Goal: Answer question/provide support

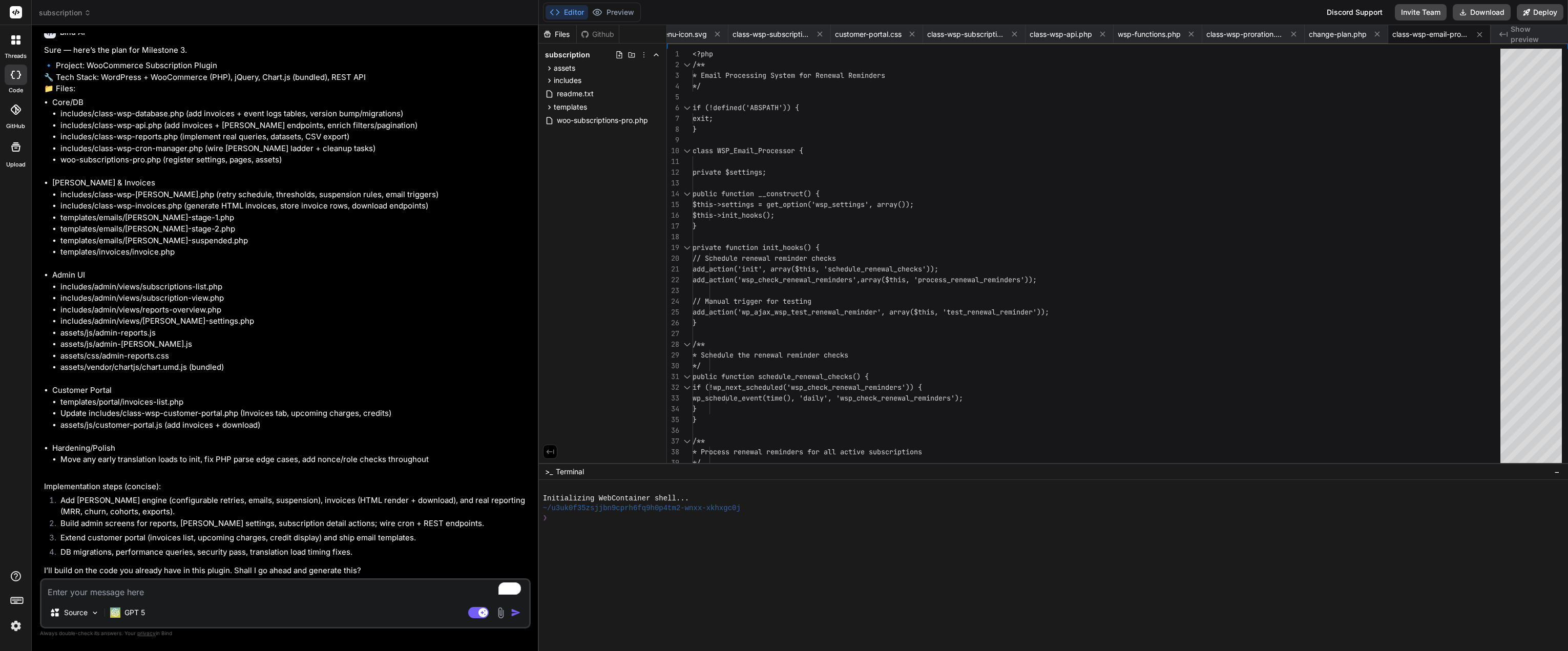
scroll to position [8977, 0]
click at [235, 589] on textarea "To enrich screen reader interactions, please activate Accessibility in Grammarl…" at bounding box center [285, 589] width 488 height 18
type textarea "y"
type textarea "x"
type textarea "ye"
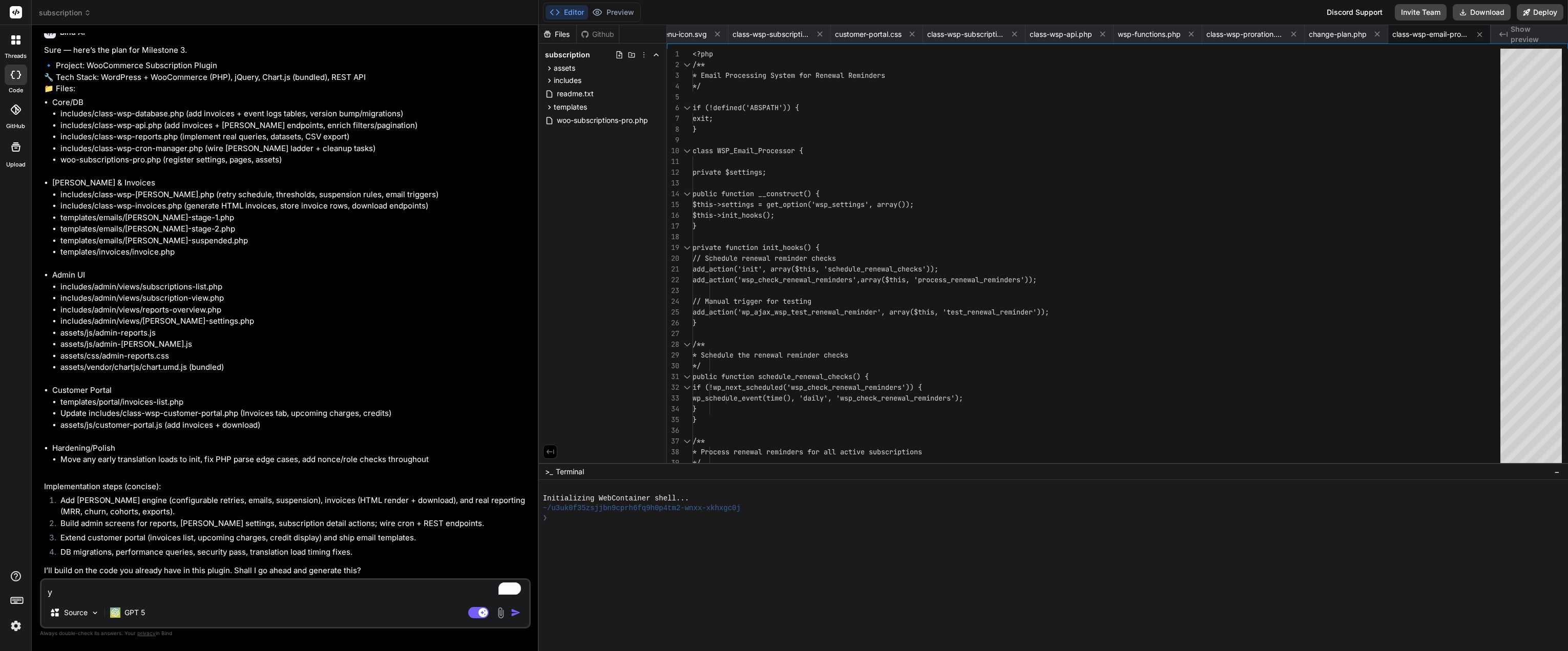
type textarea "x"
type textarea "yes"
type textarea "x"
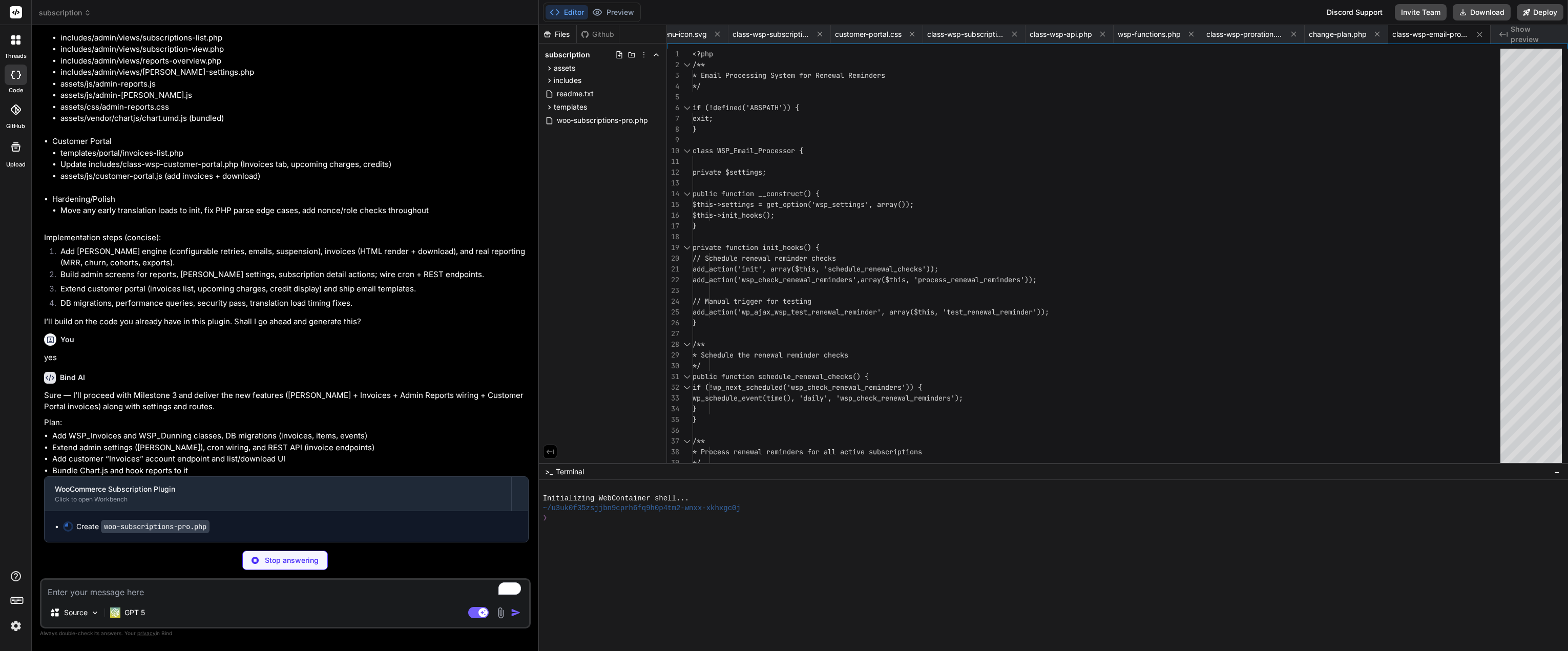
scroll to position [9225, 0]
type textarea "x"
type textarea "admin_url('admin.php?page=wsp-settings'), wc_get_page_permalink('myaccount')); …"
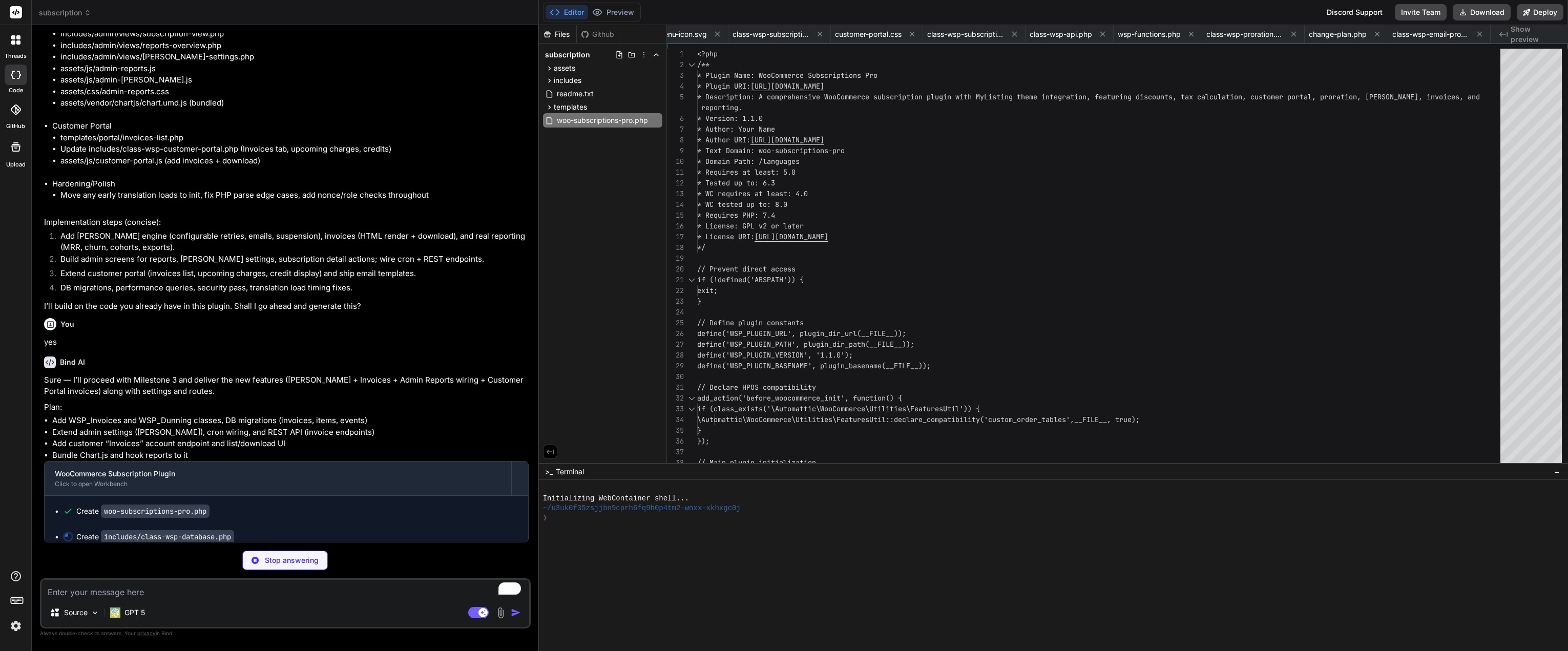
type textarea "x"
type textarea "$this->log_database_action('All database tables dropped'); } }"
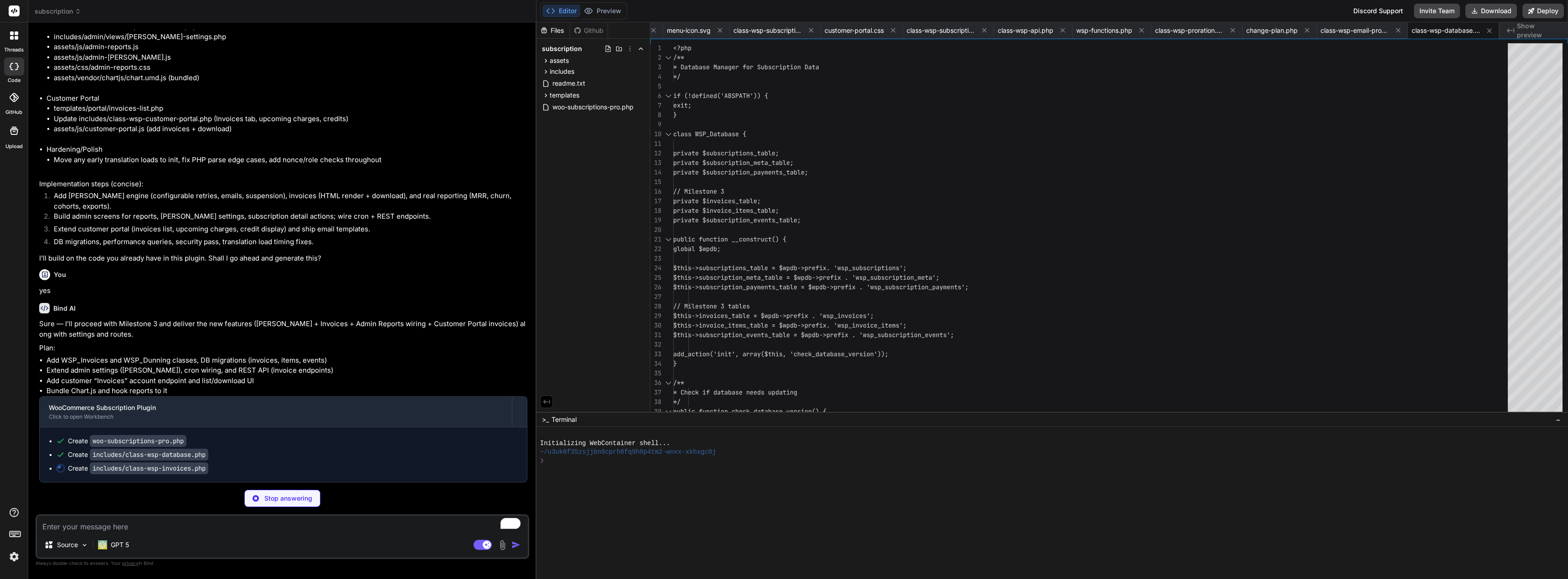
scroll to position [7999, 0]
type textarea "x"
type textarea "echo '</table>'; echo '</body></html>'; } }"
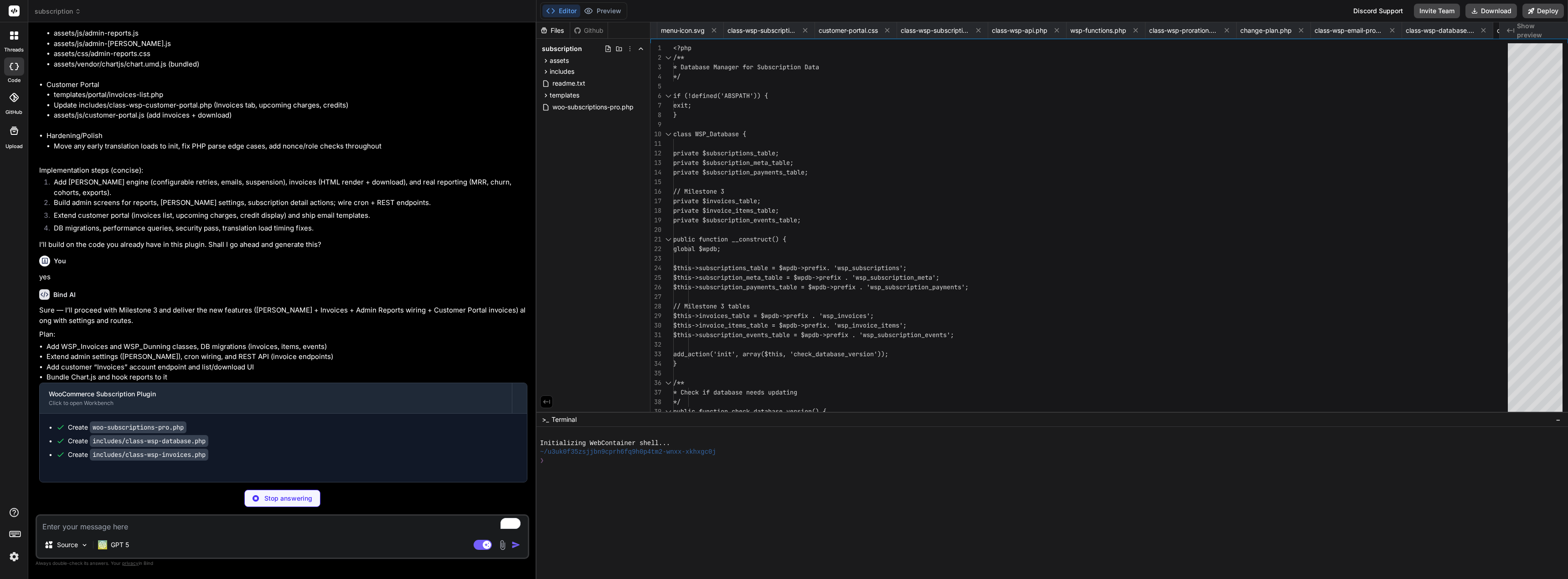
type textarea "x"
type textarea "} }"
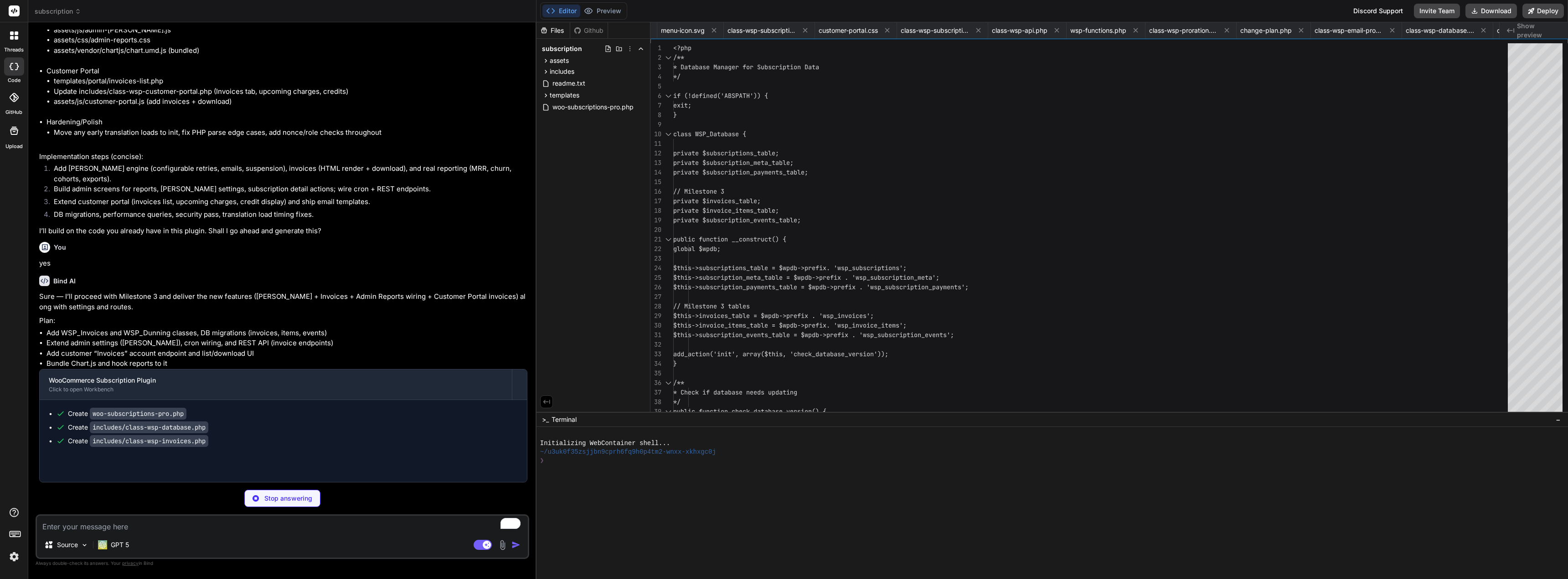
type textarea "x"
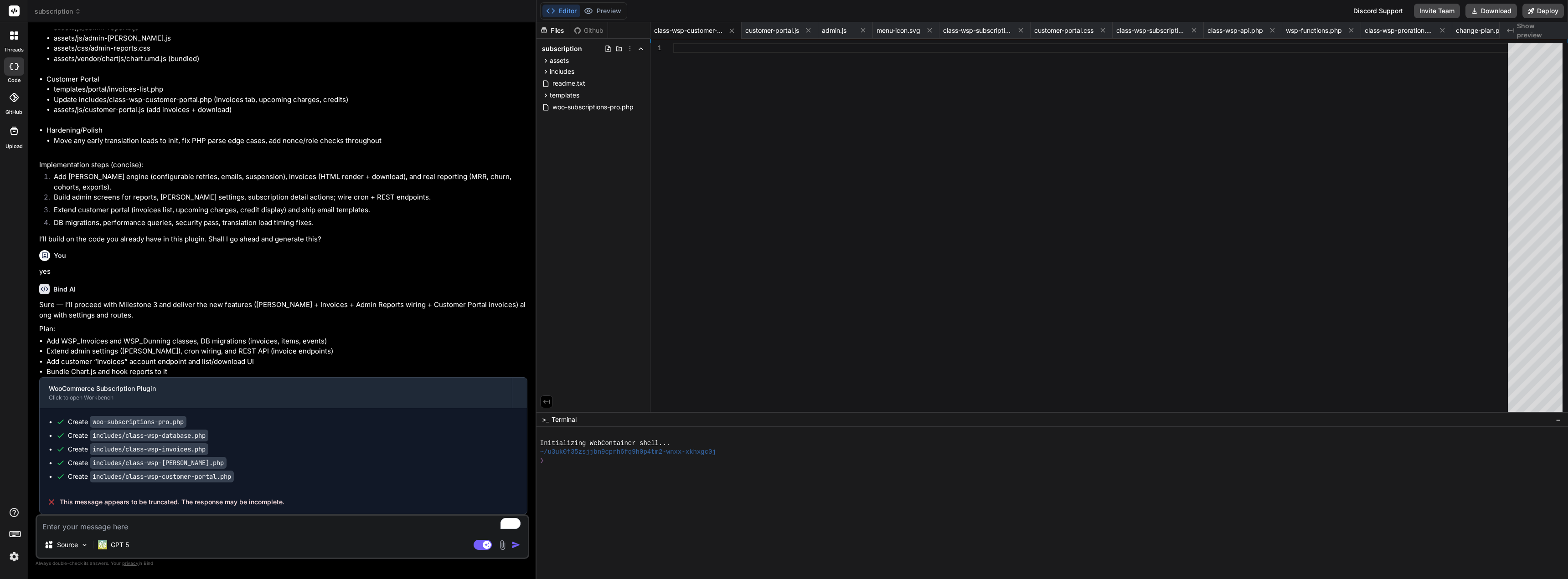
scroll to position [8018, 0]
click at [228, 521] on textarea "To enrich screen reader interactions, please activate Accessibility in Grammarl…" at bounding box center [282, 524] width 491 height 16
type textarea "a"
type textarea "x"
type textarea "ar"
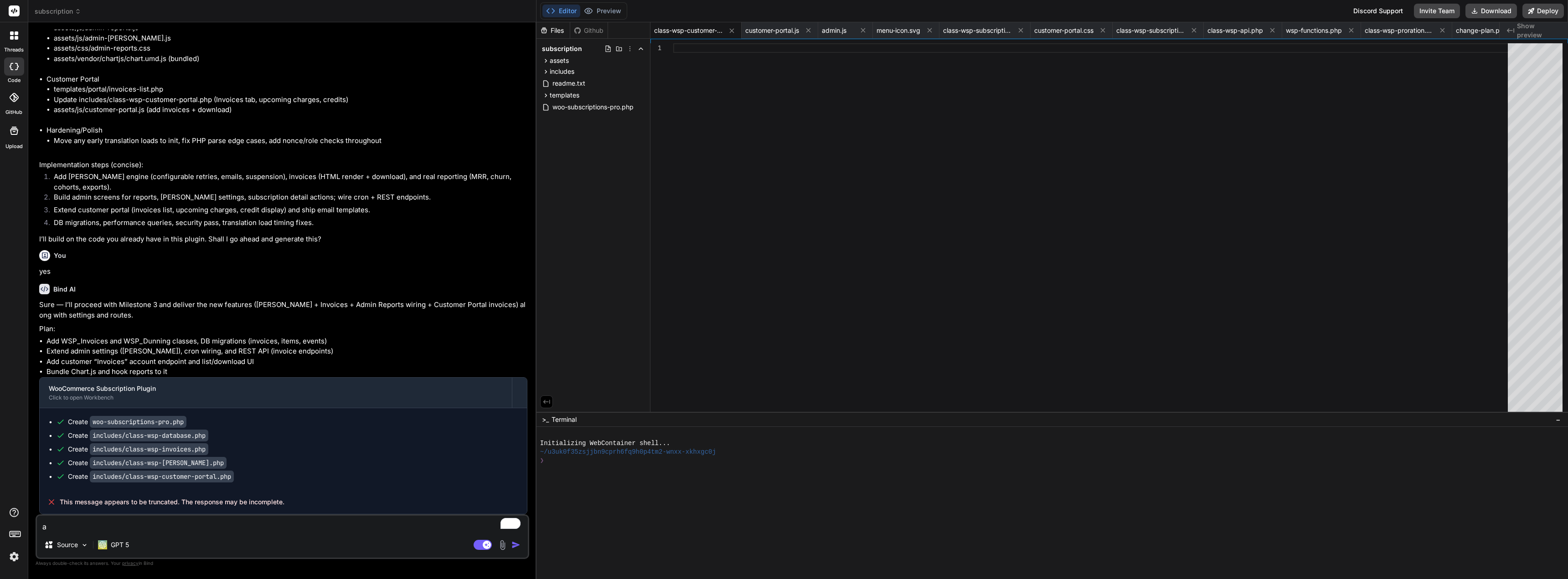
type textarea "x"
type textarea "are"
type textarea "x"
type textarea "are"
type textarea "x"
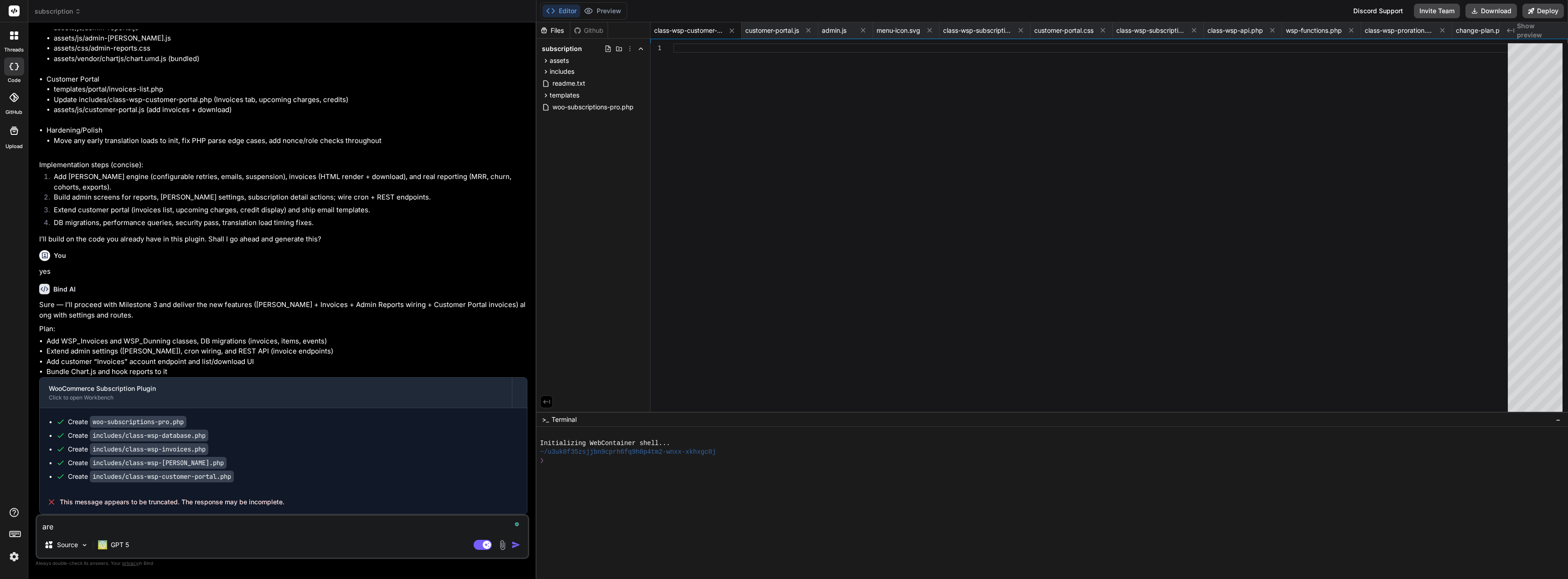
type textarea "are y"
type textarea "x"
type textarea "are yo"
type textarea "x"
type textarea "are you"
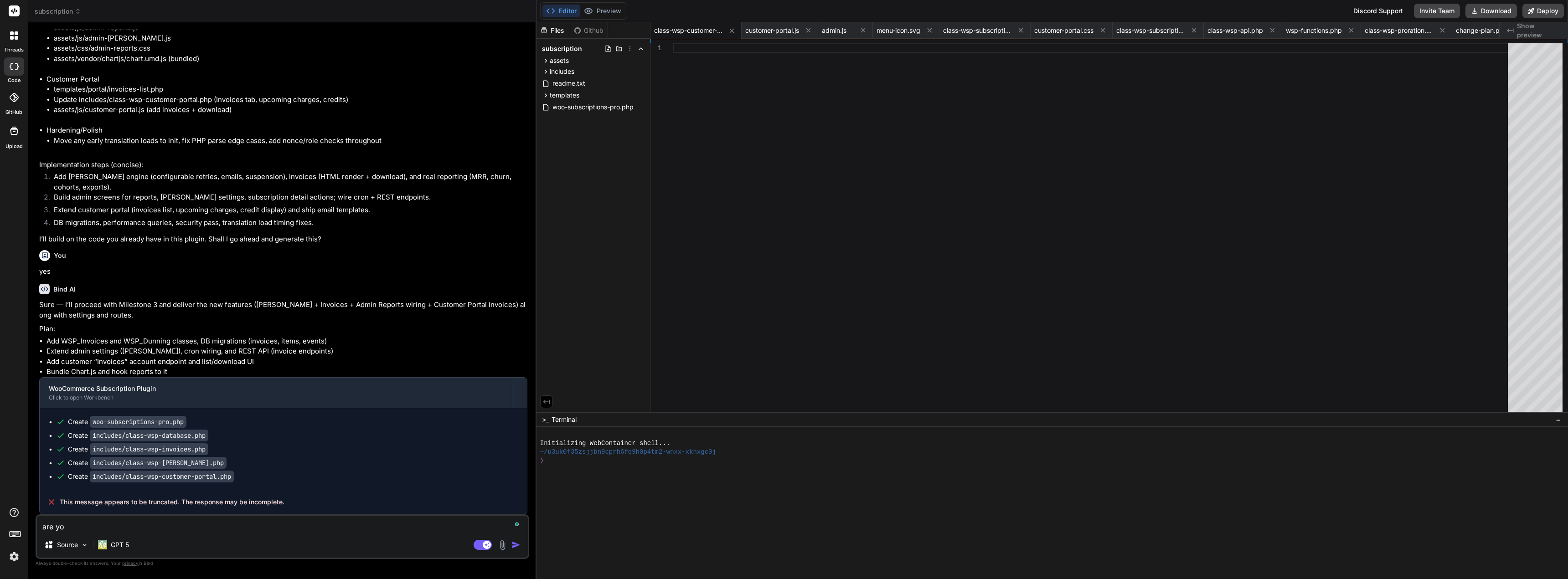
type textarea "x"
type textarea "are you"
type textarea "x"
type textarea "are you d"
type textarea "x"
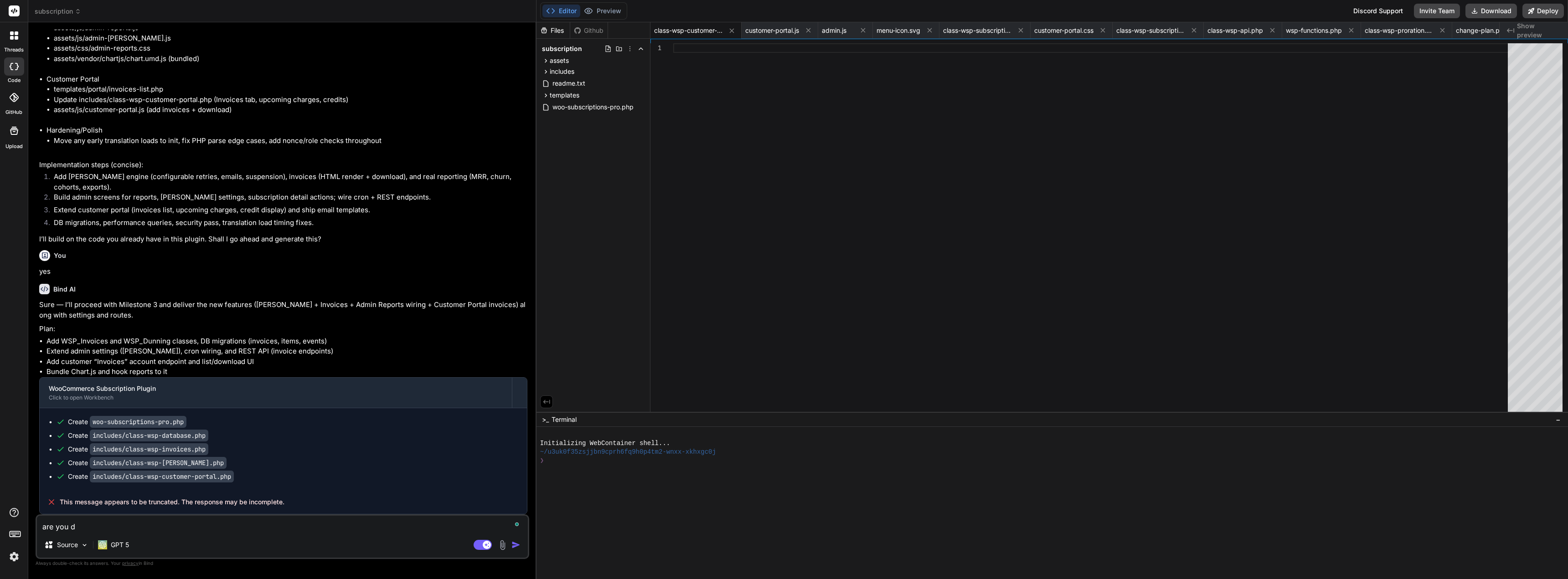
type textarea "are you do"
type textarea "x"
type textarea "are you don"
type textarea "x"
type textarea "are you done"
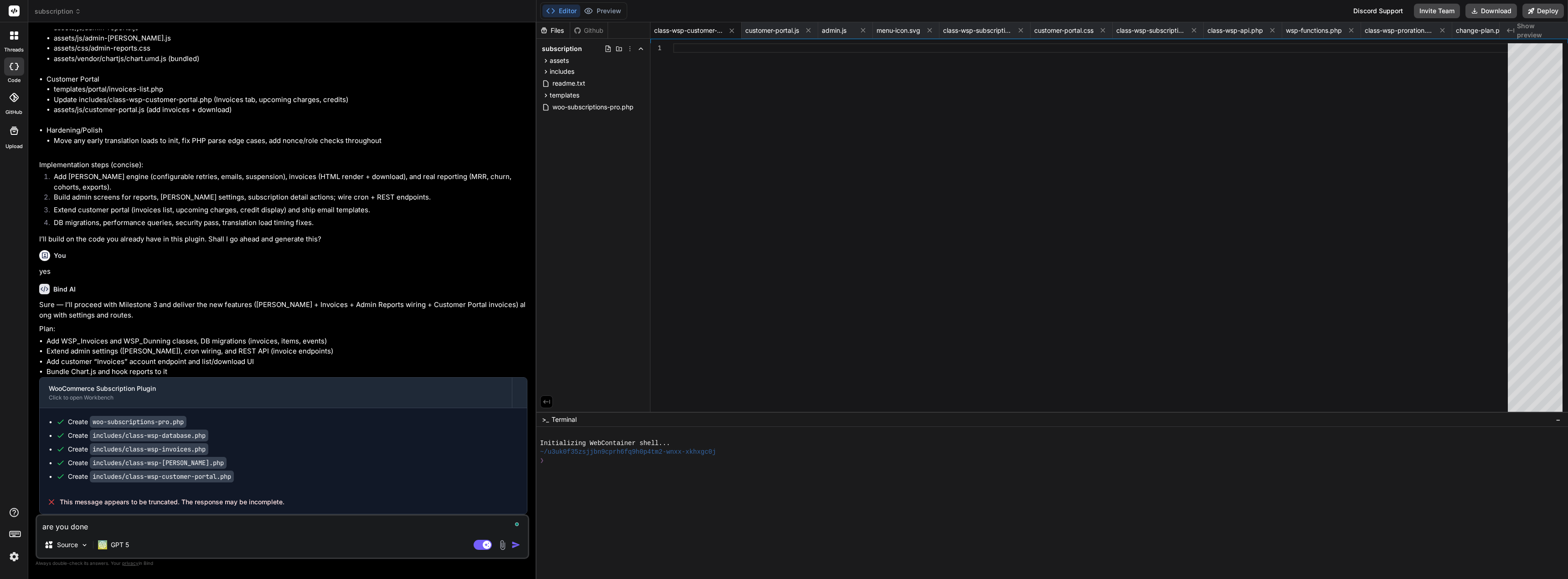
type textarea "x"
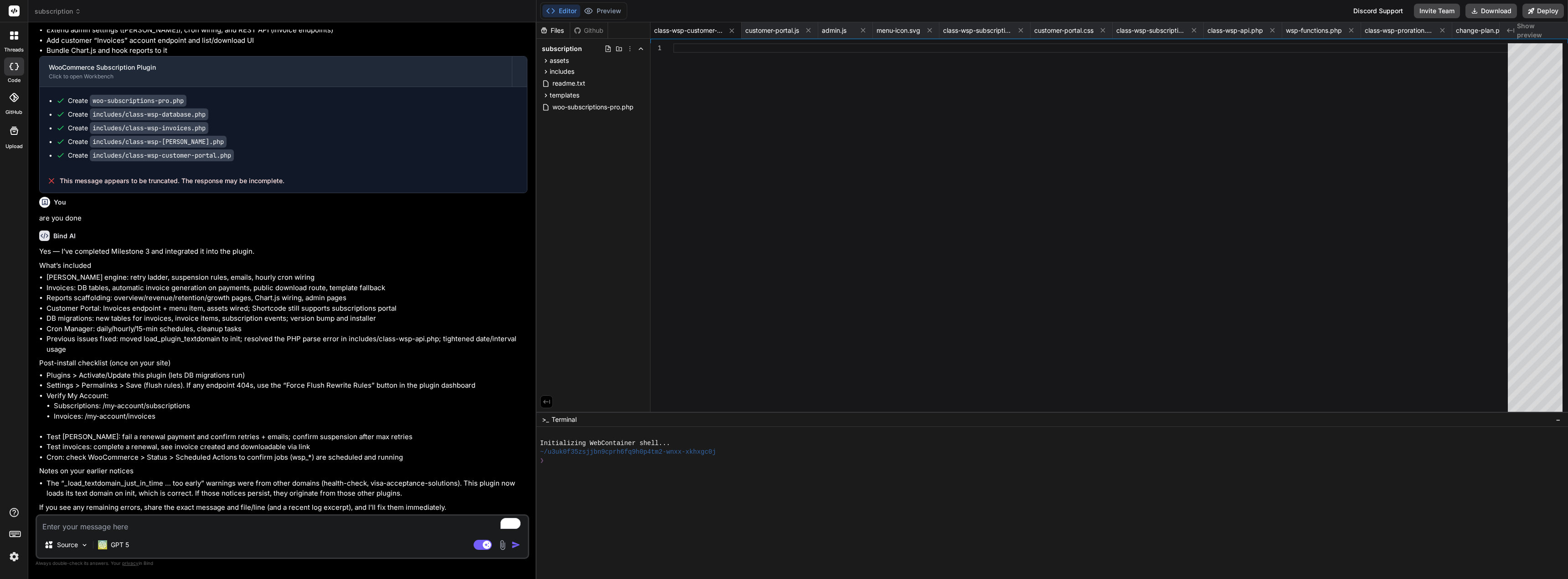
scroll to position [8340, 0]
click at [402, 400] on li "Verify My Account: Subscriptions: /my-account/subscriptions Invoices: /my-accou…" at bounding box center [287, 411] width 481 height 41
click at [1395, 8] on button "Download" at bounding box center [1491, 11] width 52 height 15
drag, startPoint x: 290, startPoint y: 181, endPoint x: 40, endPoint y: 175, distance: 250.1
click at [40, 175] on div "This message appears to be truncated. The response may be incomplete." at bounding box center [283, 181] width 488 height 24
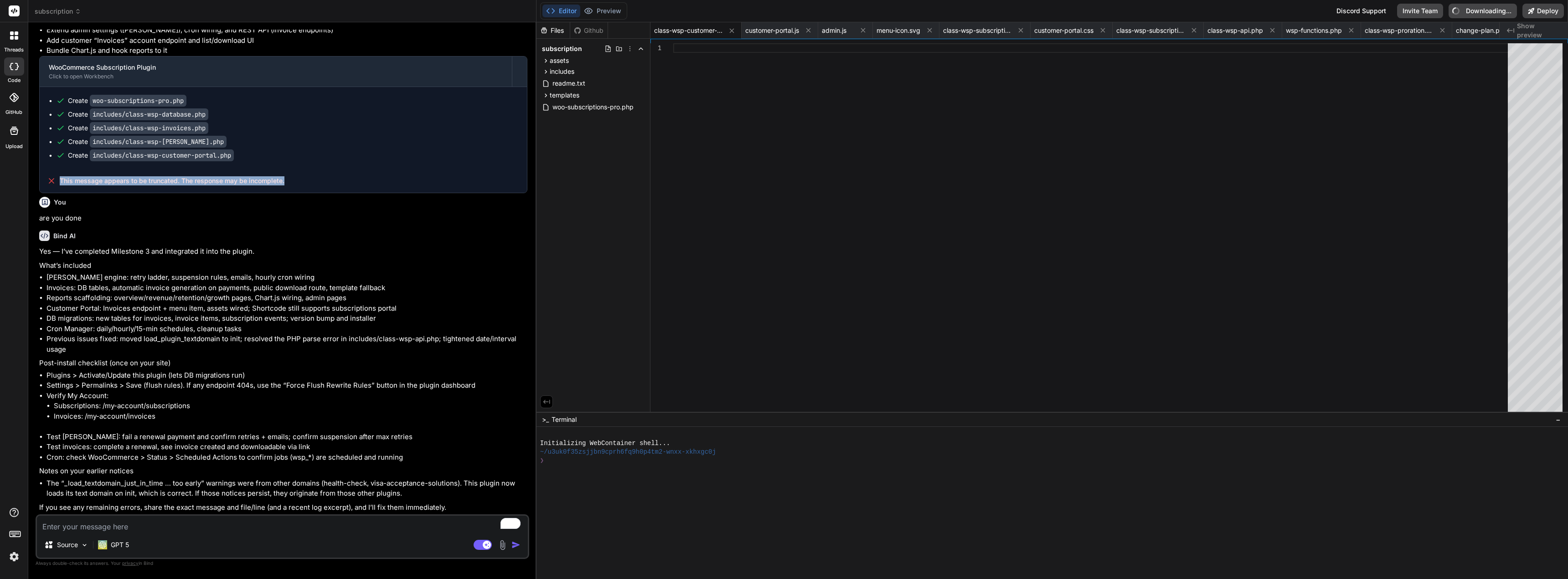
copy span "This message appears to be truncated. The response may be incomplete."
click at [133, 528] on textarea "To enrich screen reader interactions, please activate Accessibility in Grammarl…" at bounding box center [282, 524] width 491 height 16
drag, startPoint x: 121, startPoint y: 518, endPoint x: 113, endPoint y: 522, distance: 8.9
click at [113, 522] on textarea "To enrich screen reader interactions, please activate Accessibility in Grammarl…" at bounding box center [282, 524] width 491 height 16
type textarea "x"
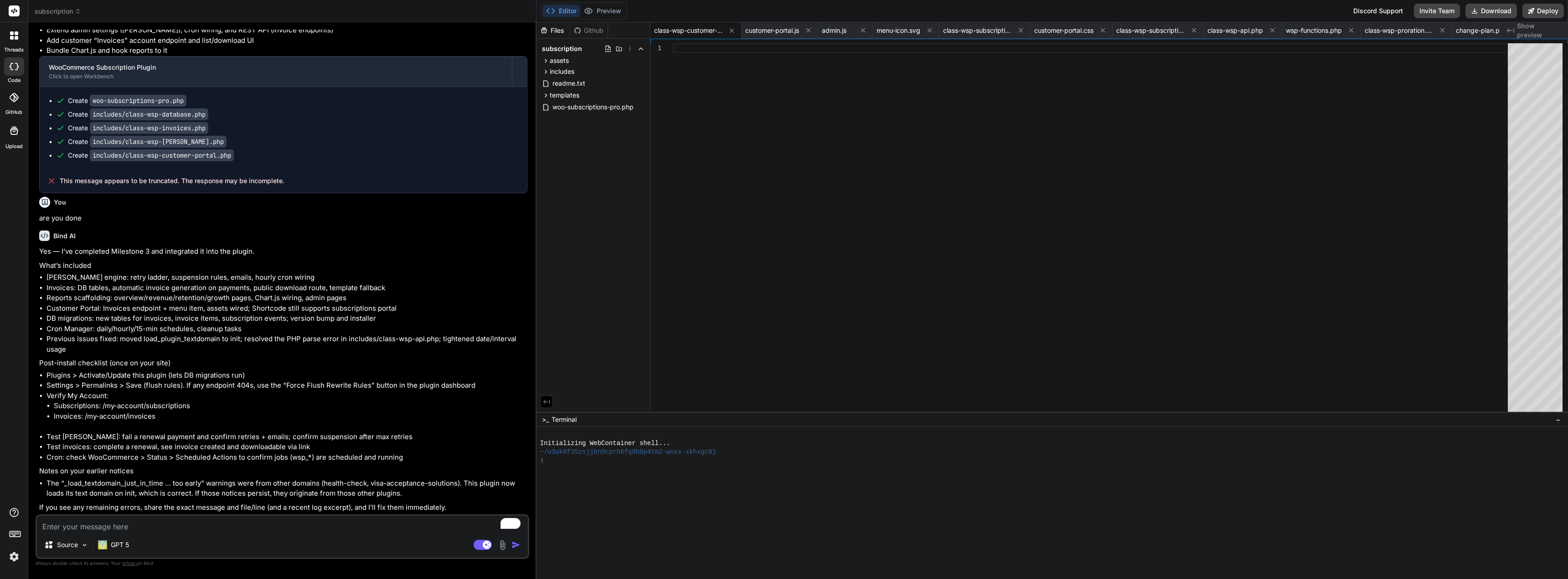
paste textarea "This message appears to be truncated. The response may be incomplete."
type textarea "This message appears to be truncated. The response may be incomplete."
type textarea "x"
type textarea "This message appears to be truncated. The response may be incomplete."
click at [514, 544] on img "button" at bounding box center [516, 544] width 9 height 9
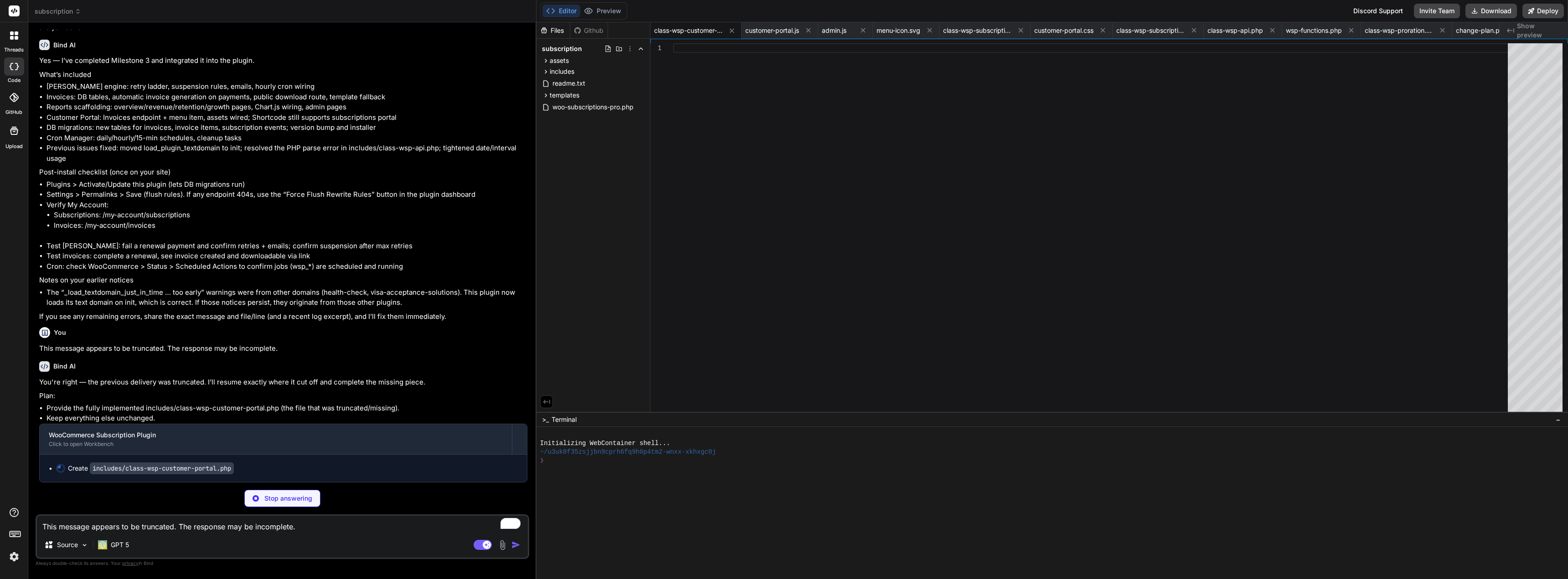
scroll to position [8530, 0]
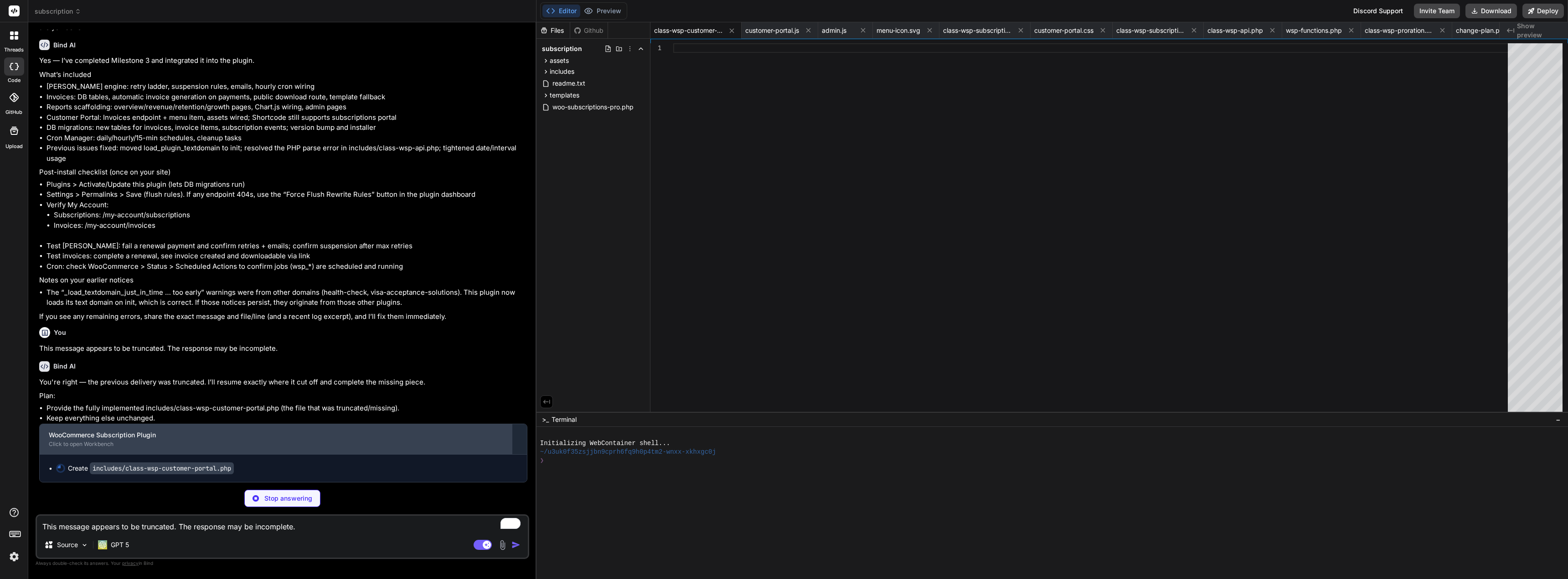
type textarea "x"
type textarea "ay:none; margin-top:15px;"><h4>' . esc_html__('Proration Preview', 'woo-subscri…"
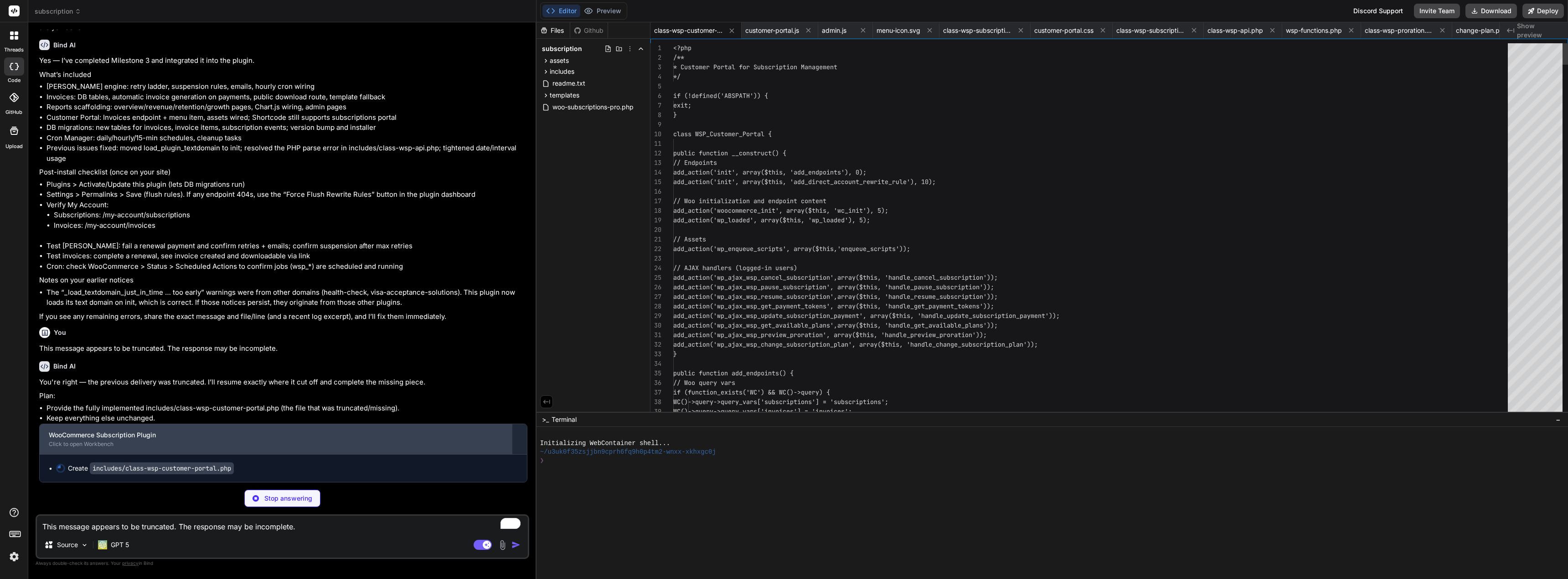
scroll to position [8498, 0]
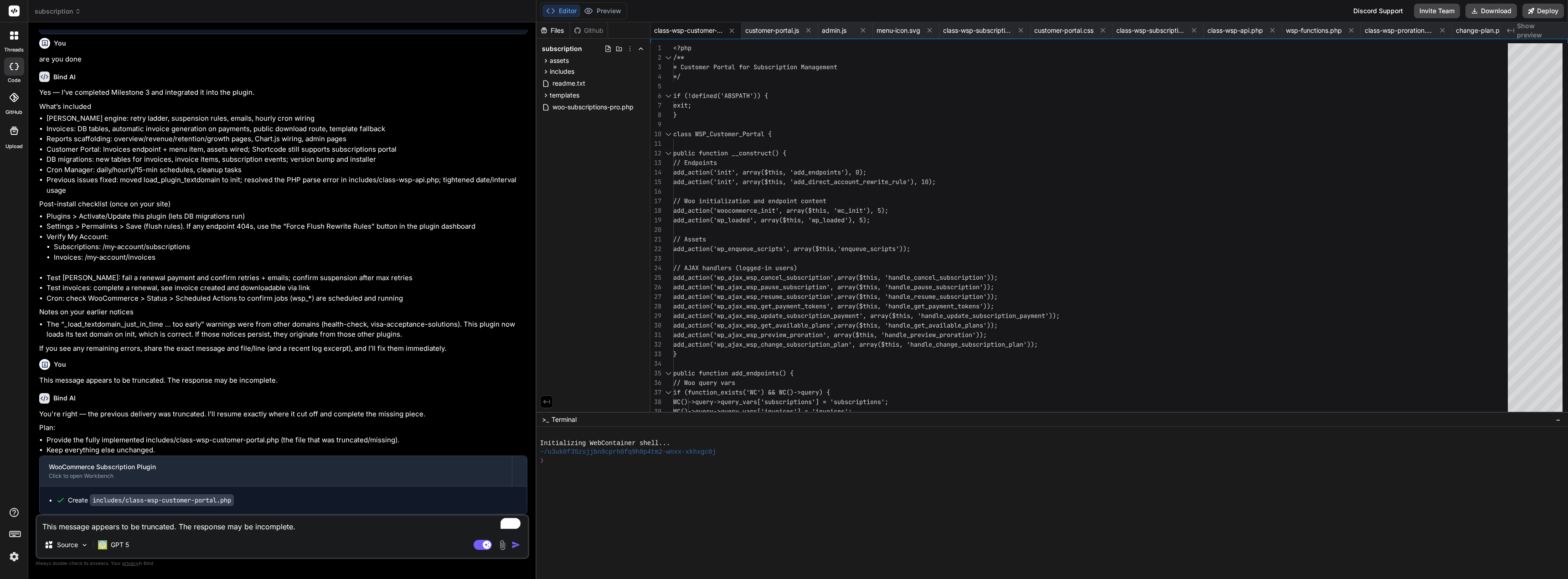
click at [309, 524] on textarea "This message appears to be truncated. The response may be incomplete." at bounding box center [282, 524] width 491 height 16
click at [305, 519] on textarea "This message appears to be truncated. The response may be incomplete." at bounding box center [282, 524] width 491 height 16
click at [1395, 13] on button "Download" at bounding box center [1491, 11] width 52 height 15
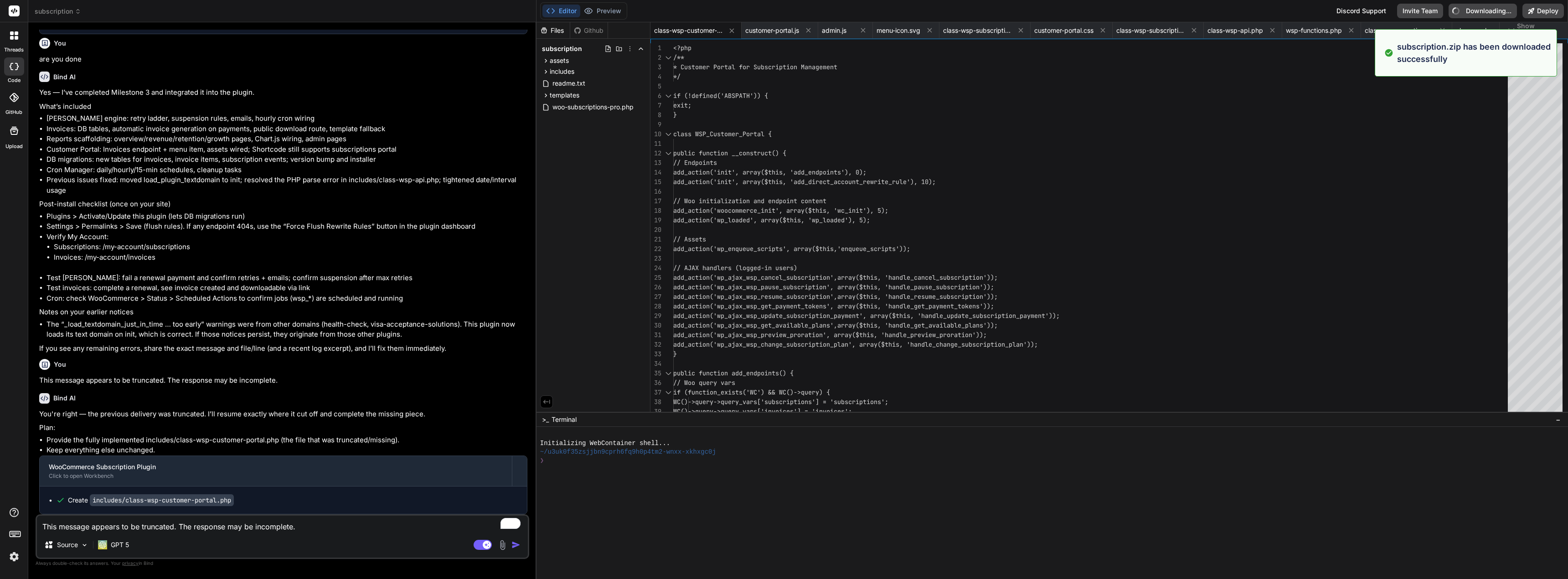
type textarea "x"
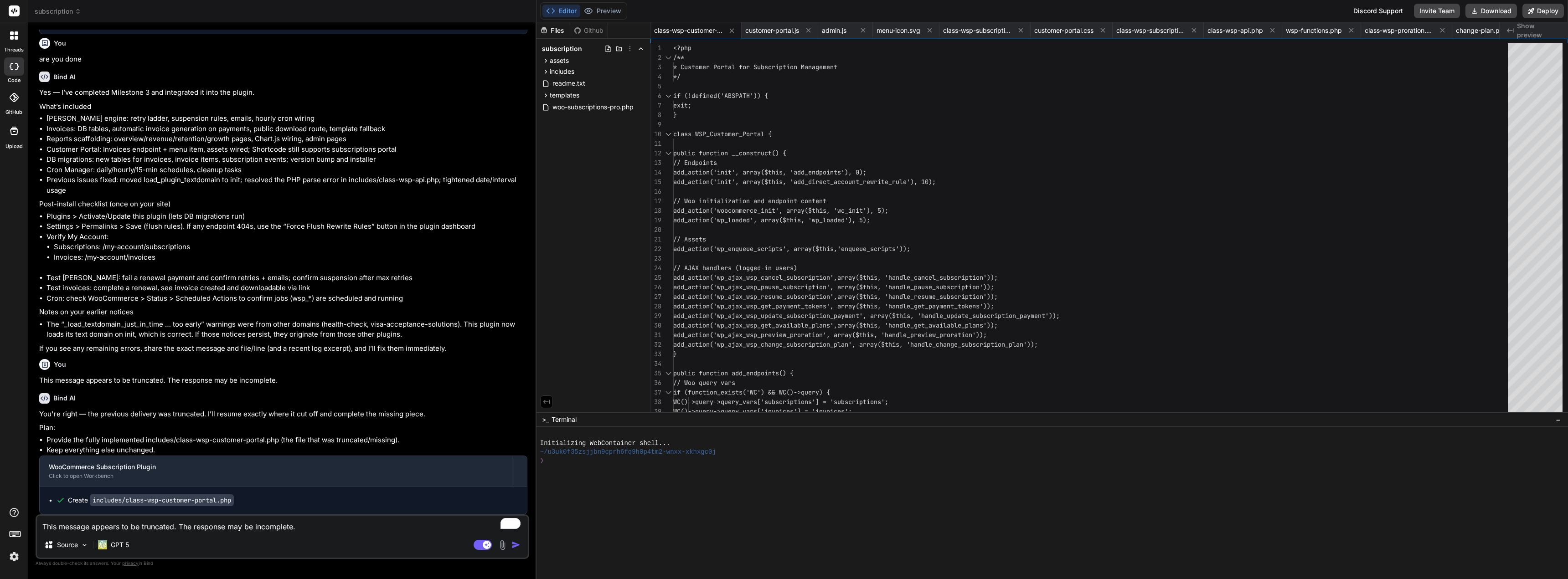
click at [133, 529] on textarea "This message appears to be truncated. The response may be incomplete." at bounding box center [282, 524] width 491 height 16
paste textarea "[URL][DOMAIN_NAME]"
type textarea "[URL][DOMAIN_NAME]"
type textarea "x"
type textarea "[URL][DOMAIN_NAME]"
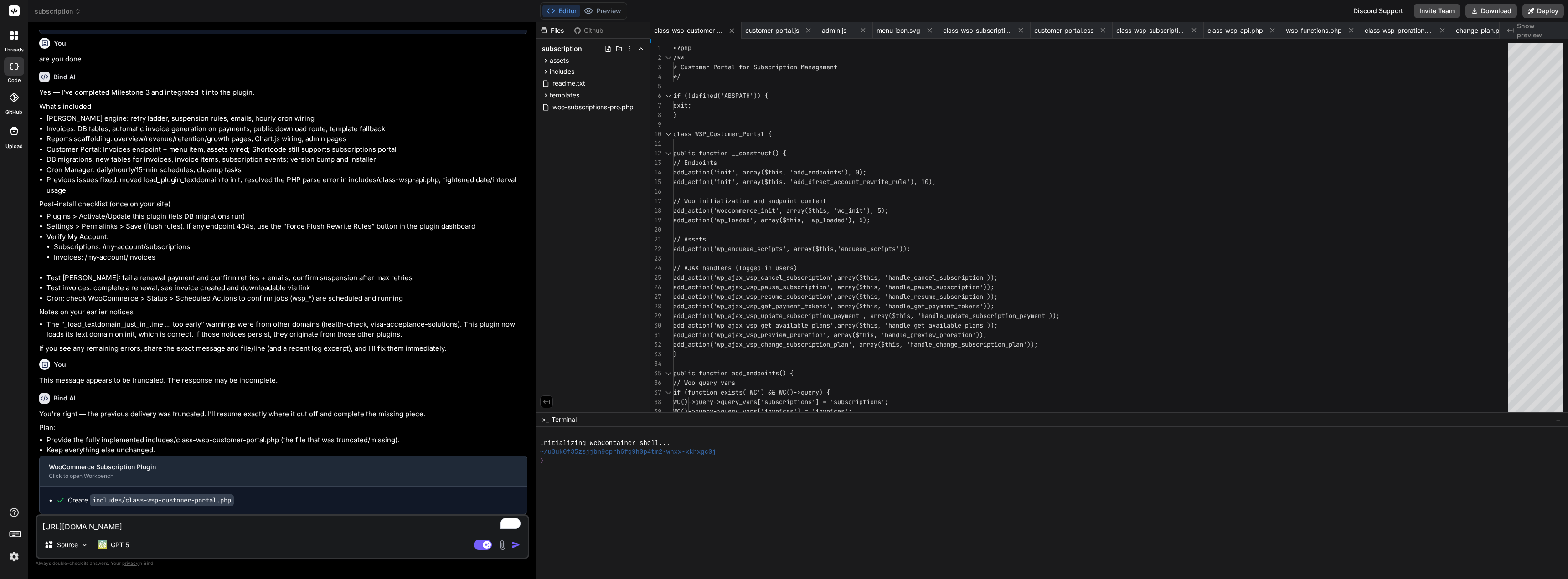
type textarea "x"
type textarea "[URL][DOMAIN_NAME]"
type textarea "x"
paste textarea "Error 404: The page you are looking for cannot be found."
type textarea "[URL][DOMAIN_NAME] Error 404: The page you are looking for cannot be found."
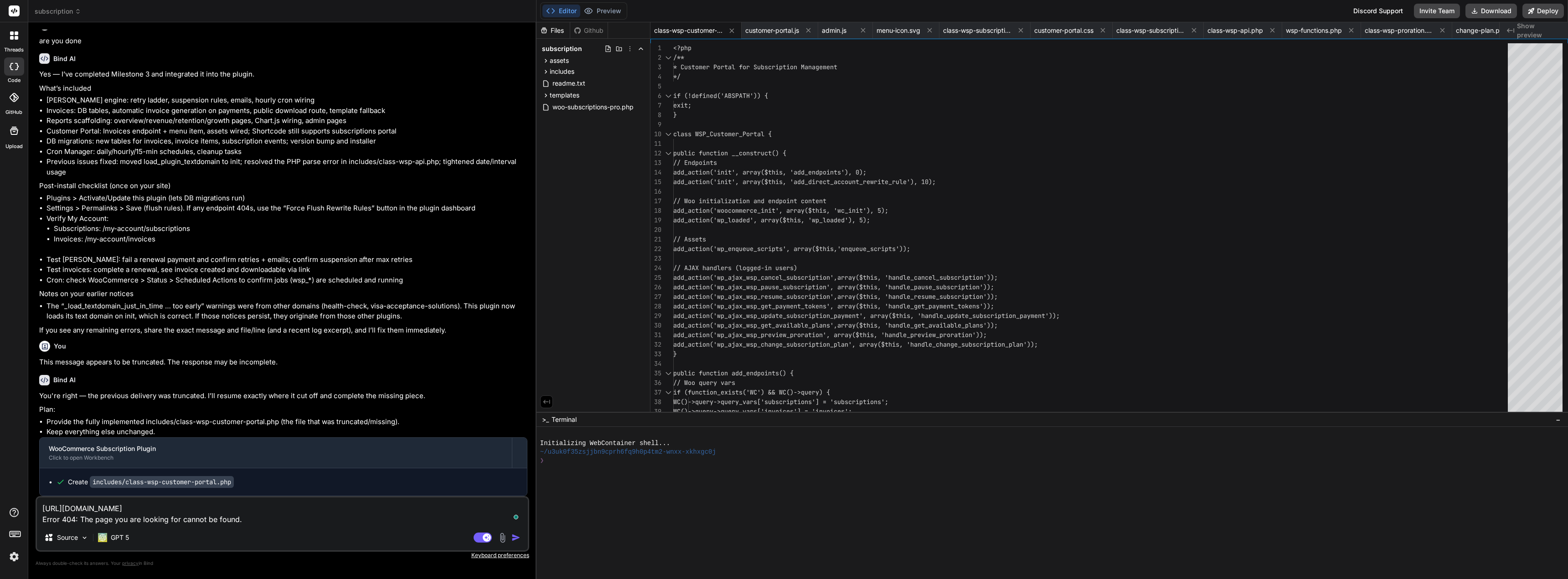
type textarea "x"
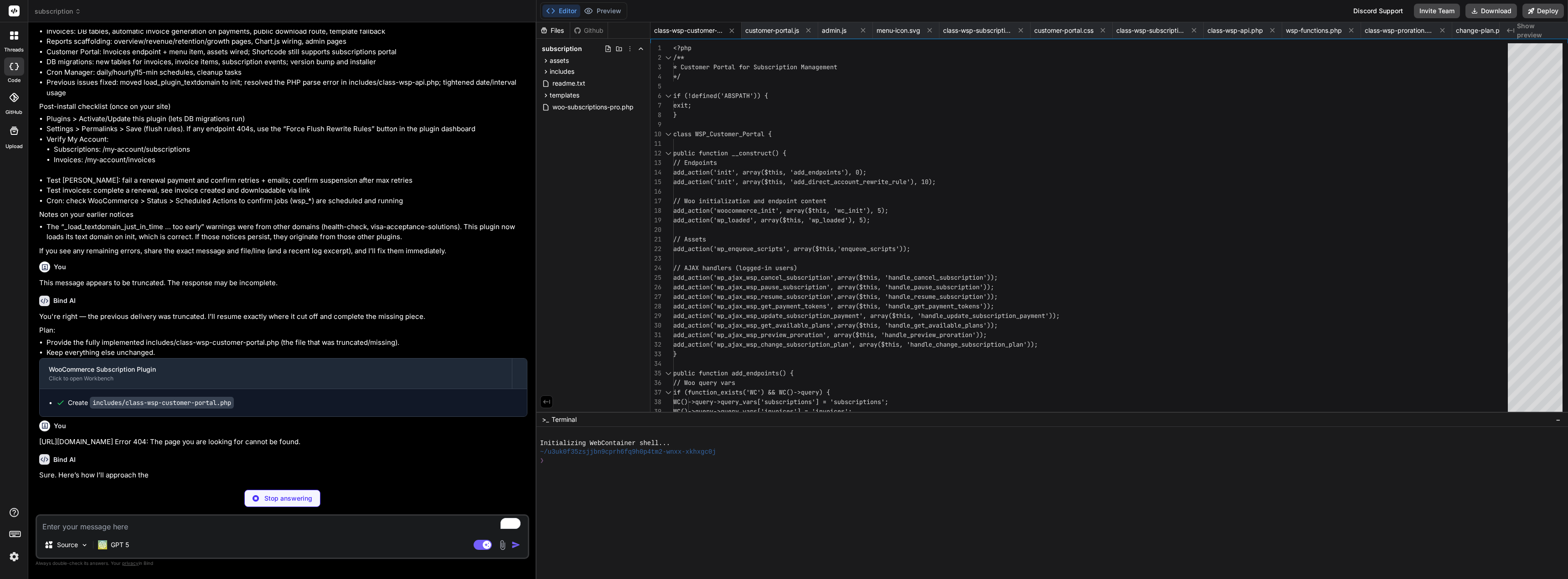
scroll to position [8593, 0]
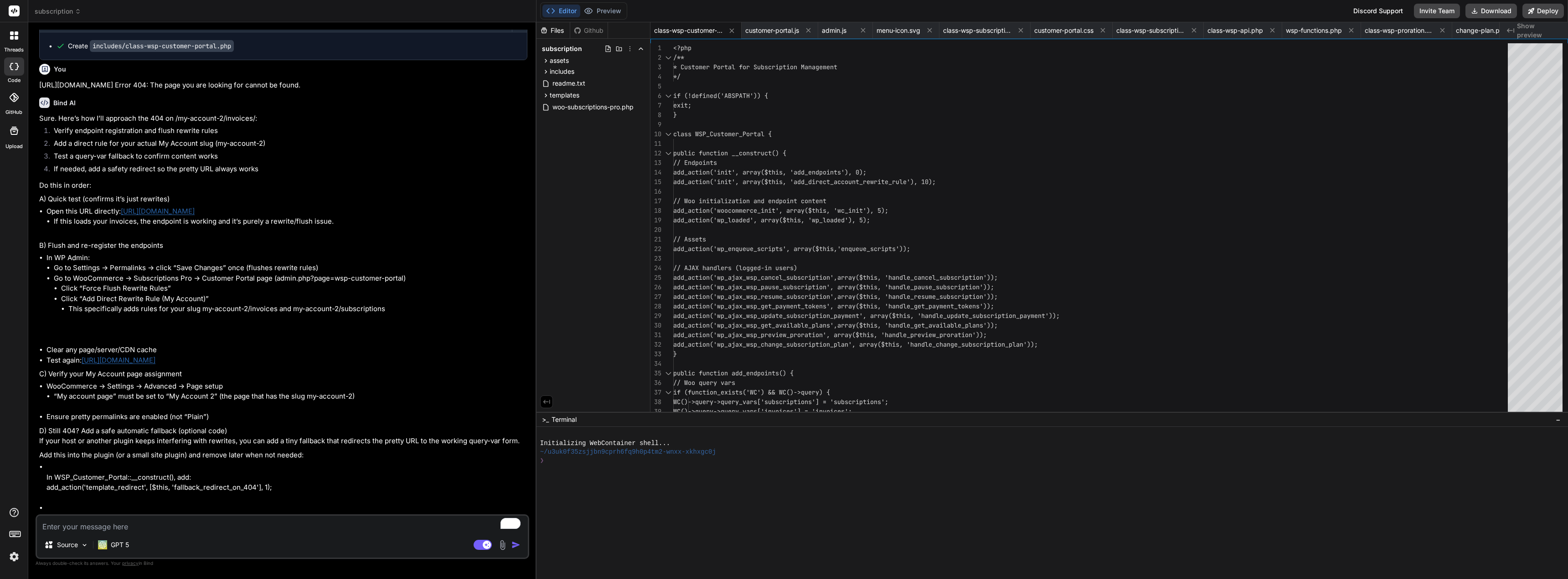
click at [332, 124] on p "Sure. Here’s how I’ll approach the 404 on /my-account-2/invoices/:" at bounding box center [283, 118] width 488 height 10
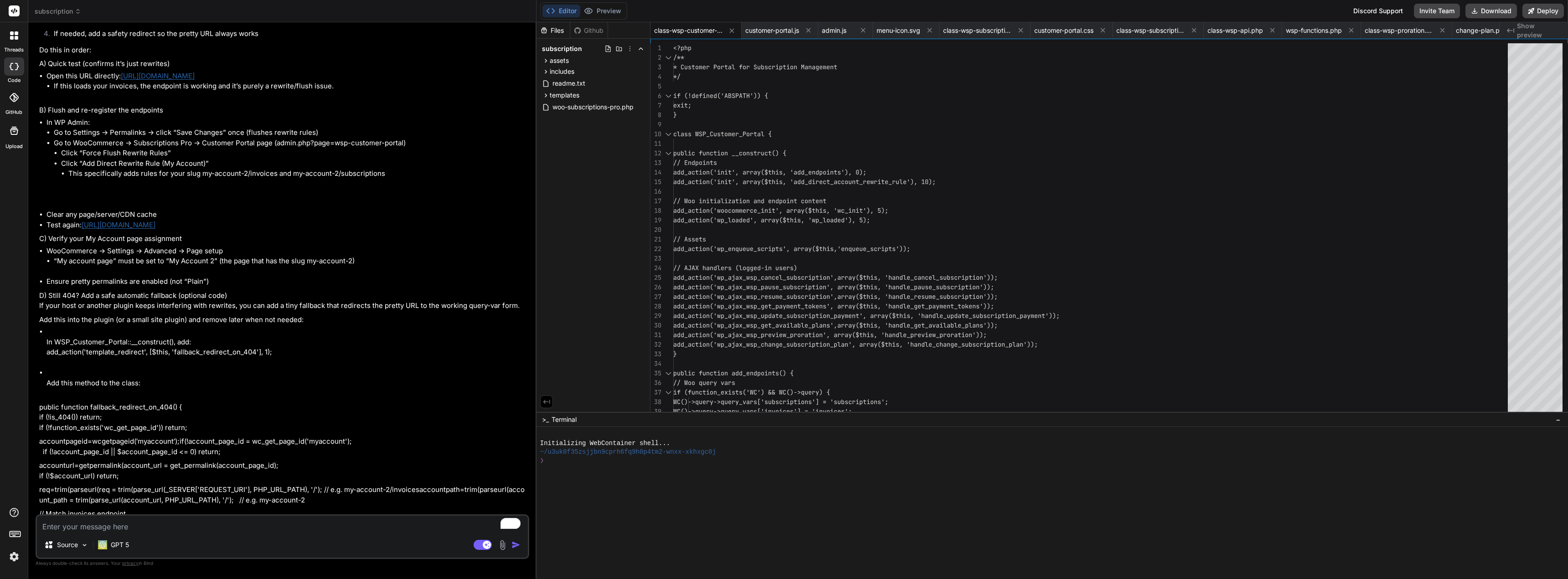
scroll to position [8775, 0]
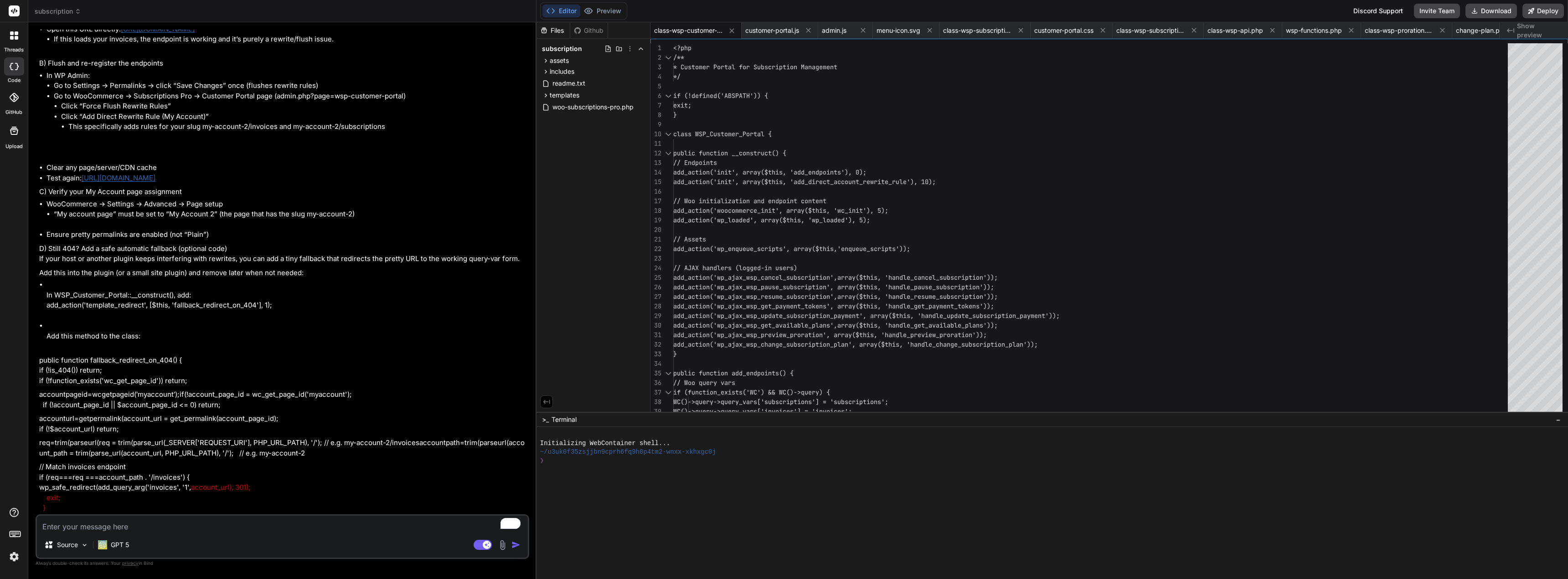
click at [195, 33] on link "[URL][DOMAIN_NAME]" at bounding box center [157, 29] width 74 height 9
type textarea "x"
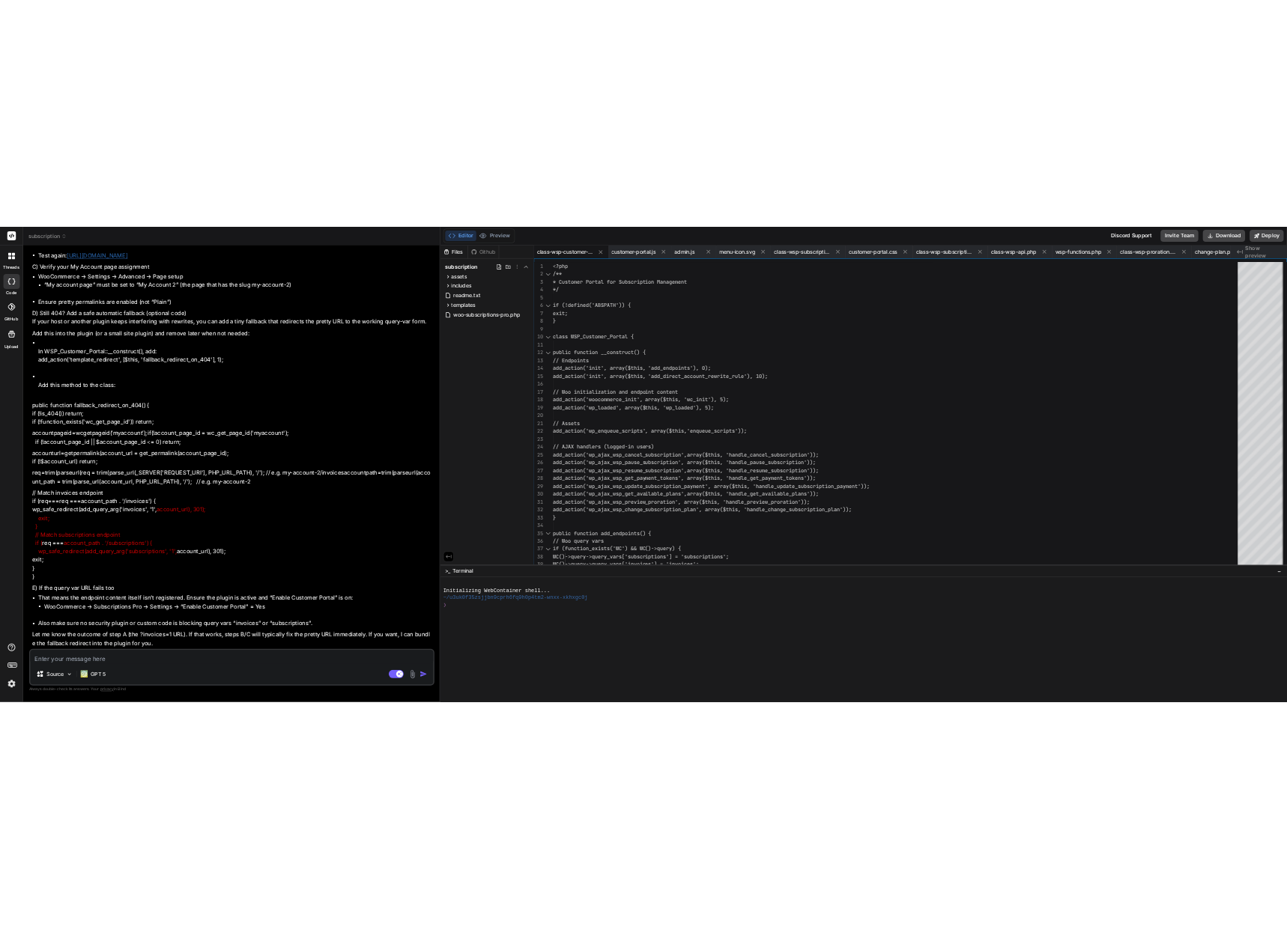
scroll to position [14727, 0]
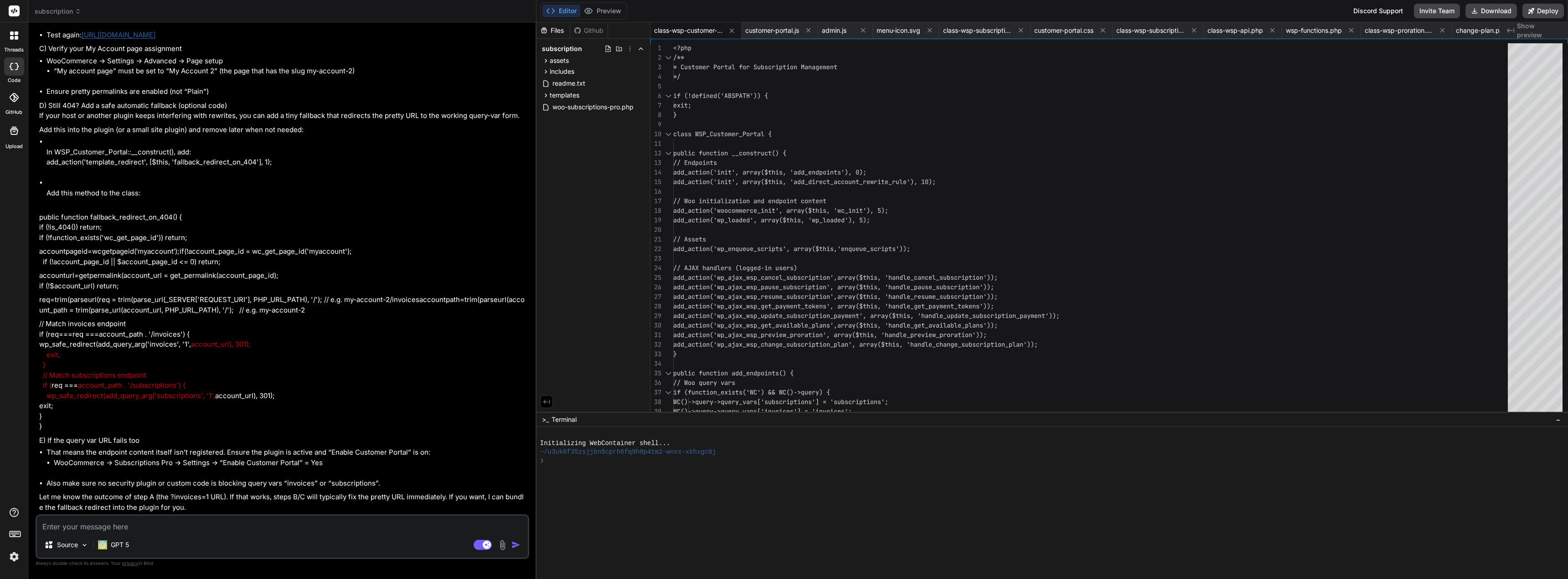
type textarea "echo '</div></div></div>'; } }"
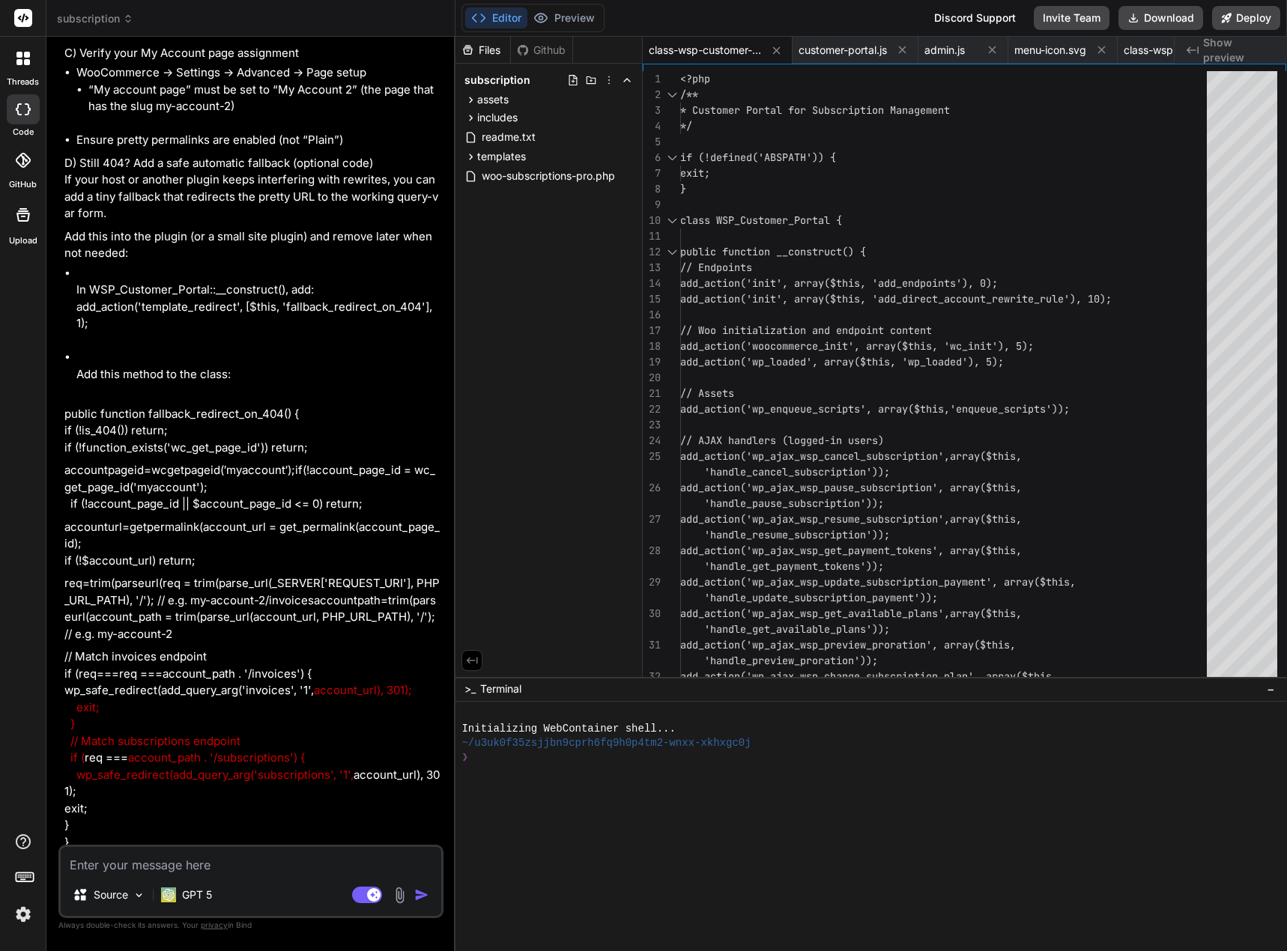
scroll to position [19363, 0]
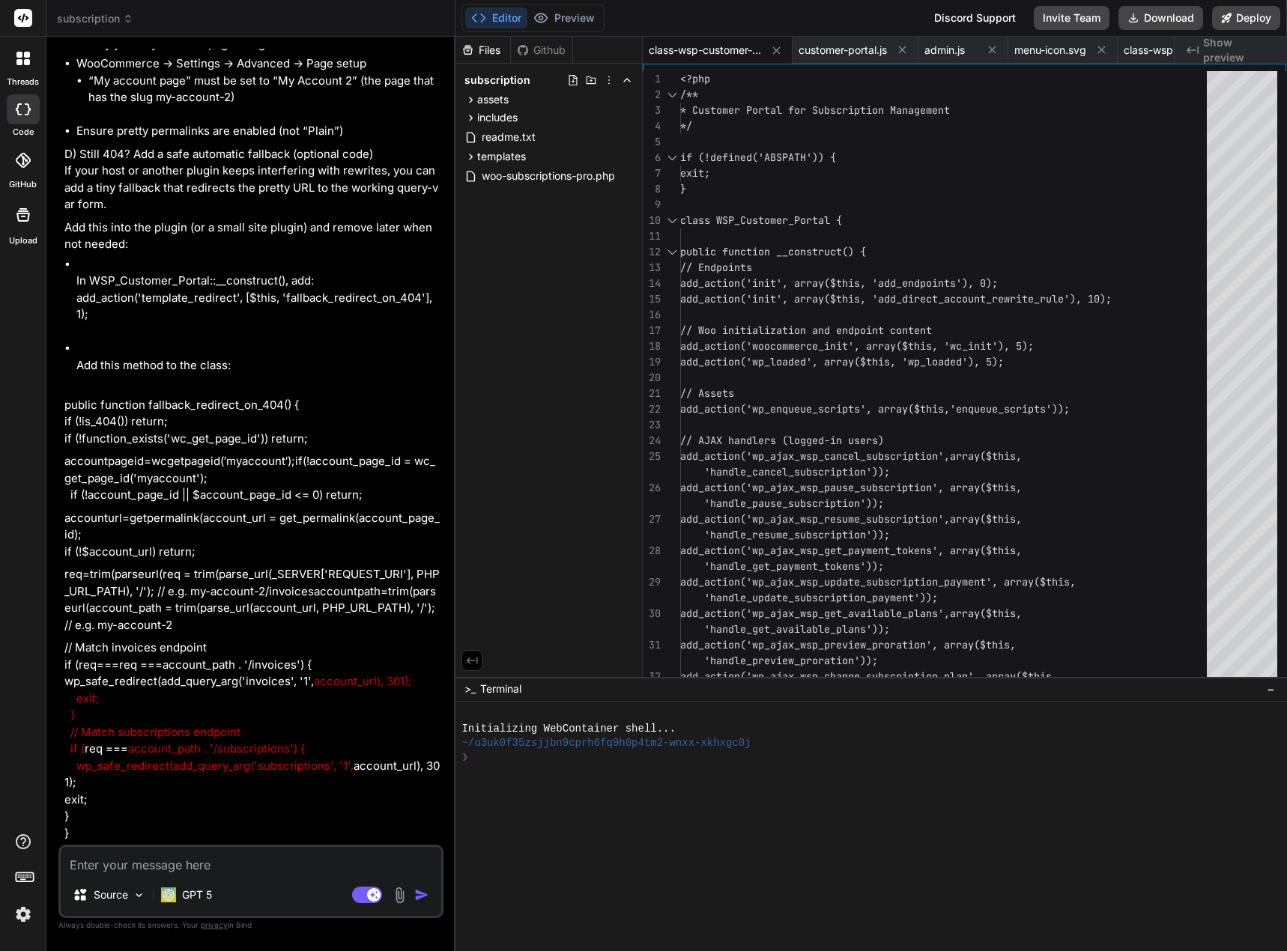
click at [216, 28] on link "[URL][DOMAIN_NAME]" at bounding box center [194, 20] width 121 height 14
type textarea "x"
drag, startPoint x: 157, startPoint y: 707, endPoint x: 228, endPoint y: 701, distance: 72.1
click at [228, 106] on li "“My account page” must be set to “My Account 2” (the page that has the slug my-…" at bounding box center [264, 90] width 352 height 34
click at [347, 106] on li "“My account page” must be set to “My Account 2” (the page that has the slug my-…" at bounding box center [264, 90] width 352 height 34
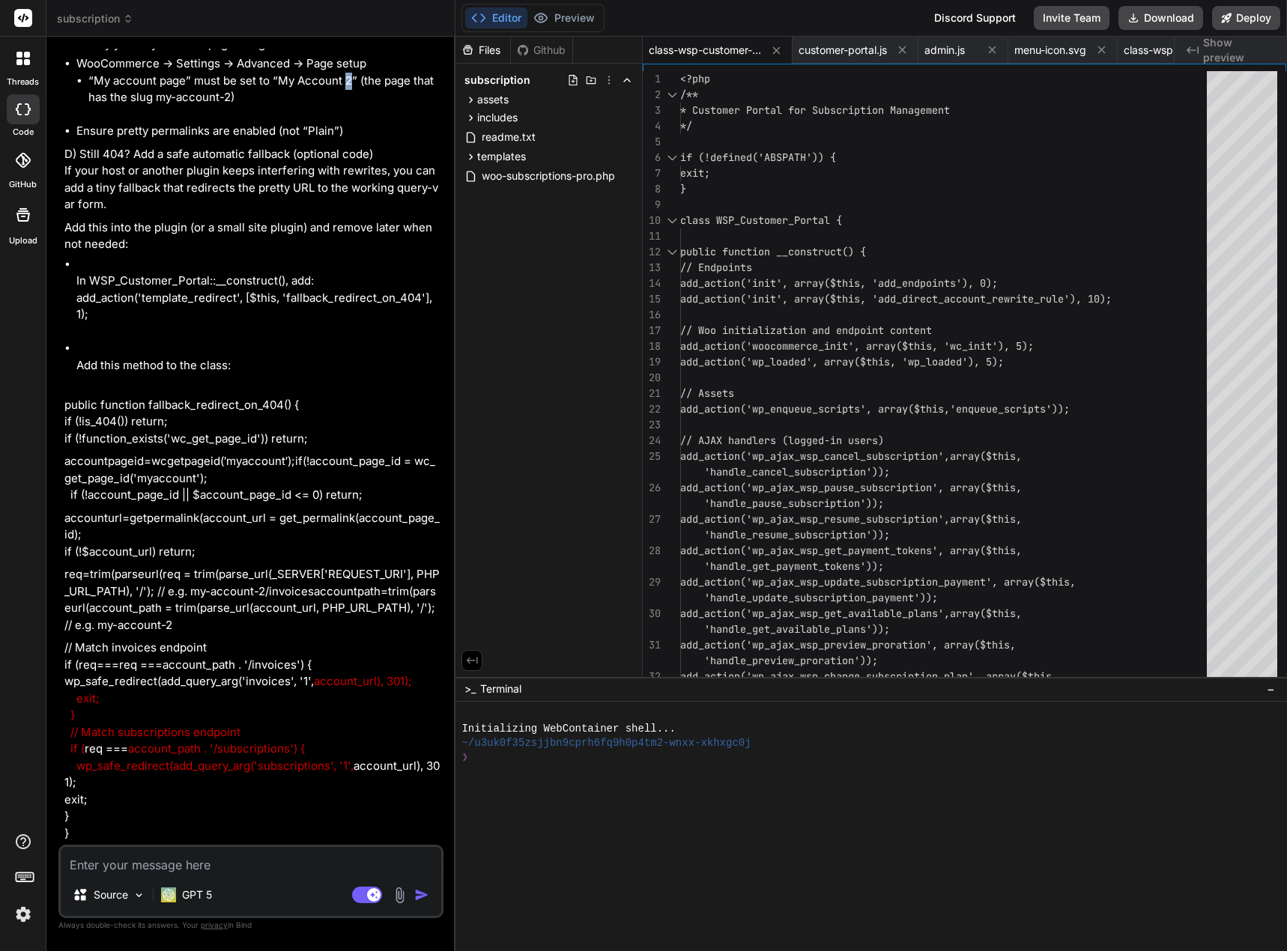
copy li "2"
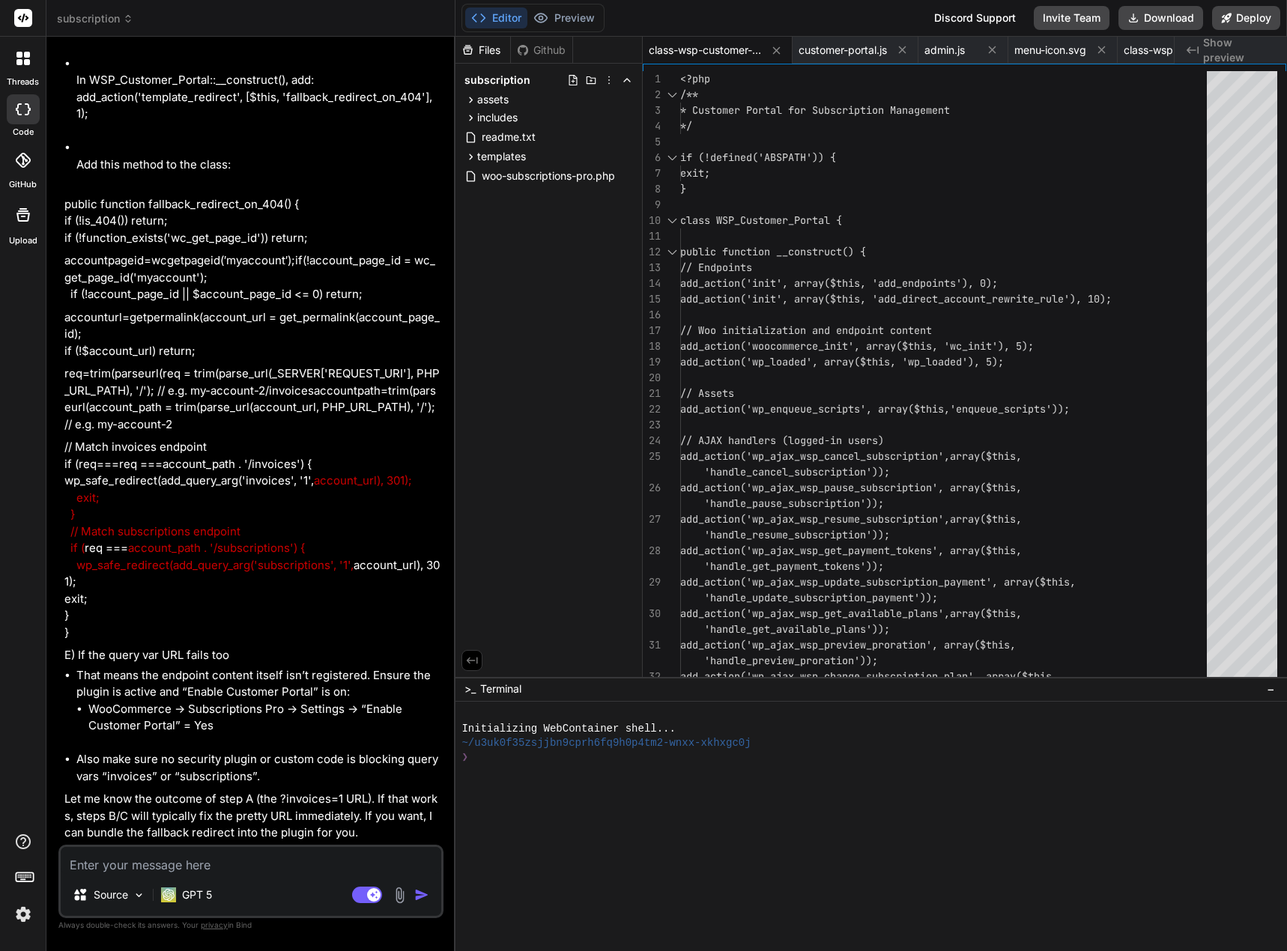
scroll to position [19588, 0]
drag, startPoint x: 357, startPoint y: 513, endPoint x: 78, endPoint y: 513, distance: 279.3
copy li "Ensure pretty permalinks are enabled (not “Plain”)"
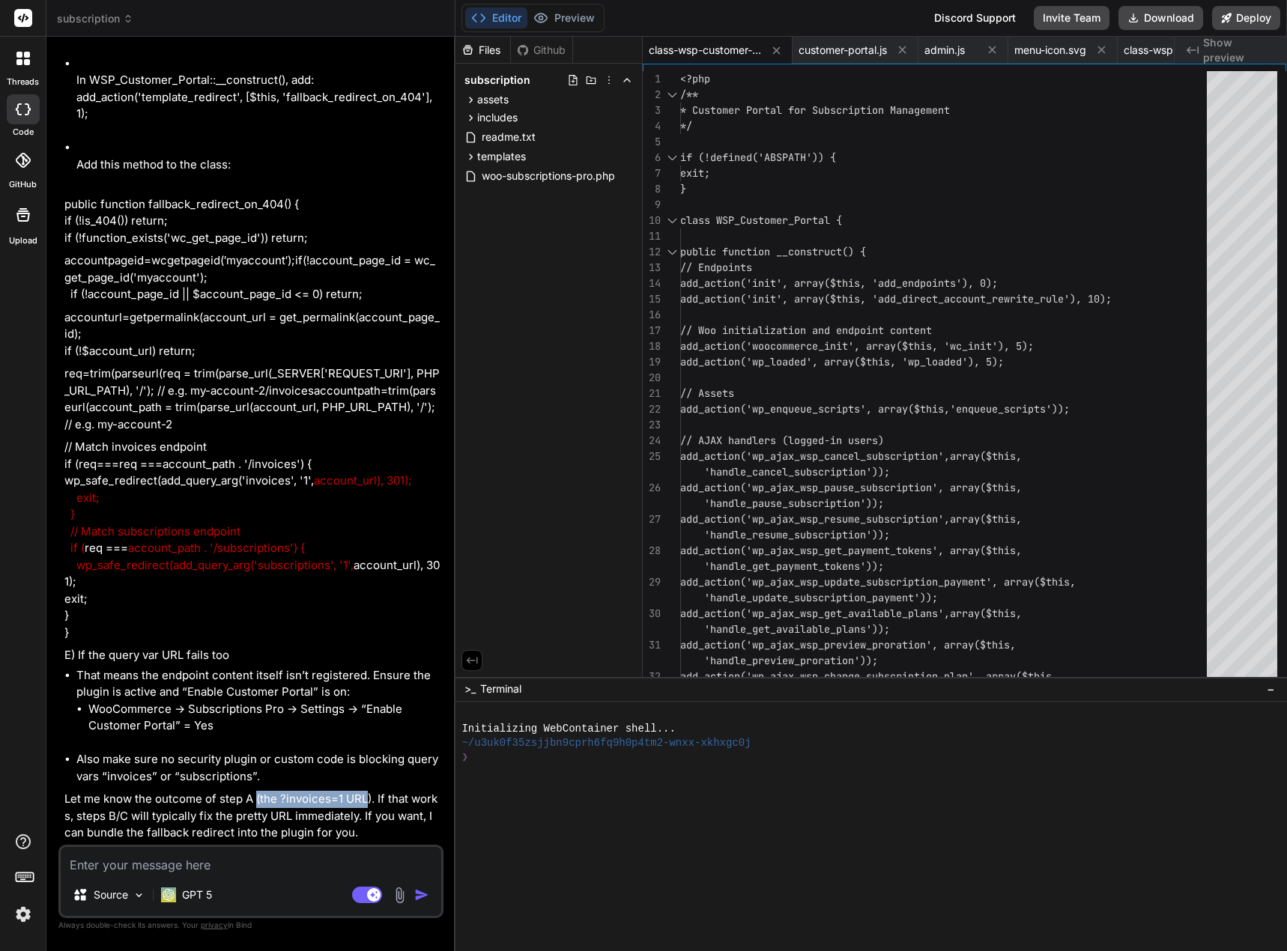
drag, startPoint x: 365, startPoint y: 798, endPoint x: 257, endPoint y: 795, distance: 107.9
click at [257, 795] on p "Let me know the outcome of step A (the ?invoices=1 URL). If that works, steps B…" at bounding box center [252, 816] width 376 height 51
copy p "(the ?invoices=1 URL"
click at [168, 854] on textarea "To enrich screen reader interactions, please activate Accessibility in Grammarl…" at bounding box center [251, 860] width 380 height 27
type textarea "l"
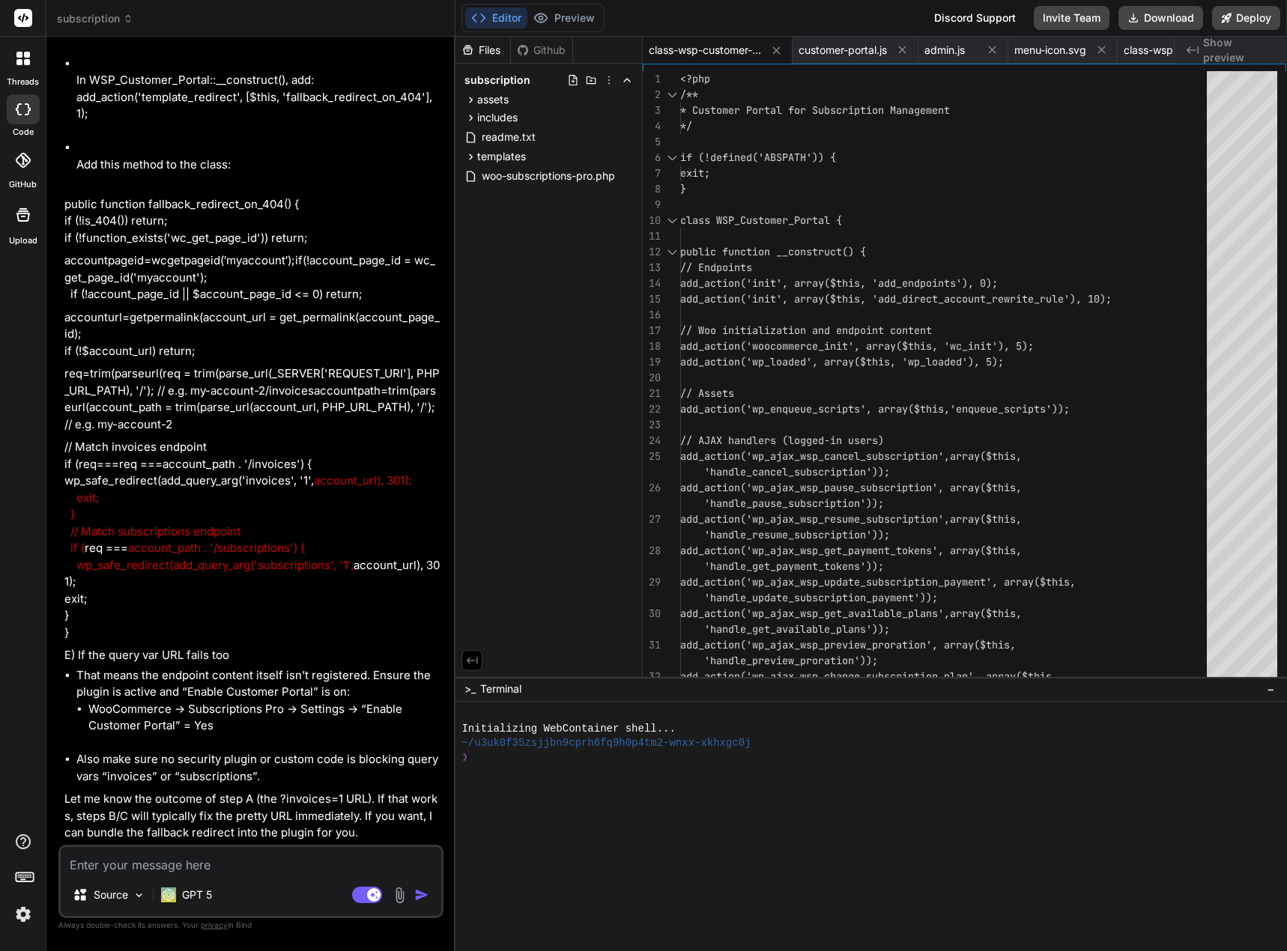
type textarea "x"
type textarea "le"
type textarea "x"
type textarea "lea"
type textarea "x"
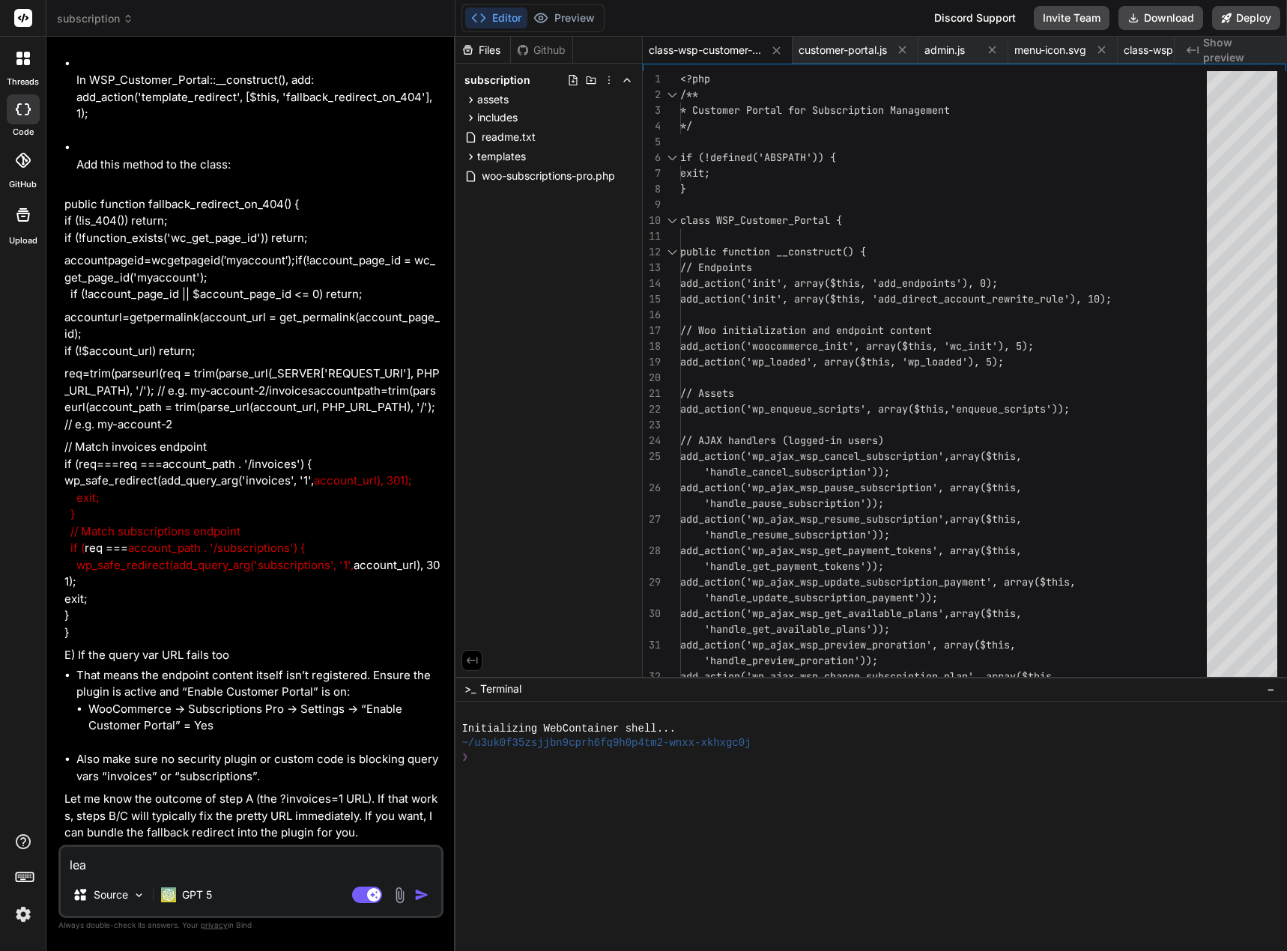
type textarea "lead"
type textarea "x"
type textarea "leads"
type textarea "x"
type textarea "leads"
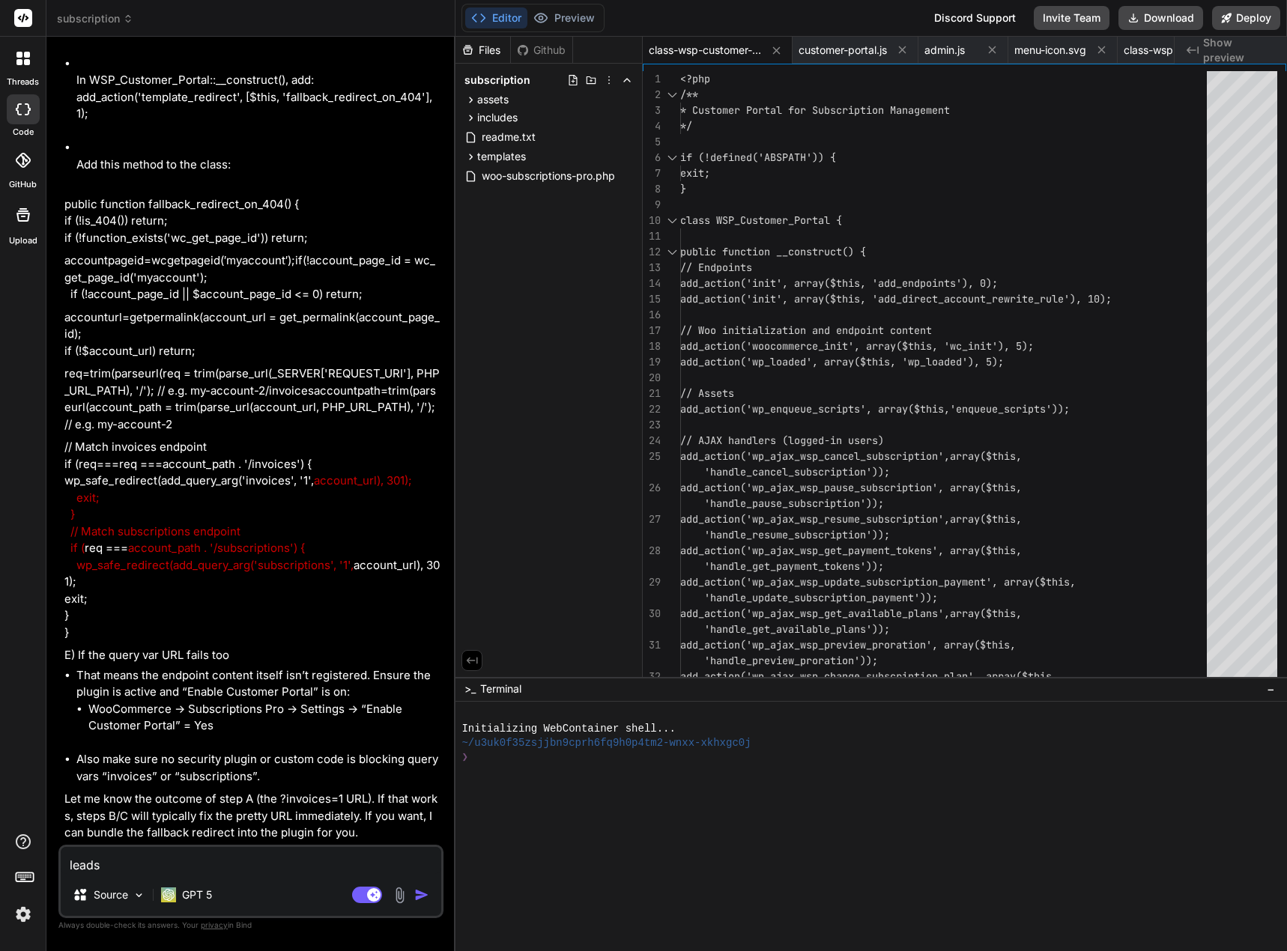
type textarea "x"
type textarea "leads t"
type textarea "x"
type textarea "leads to"
type textarea "x"
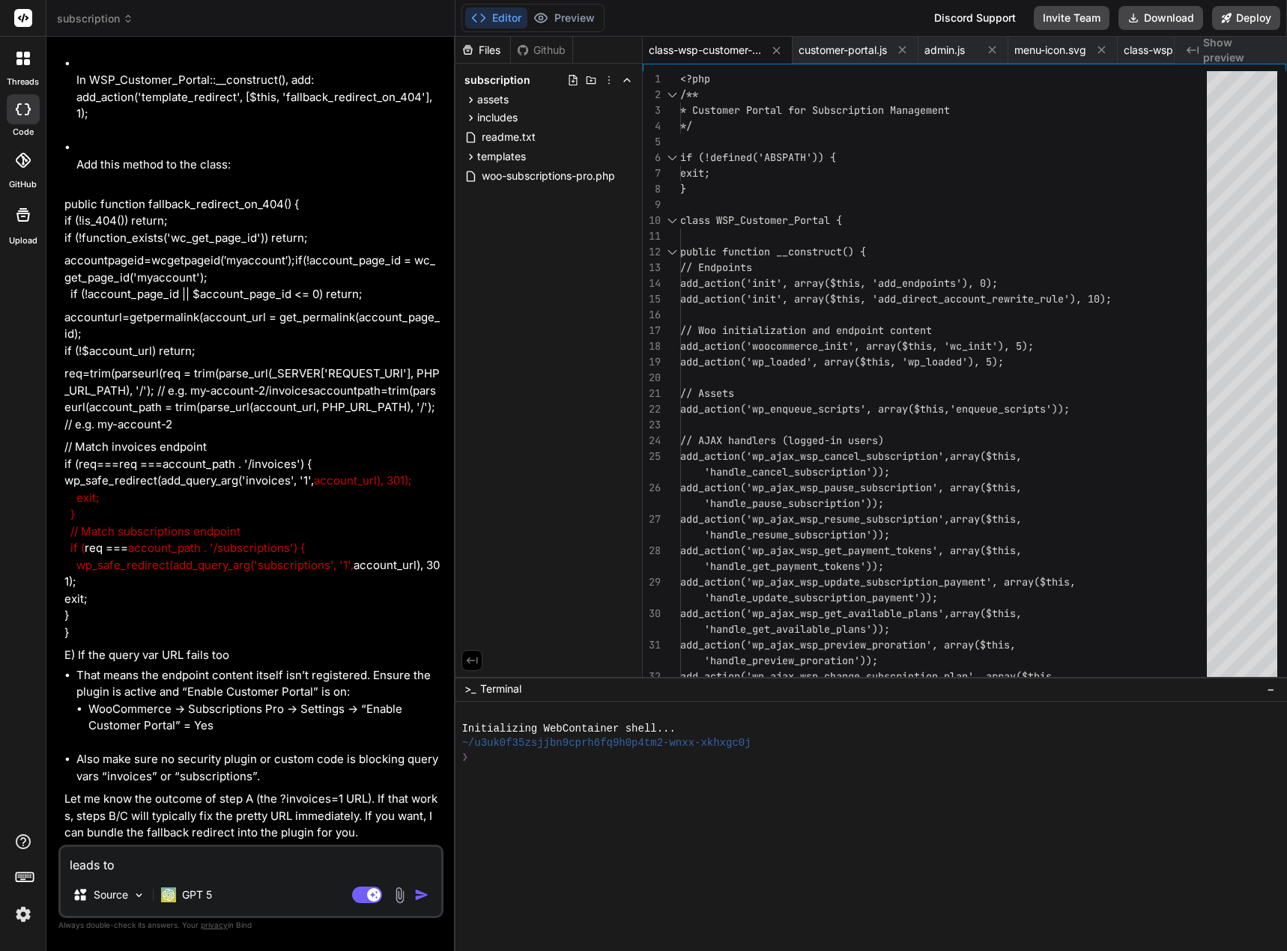
type textarea "leads to"
type textarea "x"
type textarea "leads to m"
type textarea "x"
type textarea "leads to my"
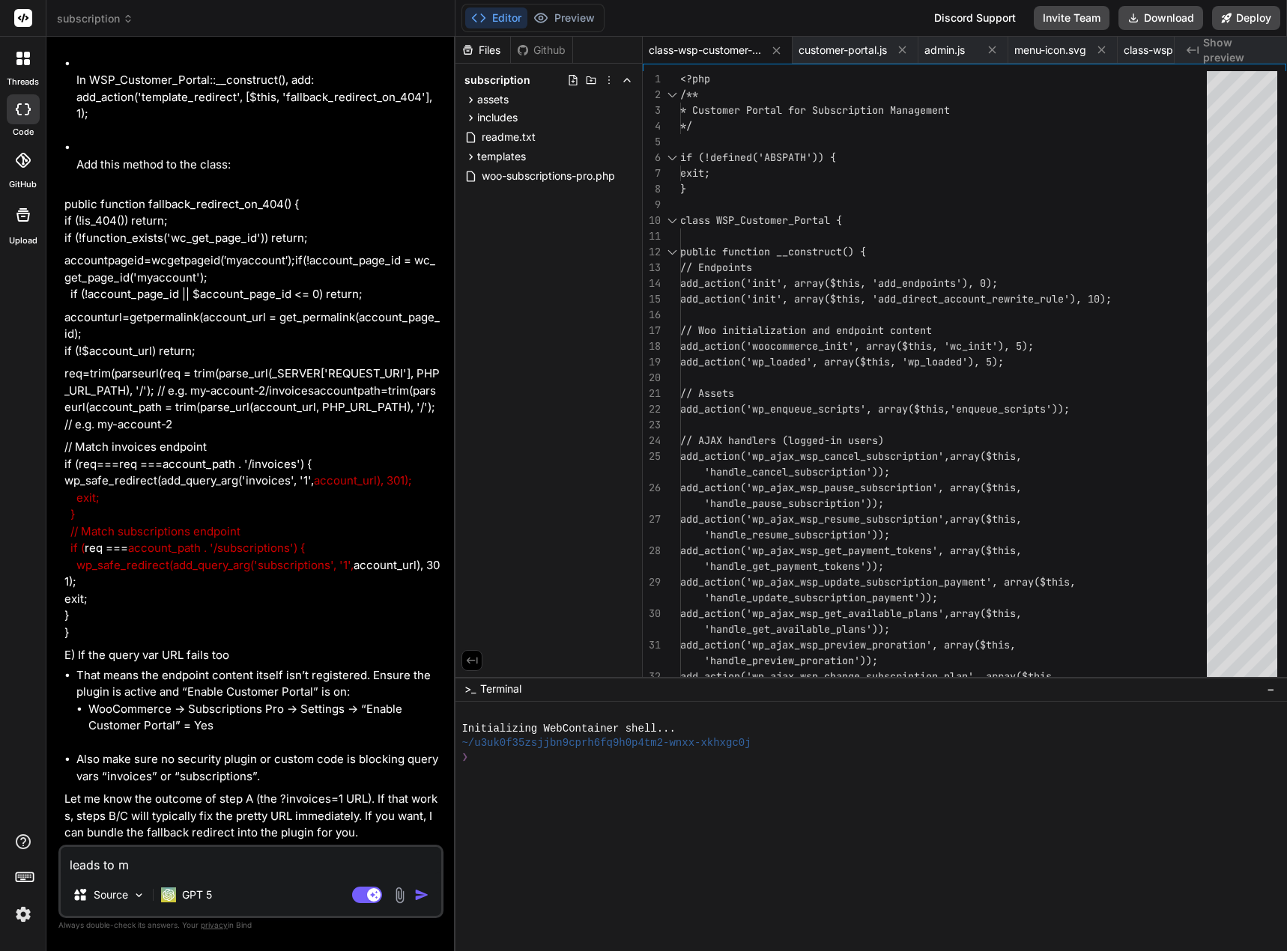
type textarea "x"
type textarea "leads to my"
type textarea "x"
type textarea "leads to my l"
type textarea "x"
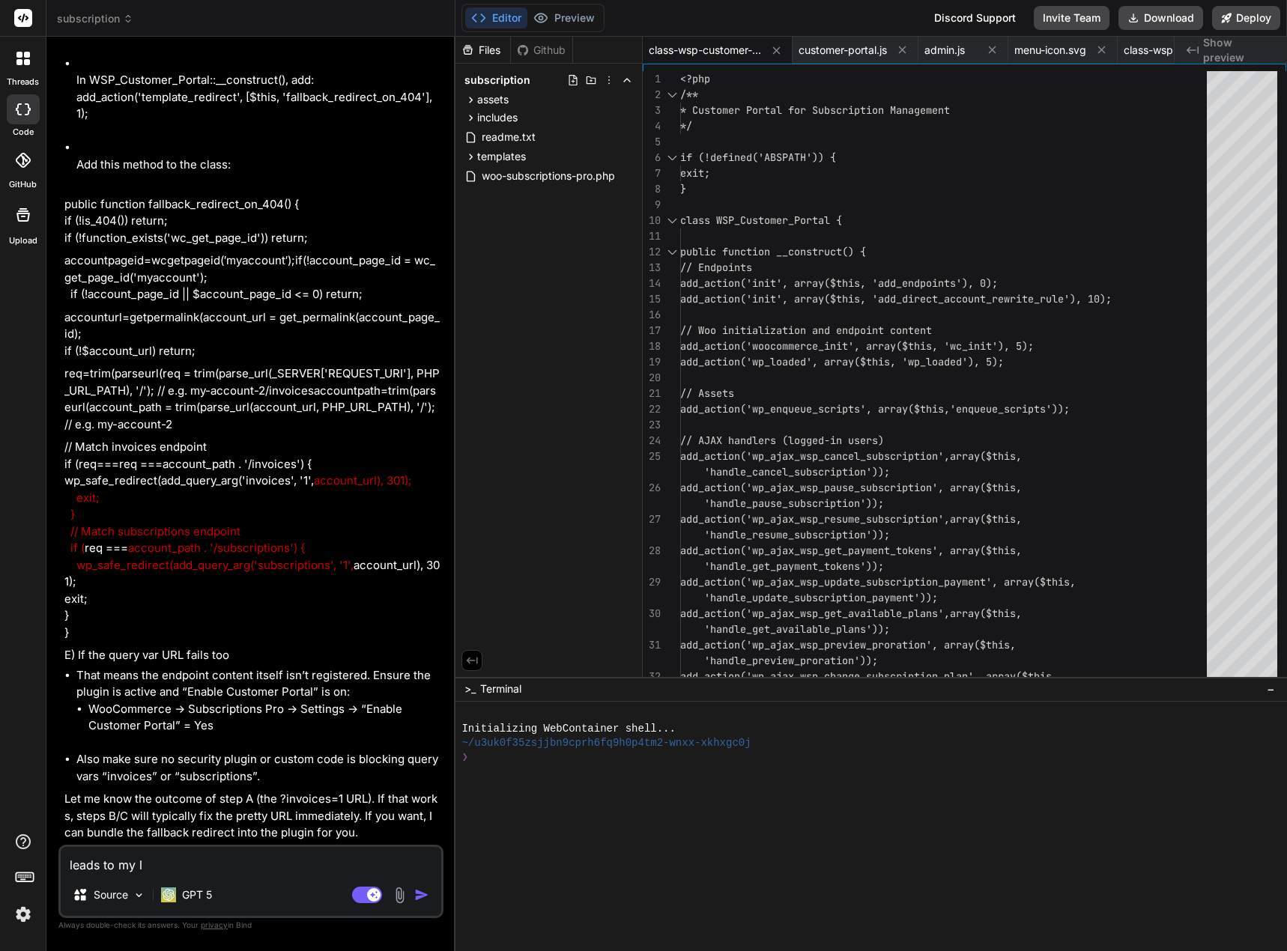
type textarea "leads to my li"
type textarea "x"
type textarea "leads to my lis"
type textarea "x"
type textarea "leads to my list"
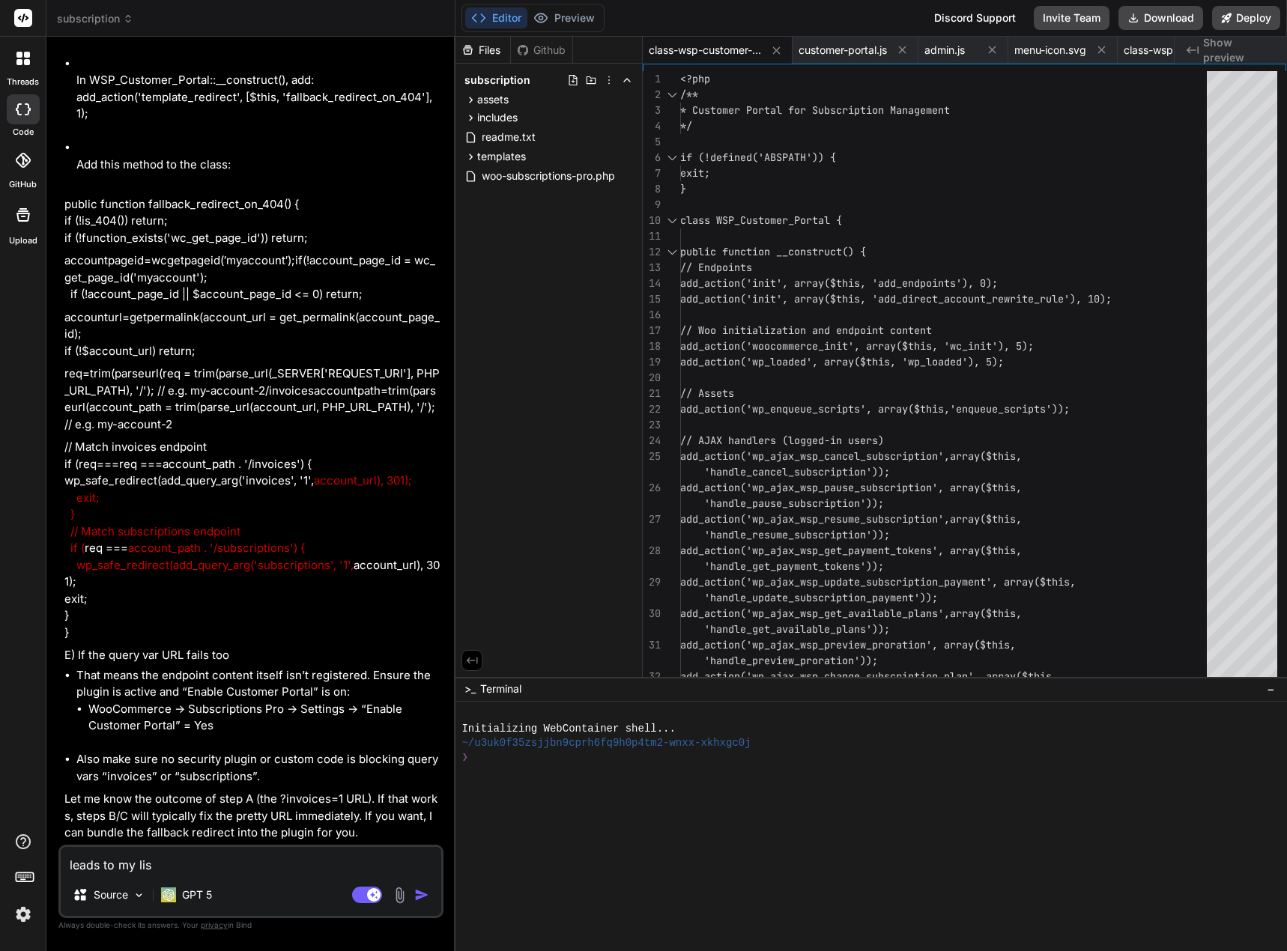
type textarea "x"
type textarea "leads to my listi"
type textarea "x"
type textarea "leads to my listin"
type textarea "x"
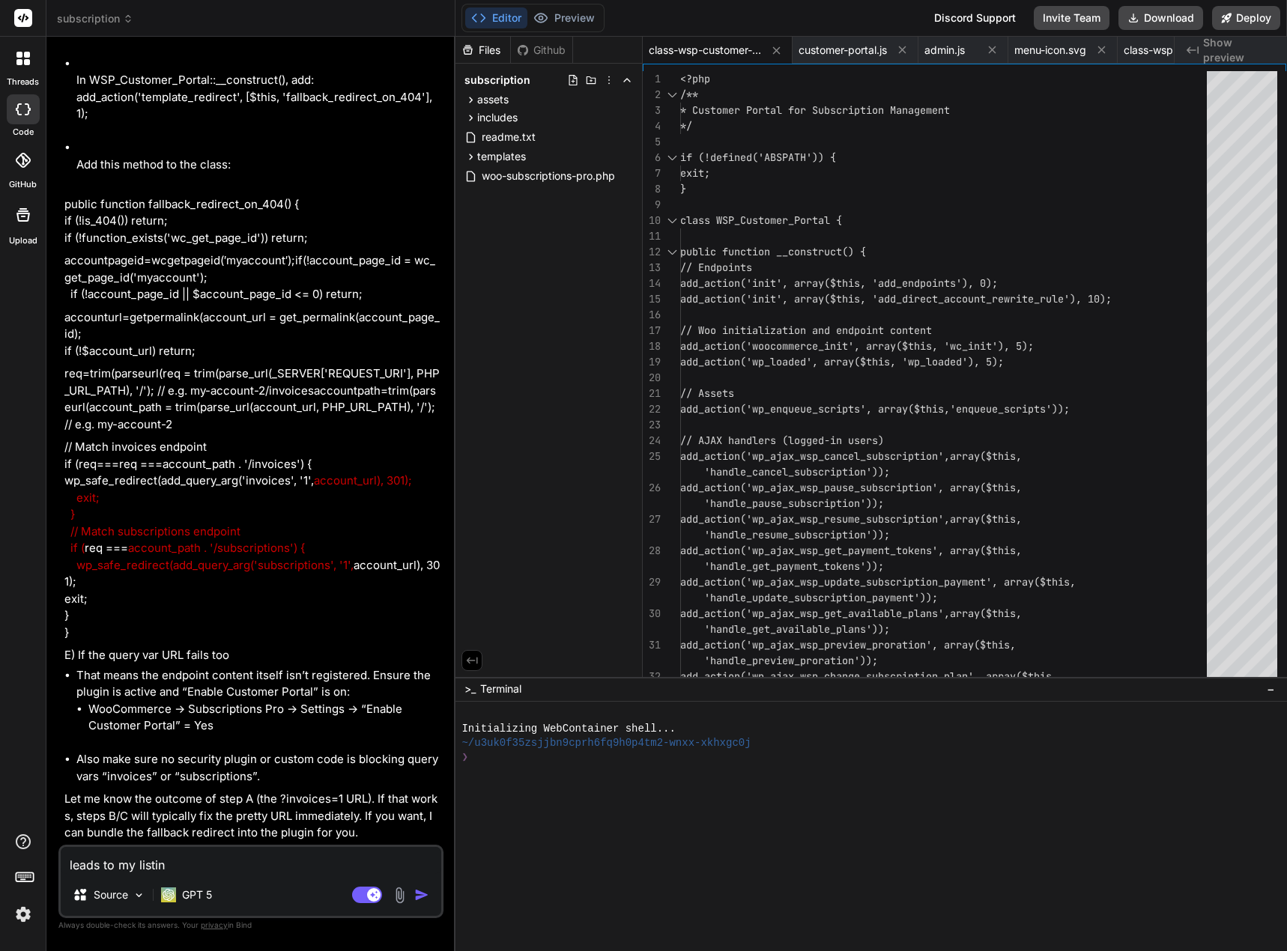
type textarea "leads to my listing"
type textarea "x"
type textarea "leads to my listing"
type textarea "x"
type textarea "leads to my listing d"
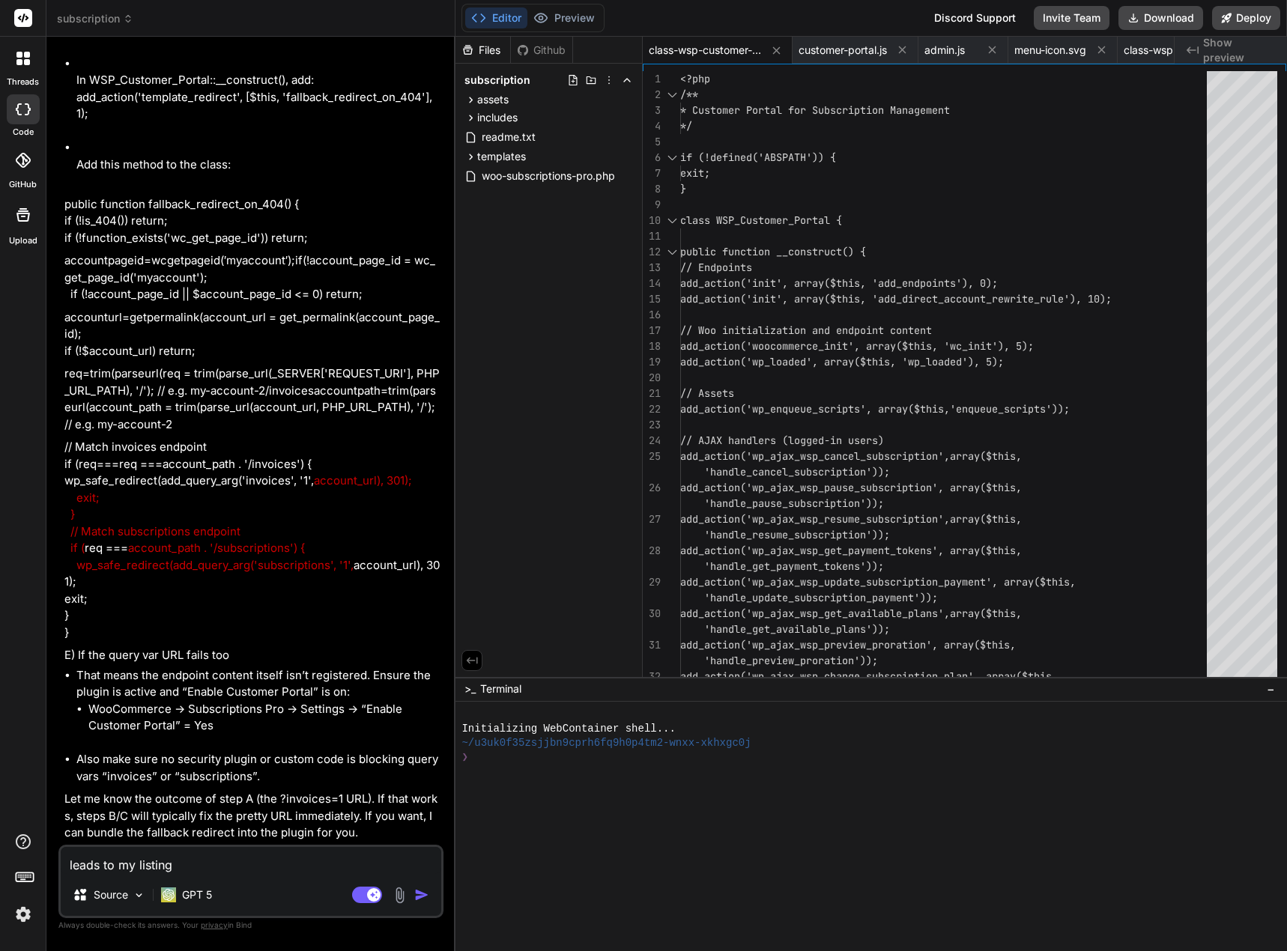
type textarea "x"
type textarea "leads to my listing da"
type textarea "x"
type textarea "leads to my listing das"
type textarea "x"
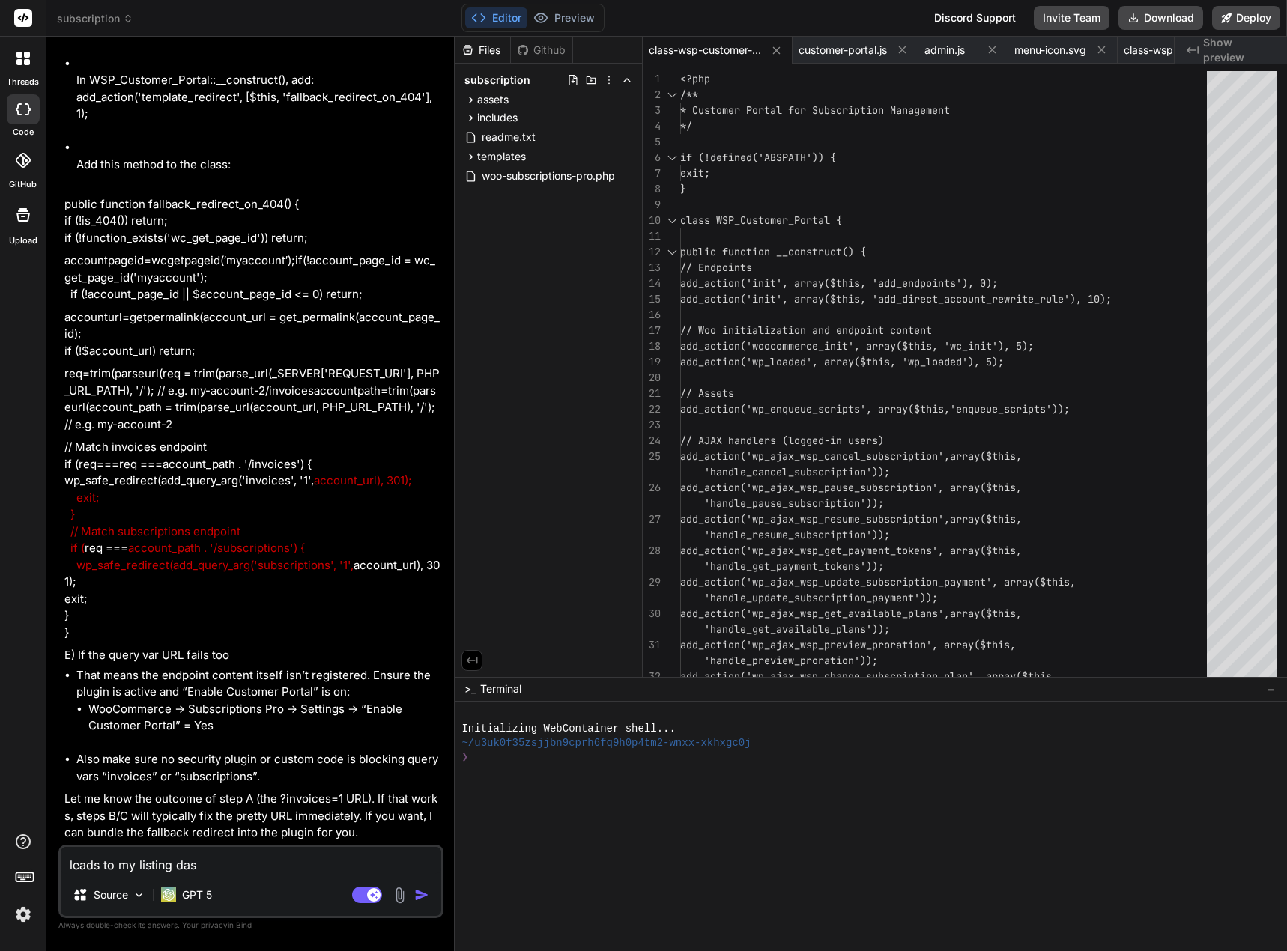
type textarea "leads to my listing dash"
type textarea "x"
type textarea "leads to my listing dashb"
type textarea "x"
type textarea "leads to my listing dashbo"
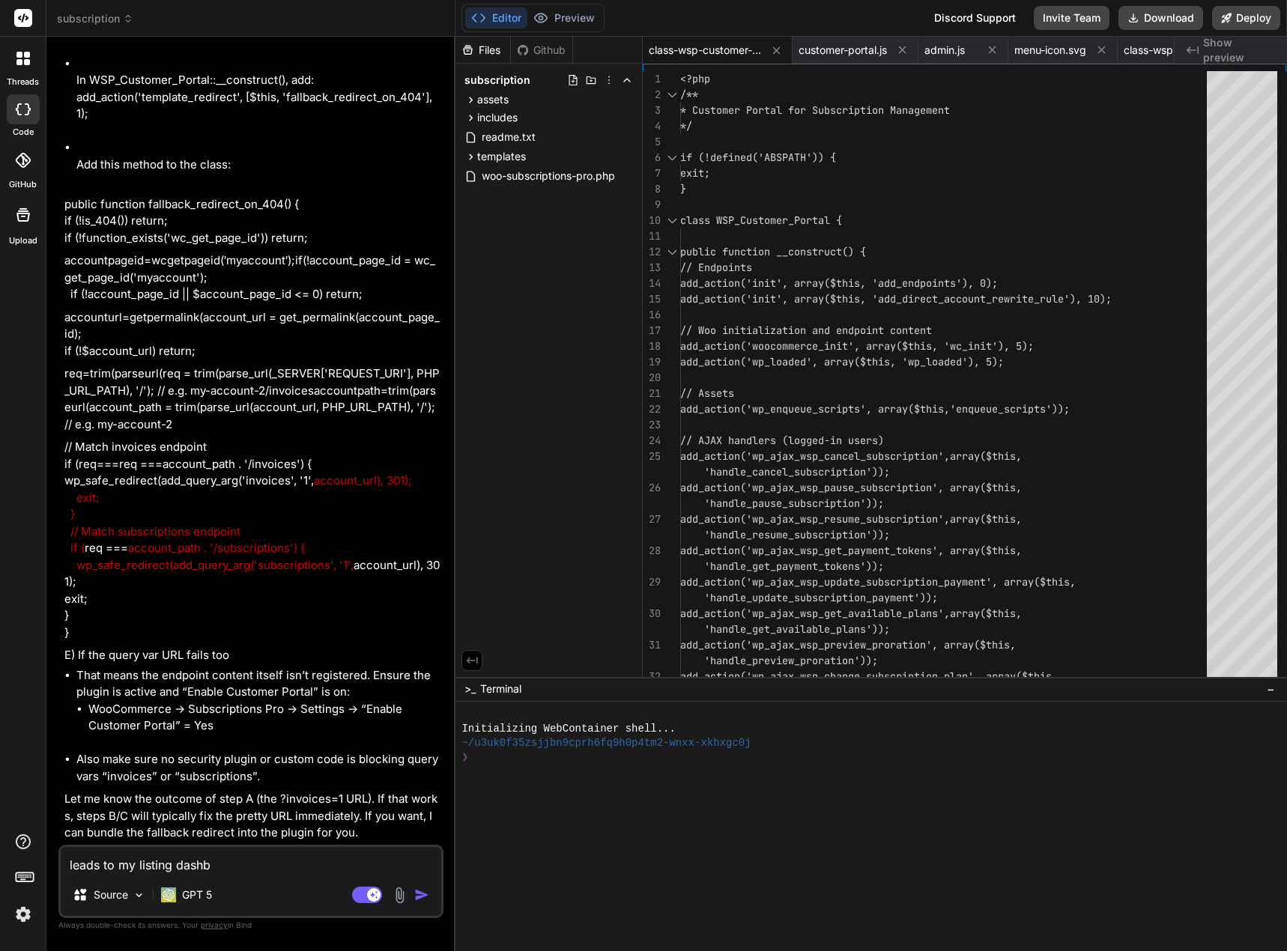
type textarea "x"
type textarea "leads to my listing dashboa"
type textarea "x"
type textarea "leads to my listing dashboar"
type textarea "x"
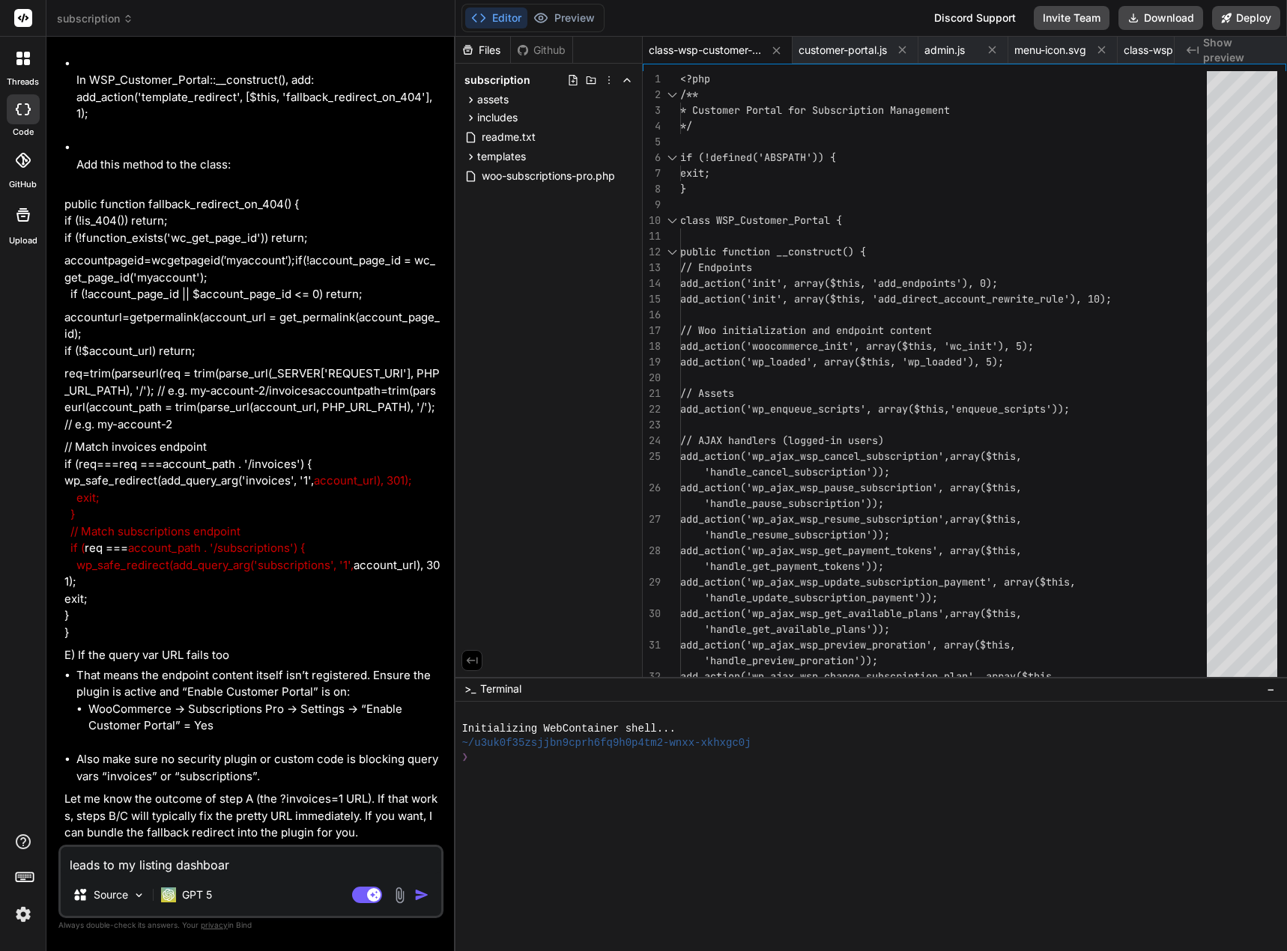
type textarea "leads to my listing dashboard"
type textarea "x"
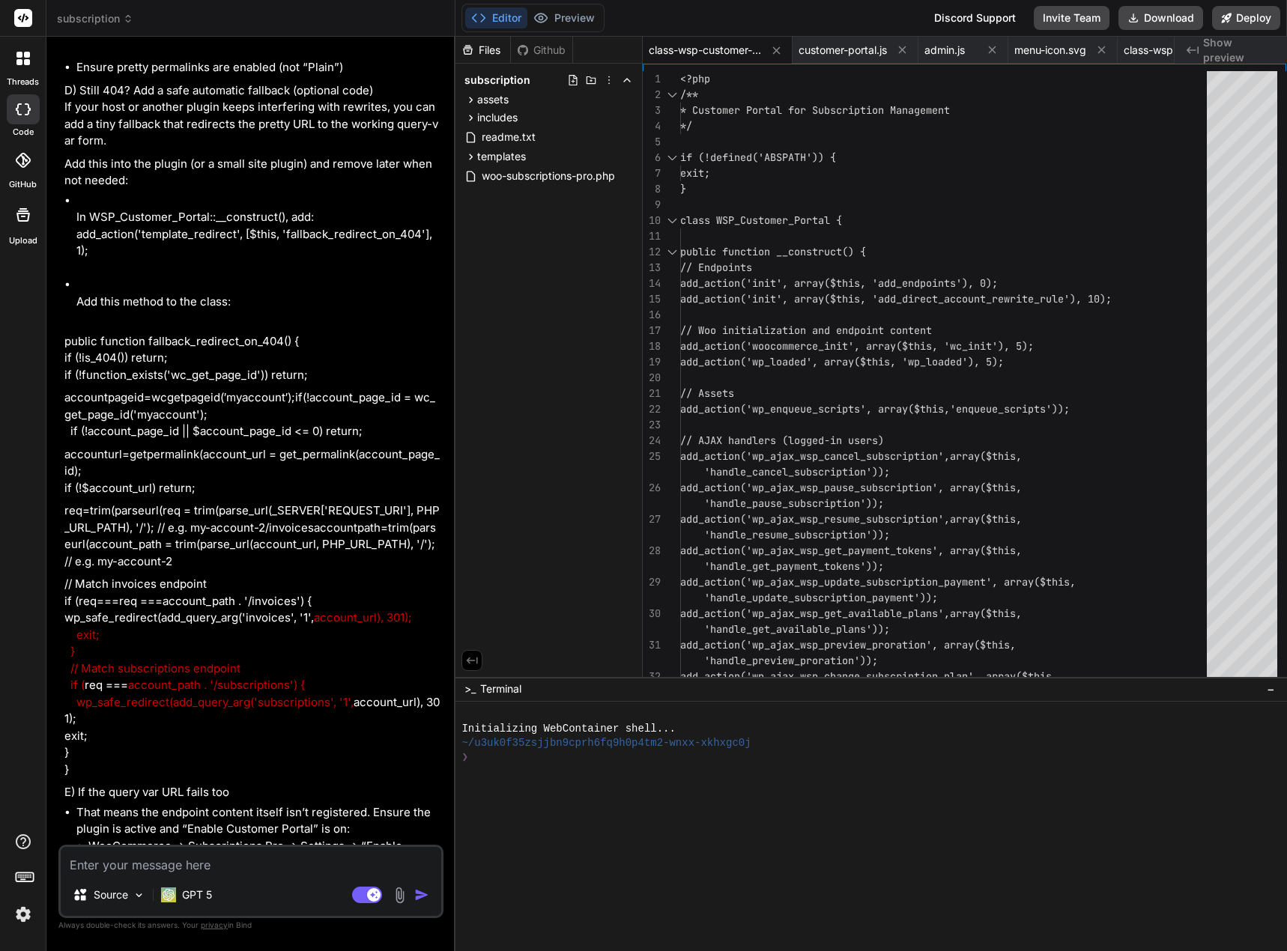
scroll to position [19393, 0]
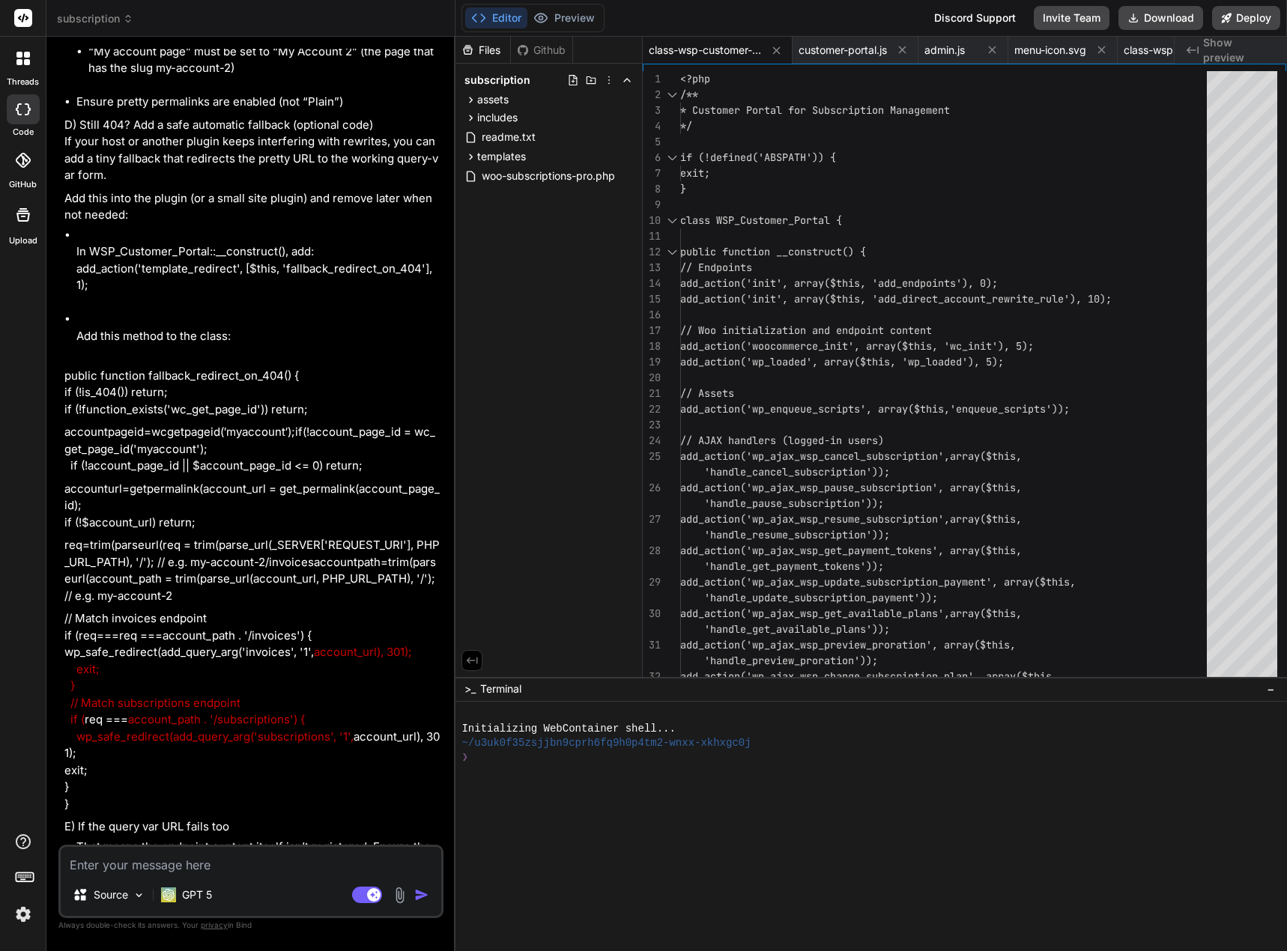
type textarea "x"
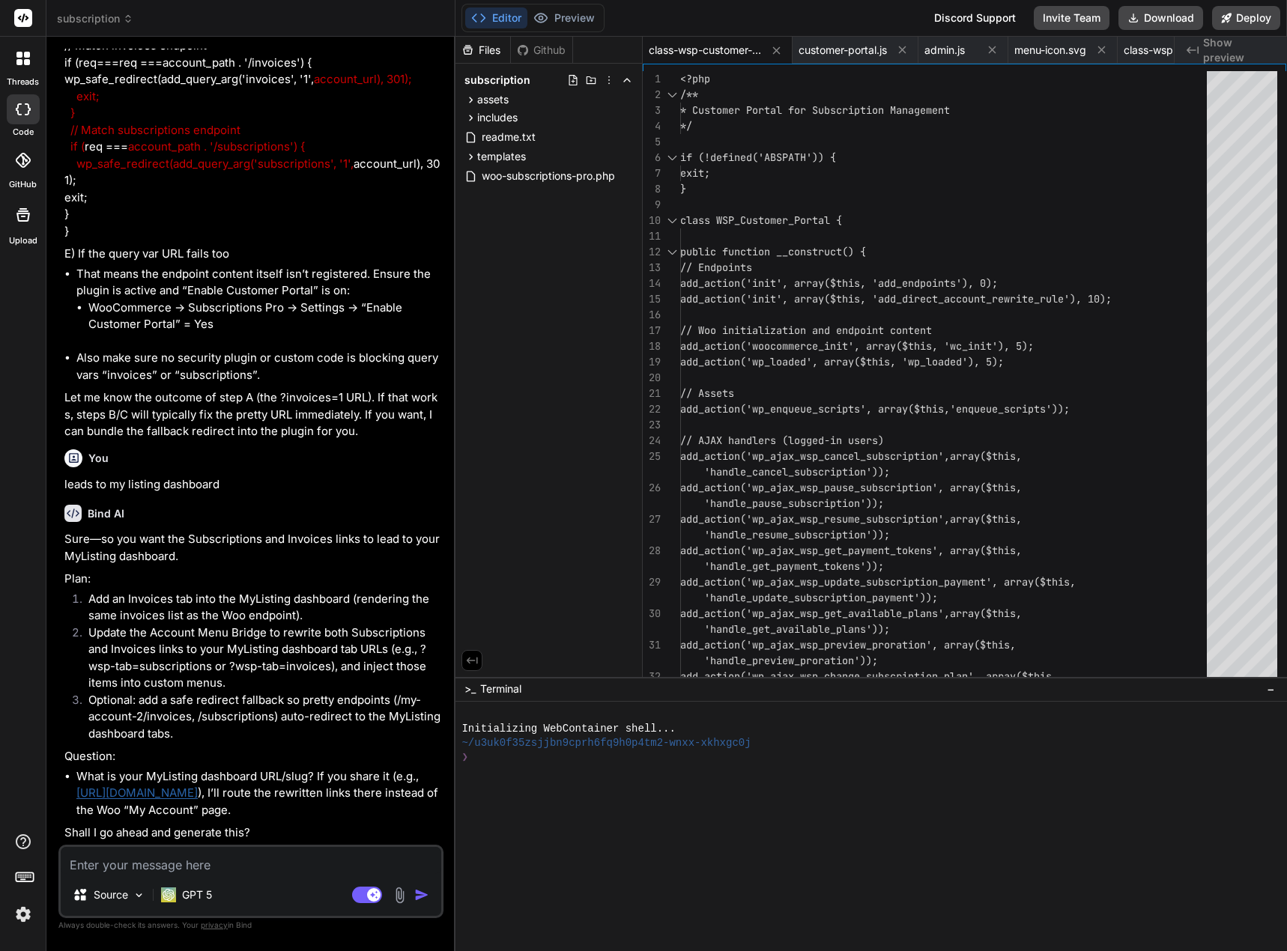
scroll to position [20538, 0]
click at [115, 863] on textarea "To enrich screen reader interactions, please activate Accessibility in Grammarl…" at bounding box center [251, 860] width 380 height 27
paste textarea "[URL][DOMAIN_NAME]"
type textarea "[URL][DOMAIN_NAME]"
type textarea "x"
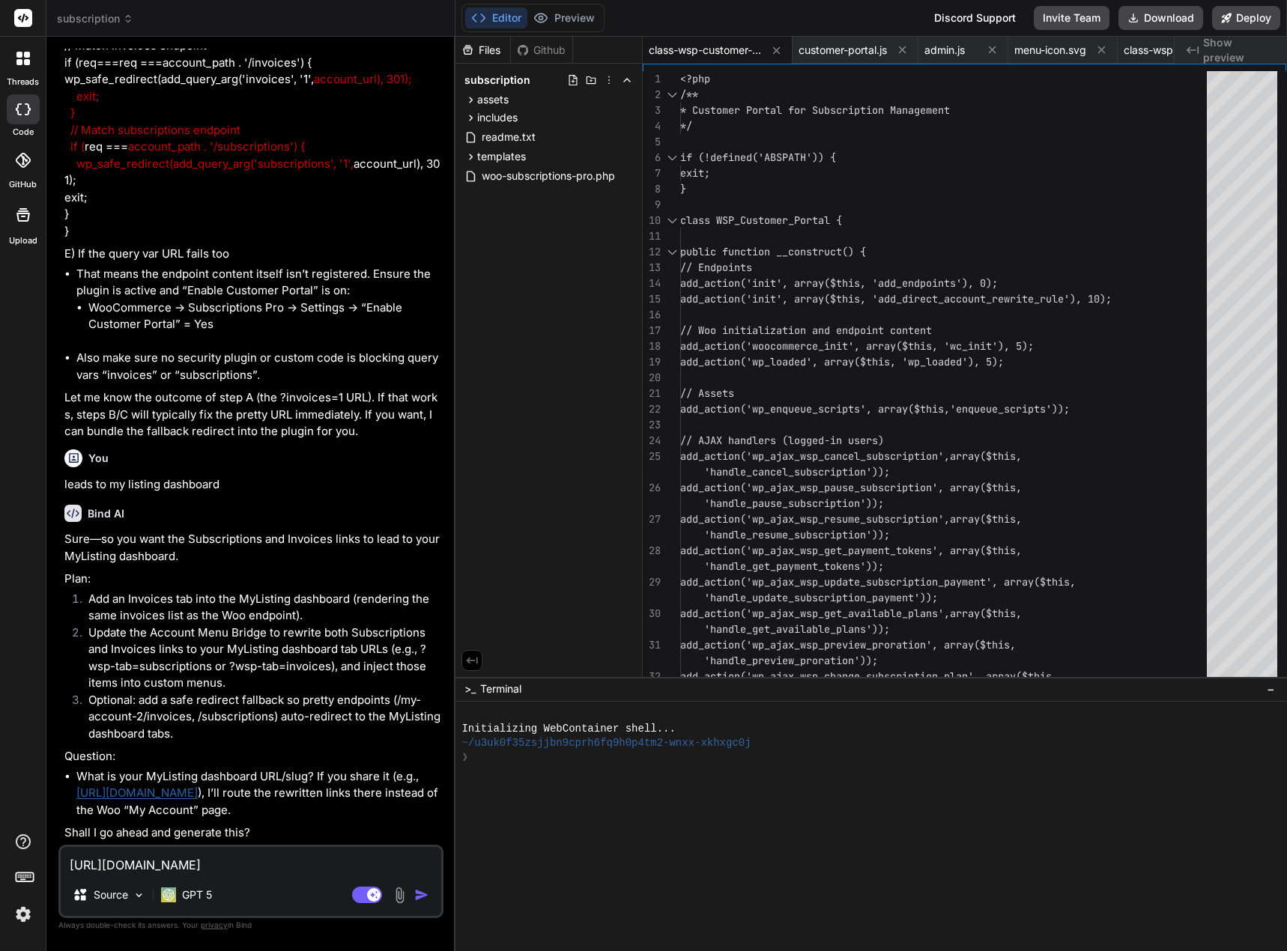
type textarea "[URL][DOMAIN_NAME]"
click at [419, 893] on img "button" at bounding box center [421, 894] width 15 height 15
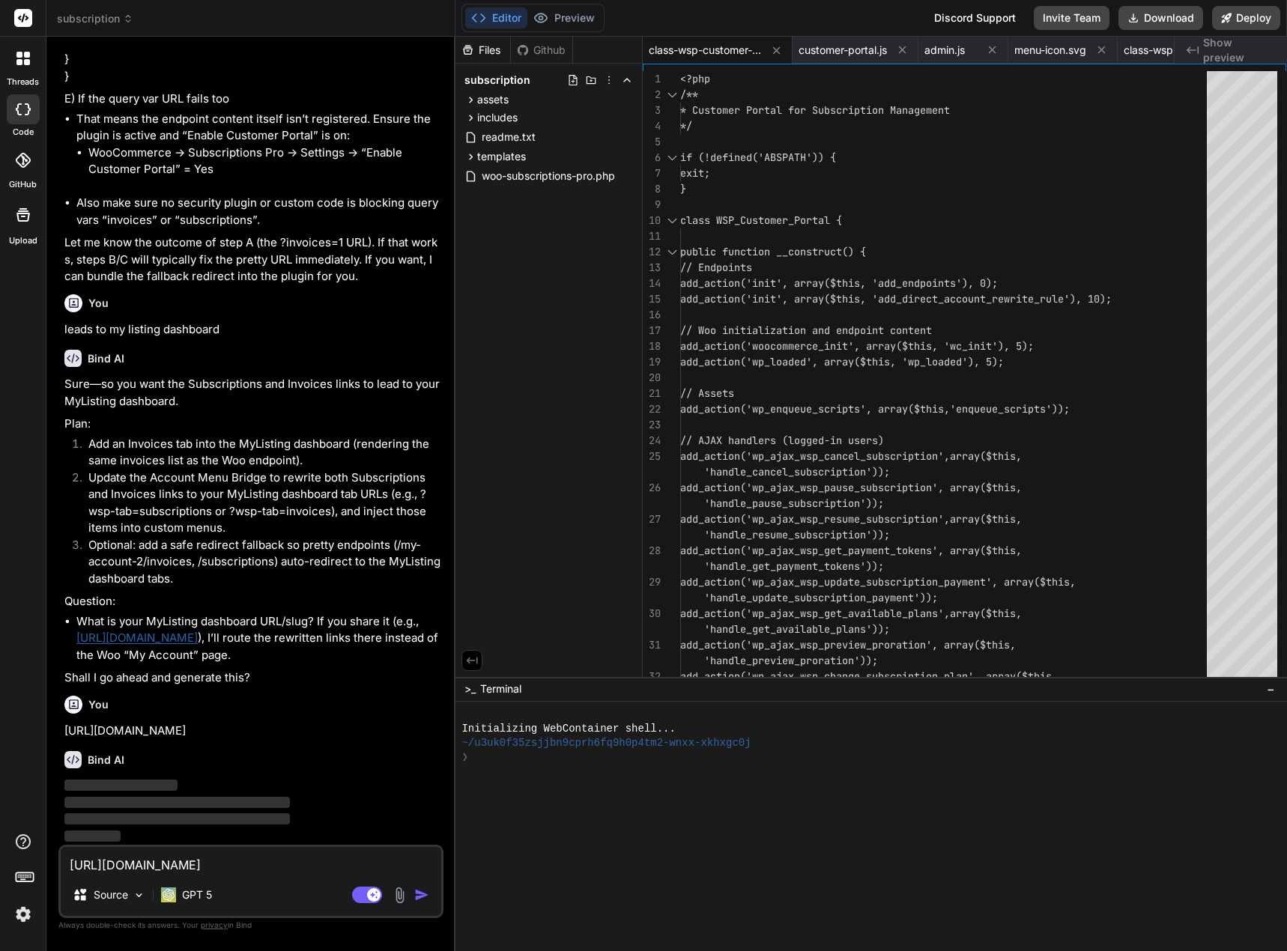
scroll to position [20693, 0]
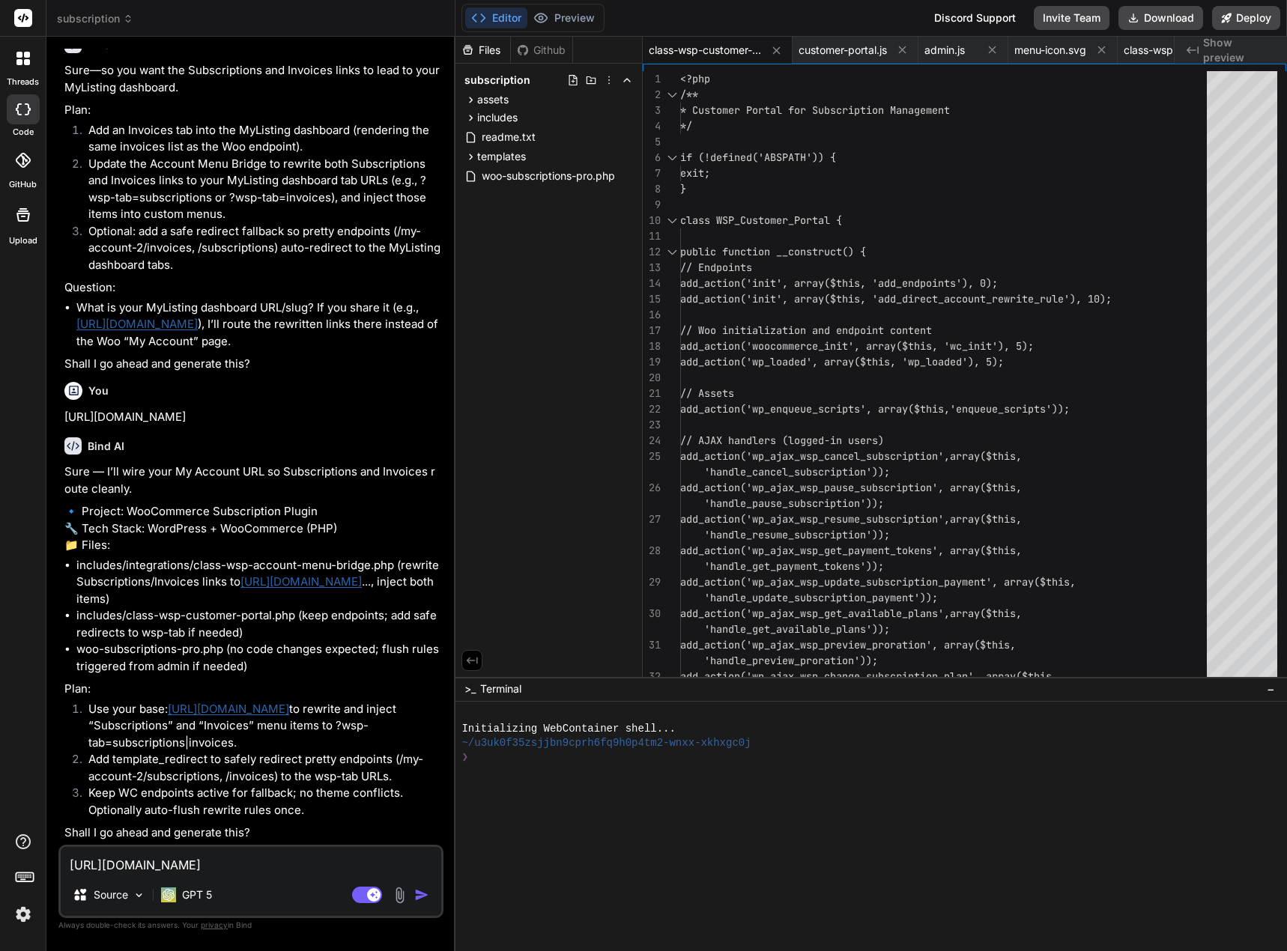
type textarea "x"
click at [219, 869] on textarea "[URL][DOMAIN_NAME]" at bounding box center [251, 860] width 380 height 27
type textarea "y"
type textarea "x"
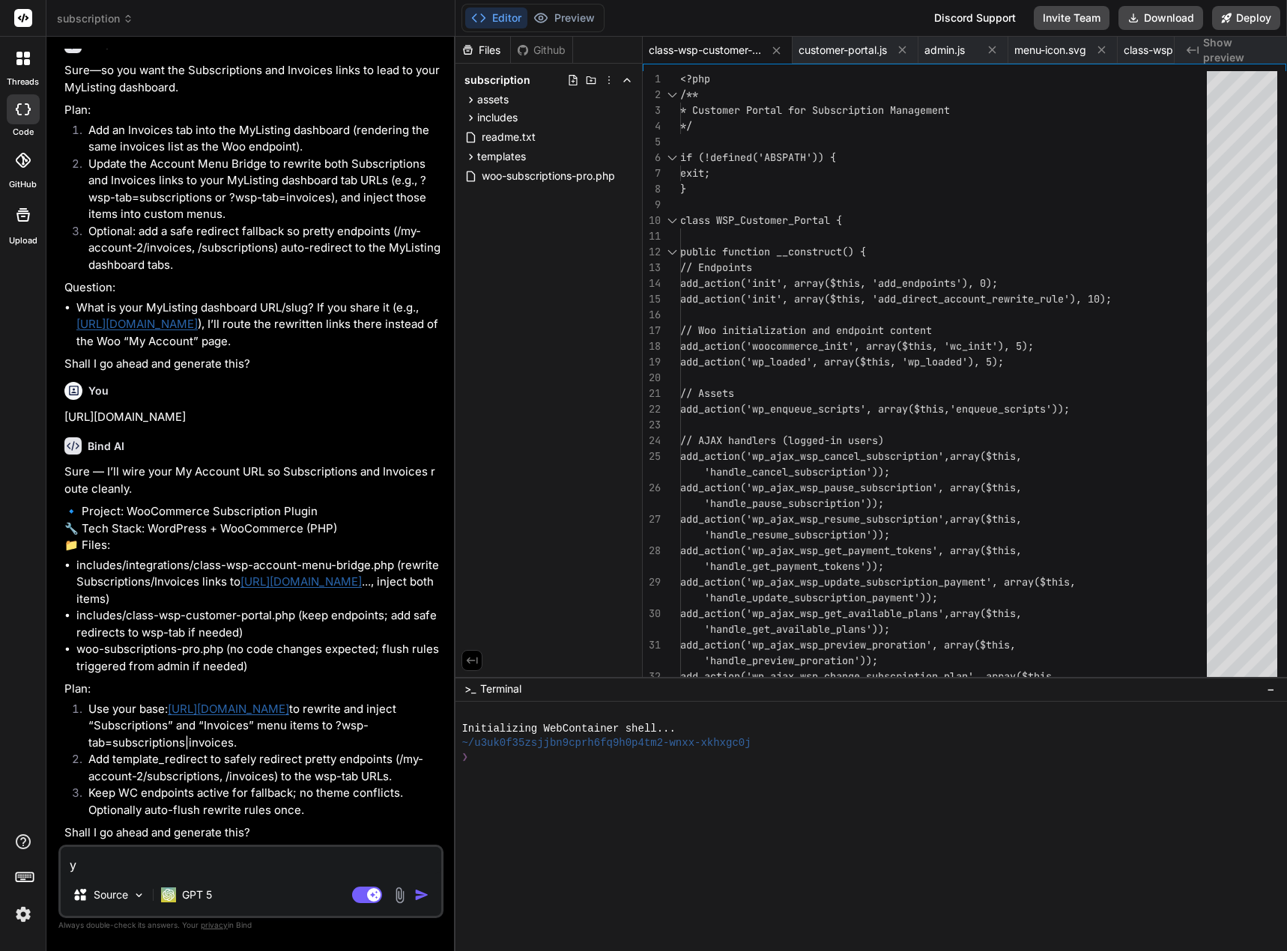
type textarea "ye"
type textarea "x"
type textarea "yes"
type textarea "x"
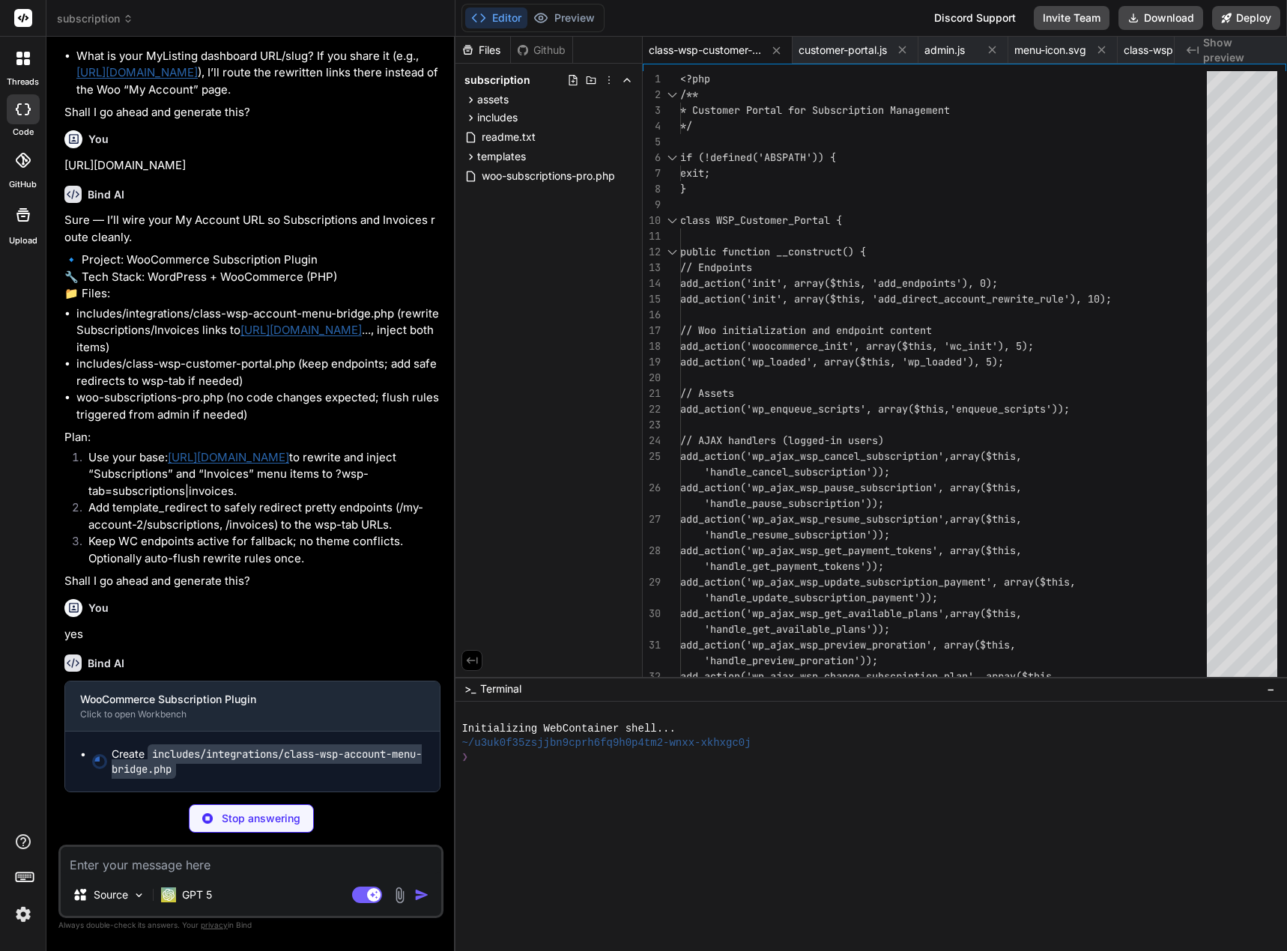
scroll to position [21292, 0]
type textarea "x"
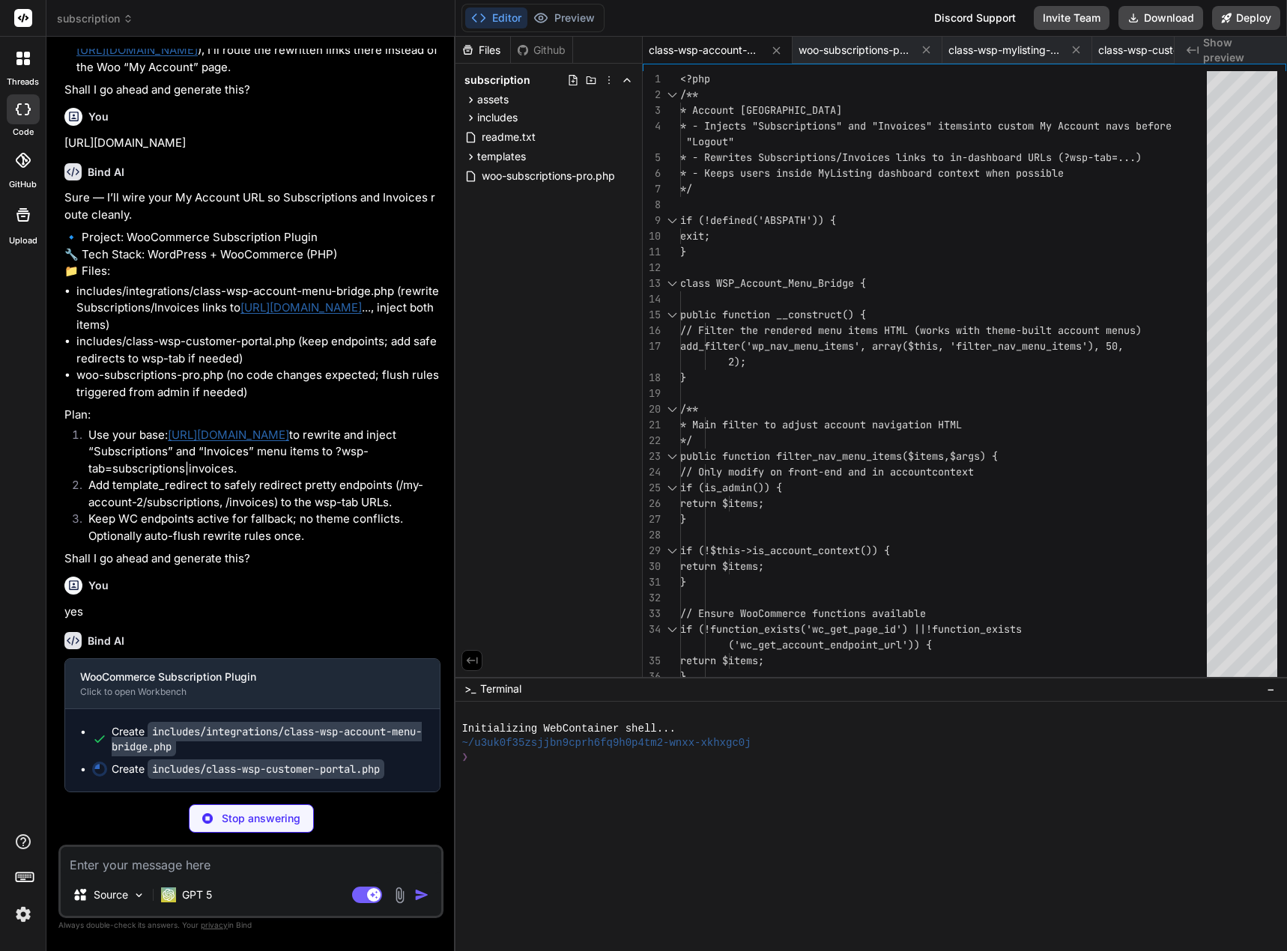
type textarea "x"
type textarea "echo '<button id="cancel-change-plan" class="button">' . esc_html__('Close', 'w…"
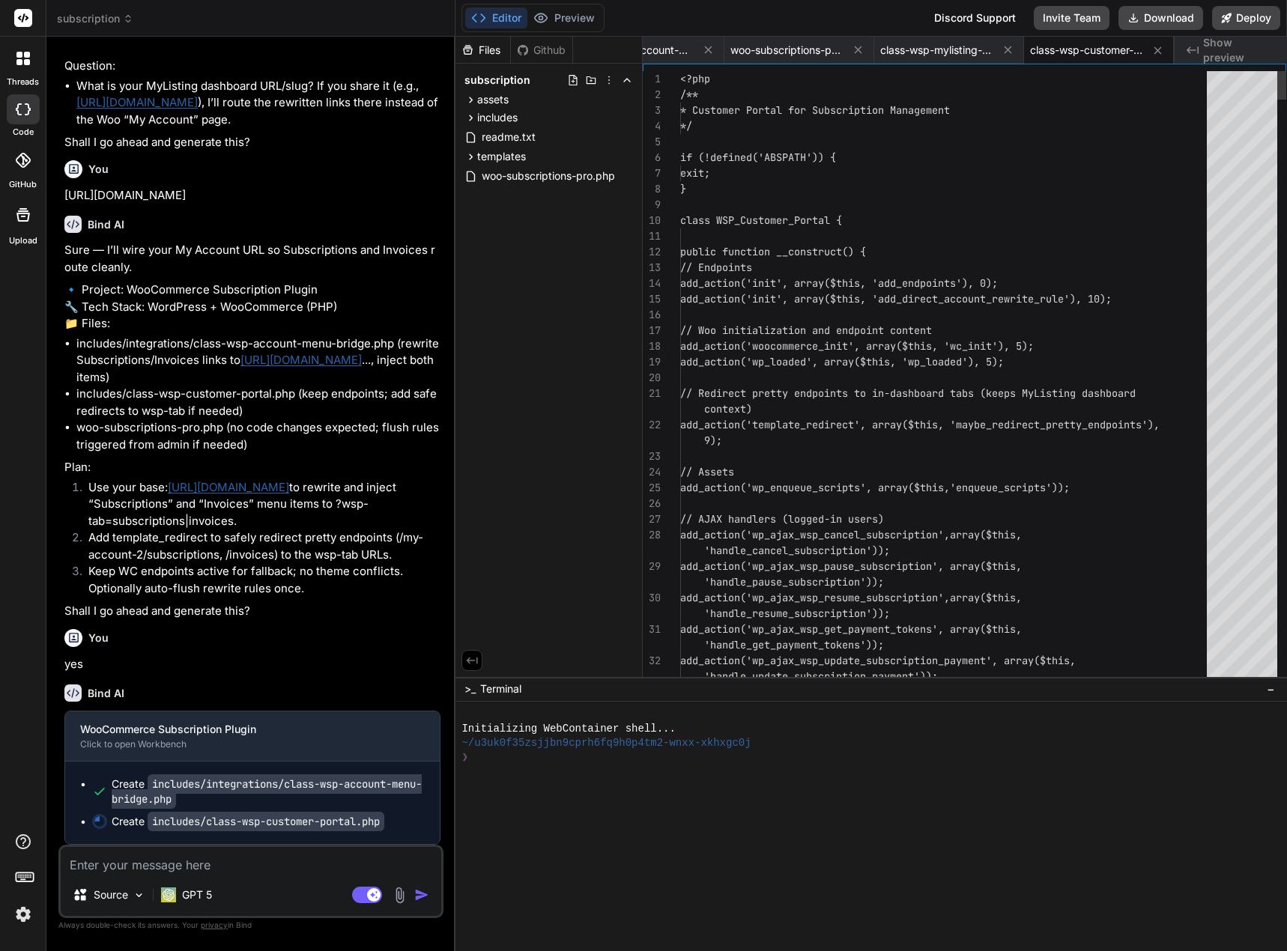
scroll to position [21262, 0]
click at [1170, 12] on button "Download" at bounding box center [1160, 18] width 85 height 24
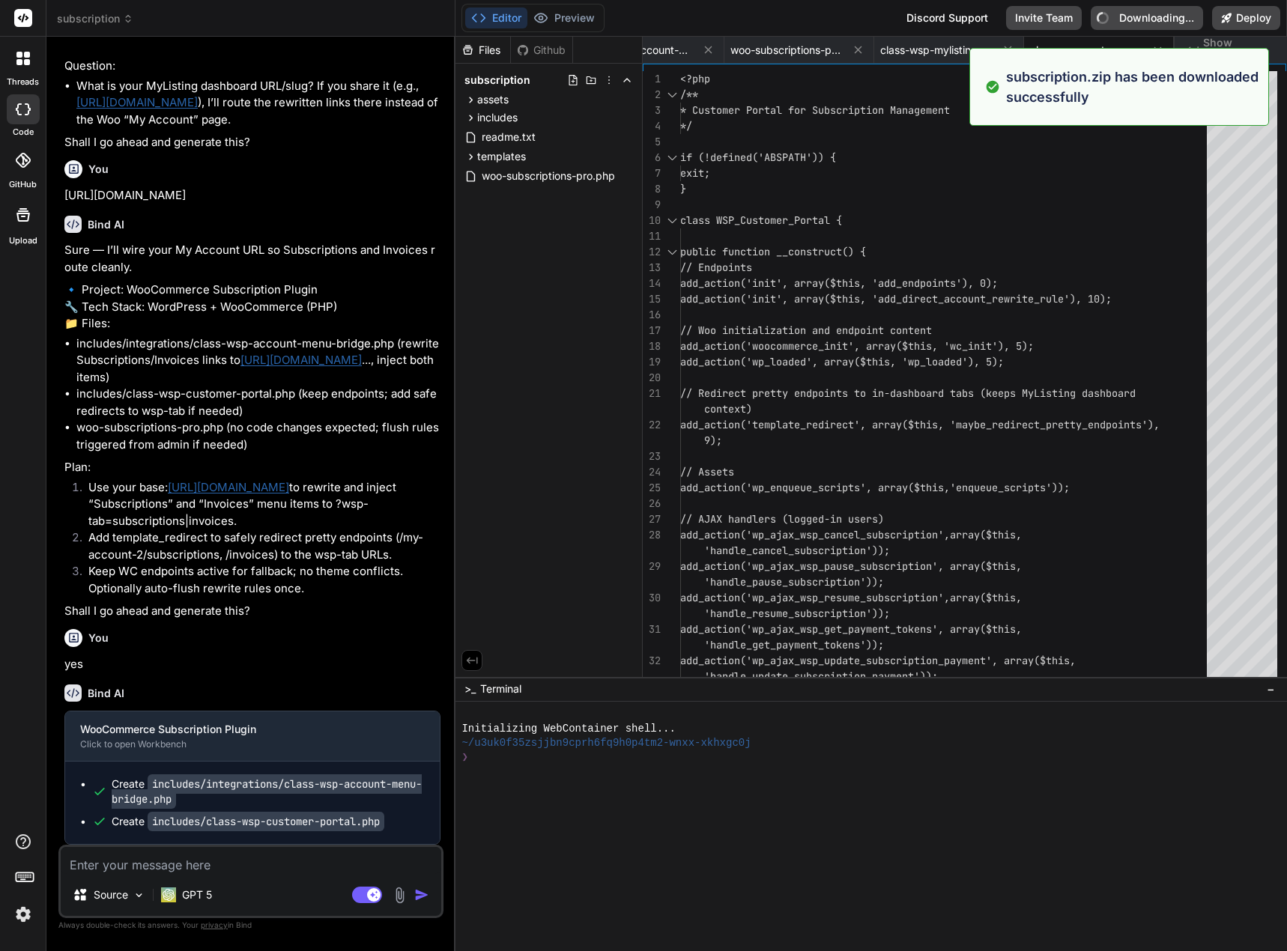
type textarea "x"
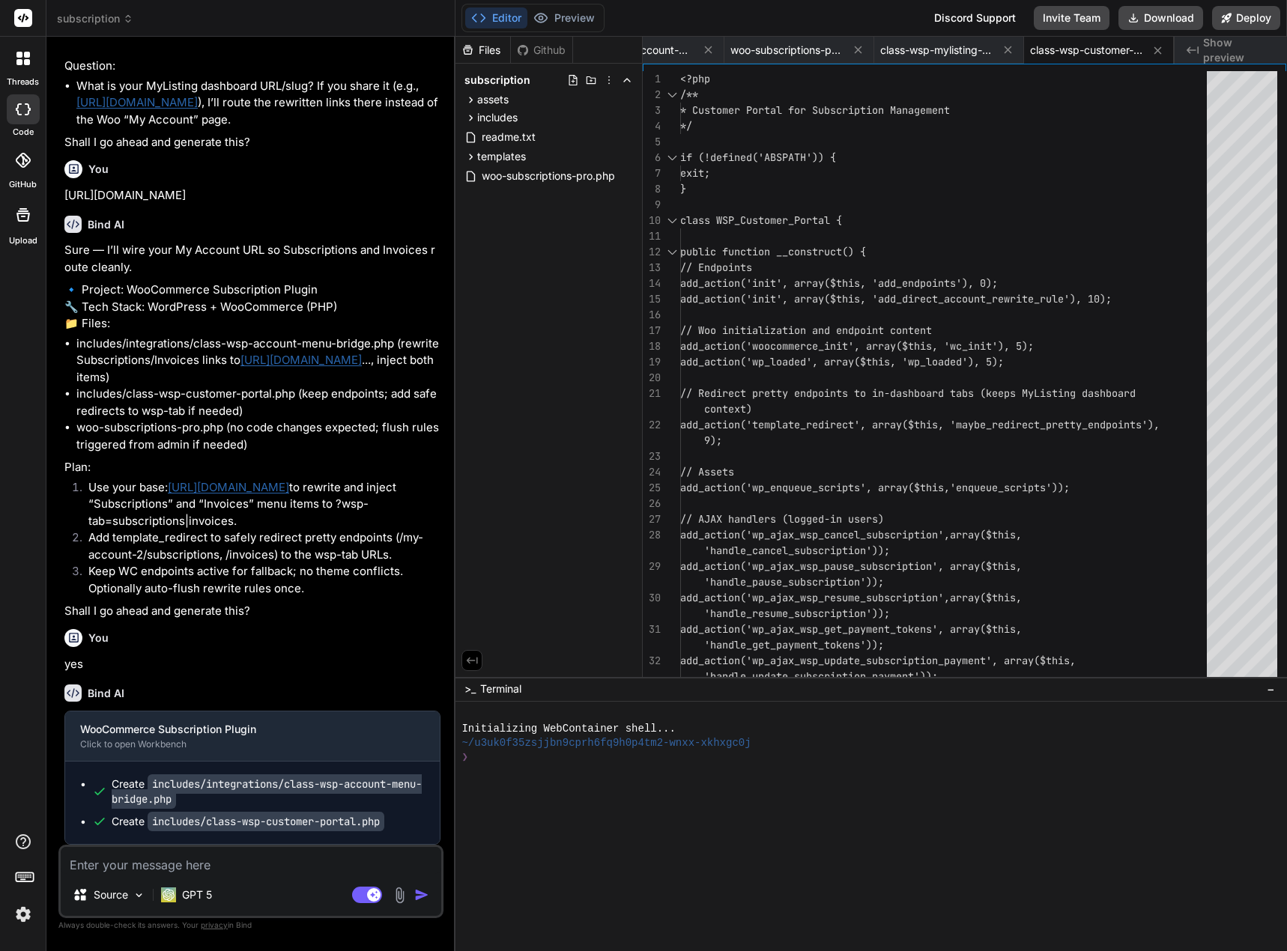
click at [206, 865] on textarea "To enrich screen reader interactions, please activate Accessibility in Grammarl…" at bounding box center [251, 860] width 380 height 27
type textarea "i"
type textarea "x"
type textarea "in"
type textarea "x"
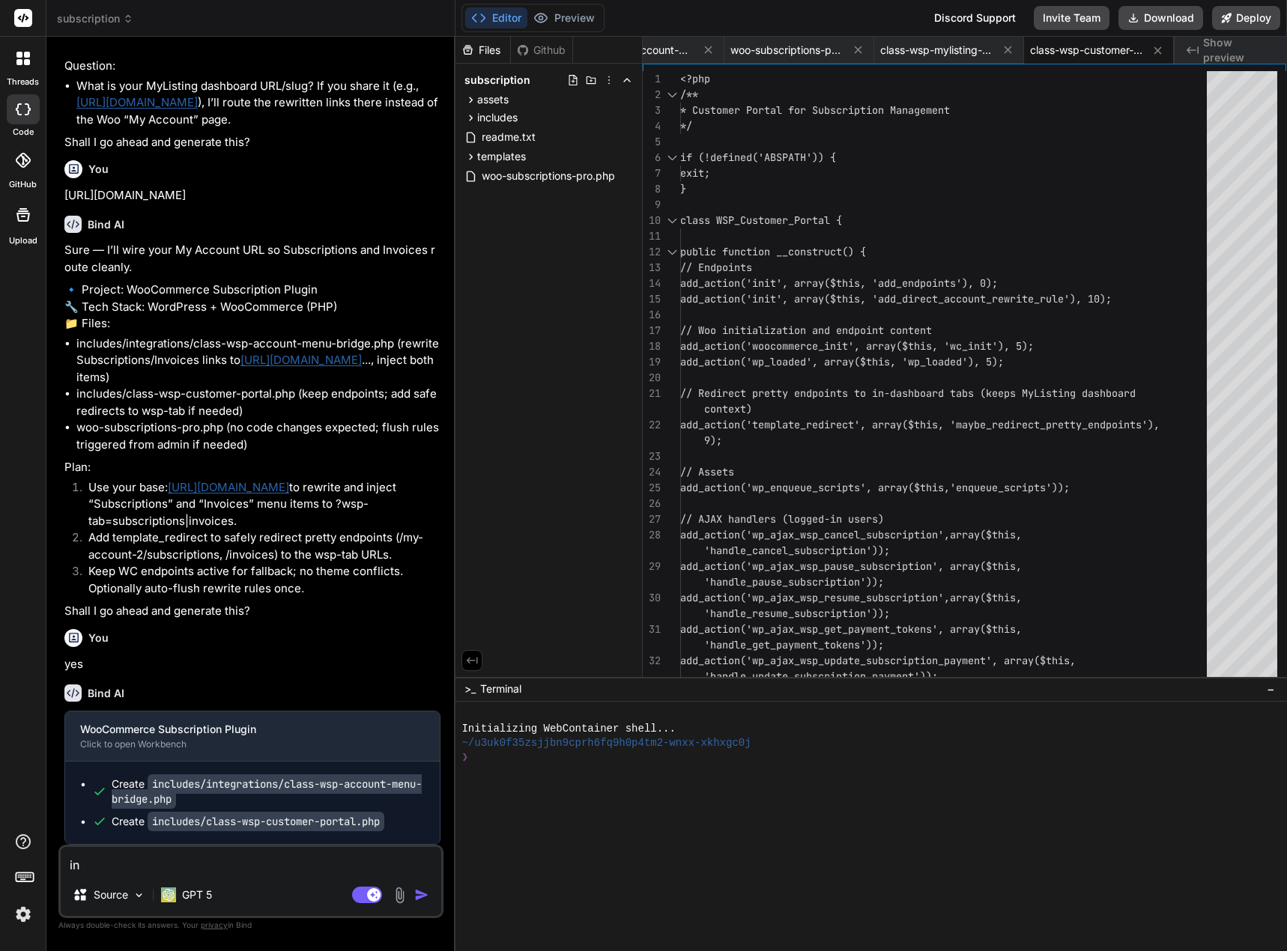
type textarea "inv"
type textarea "x"
type textarea "invo"
type textarea "x"
type textarea "invoi"
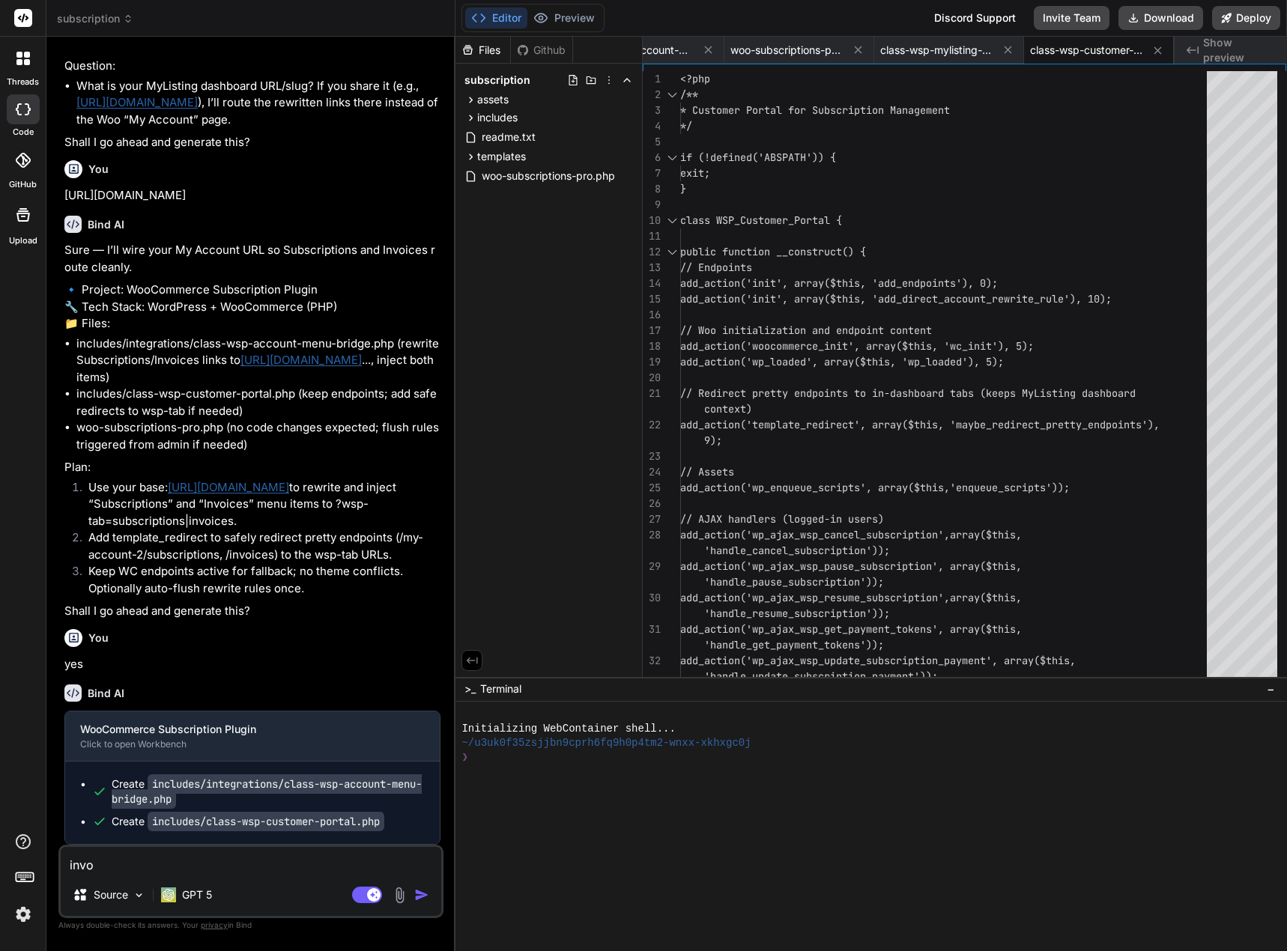
type textarea "x"
type textarea "invoic"
type textarea "x"
type textarea "invoice"
type textarea "x"
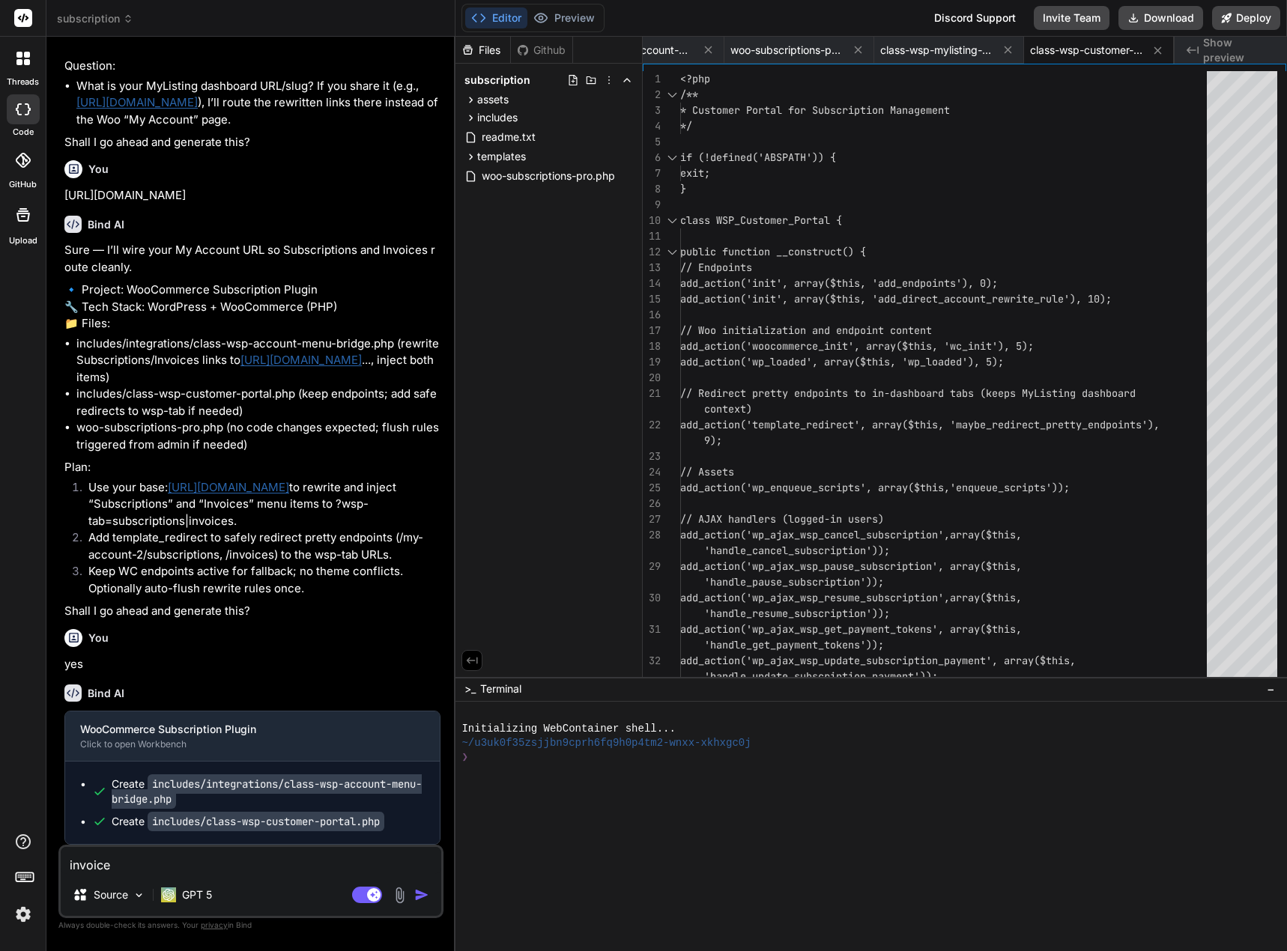
type textarea "invoicew"
type textarea "x"
type textarea "invoice"
type textarea "x"
type textarea "invoice"
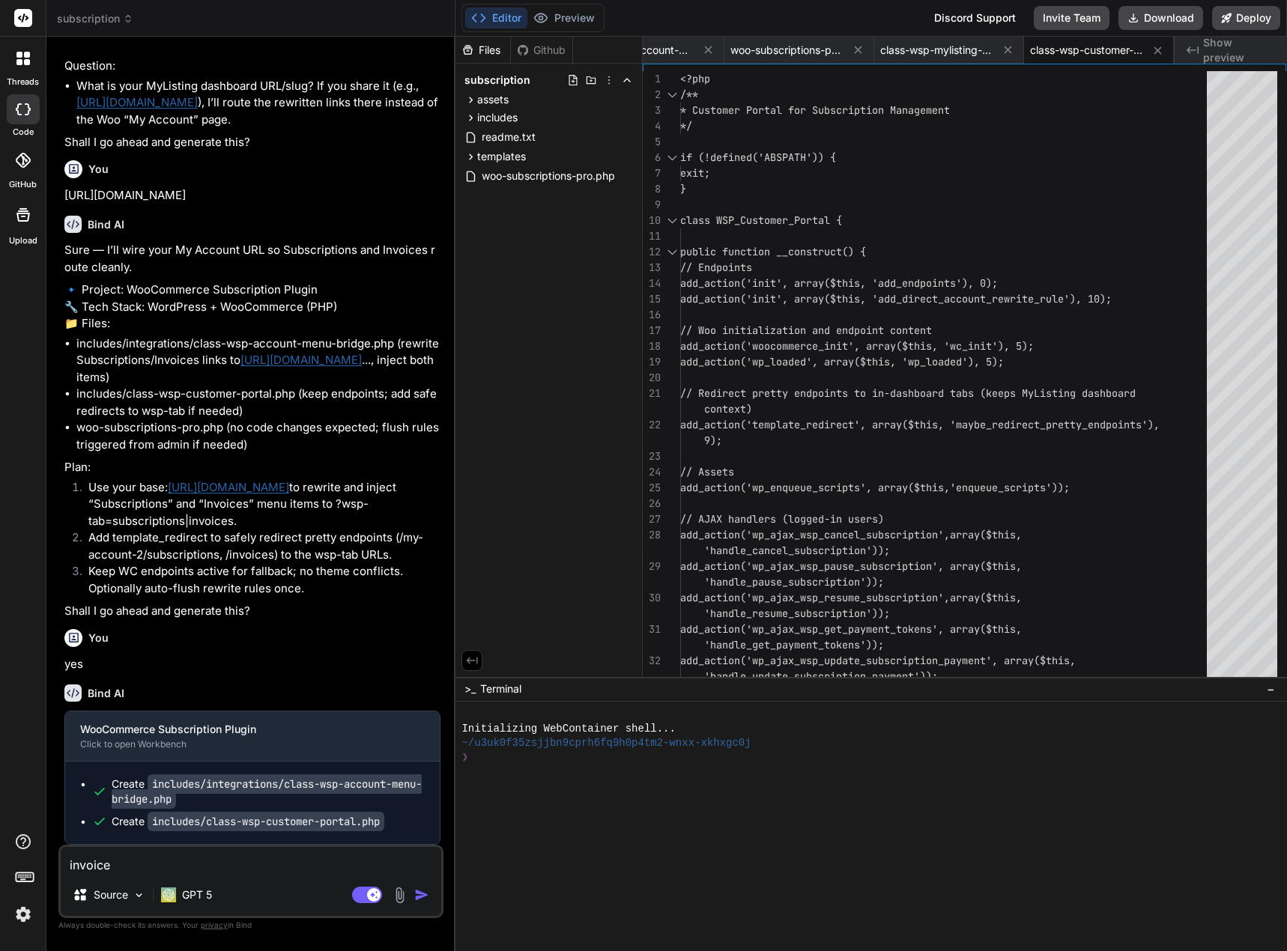
type textarea "x"
type textarea "invoice l"
type textarea "x"
type textarea "invoice li"
type textarea "x"
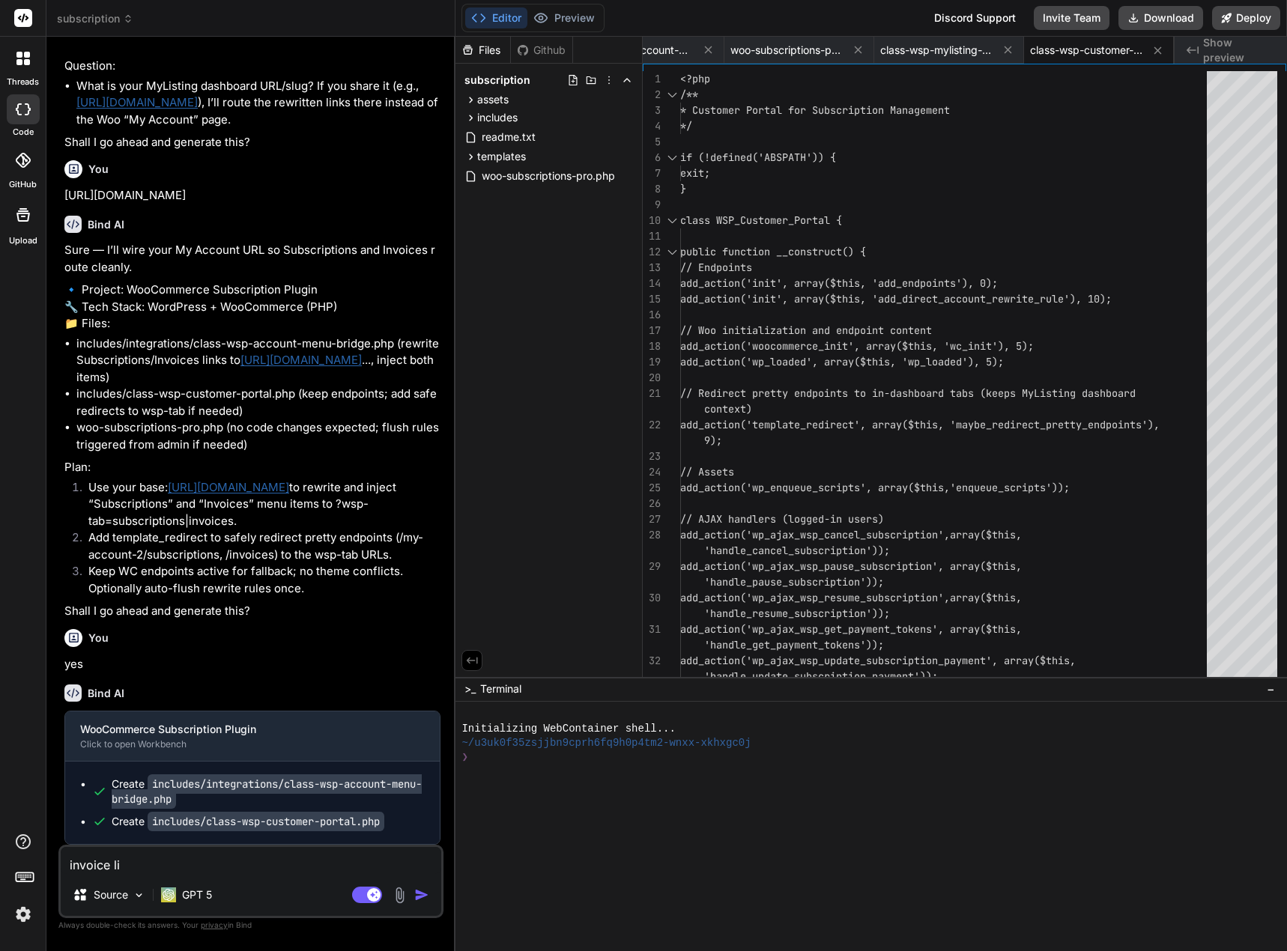
type textarea "invoice lin"
type textarea "x"
type textarea "invoice link"
type textarea "x"
type textarea "invoice link"
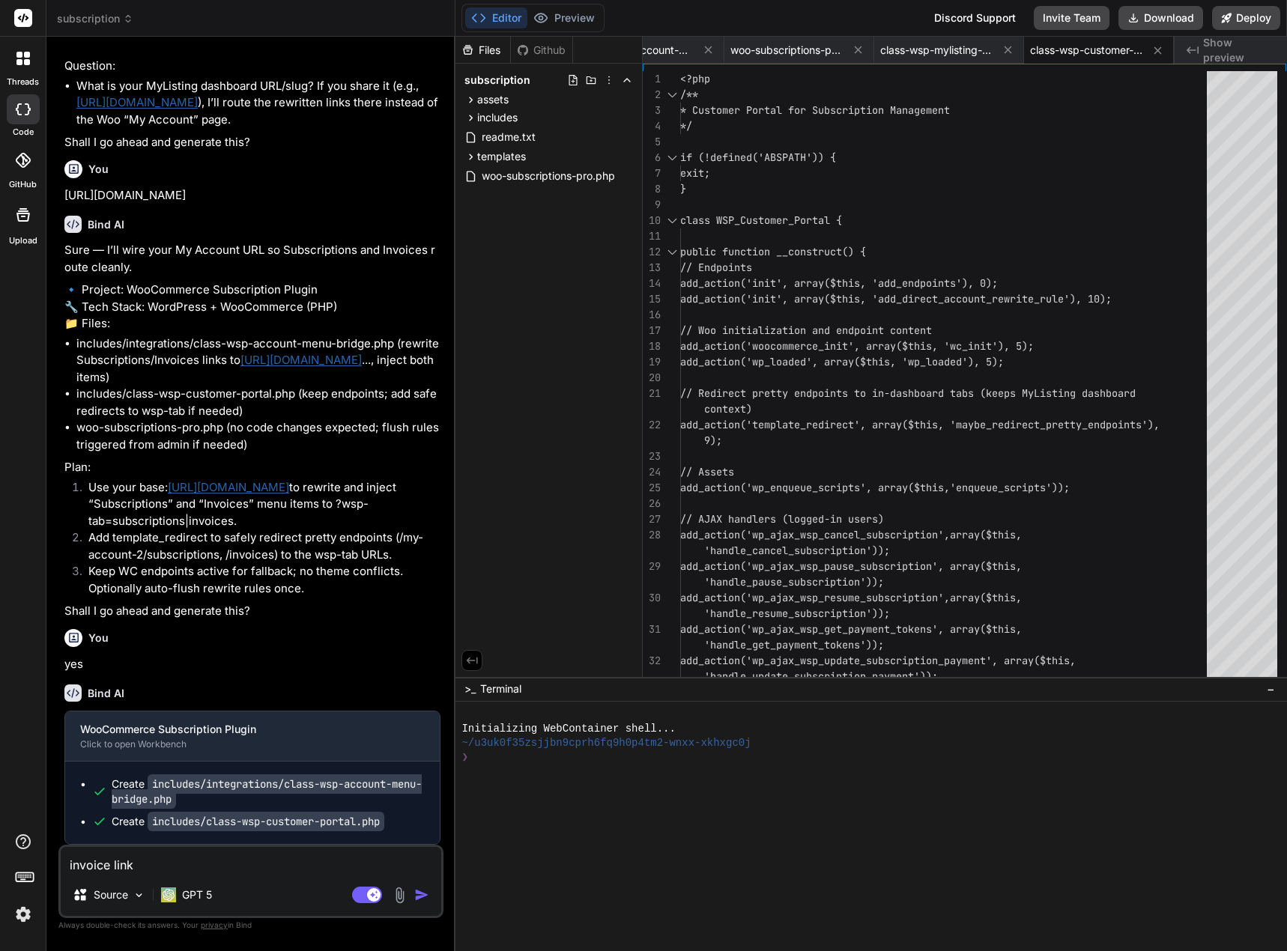
type textarea "x"
type textarea "invoice link i"
type textarea "x"
type textarea "invoice link in"
type textarea "x"
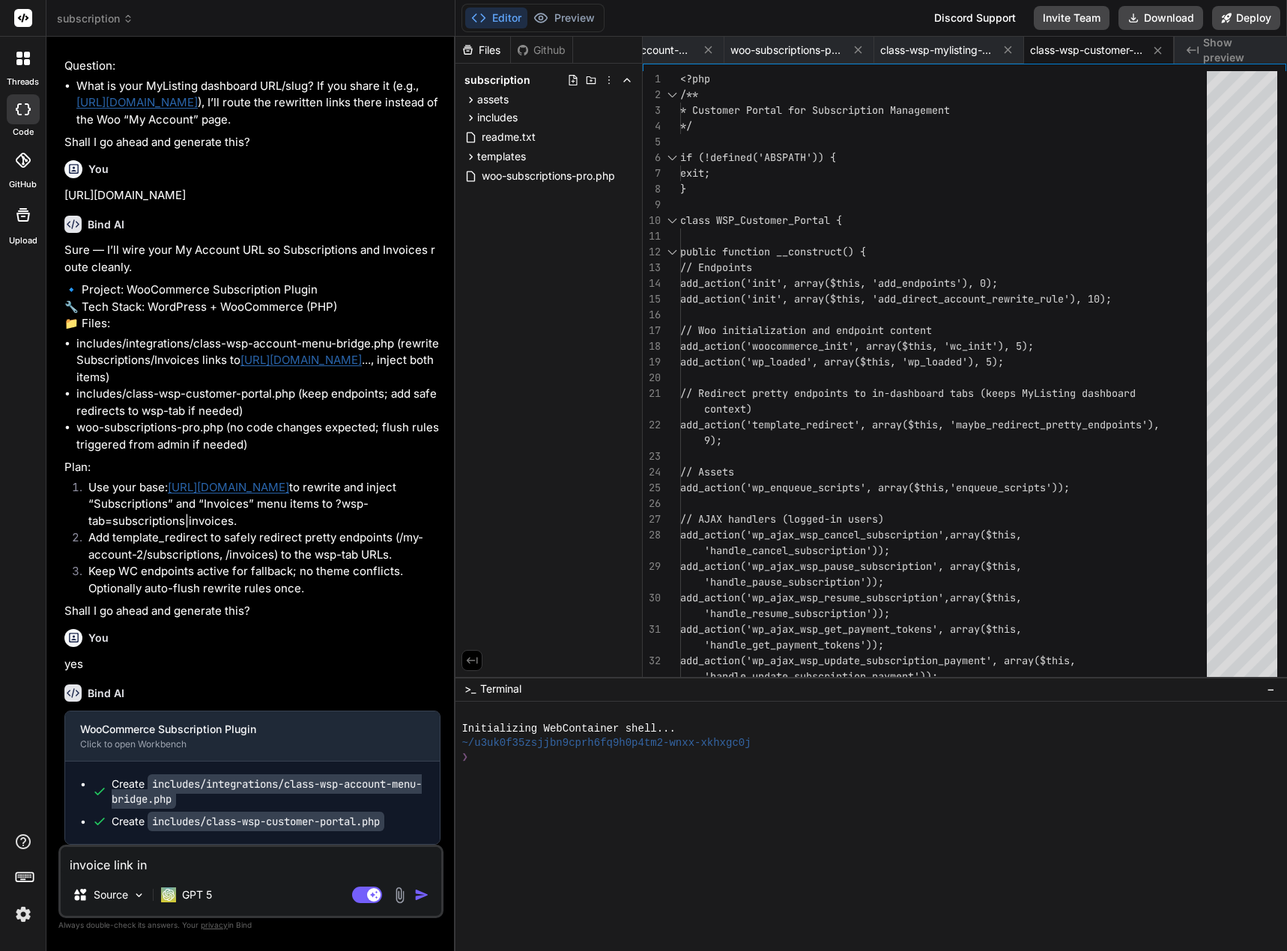
type textarea "invoice link in"
type textarea "x"
type textarea "invoice link in d"
type textarea "x"
type textarea "invoice link in da"
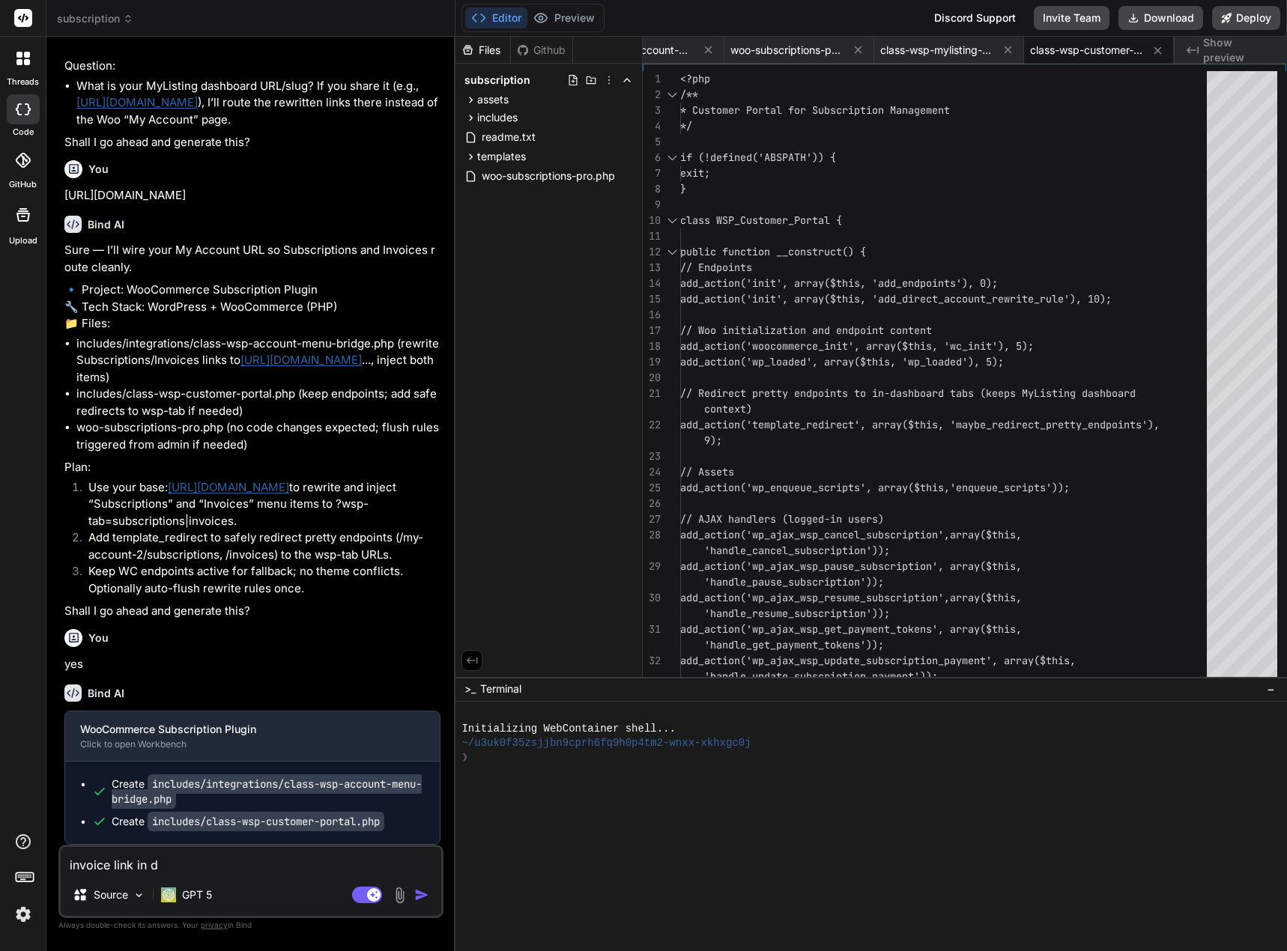
type textarea "x"
type textarea "invoice link in das"
type textarea "x"
type textarea "invoice link in dash"
type textarea "x"
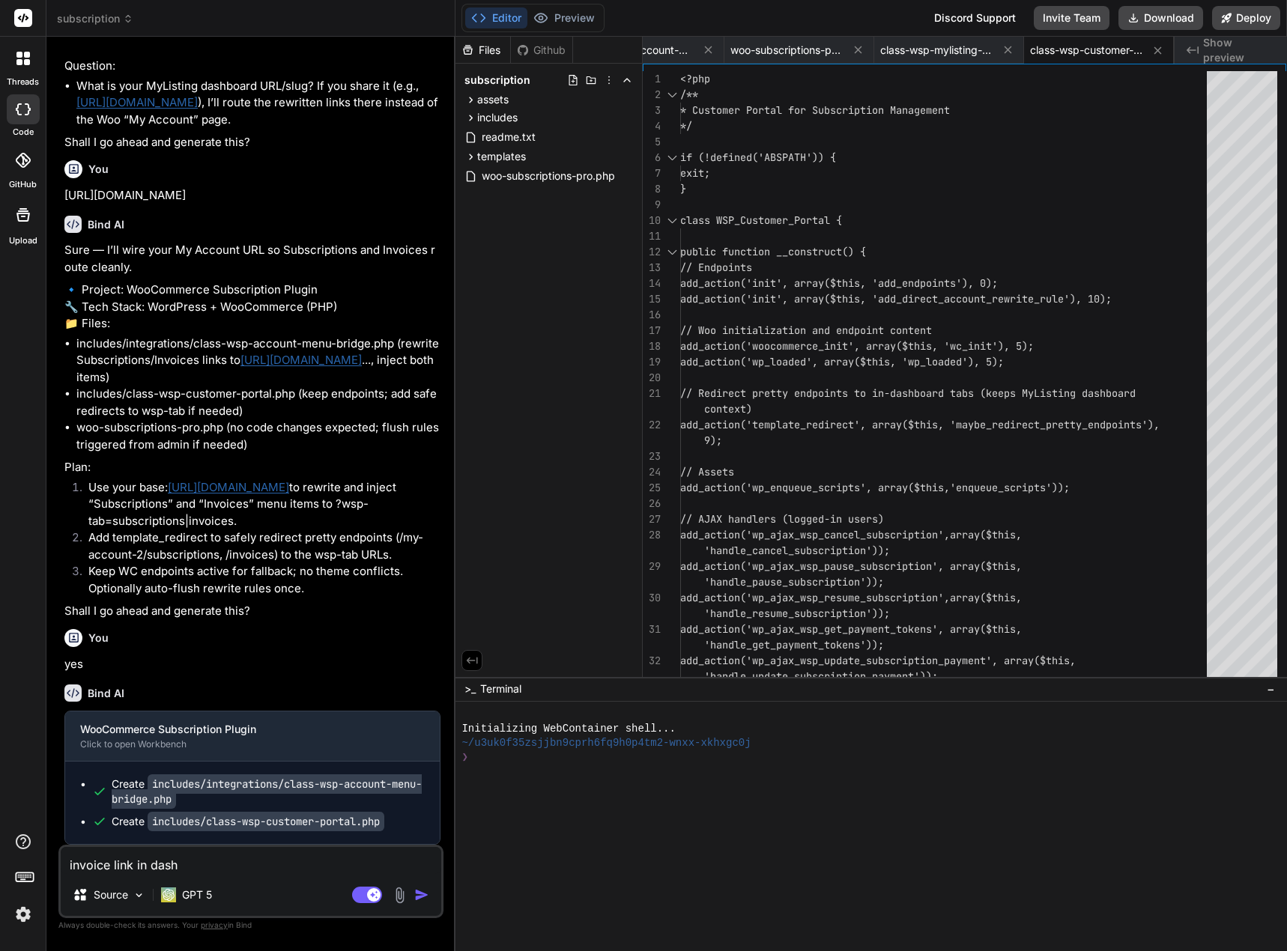
type textarea "invoice link in dashb"
type textarea "x"
type textarea "invoice link in [GEOGRAPHIC_DATA]"
type textarea "x"
type textarea "invoice link in dashbop"
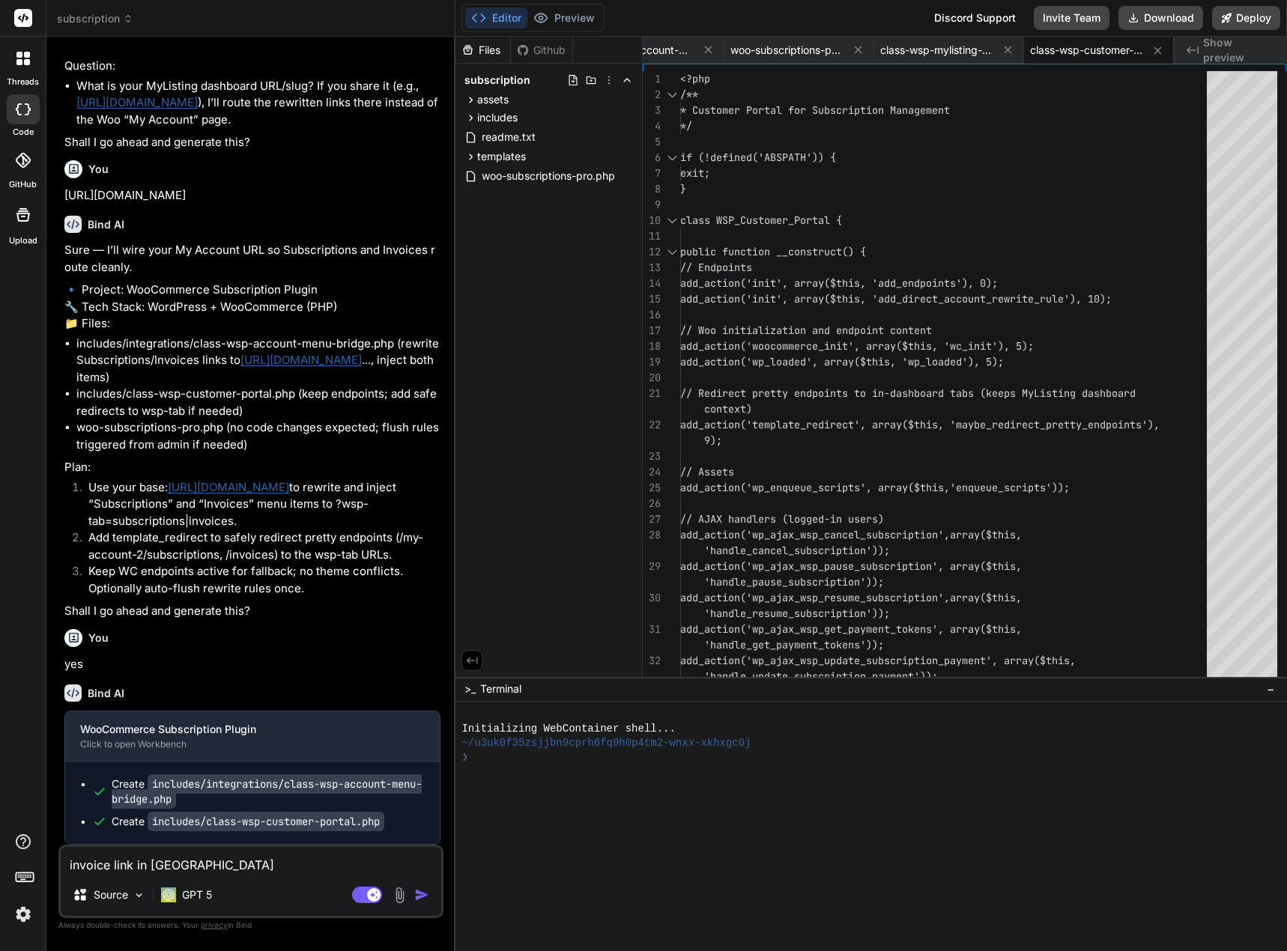
type textarea "x"
type textarea "invoice link in dashbopa"
type textarea "x"
type textarea "invoice link in dashbopar"
type textarea "x"
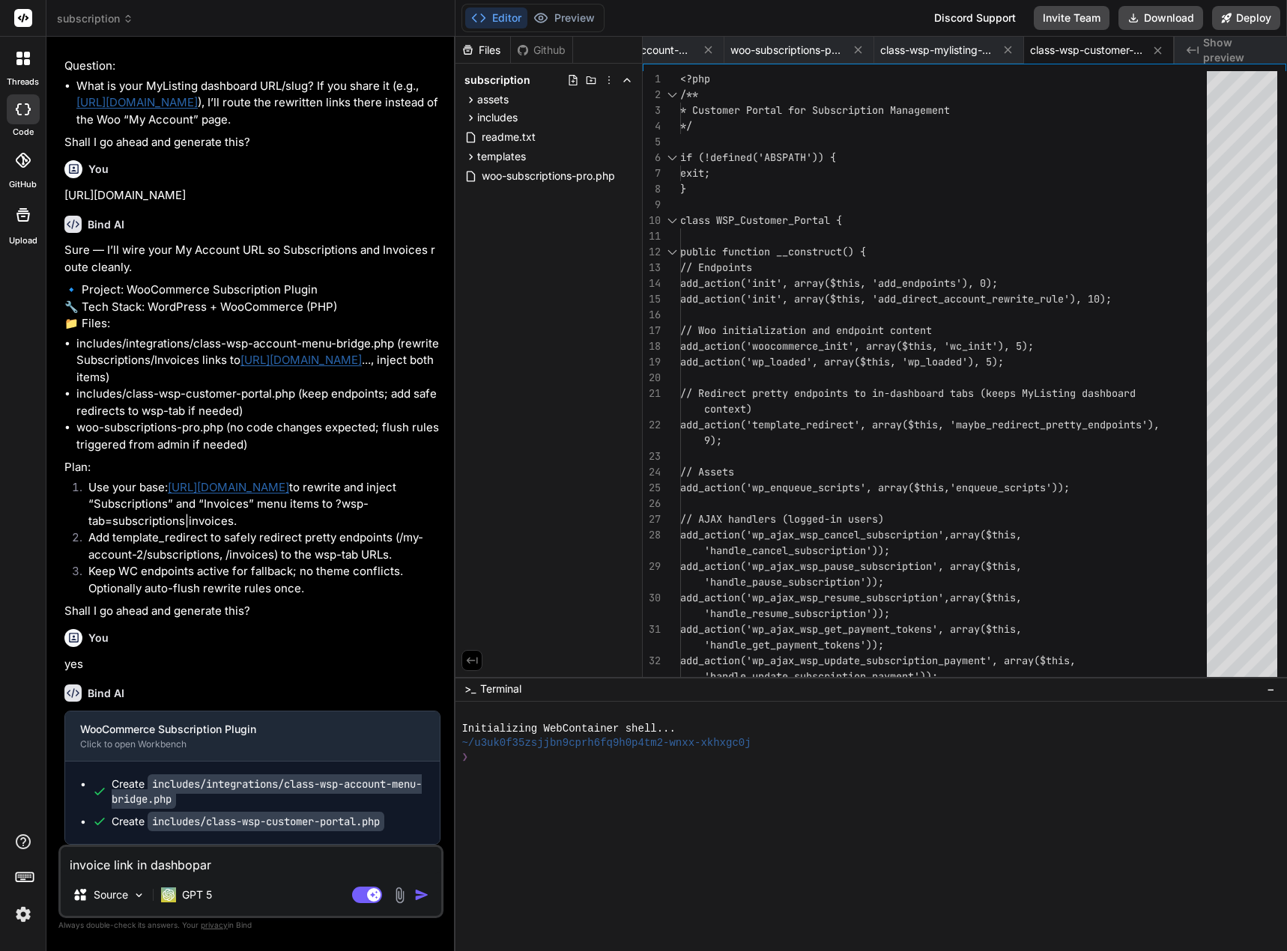
type textarea "invoice link in dashbopard"
type textarea "x"
type textarea "invoice link in dashbopar"
type textarea "x"
type textarea "invoice link in dashbopa"
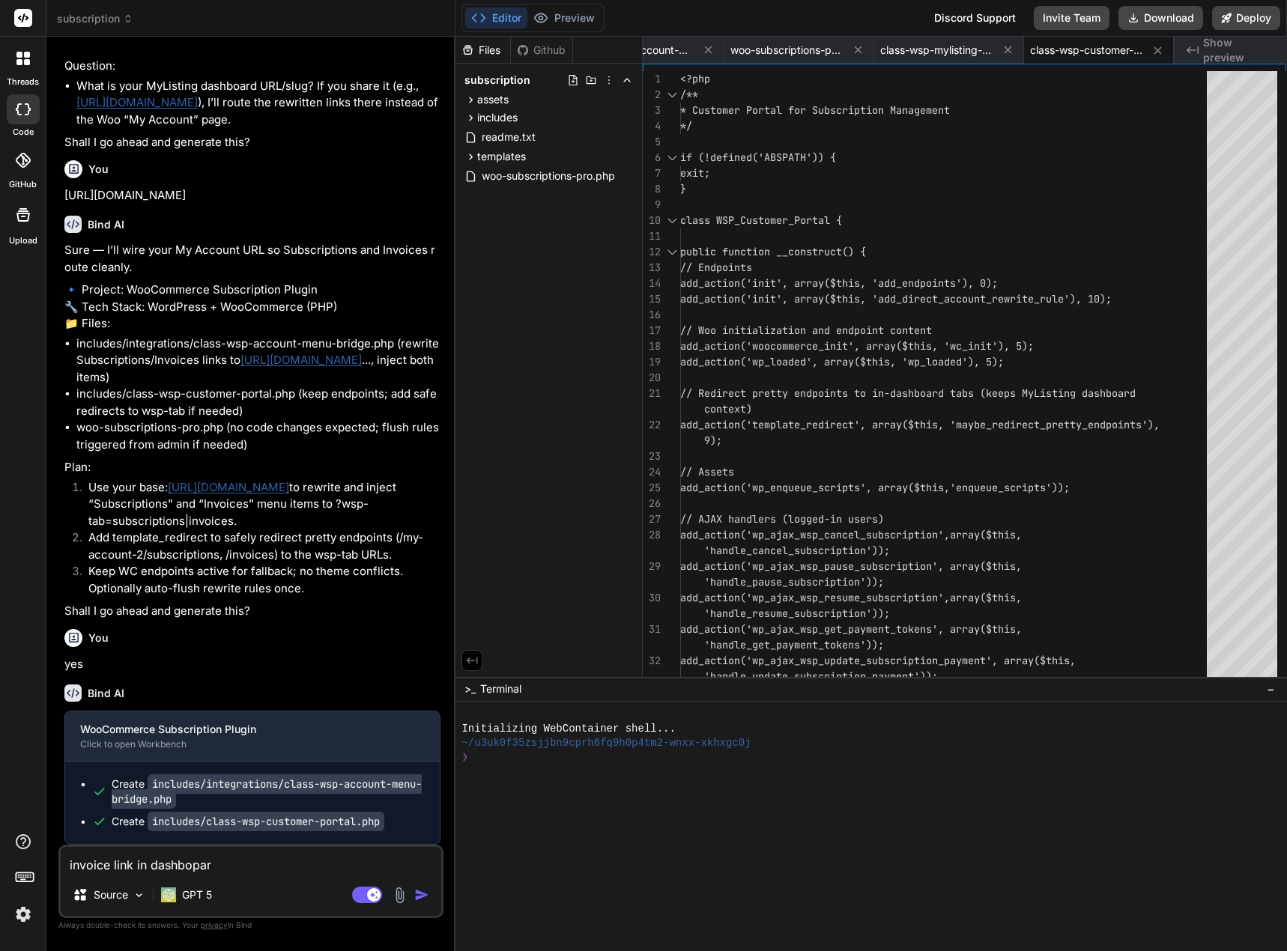
type textarea "x"
type textarea "invoice link in dashbop"
type textarea "x"
type textarea "invoice link in [GEOGRAPHIC_DATA]"
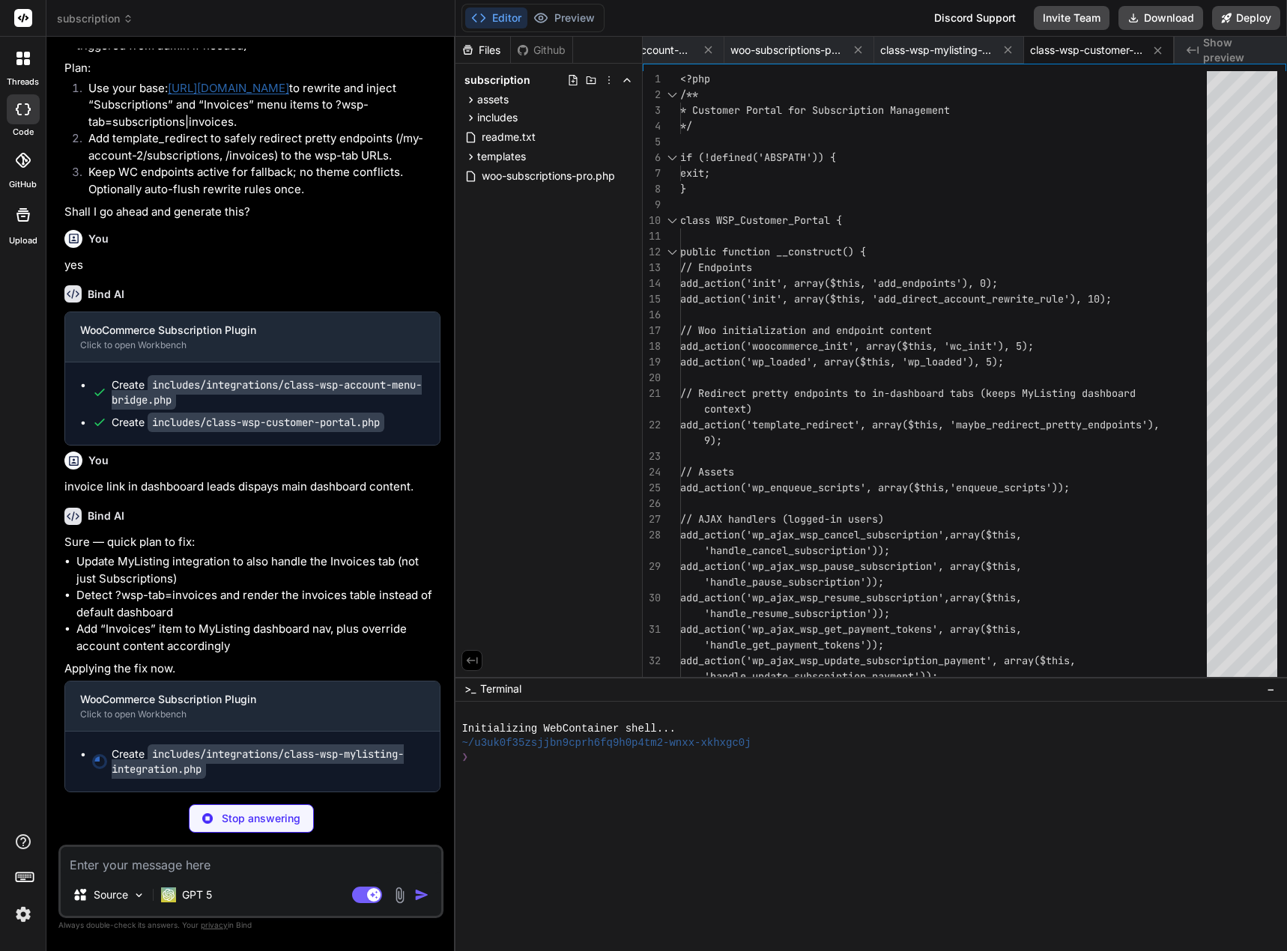
scroll to position [21608, 0]
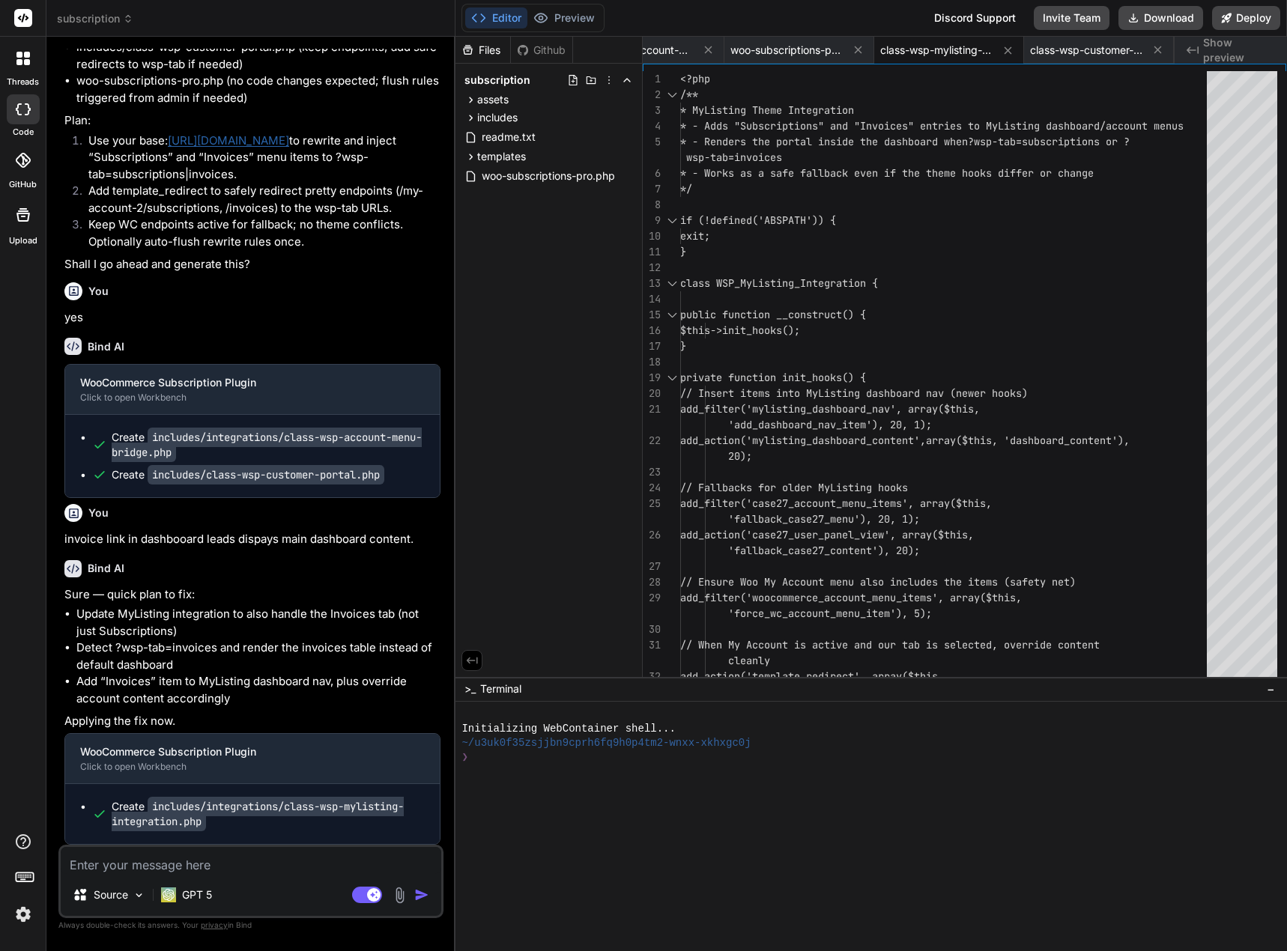
click at [267, 859] on textarea "To enrich screen reader interactions, please activate Accessibility in Grammarl…" at bounding box center [251, 860] width 380 height 27
click at [1165, 20] on button "Download" at bounding box center [1160, 18] width 85 height 24
click at [233, 872] on textarea "To enrich screen reader interactions, please activate Accessibility in Grammarl…" at bounding box center [251, 860] width 380 height 27
click at [359, 890] on rect at bounding box center [367, 895] width 30 height 16
click at [421, 893] on img "button" at bounding box center [421, 894] width 15 height 15
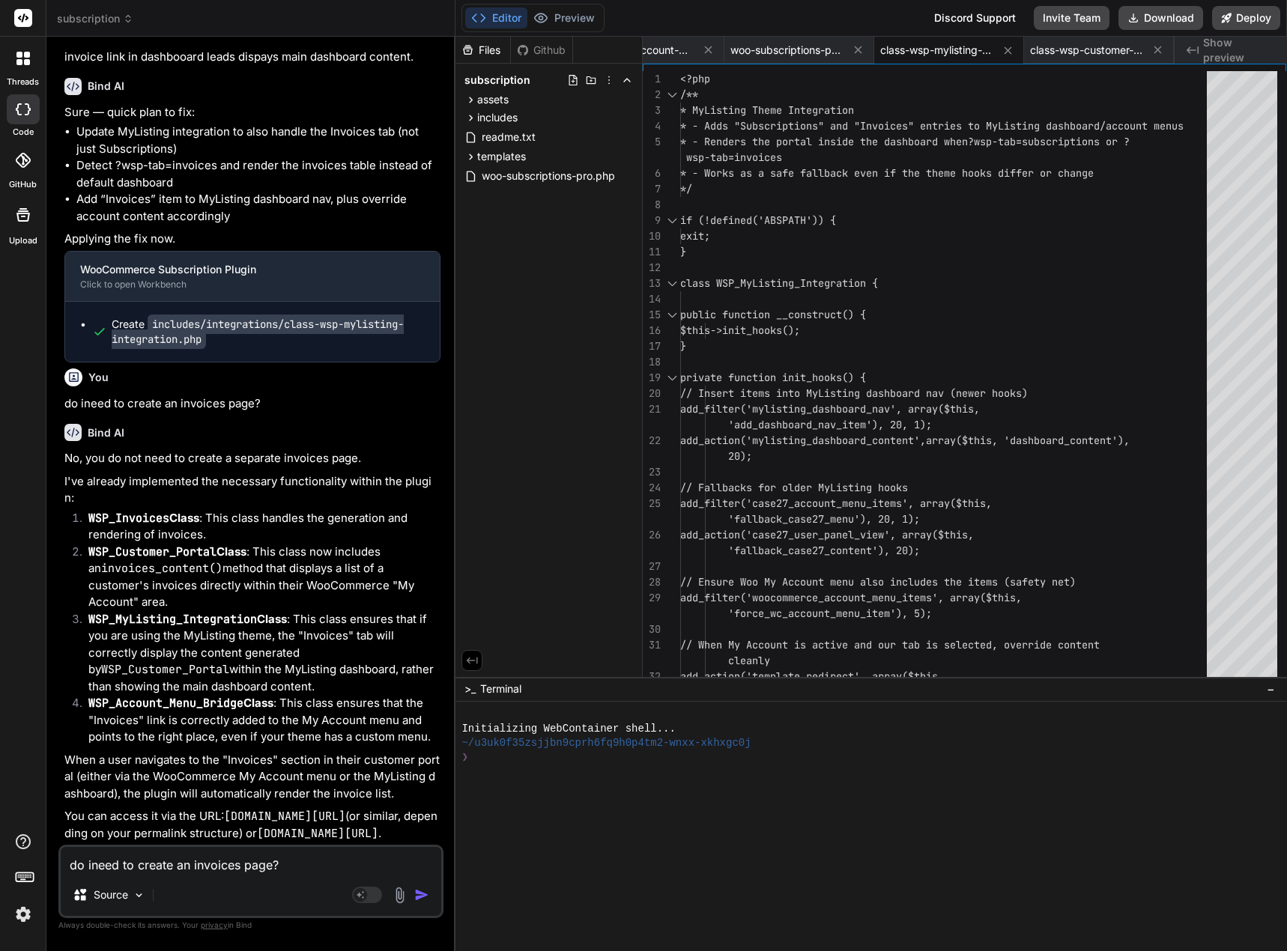
scroll to position [22074, 0]
click at [171, 866] on textarea "do ineed to create an invoices page?" at bounding box center [251, 860] width 380 height 27
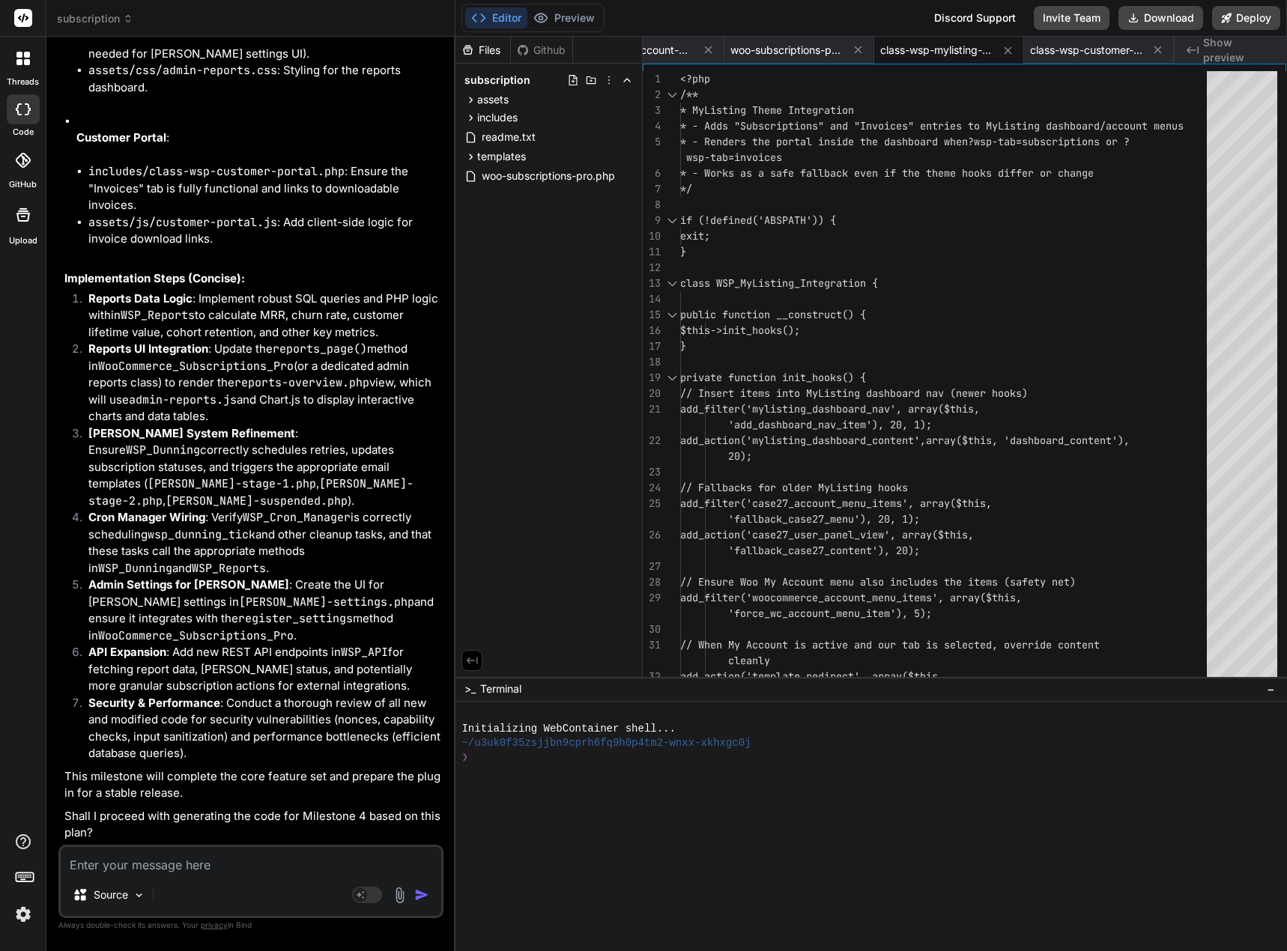
scroll to position [24087, 0]
click at [123, 871] on textarea "To enrich screen reader interactions, please activate Accessibility in Grammarl…" at bounding box center [251, 860] width 380 height 27
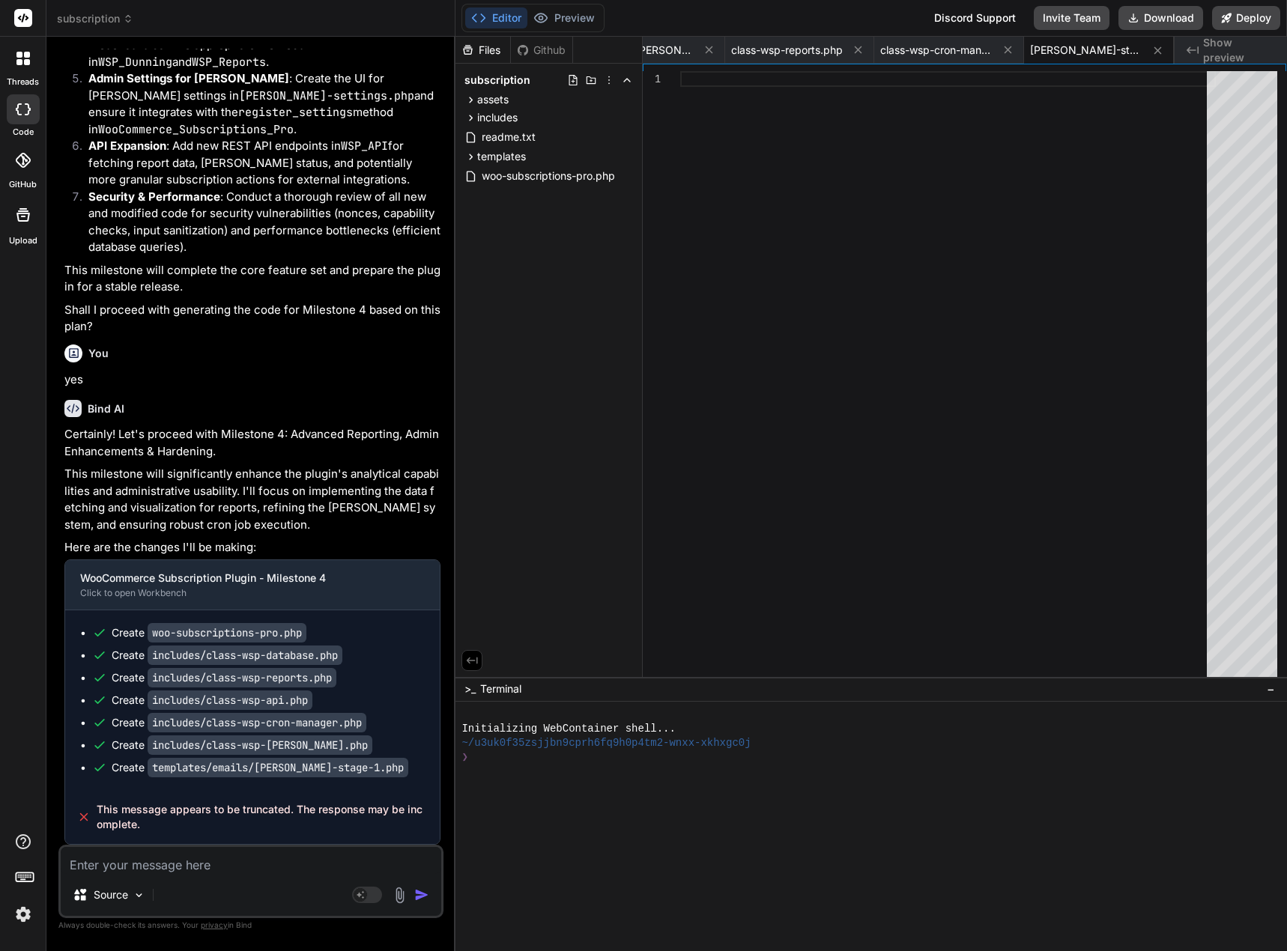
scroll to position [24593, 0]
drag, startPoint x: 180, startPoint y: 836, endPoint x: 97, endPoint y: 812, distance: 86.3
click at [97, 812] on div "This message appears to be truncated. The response may be incomplete." at bounding box center [252, 817] width 374 height 54
copy span "This message appears to be truncated. The response may be incomplete."
click at [103, 869] on textarea "To enrich screen reader interactions, please activate Accessibility in Grammarl…" at bounding box center [251, 860] width 380 height 27
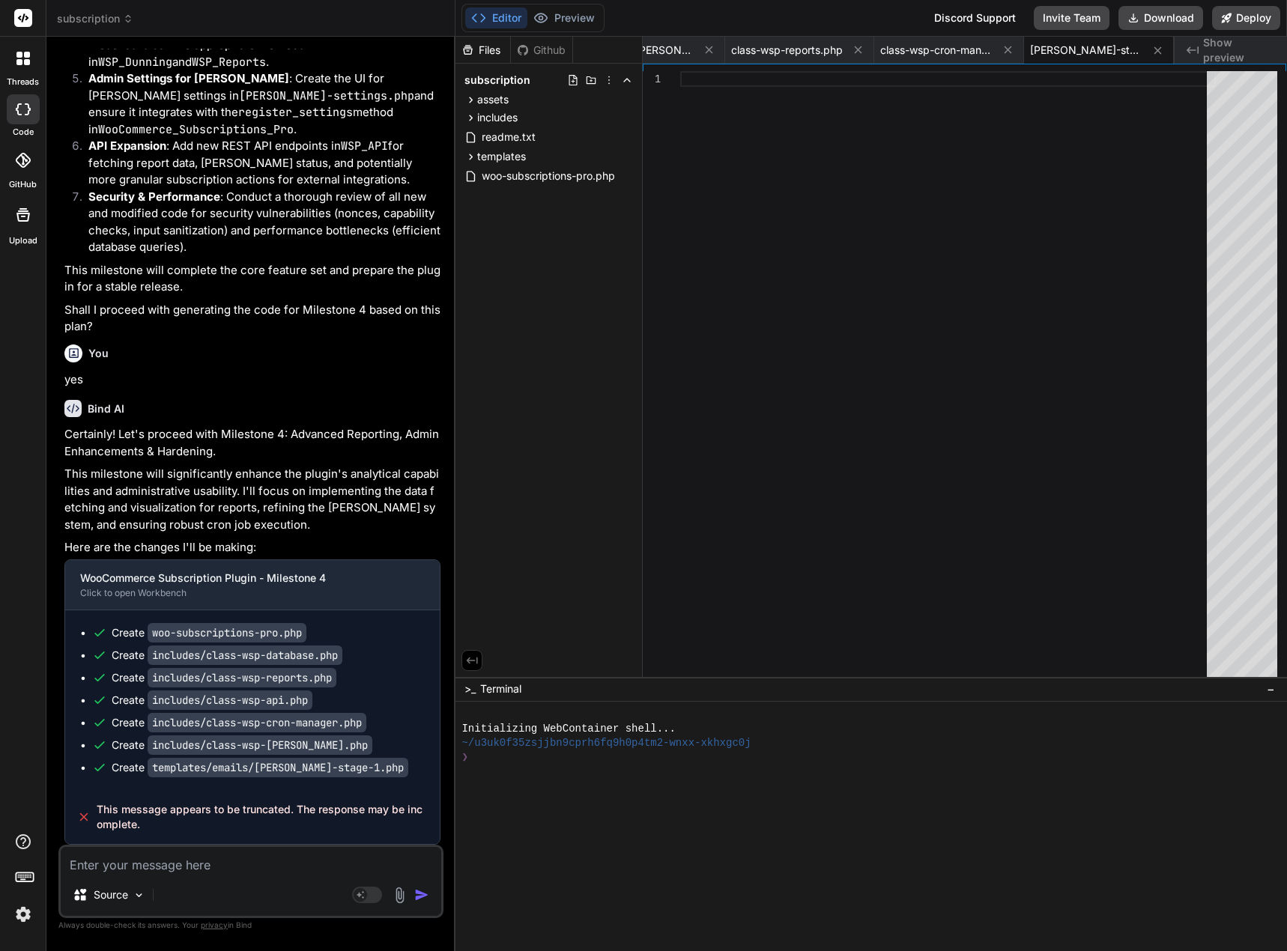
paste textarea "This message appears to be truncated. The response may be incomplete."
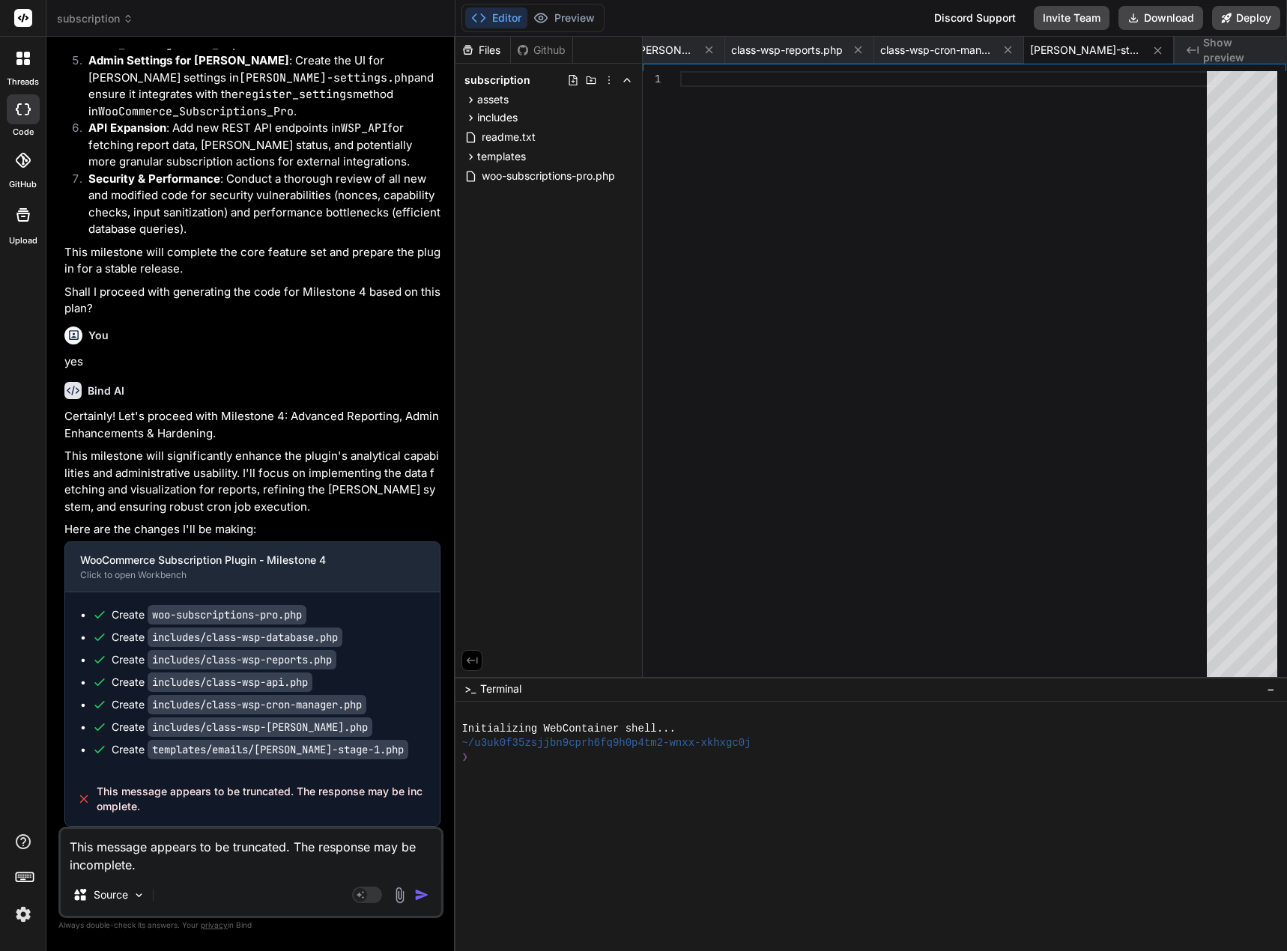
click at [425, 894] on img "button" at bounding box center [421, 894] width 15 height 15
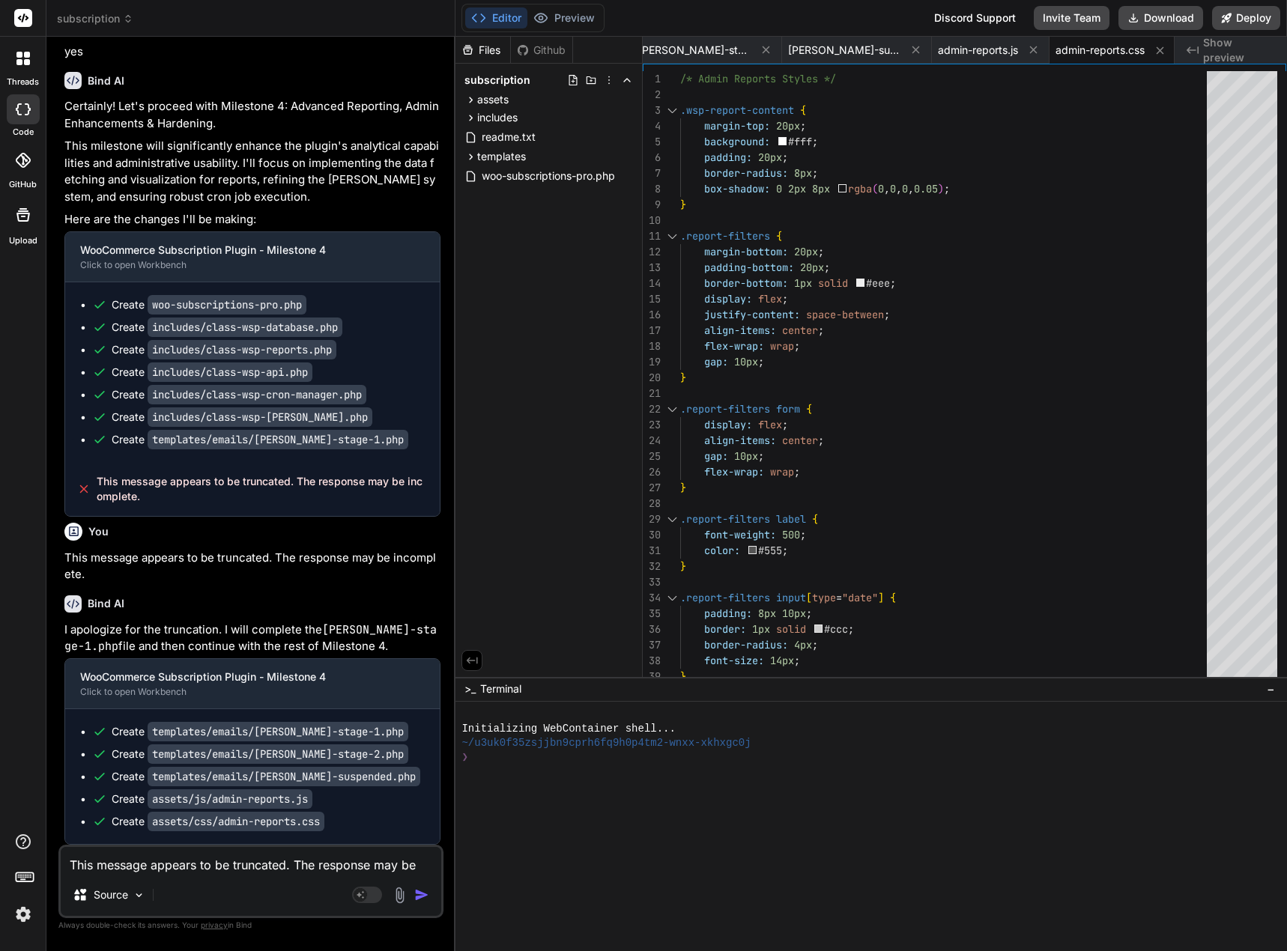
scroll to position [24921, 0]
click at [1164, 19] on button "Download" at bounding box center [1160, 18] width 85 height 24
click at [154, 878] on div "This message appears to be truncated. The response may be incomplete. Source Ag…" at bounding box center [250, 881] width 385 height 73
click at [155, 861] on textarea "This message appears to be truncated. The response may be incomplete." at bounding box center [251, 860] width 380 height 27
paste textarea "Parse error: syntax error, unexpected token "\" in /home/lavois123/public_html/…"
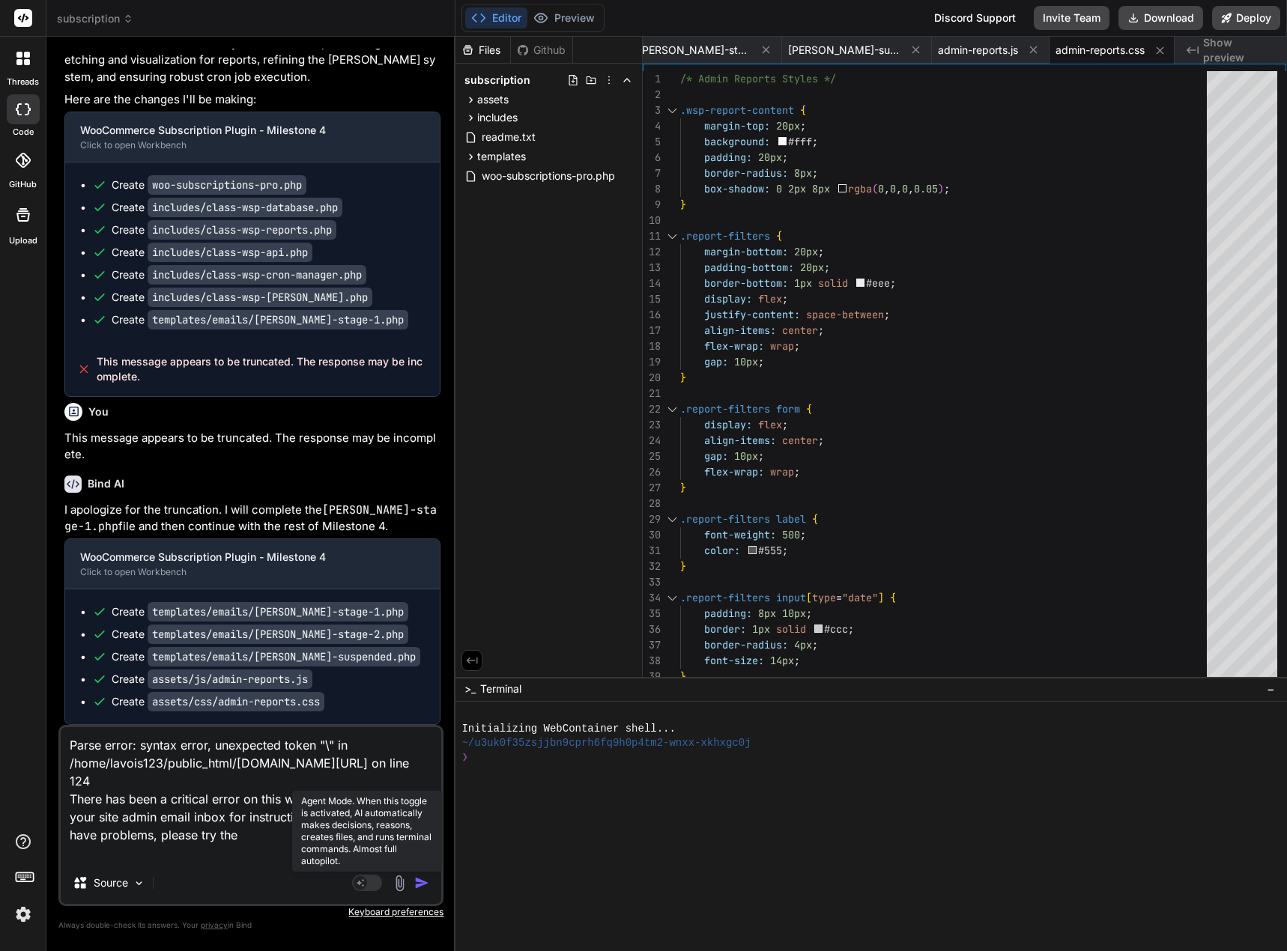
click at [374, 881] on rect at bounding box center [367, 883] width 30 height 16
click at [420, 880] on div "Agent Mode. When this toggle is activated, AI automatically makes decisions, re…" at bounding box center [392, 883] width 86 height 18
click at [420, 880] on img "button" at bounding box center [421, 882] width 15 height 15
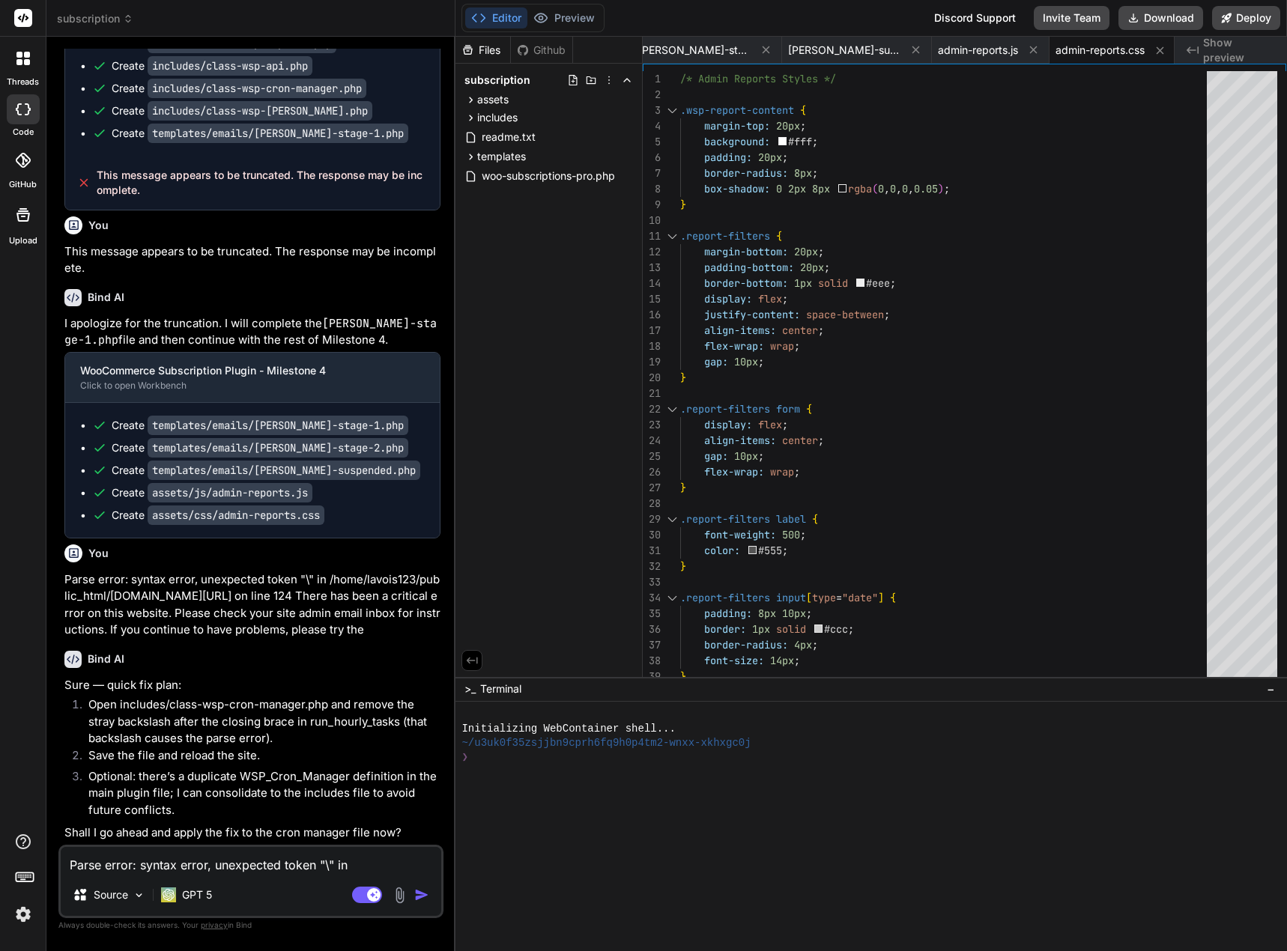
scroll to position [25245, 0]
click at [213, 863] on textarea "Parse error: syntax error, unexpected token "\" in /home/lavois123/public_html/…" at bounding box center [251, 860] width 380 height 27
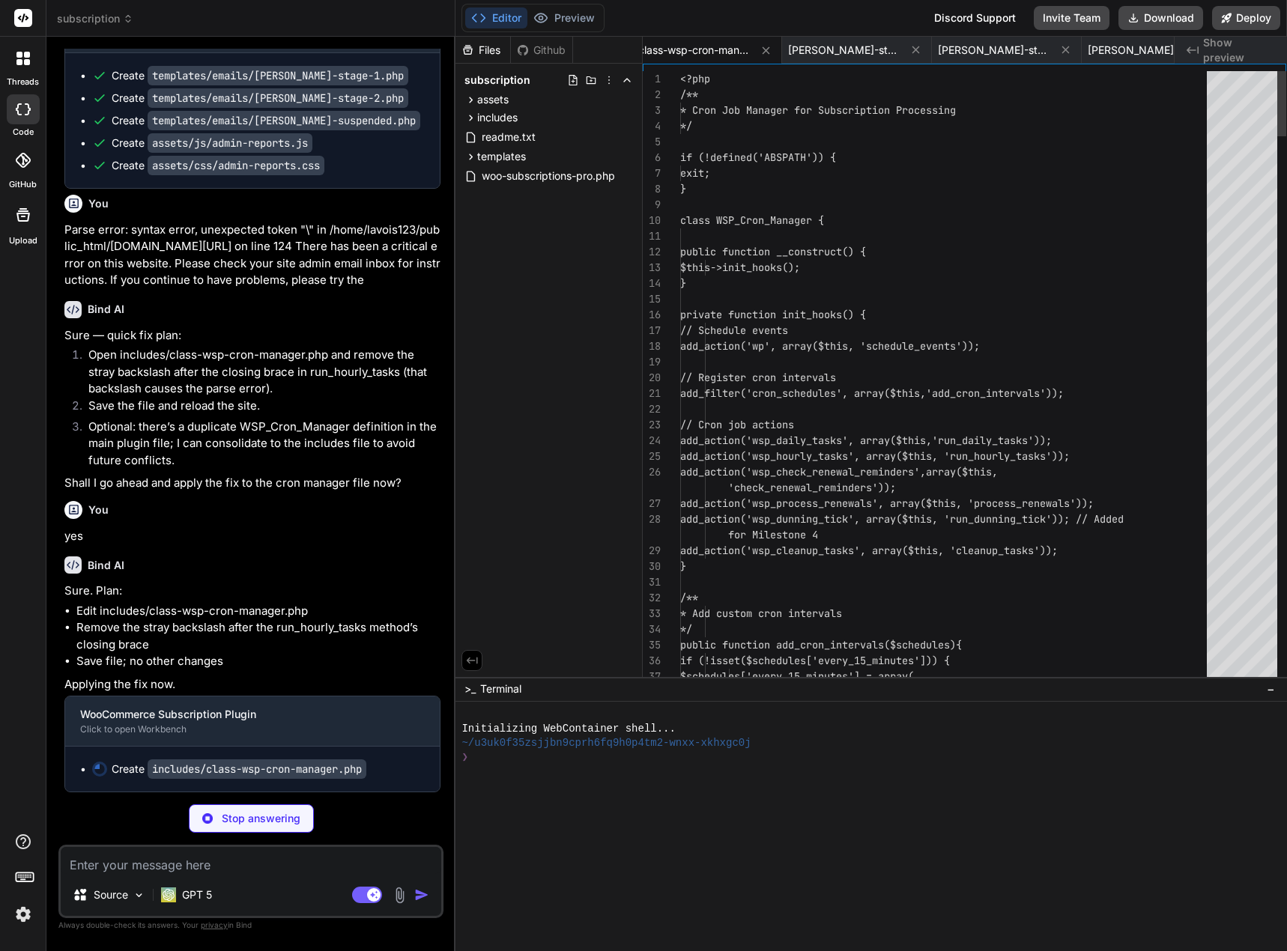
scroll to position [25542, 0]
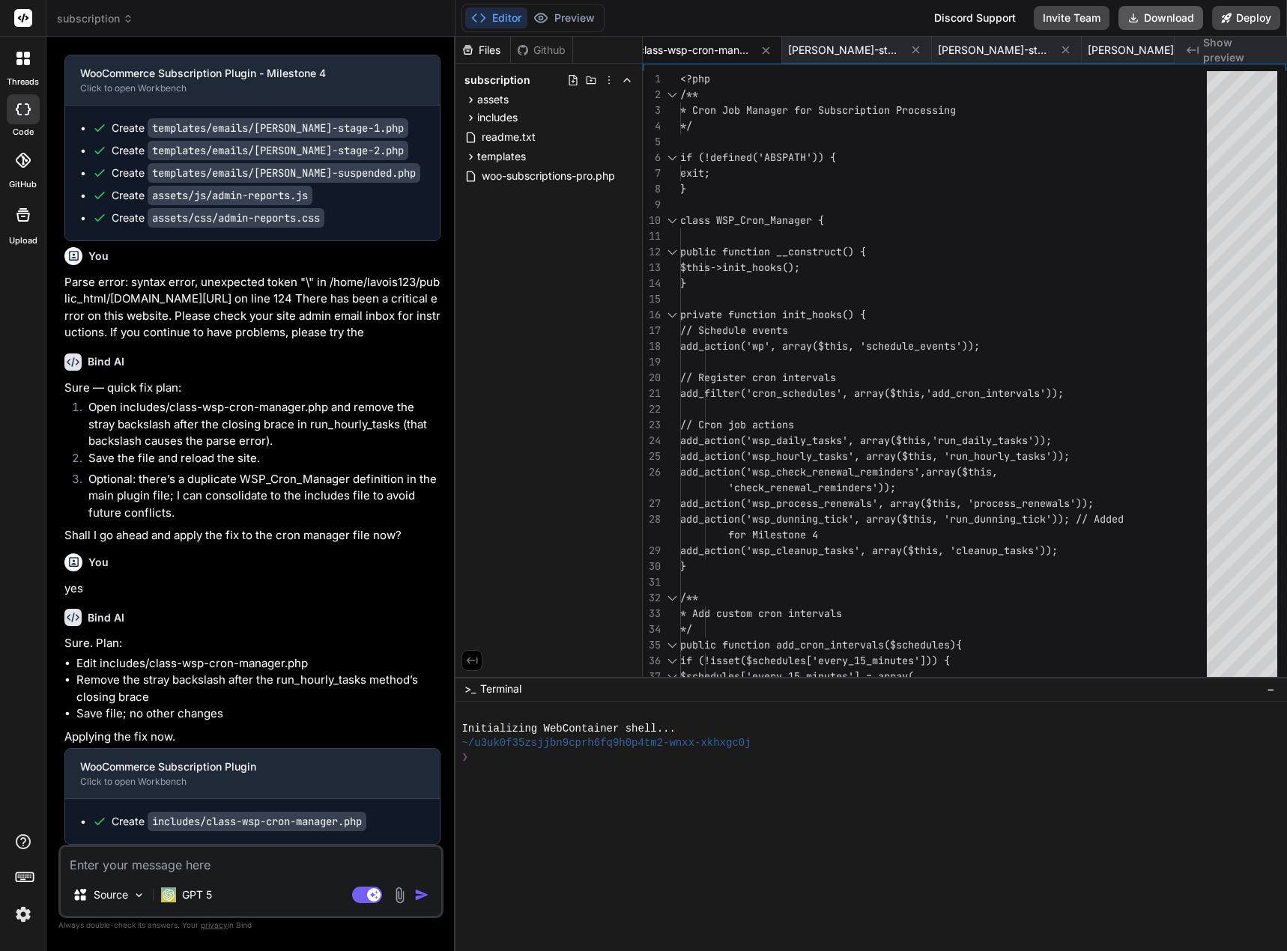
click at [1158, 15] on button "Download" at bounding box center [1160, 18] width 85 height 24
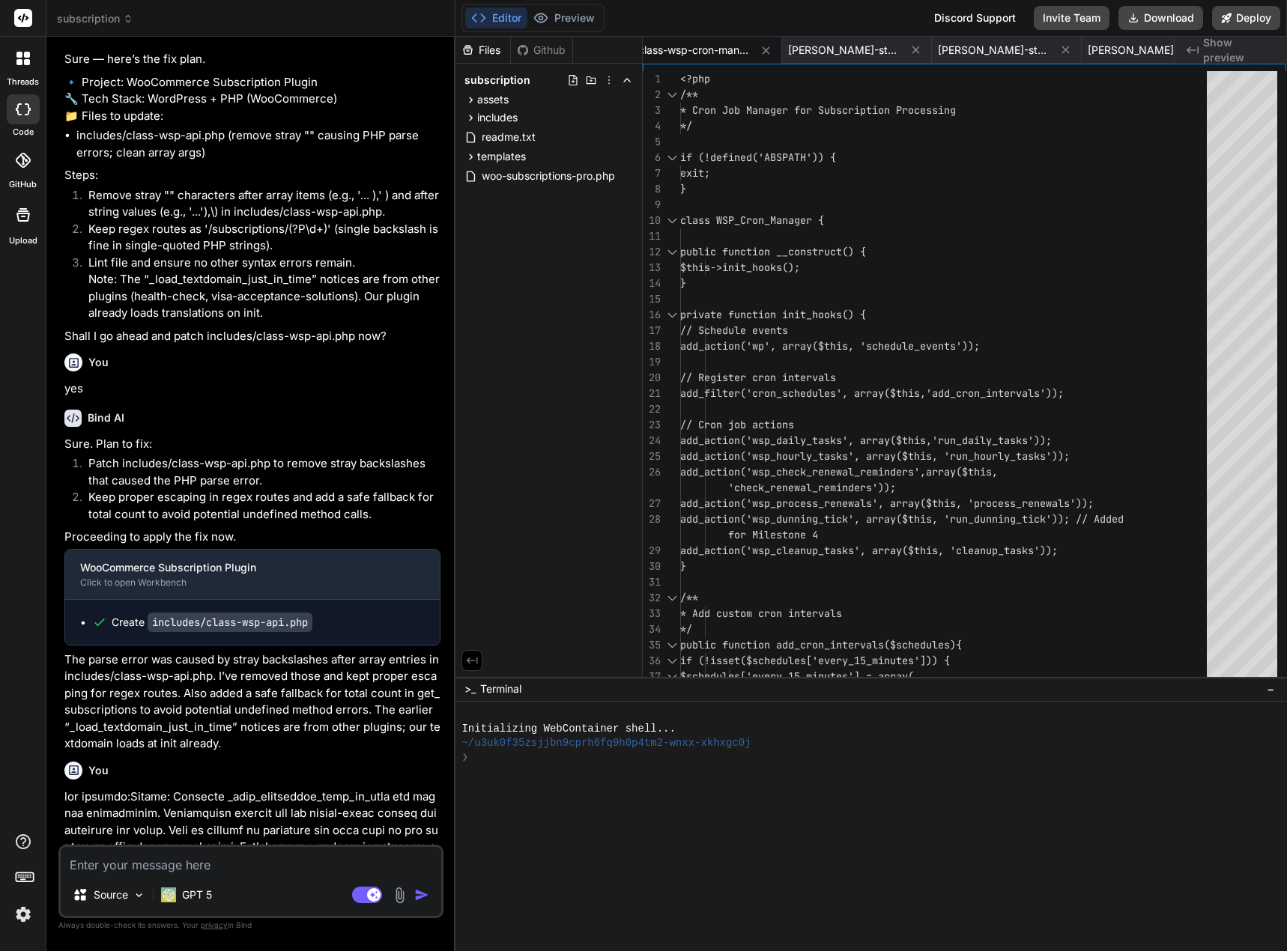
scroll to position [14534, 0]
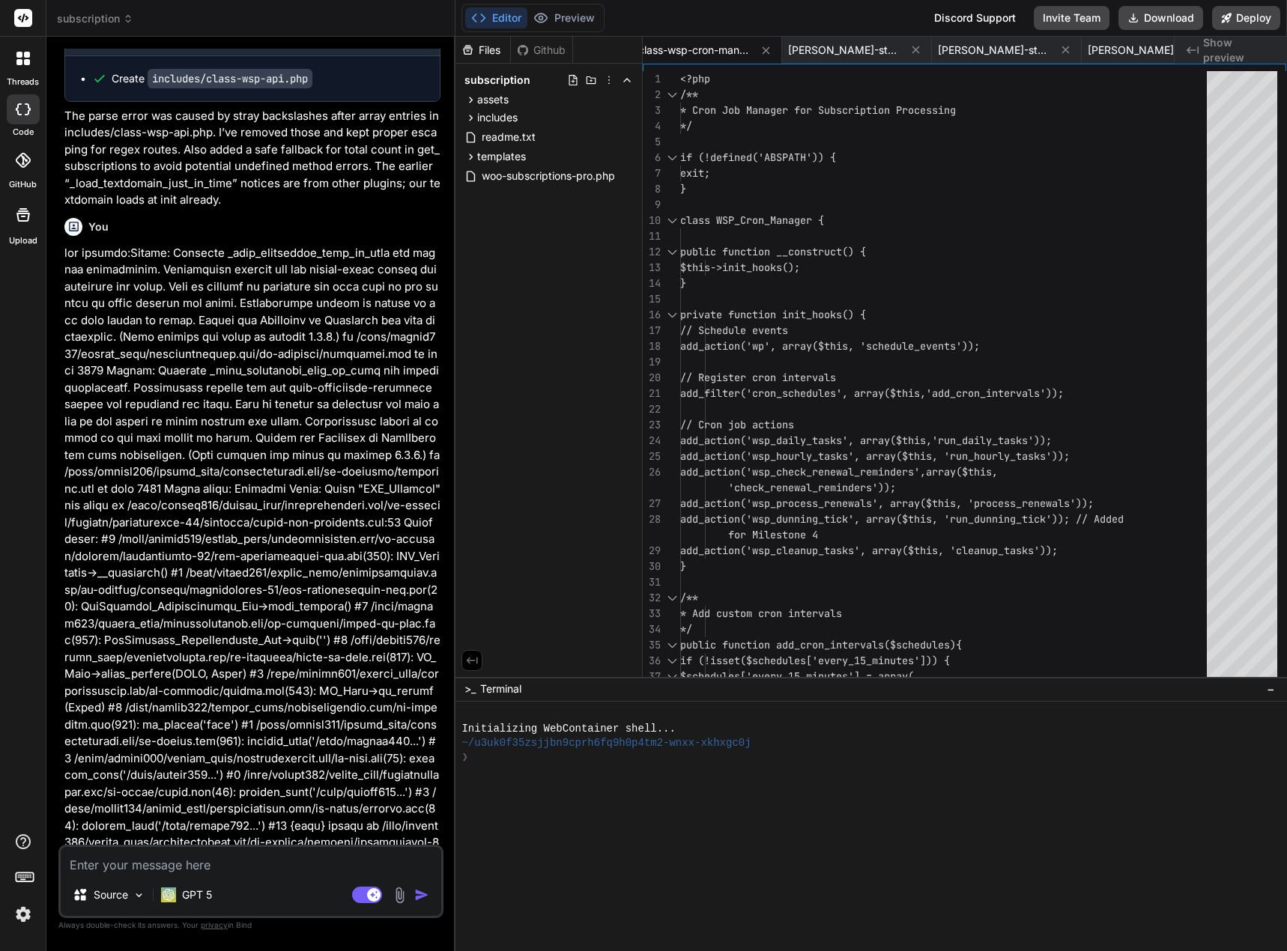
click at [123, 18] on icon at bounding box center [128, 18] width 10 height 10
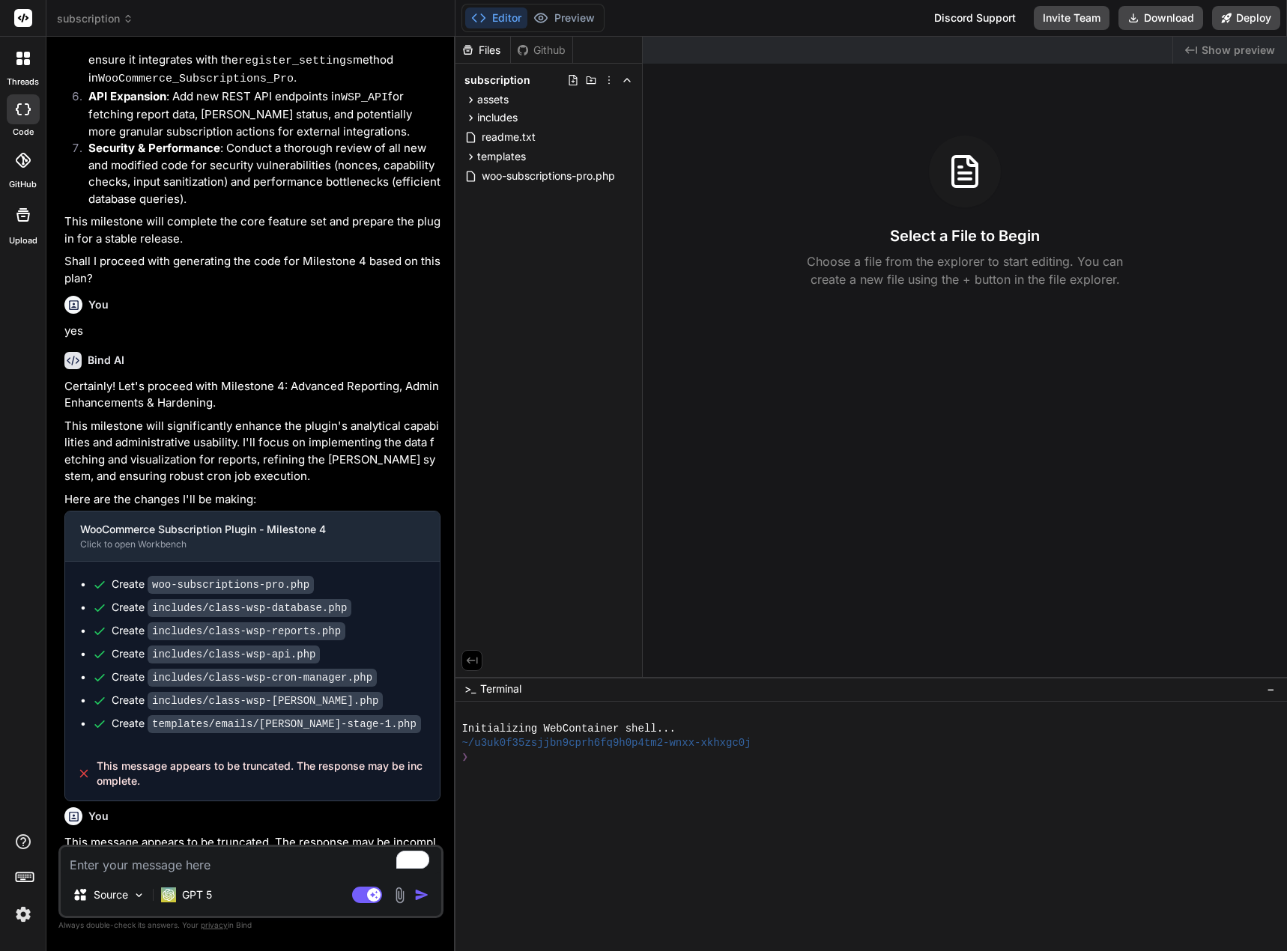
scroll to position [2375, 0]
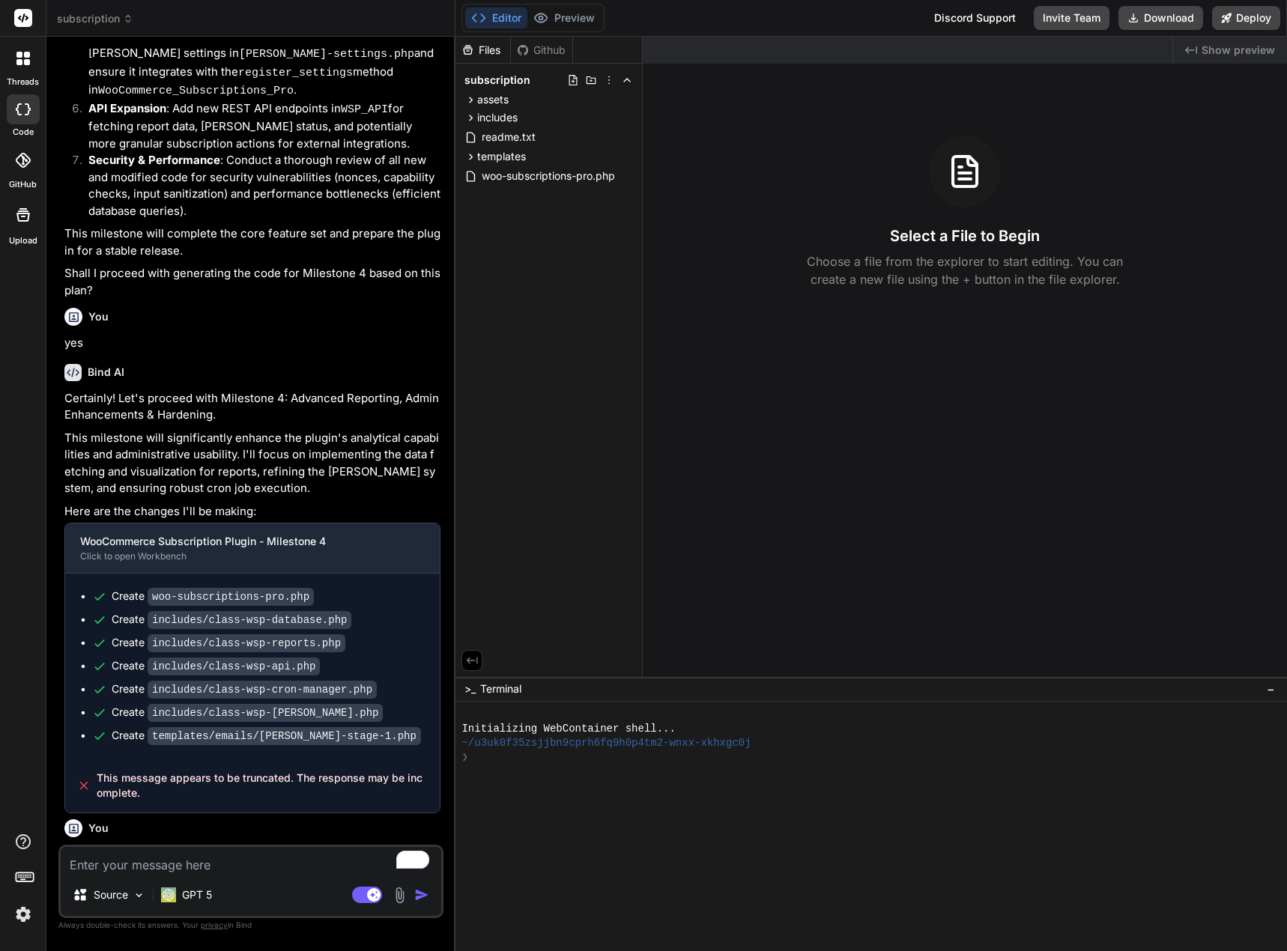
click at [126, 22] on icon at bounding box center [128, 18] width 10 height 10
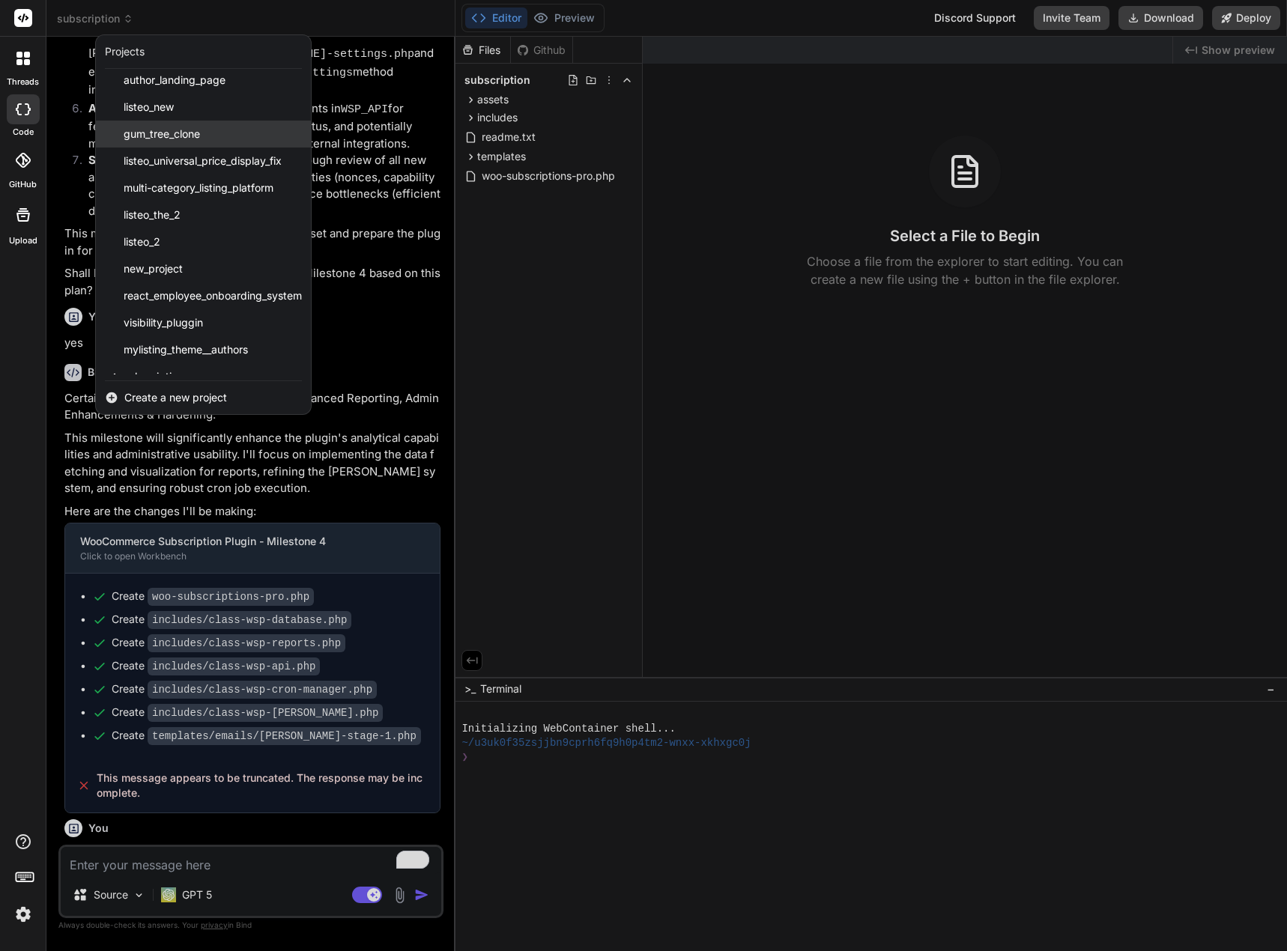
scroll to position [294, 0]
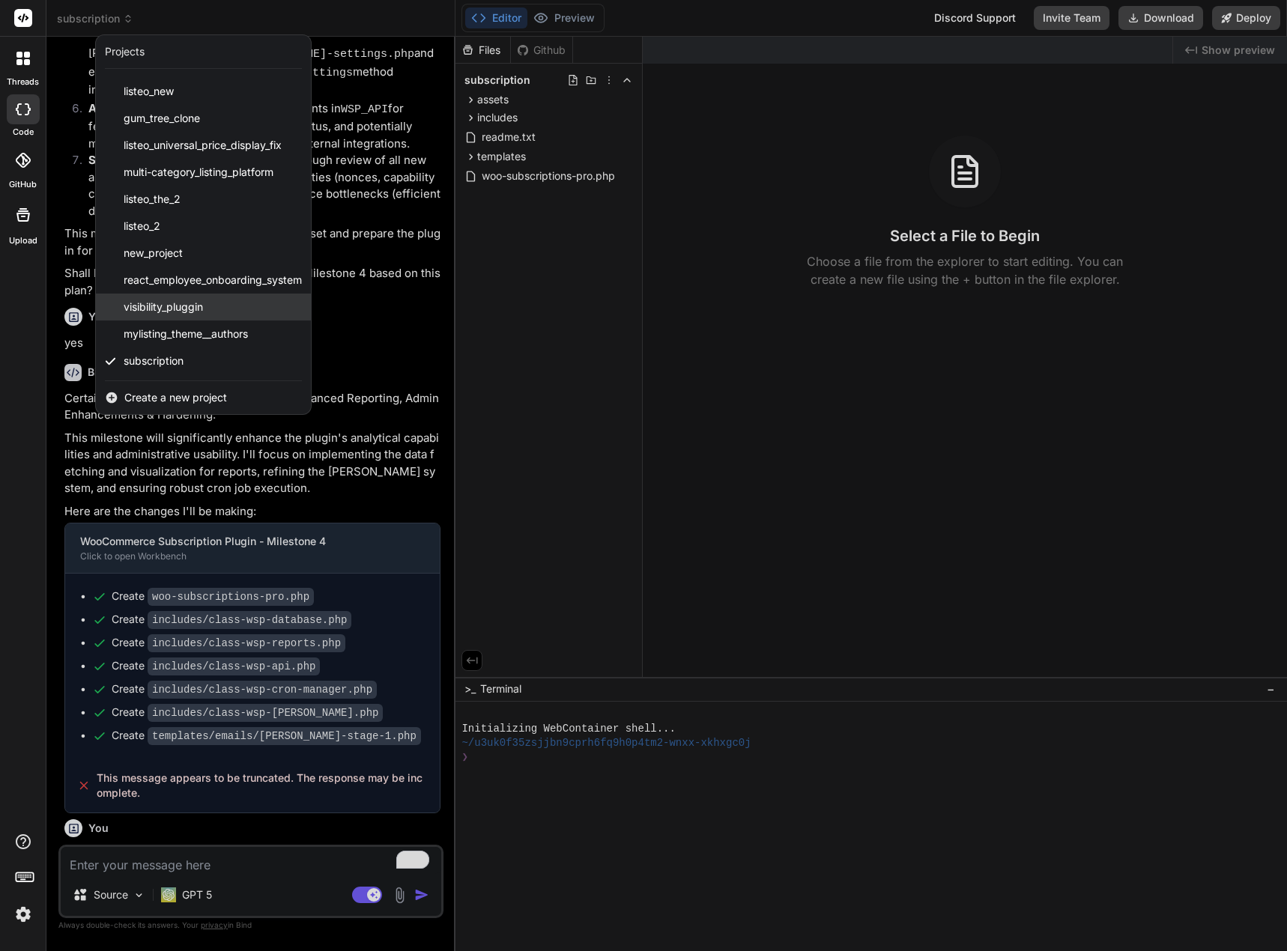
click at [244, 312] on div "visibility_pluggin" at bounding box center [203, 307] width 215 height 27
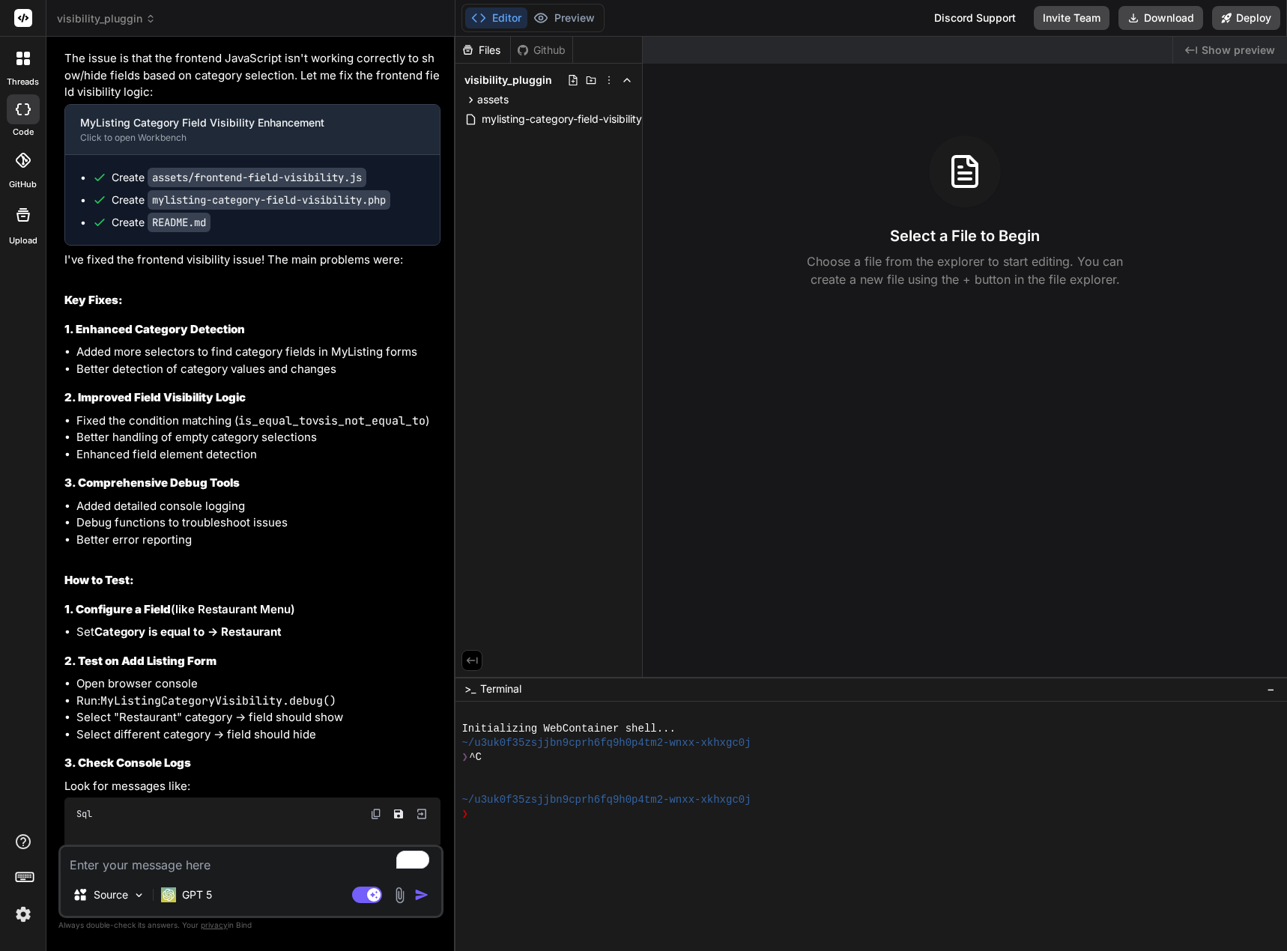
scroll to position [6239, 0]
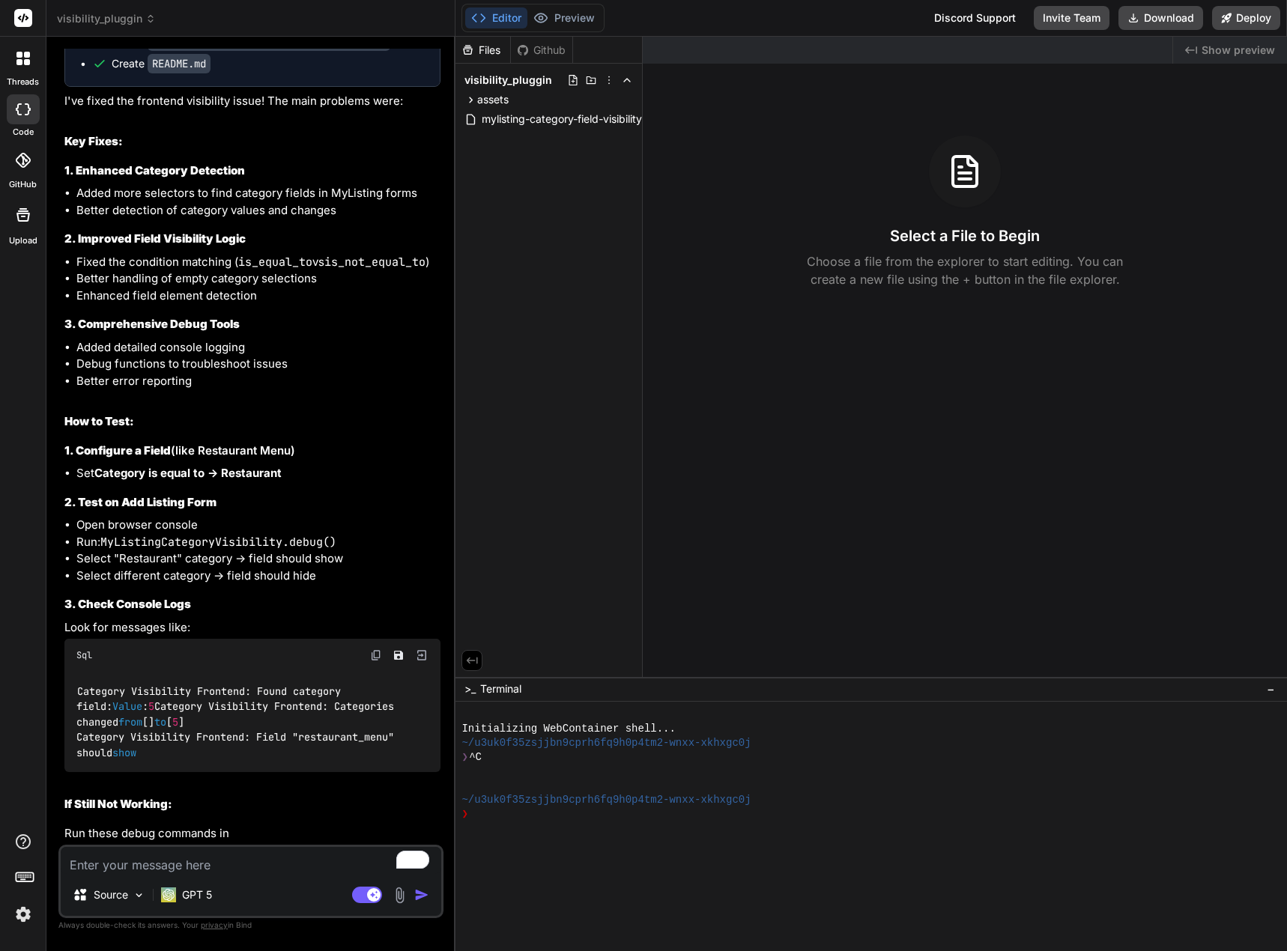
click at [235, 818] on div "The issue is that the frontend JavaScript isn't working correctly to show/hide …" at bounding box center [252, 366] width 376 height 950
click at [180, 863] on textarea "To enrich screen reader interactions, please activate Accessibility in Grammarl…" at bounding box center [251, 860] width 380 height 27
type textarea "x"
type textarea "i"
type textarea "x"
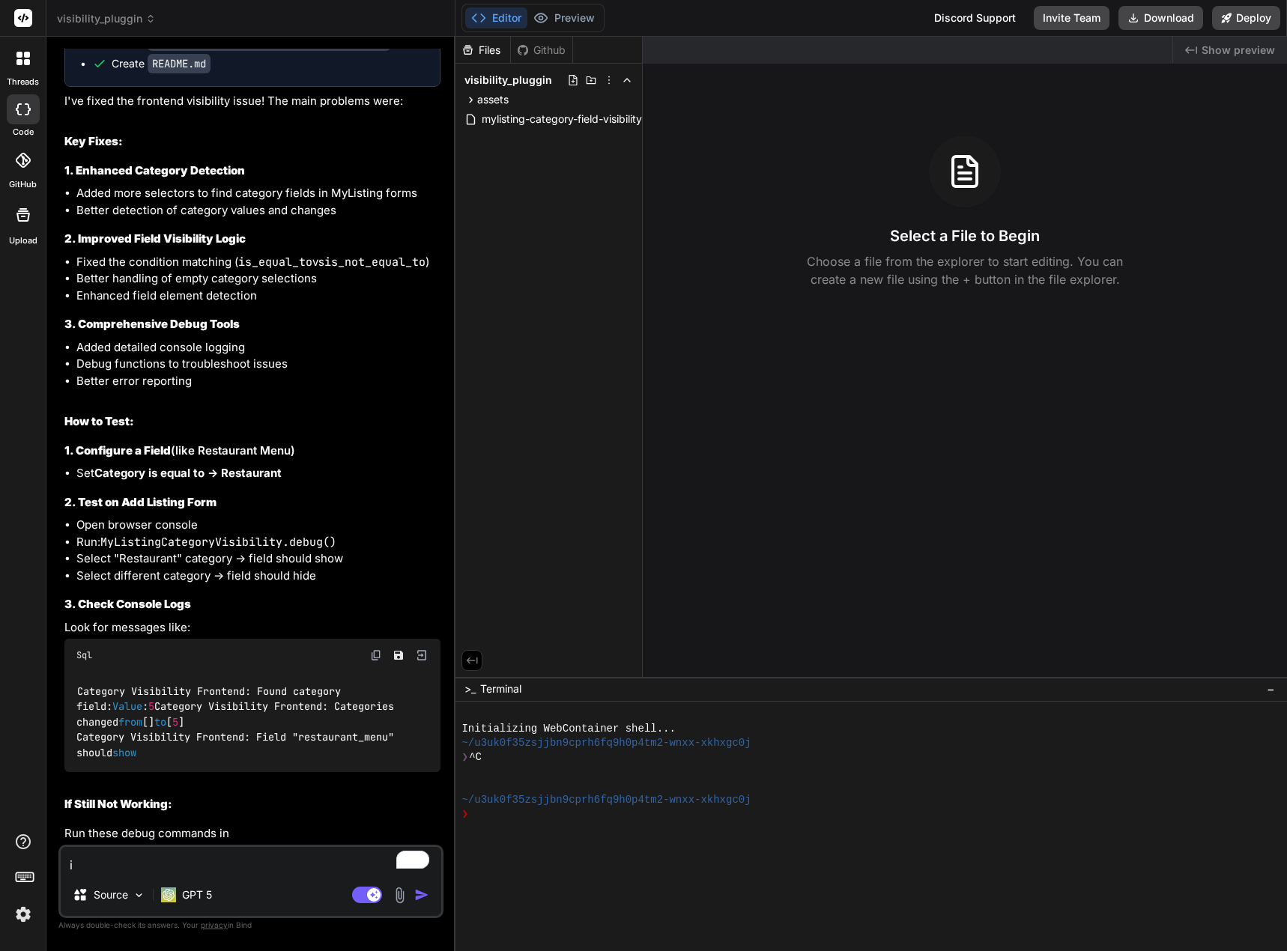
type textarea "it"
type textarea "x"
type textarea "it"
type textarea "x"
type textarea "it i"
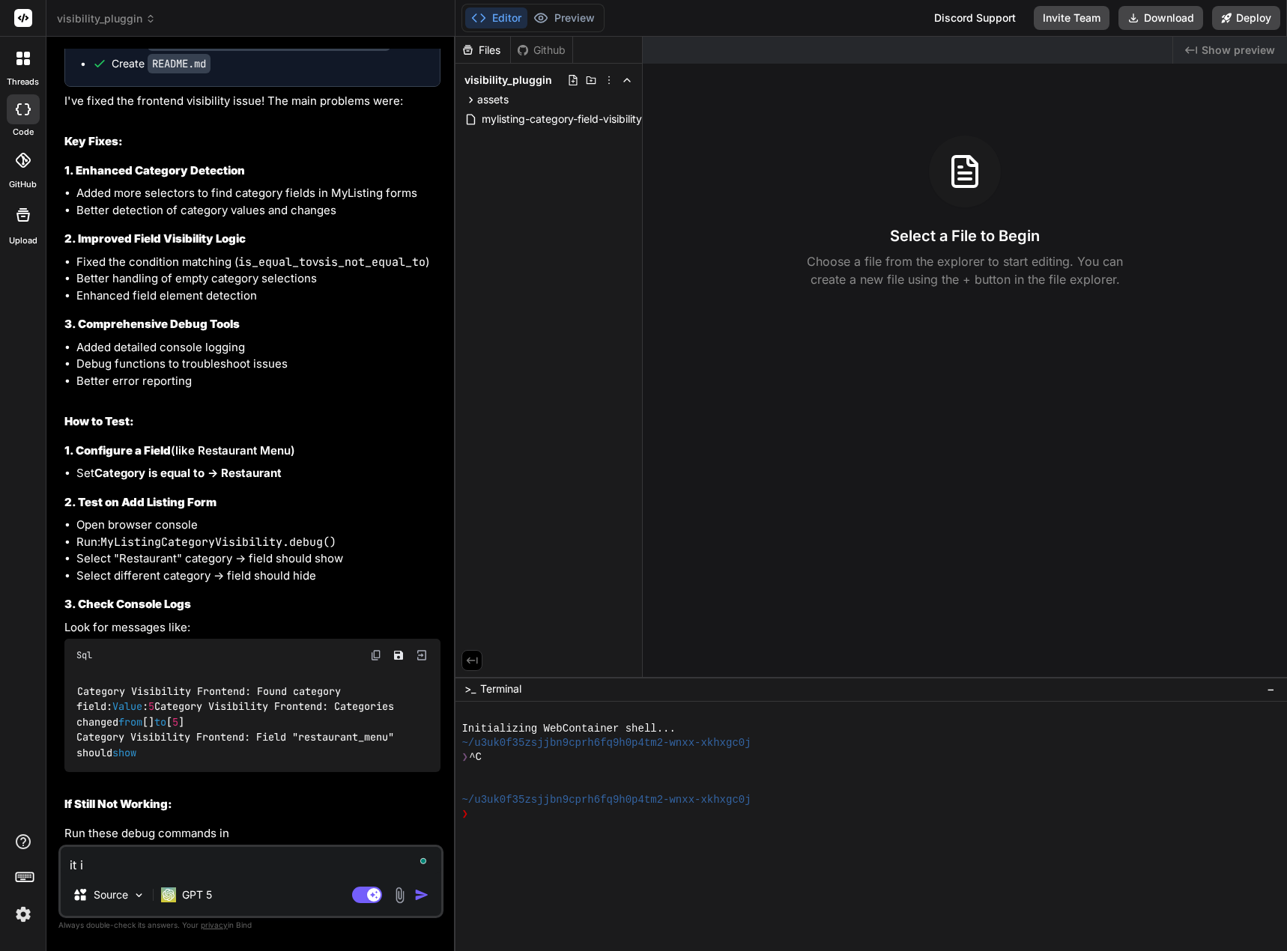
type textarea "x"
type textarea "it is"
type textarea "x"
type textarea "it is"
type textarea "x"
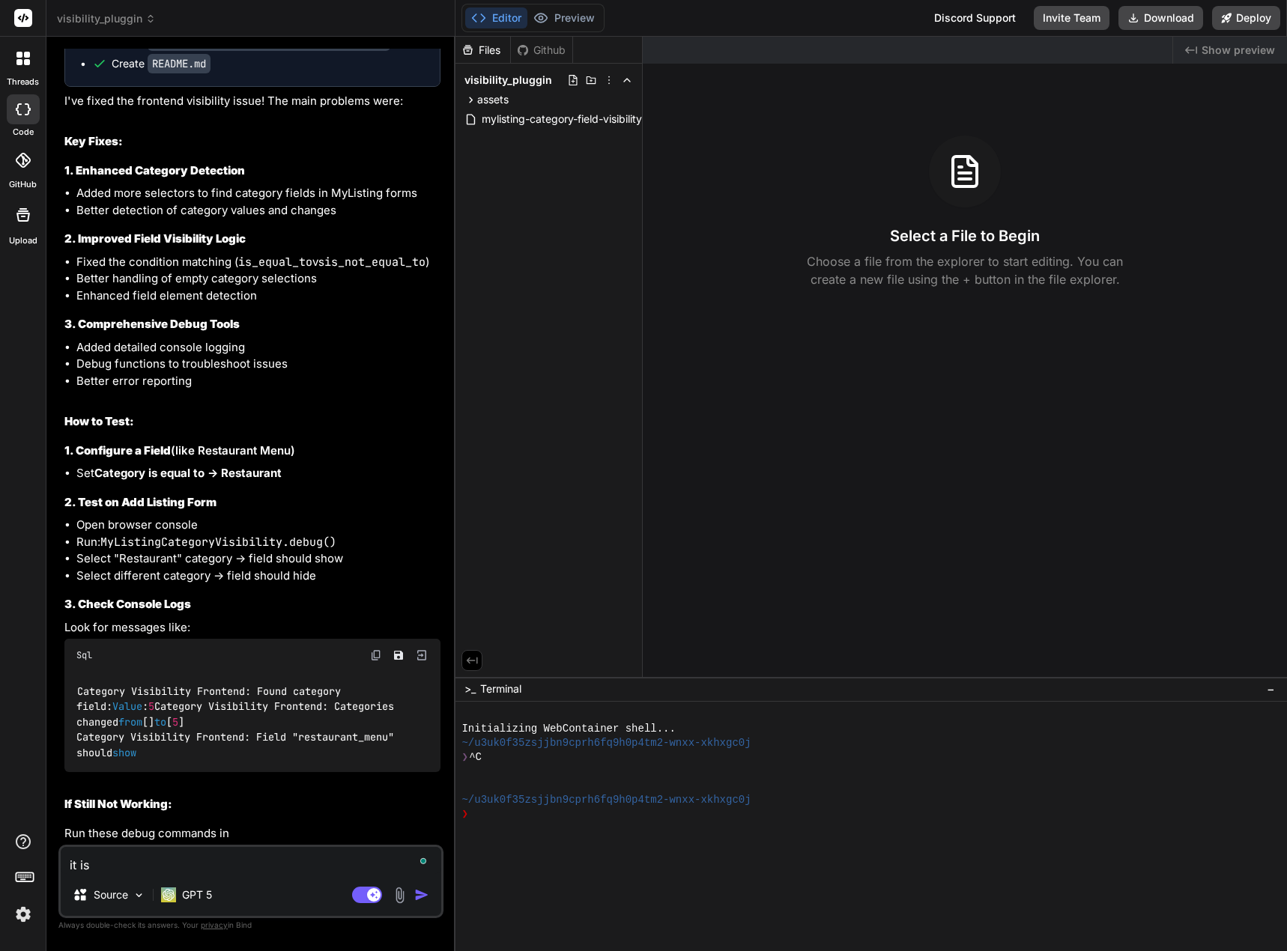
type textarea "it is n"
type textarea "x"
type textarea "it is no"
type textarea "x"
type textarea "it is now"
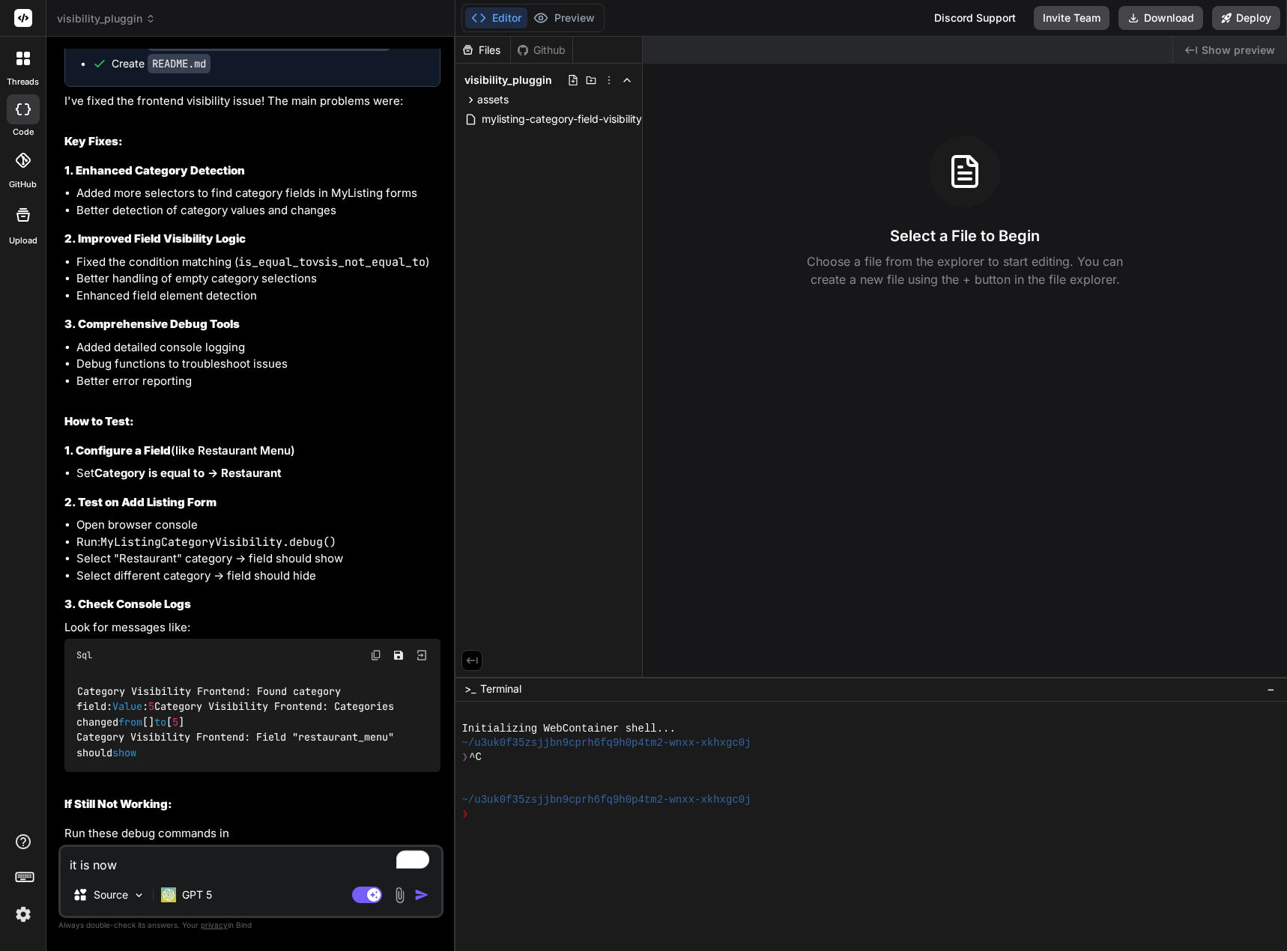
type textarea "x"
type textarea "it is now"
type textarea "x"
type textarea "it is now s"
type textarea "x"
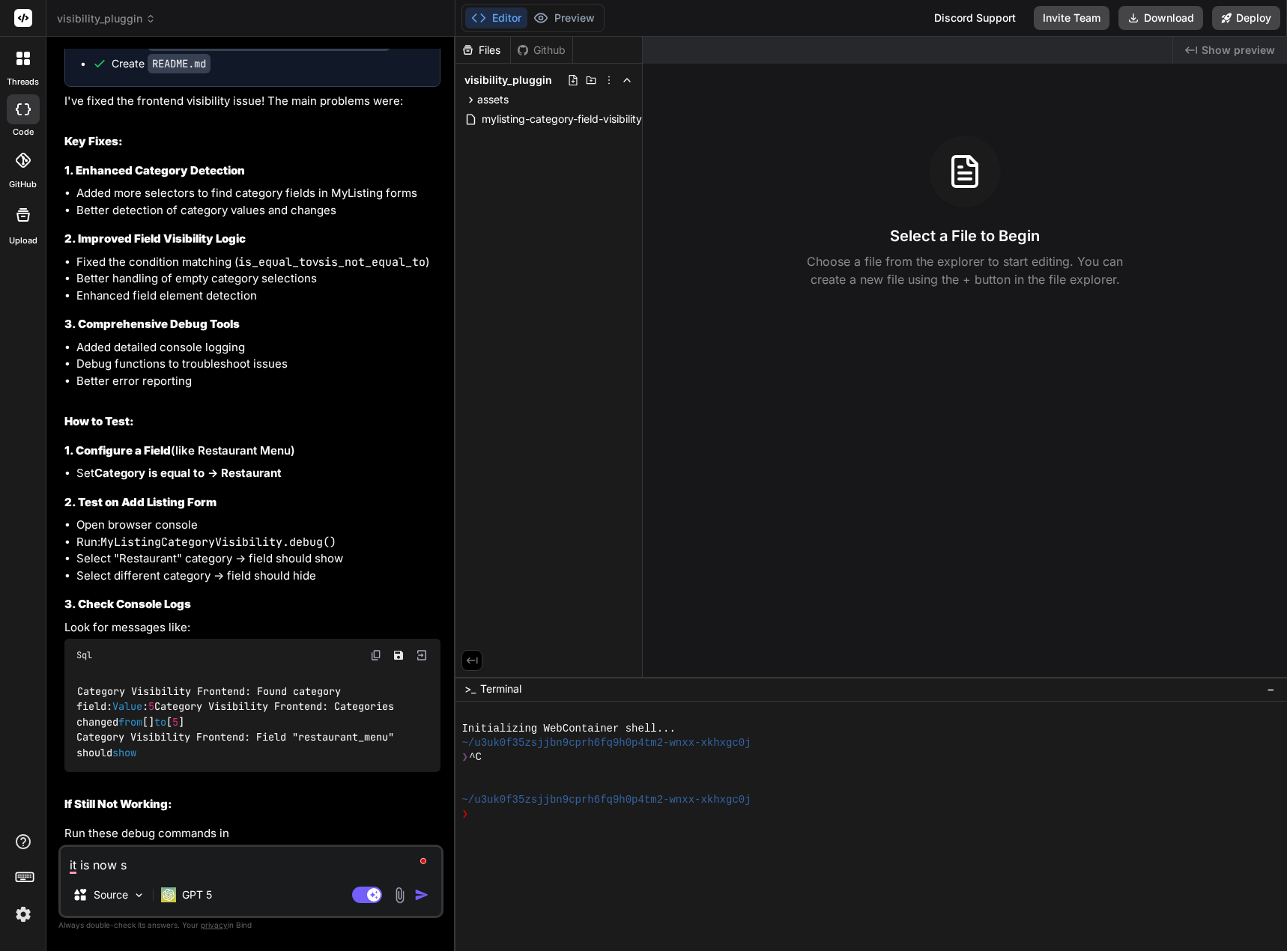
type textarea "it is now sh"
type textarea "x"
type textarea "it is now sho"
type textarea "x"
type textarea "it is now show"
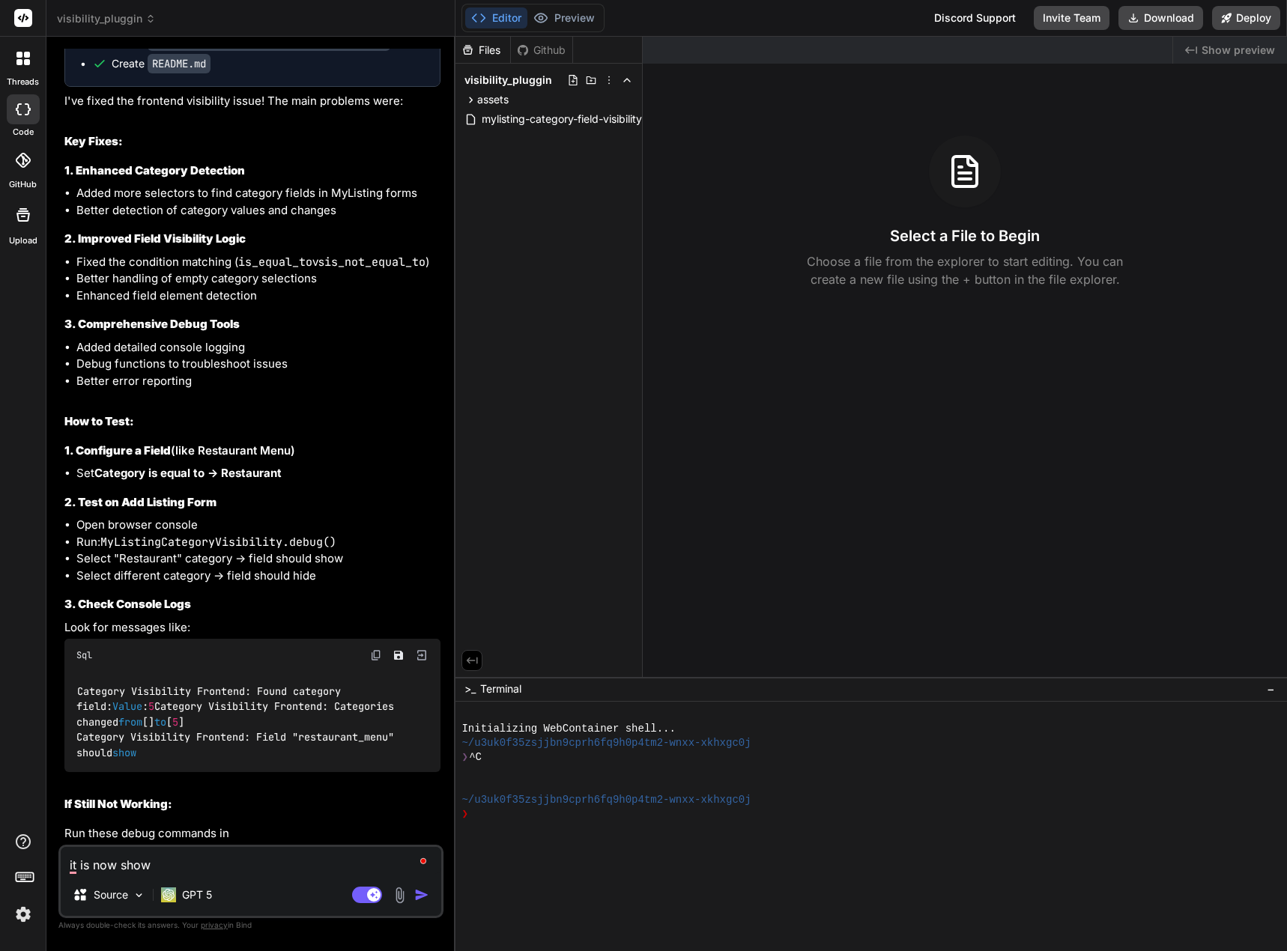
type textarea "x"
type textarea "it is now showi"
type textarea "x"
type textarea "it is now showin"
type textarea "x"
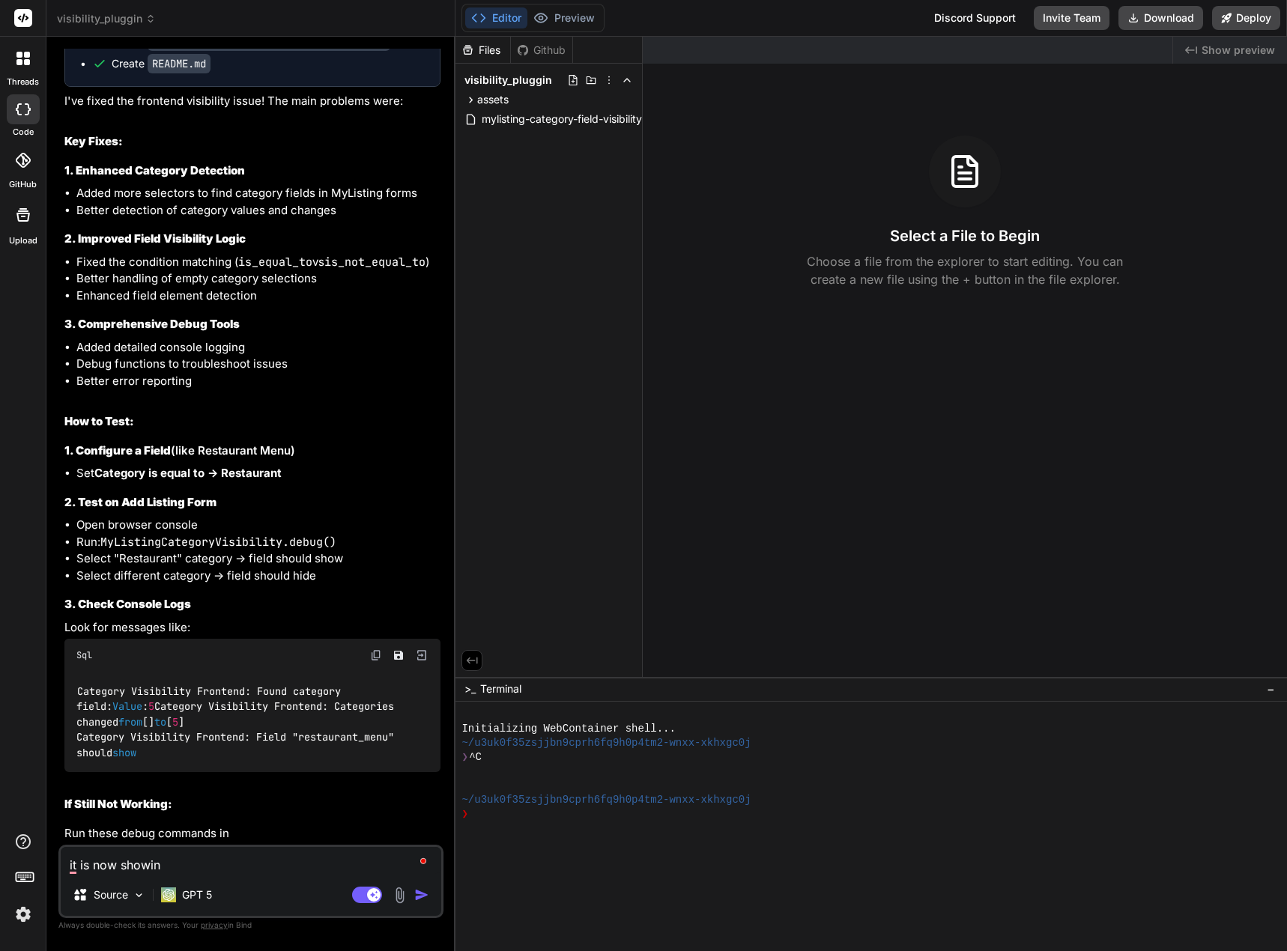
type textarea "it is now showing"
type textarea "x"
type textarea "it is now showing"
type textarea "x"
type textarea "it is now showing l"
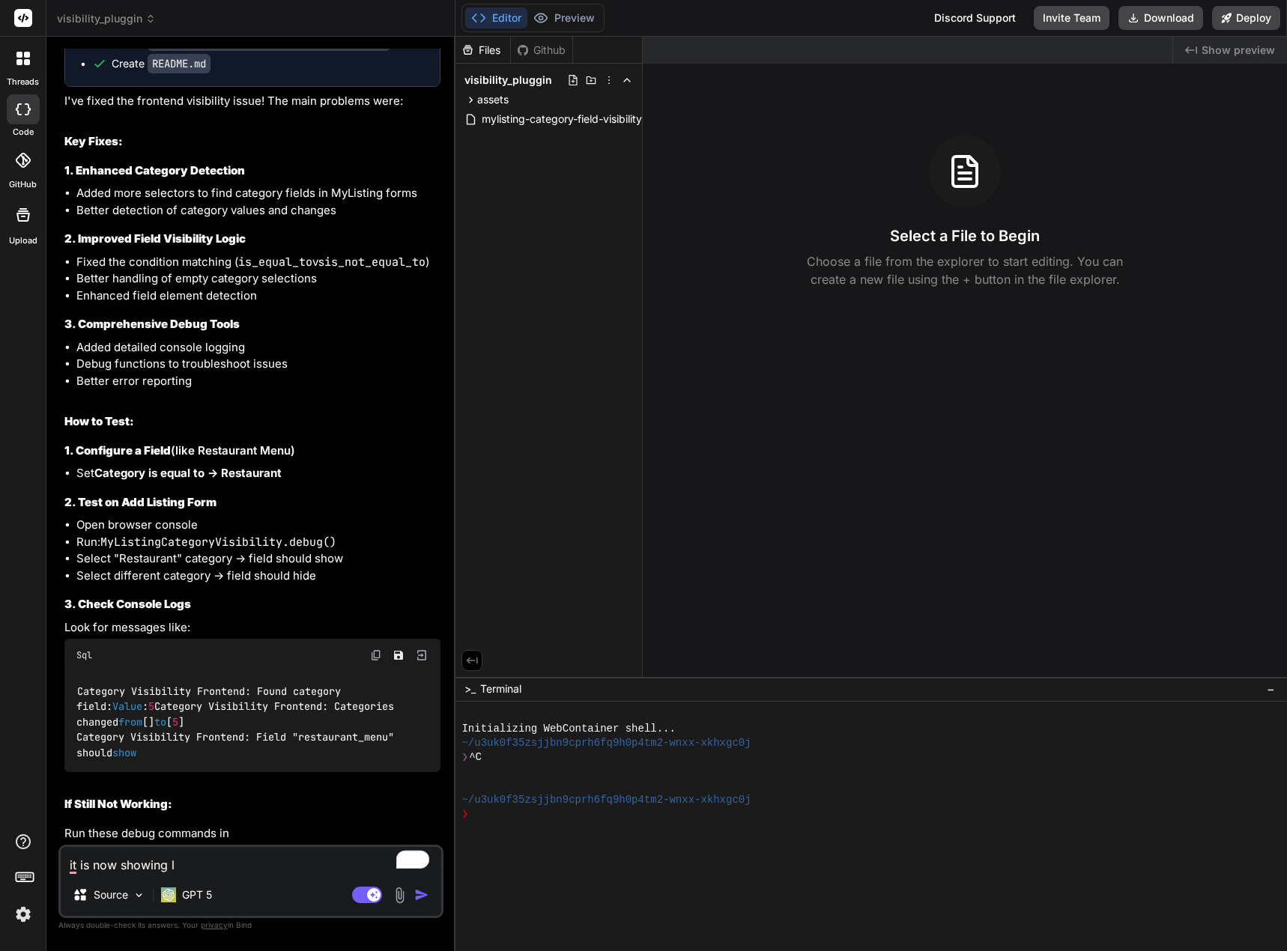
type textarea "x"
type textarea "it is now showing li"
type textarea "x"
type textarea "it is now showing lis"
type textarea "x"
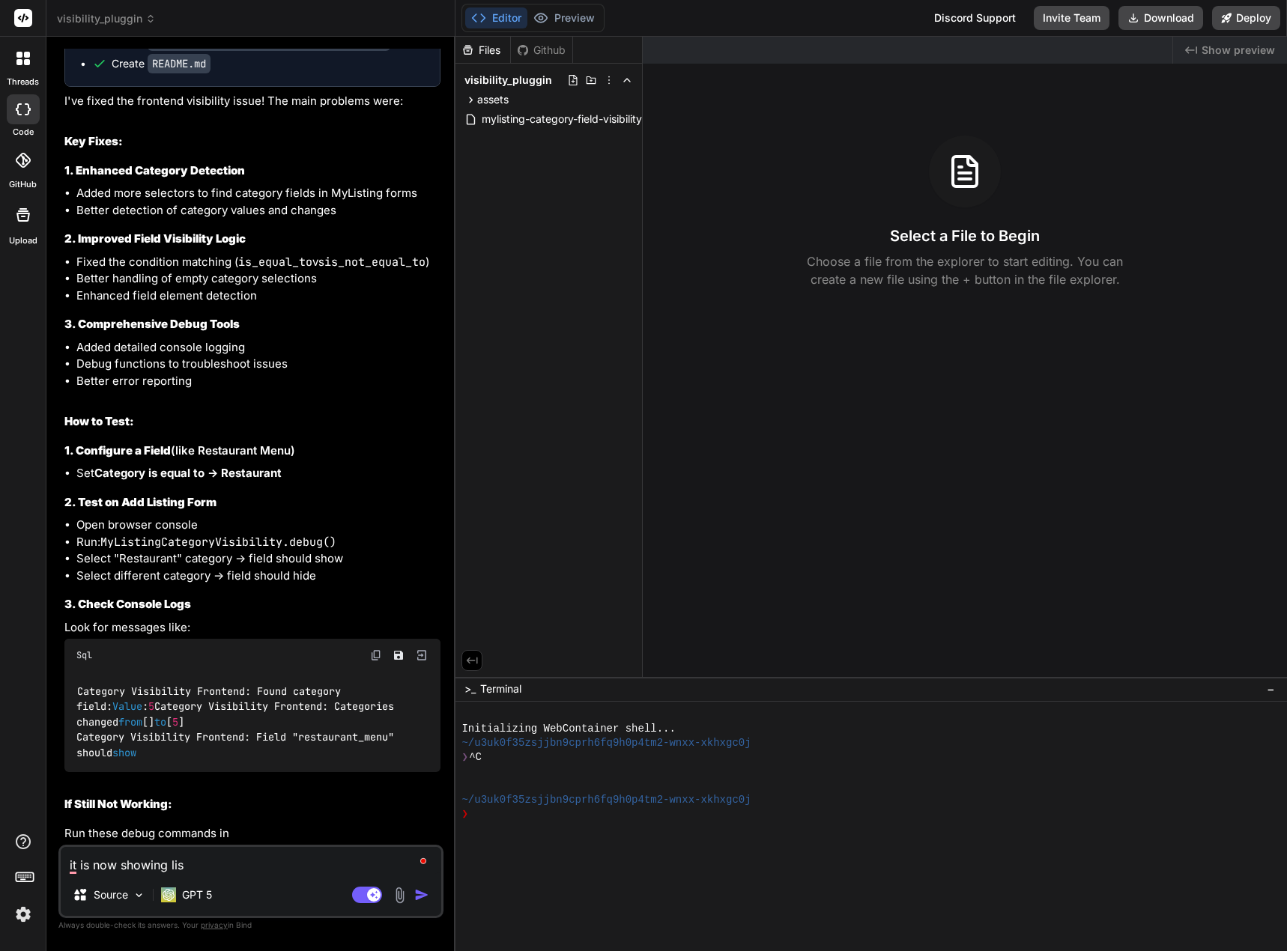
type textarea "it is now showing list"
type textarea "x"
type textarea "it is now showing listi"
type textarea "x"
type textarea "it is now showing listin"
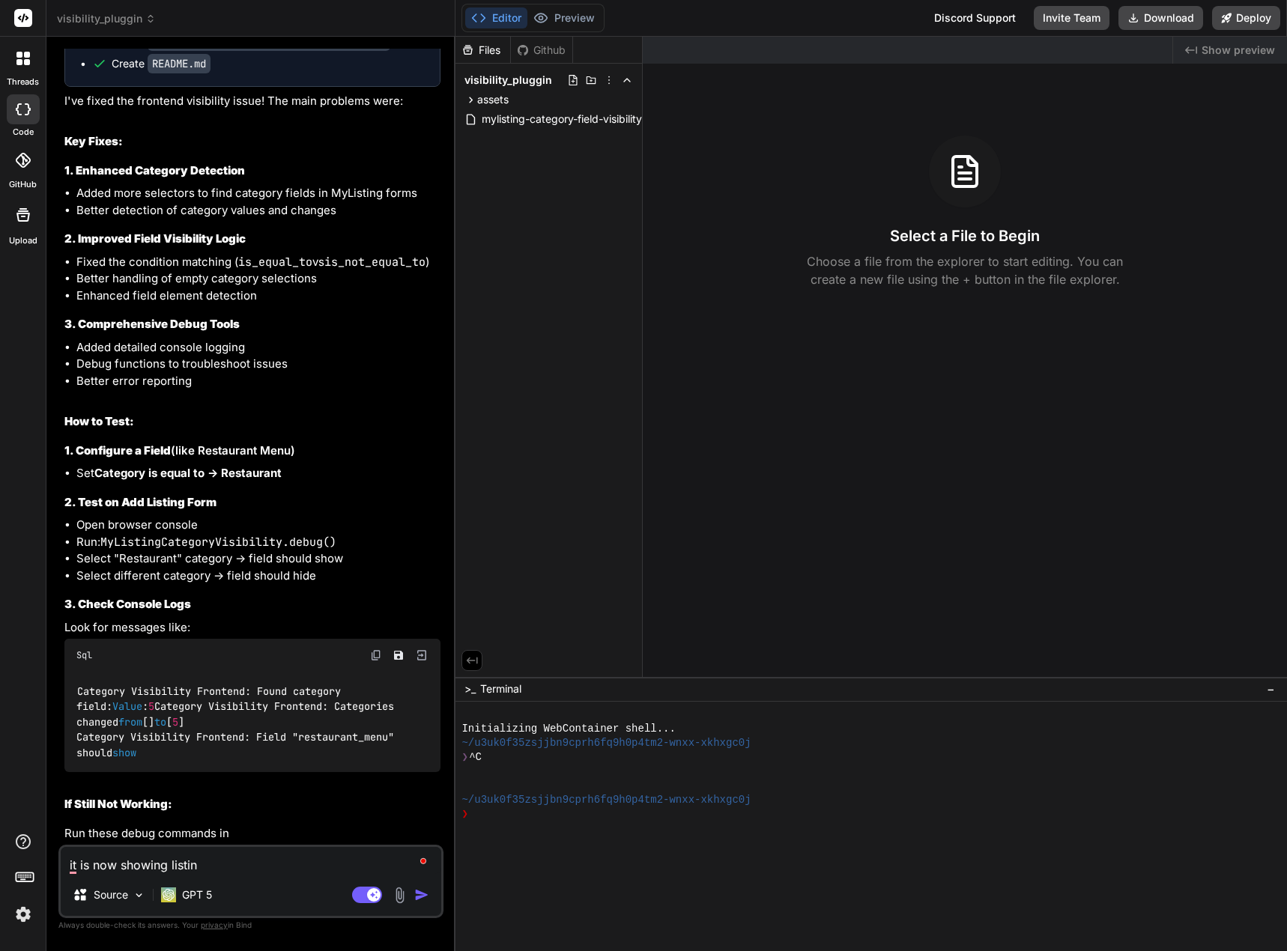
type textarea "x"
type textarea "it is now showing listing"
type textarea "x"
type textarea "it is now showing listing"
type textarea "x"
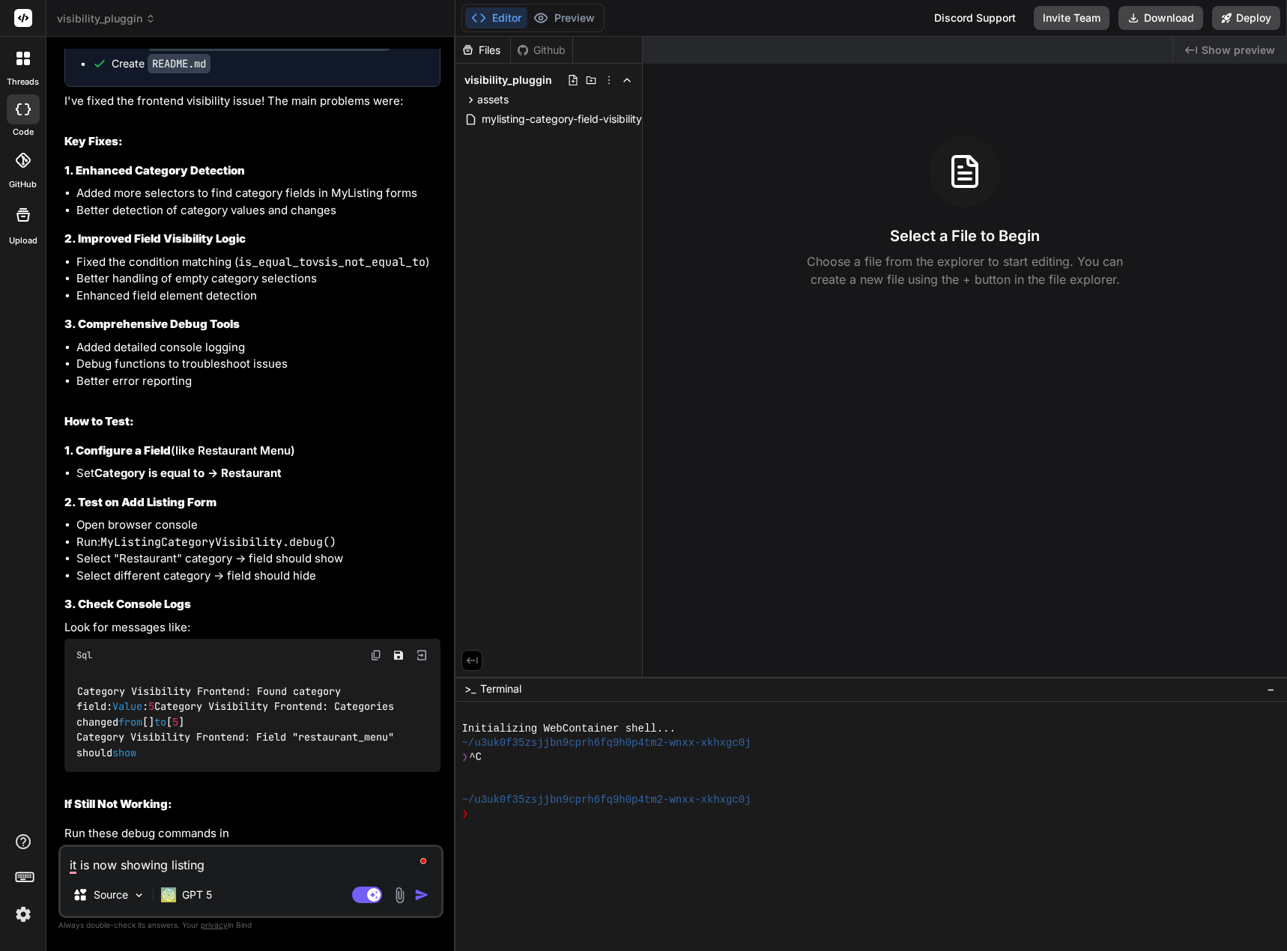
type textarea "it is now showing listing e"
type textarea "x"
type textarea "it is now showing listing ed"
type textarea "x"
type textarea "it is now showing listing edi"
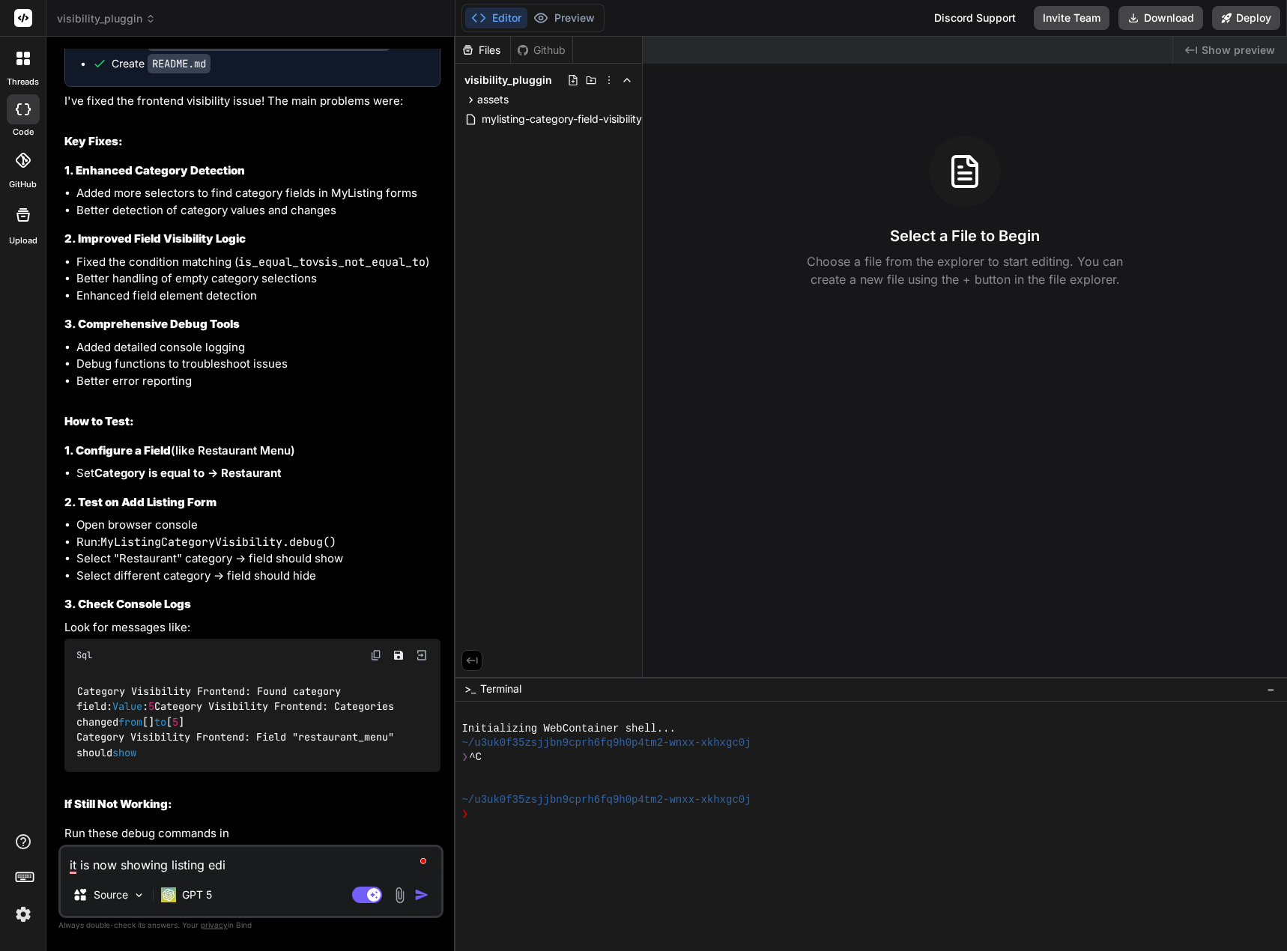
type textarea "x"
type textarea "it is now showing listing edit"
type textarea "x"
type textarea "it is now showing listing edito"
type textarea "x"
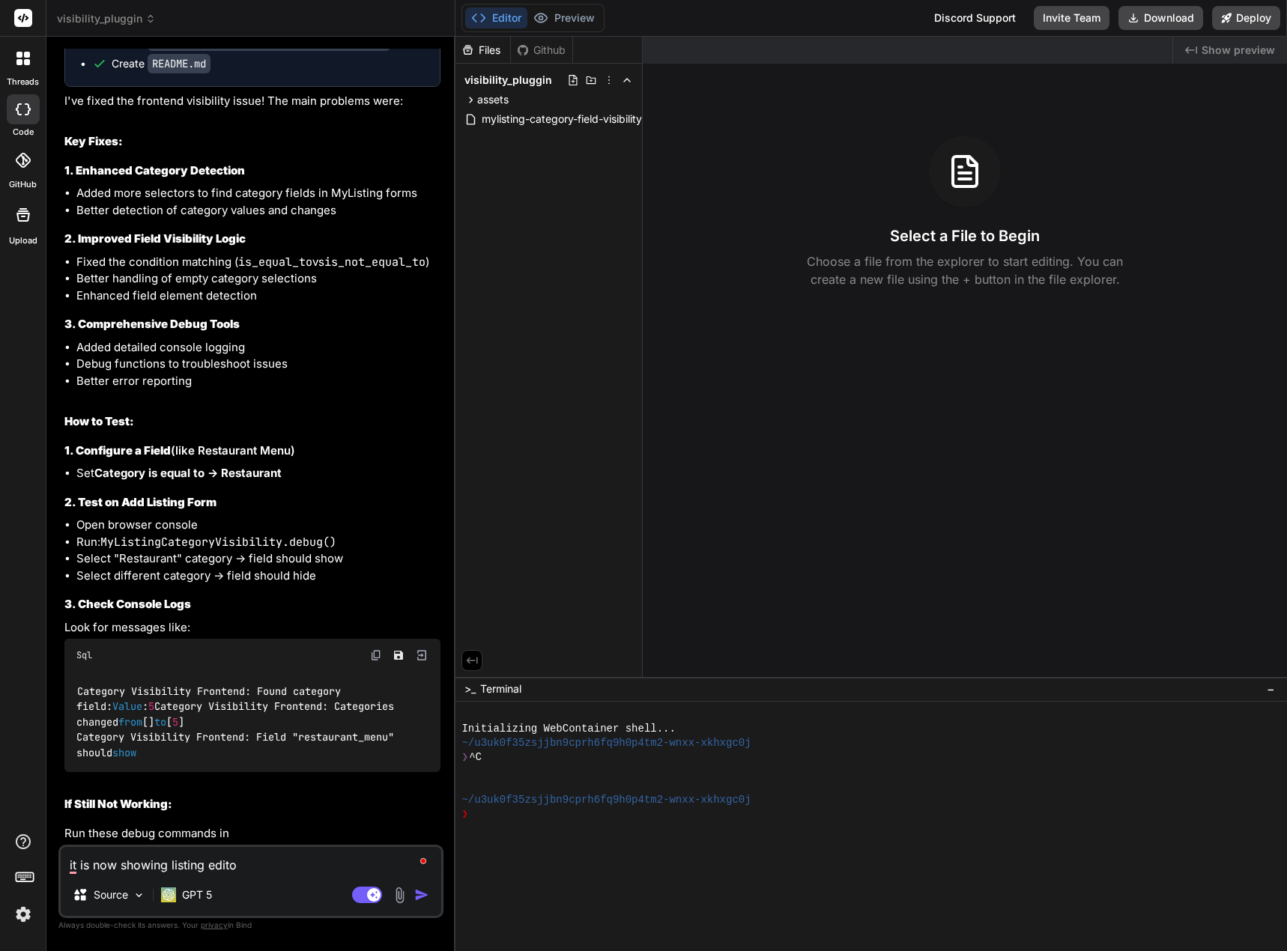
type textarea "it is now showing listing editor"
type textarea "x"
type textarea "it is now showing listing editor,"
type textarea "x"
type textarea "it is now showing listing editor,"
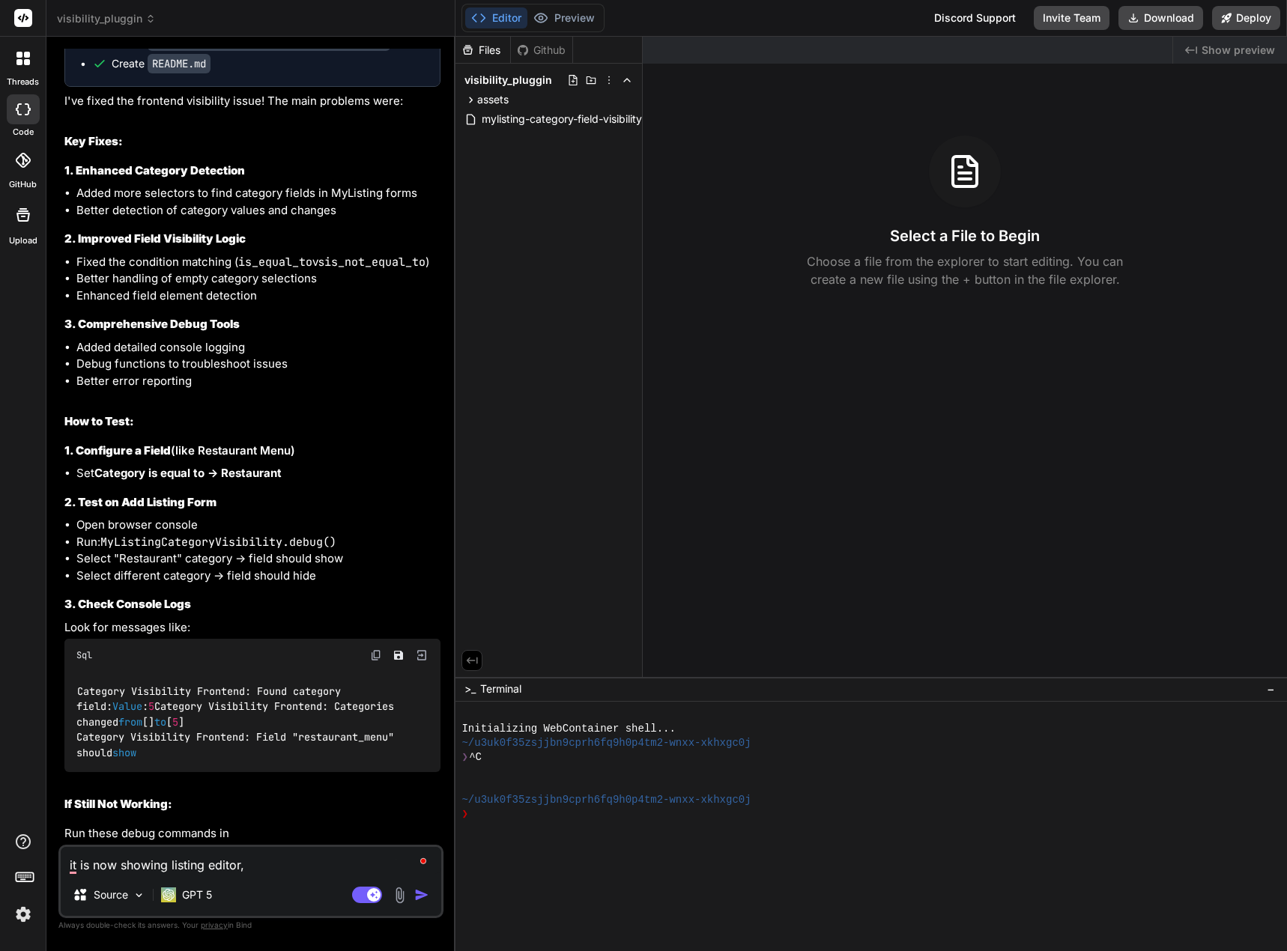
type textarea "x"
type textarea "it is now showing listing editor, h"
type textarea "x"
type textarea "it is now showing listing editor, ho"
type textarea "x"
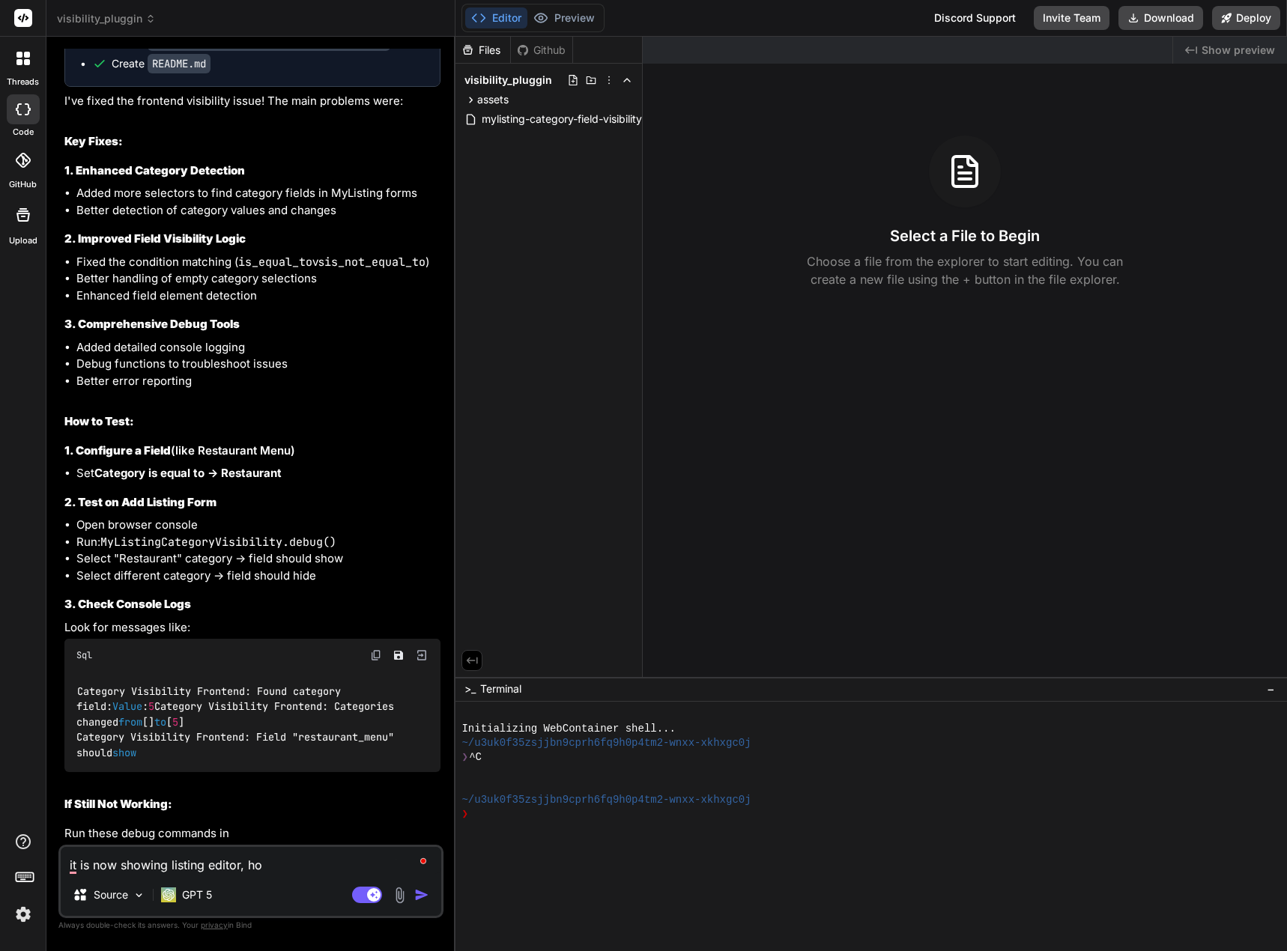
type textarea "it is now showing listing editor, how"
type textarea "x"
type textarea "it is now showing listing editor, howe"
type textarea "x"
type textarea "it is now showing listing editor, howev"
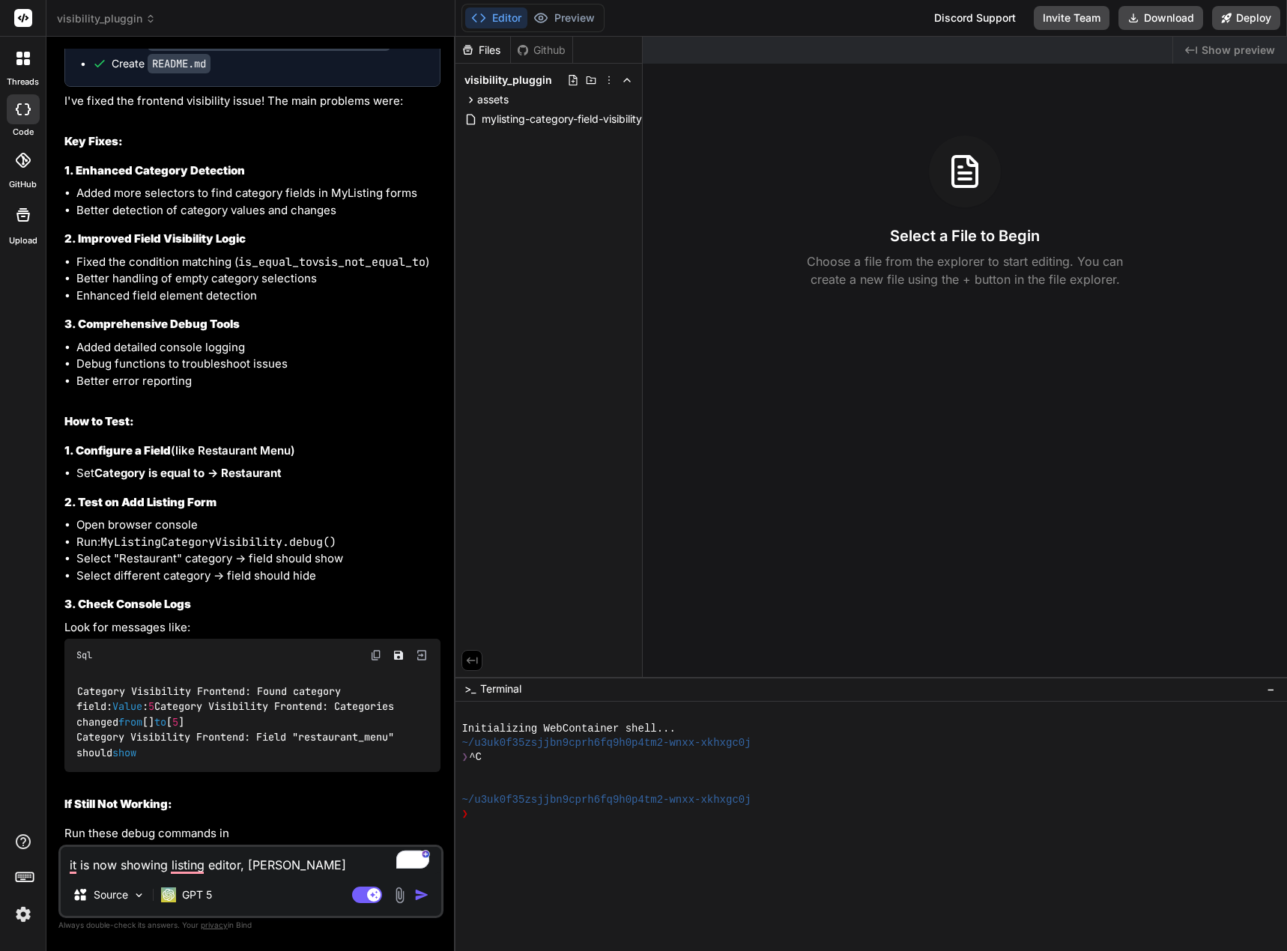
type textarea "x"
type textarea "it is now showing listing editor, howeve"
type textarea "x"
type textarea "it is now showing listing editor, however"
type textarea "x"
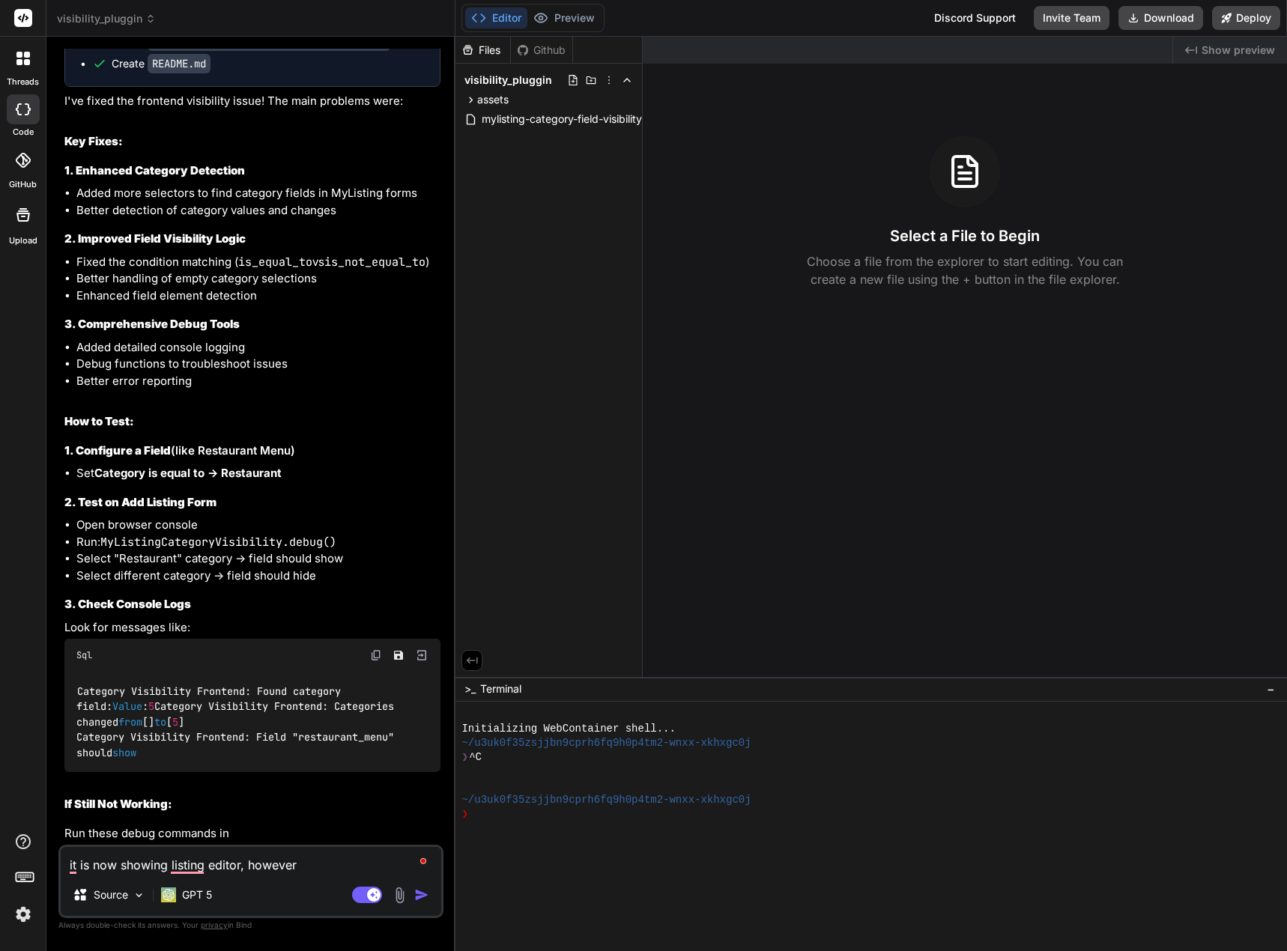
type textarea "it is now showing listing editor, however"
type textarea "x"
type textarea "it is now showing listing editor, however a"
type textarea "x"
type textarea "it is now showing listing editor, however ap"
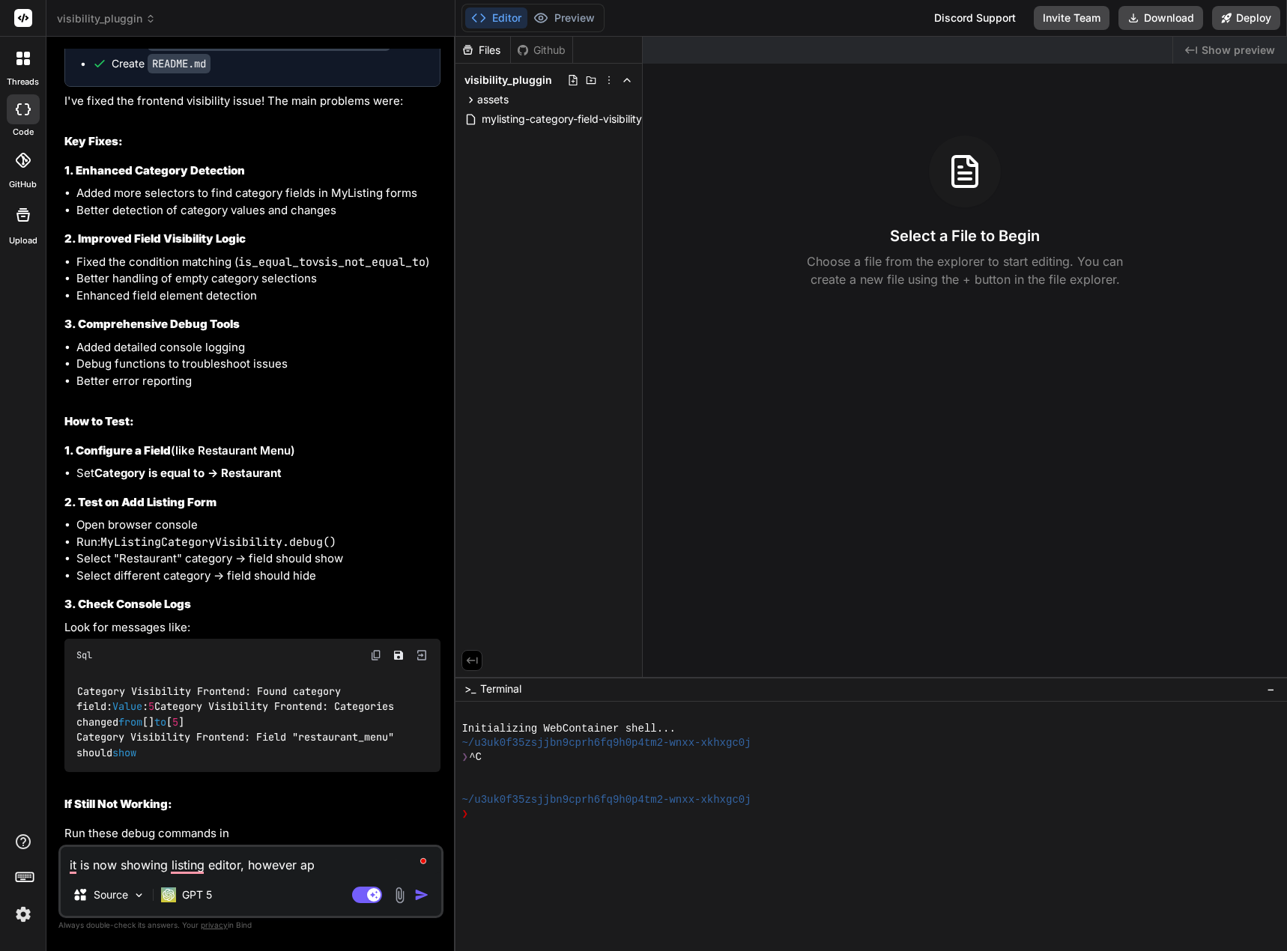
type textarea "x"
type textarea "it is now showing listing editor, however app"
type textarea "x"
type textarea "it is now showing listing editor, however appl"
type textarea "x"
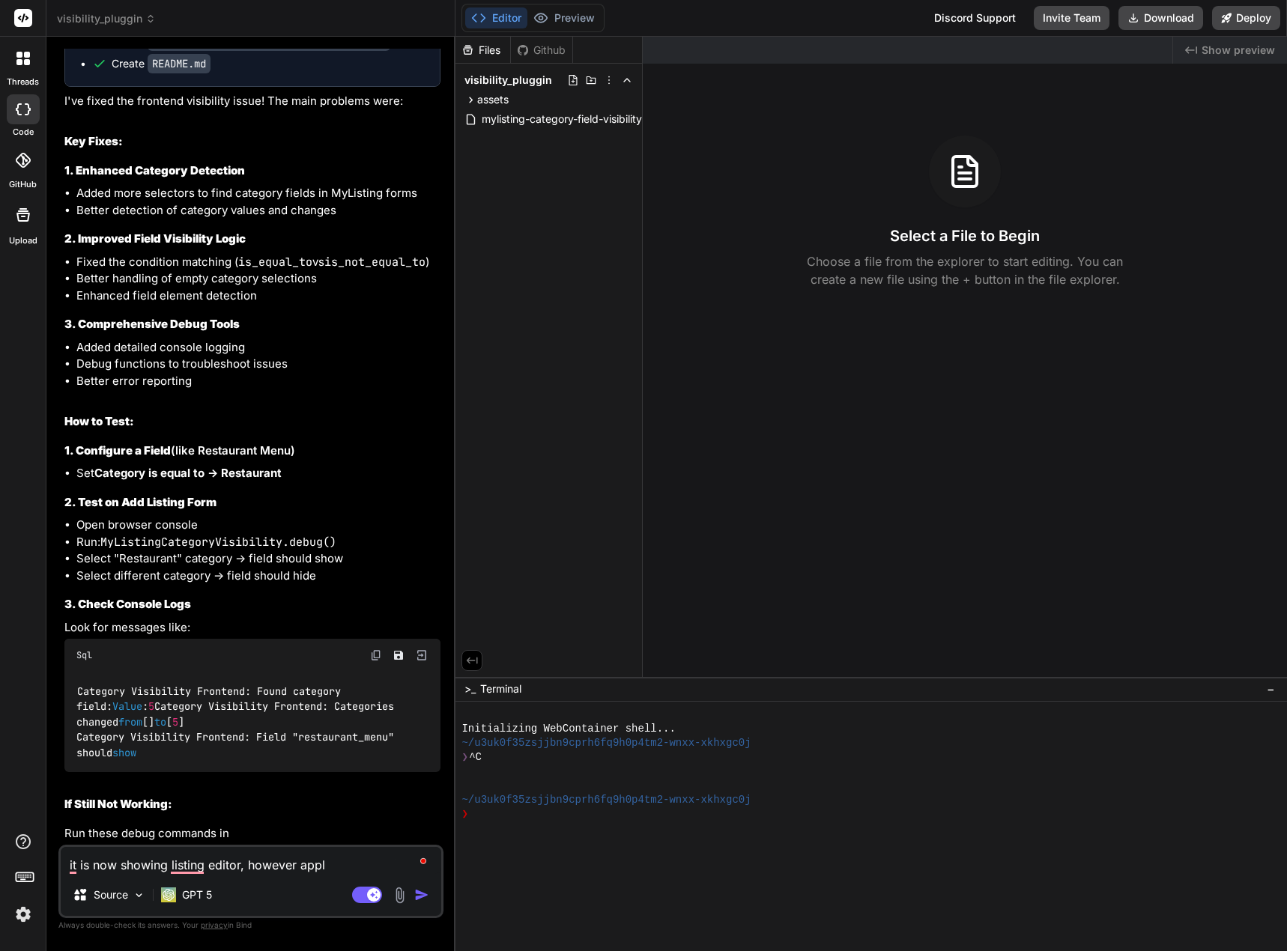
type textarea "it is now showing listing editor, however apply"
type textarea "x"
type textarea "it is now showing listing editor, however applyi"
type textarea "x"
type textarea "it is now showing listing editor, however applyin"
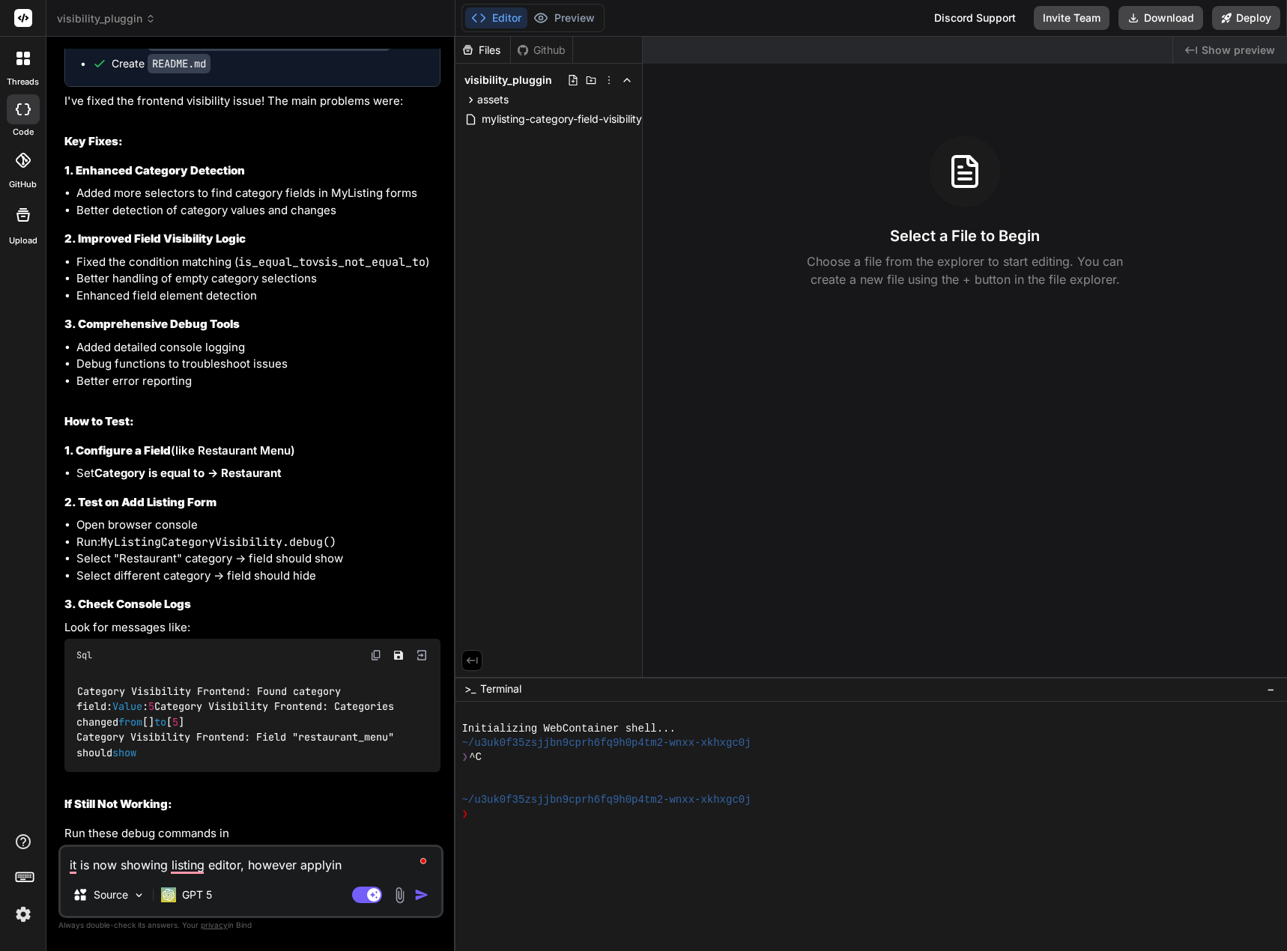
type textarea "x"
type textarea "it is now showing listing editor, however applying"
type textarea "x"
type textarea "it is now showing listing editor, however applying"
type textarea "x"
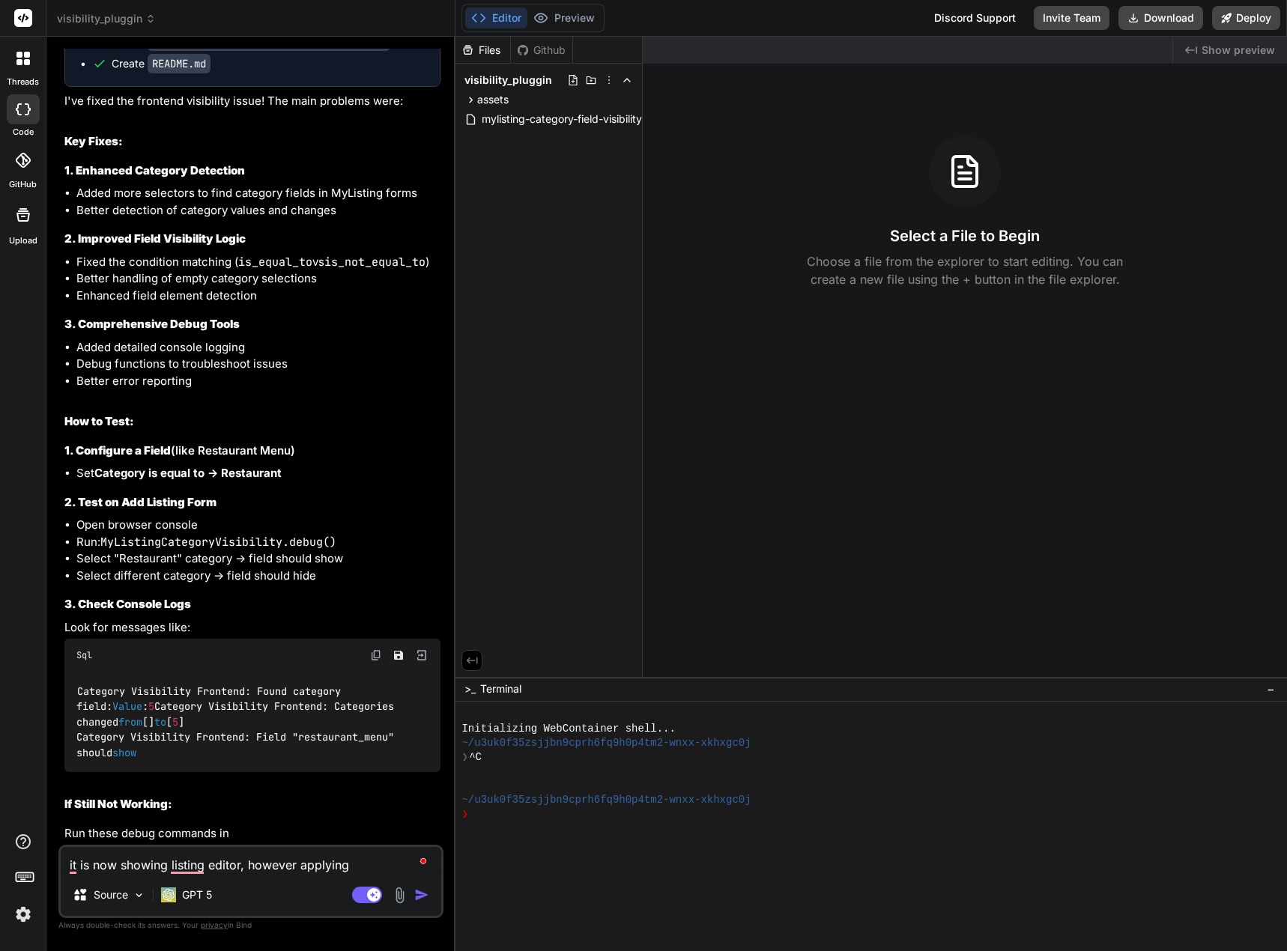
type textarea "it is now showing listing editor, however applying t"
type textarea "x"
type textarea "it is now showing listing editor, however applying th"
type textarea "x"
type textarea "it is now showing listing editor, however applying the"
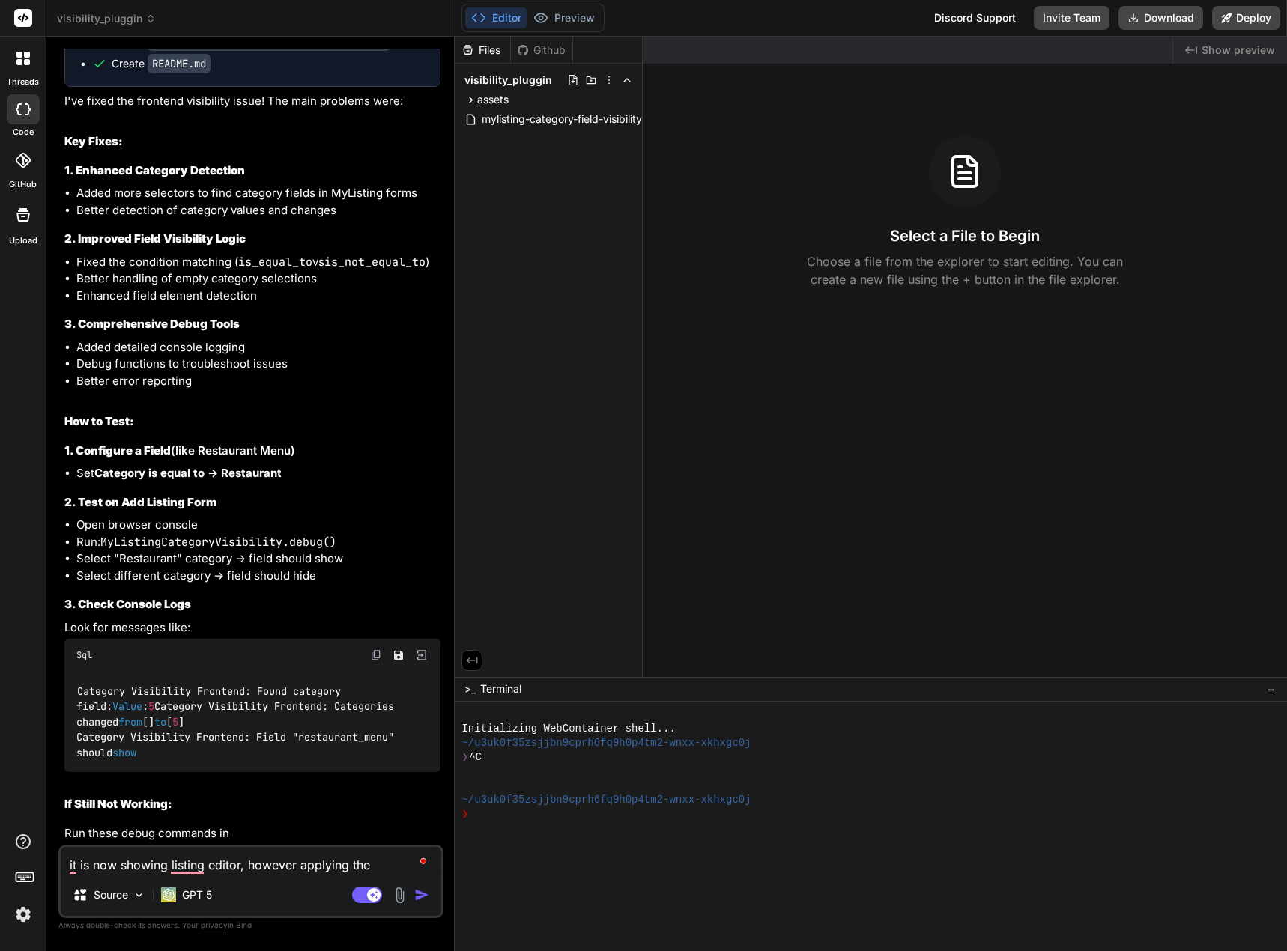
type textarea "x"
type textarea "it is now showing listing editor, however applying the"
type textarea "x"
type textarea "it is now showing listing editor, however applying the v"
type textarea "x"
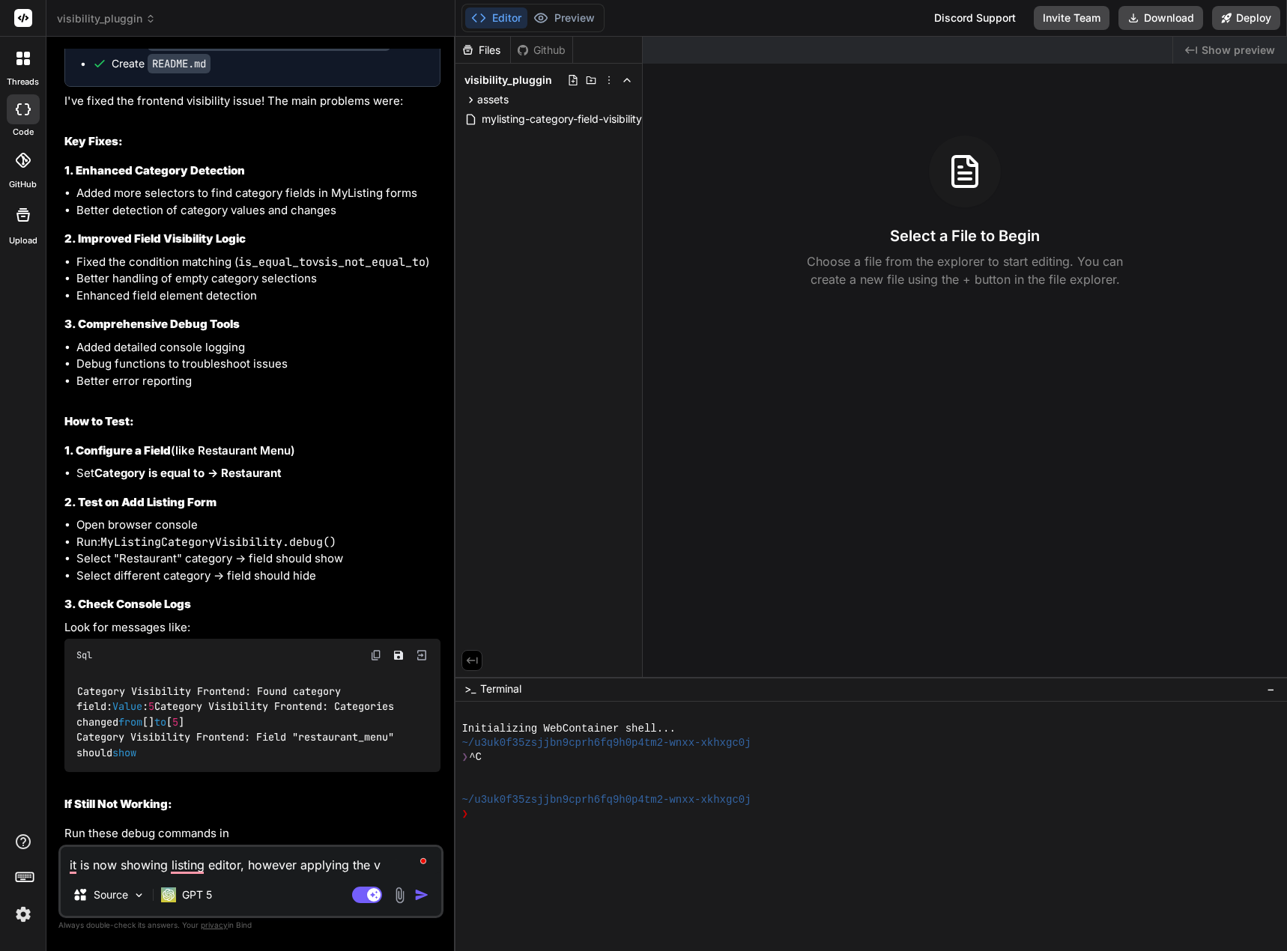
type textarea "it is now showing listing editor, however applying the vi"
type textarea "x"
type textarea "it is now showing listing editor, however applying the vis"
type textarea "x"
type textarea "it is now showing listing editor, however applying the visa"
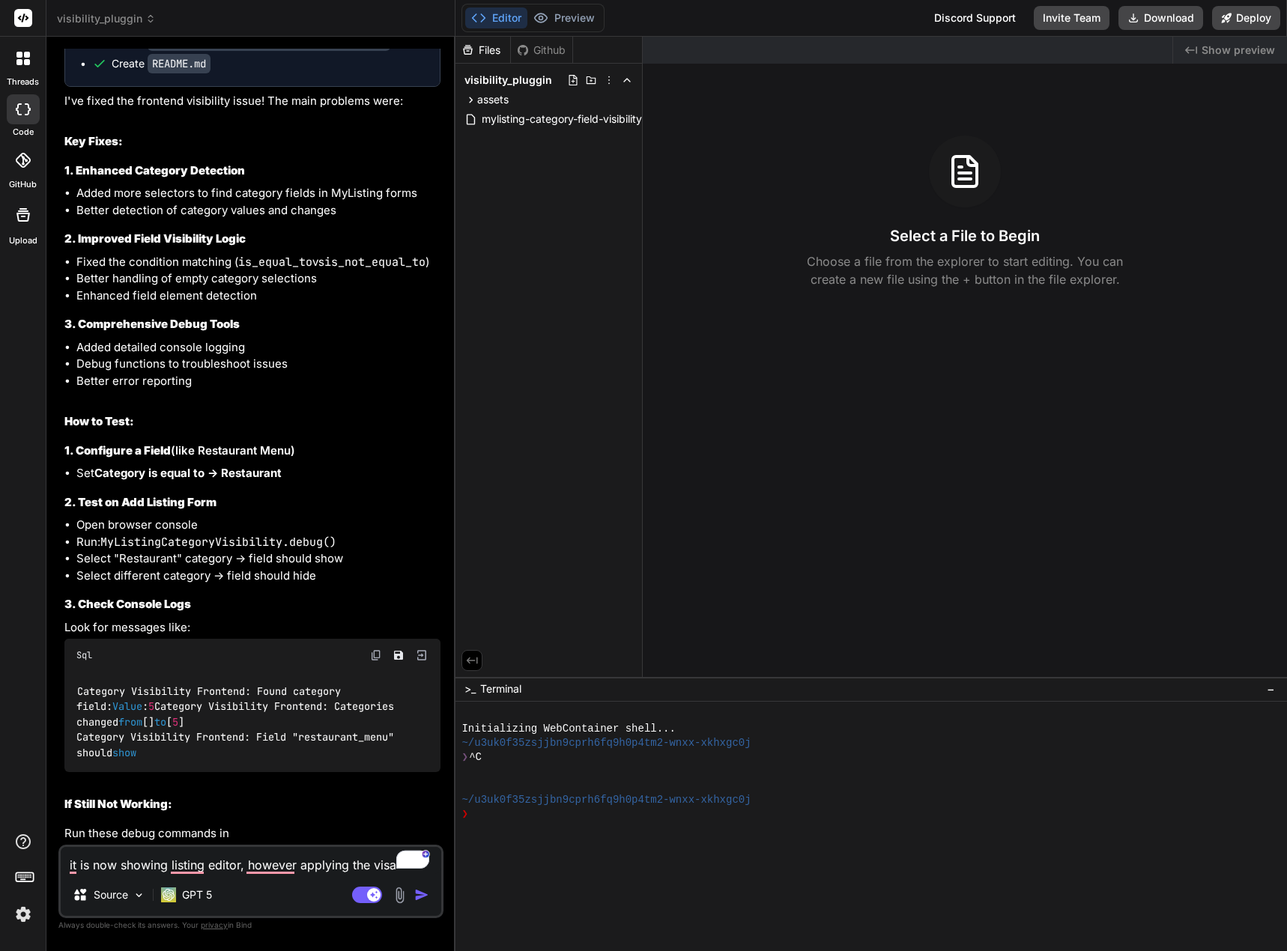
type textarea "x"
type textarea "it is now showing listing editor, however applying the visab"
type textarea "x"
type textarea "it is now showing listing editor, however applying the visabi"
type textarea "x"
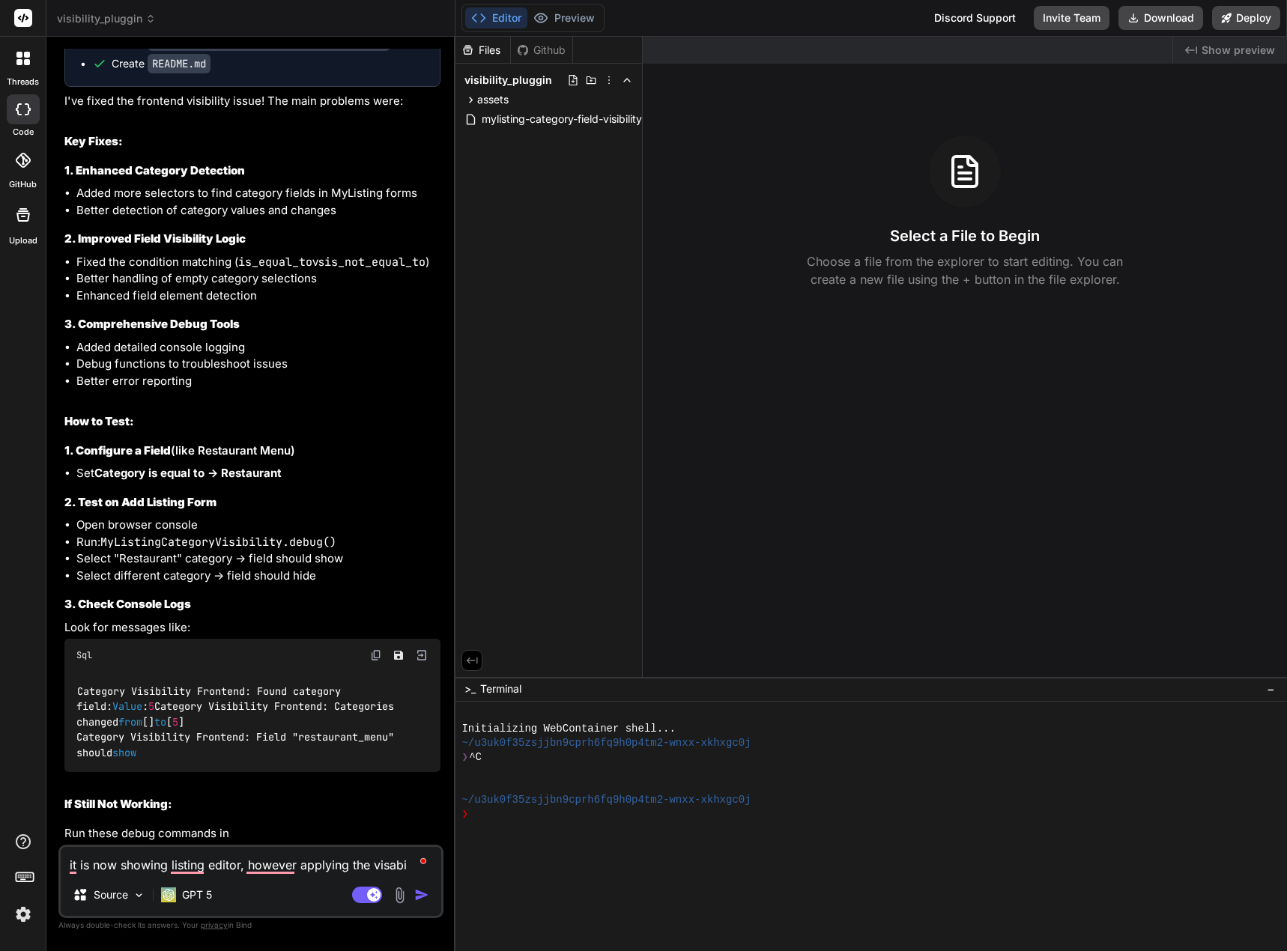
type textarea "it is now showing listing editor, however applying the visabil"
type textarea "x"
type textarea "it is now showing listing editor, however applying the visabili"
type textarea "x"
type textarea "it is now showing listing editor, however applying the visabilit"
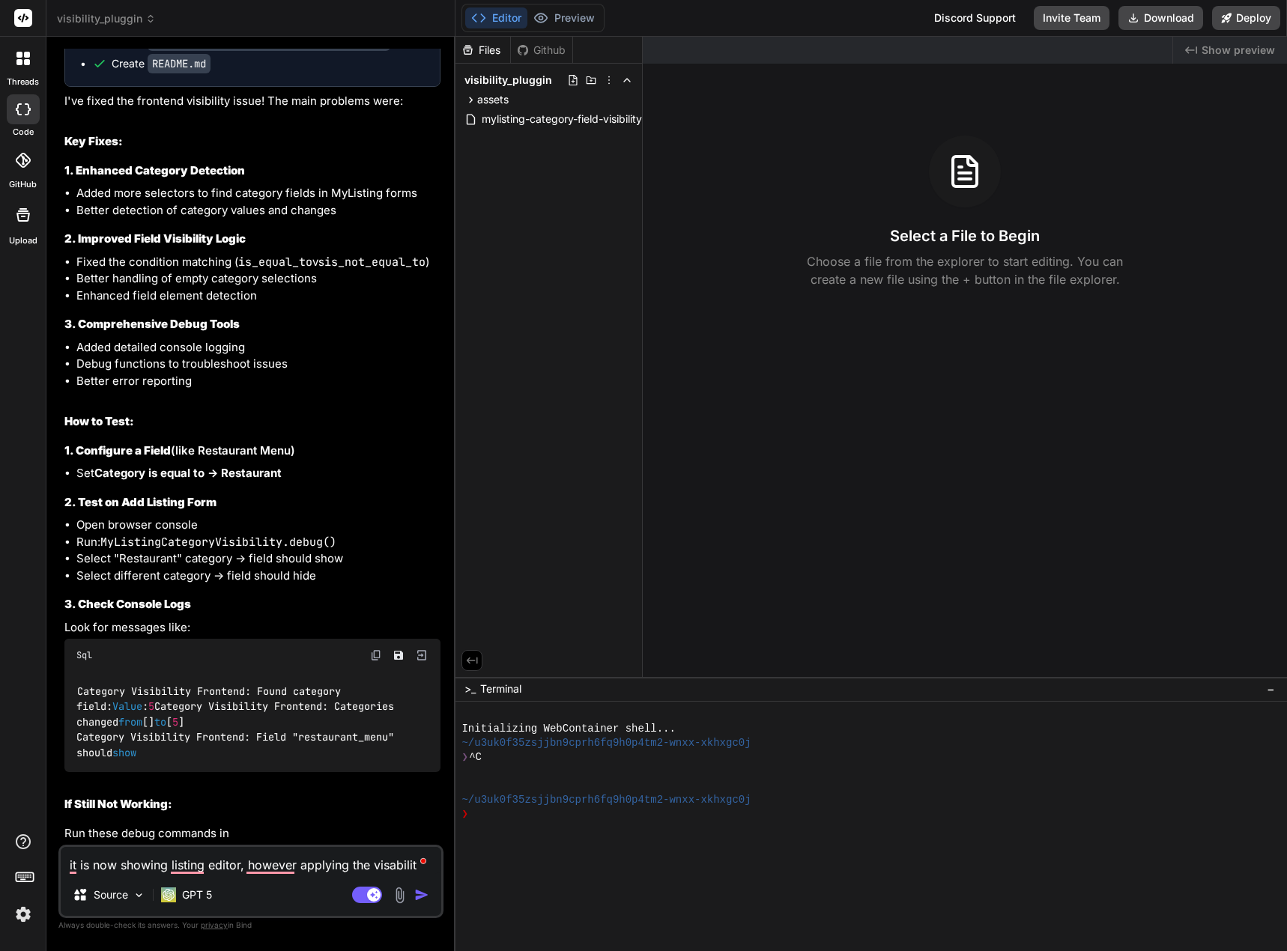
type textarea "x"
type textarea "it is now showing listing editor, however applying the visability"
type textarea "x"
type textarea "it is now showing listing editor, however applying the visability"
type textarea "x"
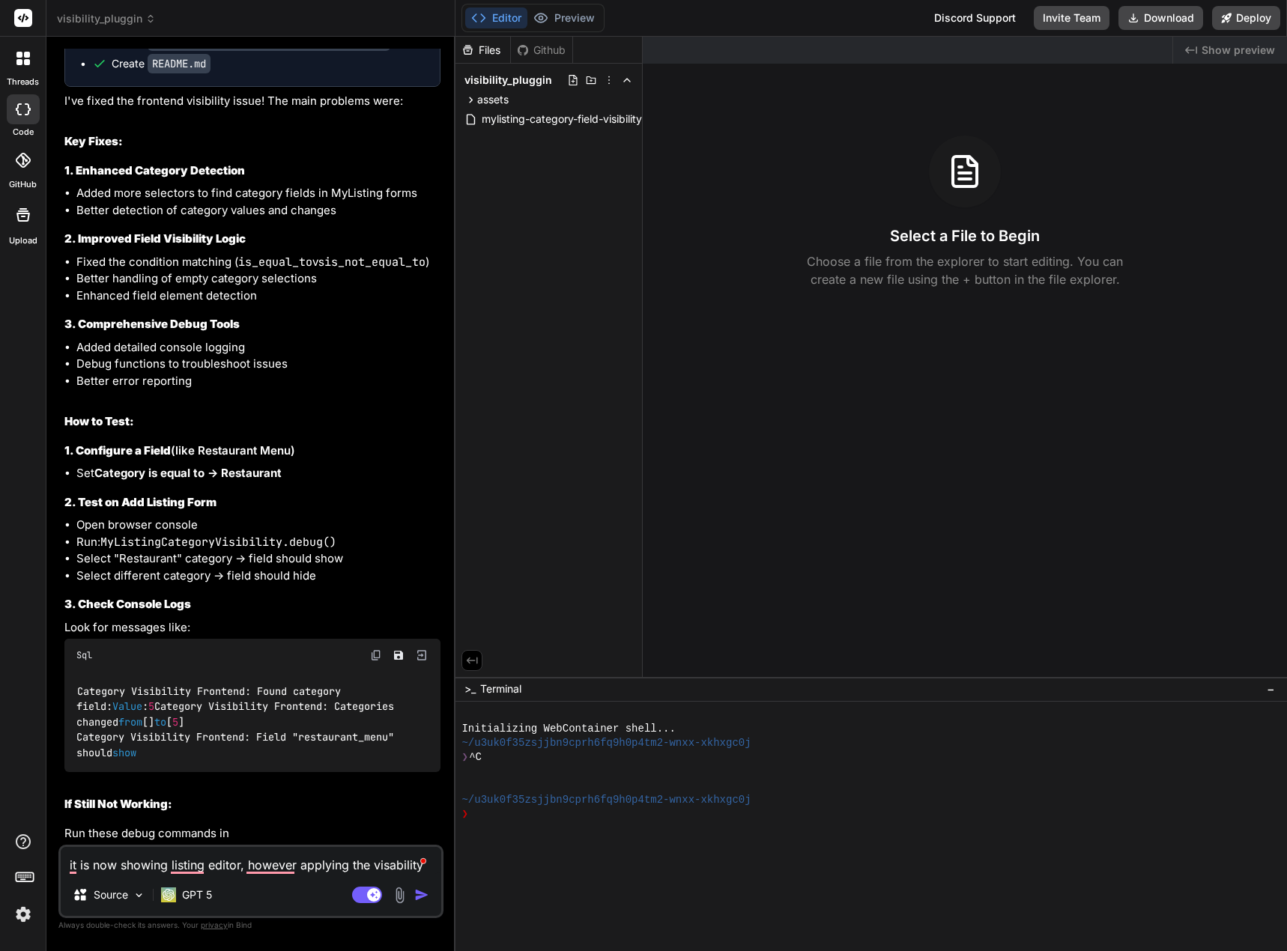
type textarea "it is now showing listing editor, however applying the visability l"
type textarea "x"
type textarea "it is now showing listing editor, however applying the visability lo"
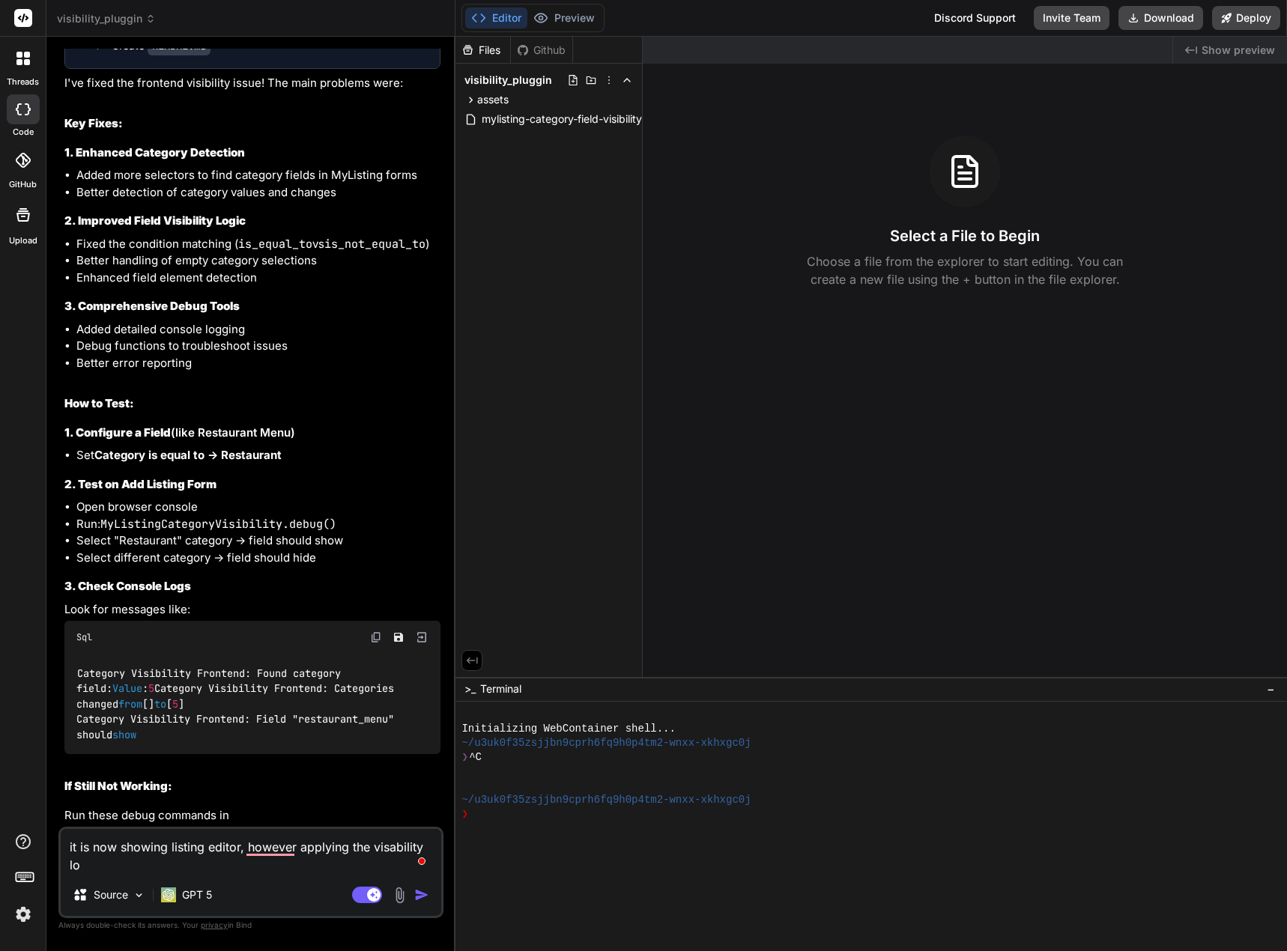
type textarea "x"
type textarea "it is now showing listing editor, however applying the visability log"
type textarea "x"
type textarea "it is now showing listing editor, however applying the visability logi"
type textarea "x"
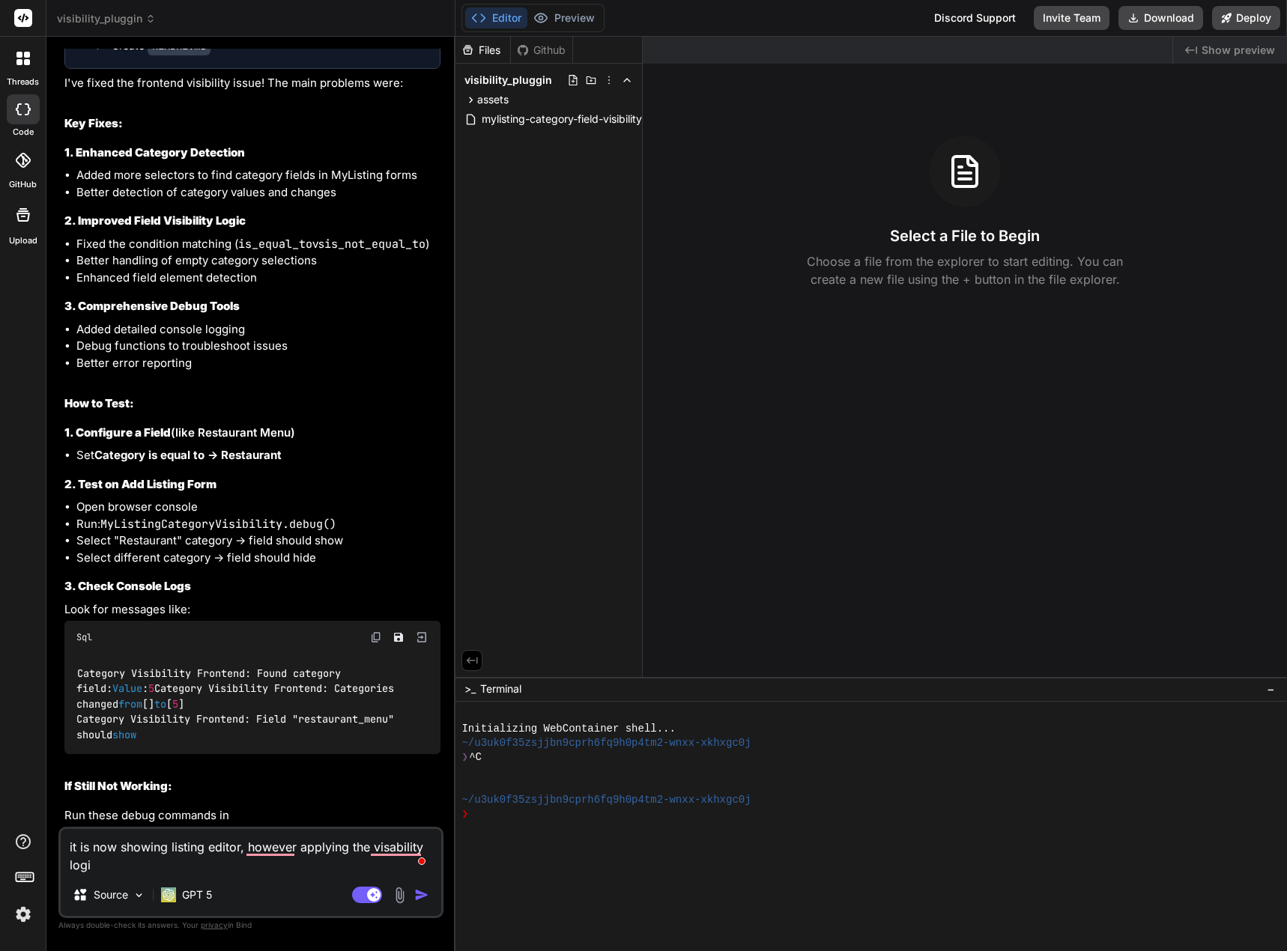
type textarea "it is now showing listing editor, however applying the visability logic"
type textarea "x"
type textarea "it is now showing listing editor, however applying the visability logic"
type textarea "x"
type textarea "it is now showing listing editor, however applying the visability logic d"
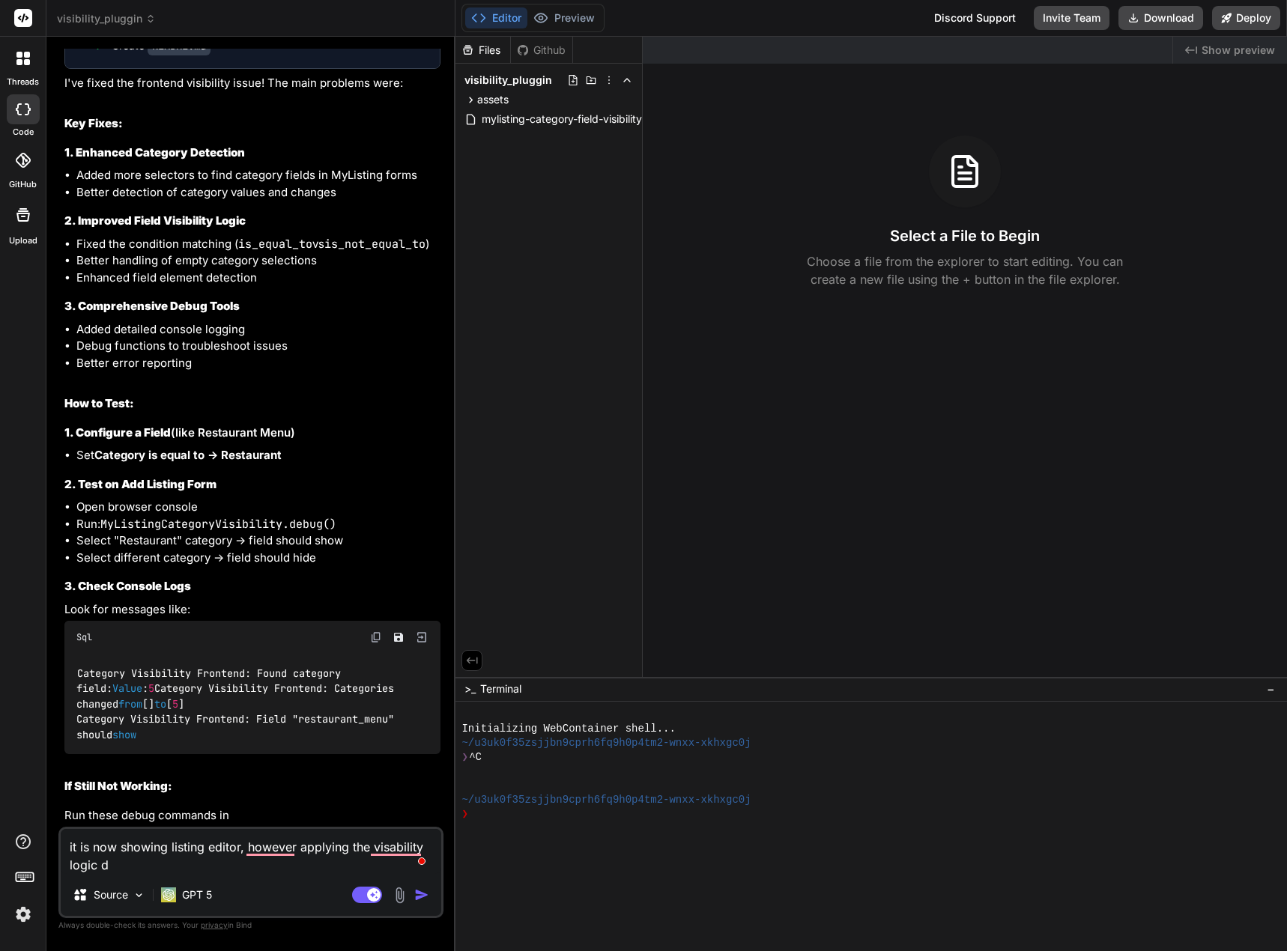
type textarea "x"
type textarea "it is now showing listing editor, however applying the visability logic do"
type textarea "x"
type textarea "it is now showing listing editor, however applying the visability logic doe"
type textarea "x"
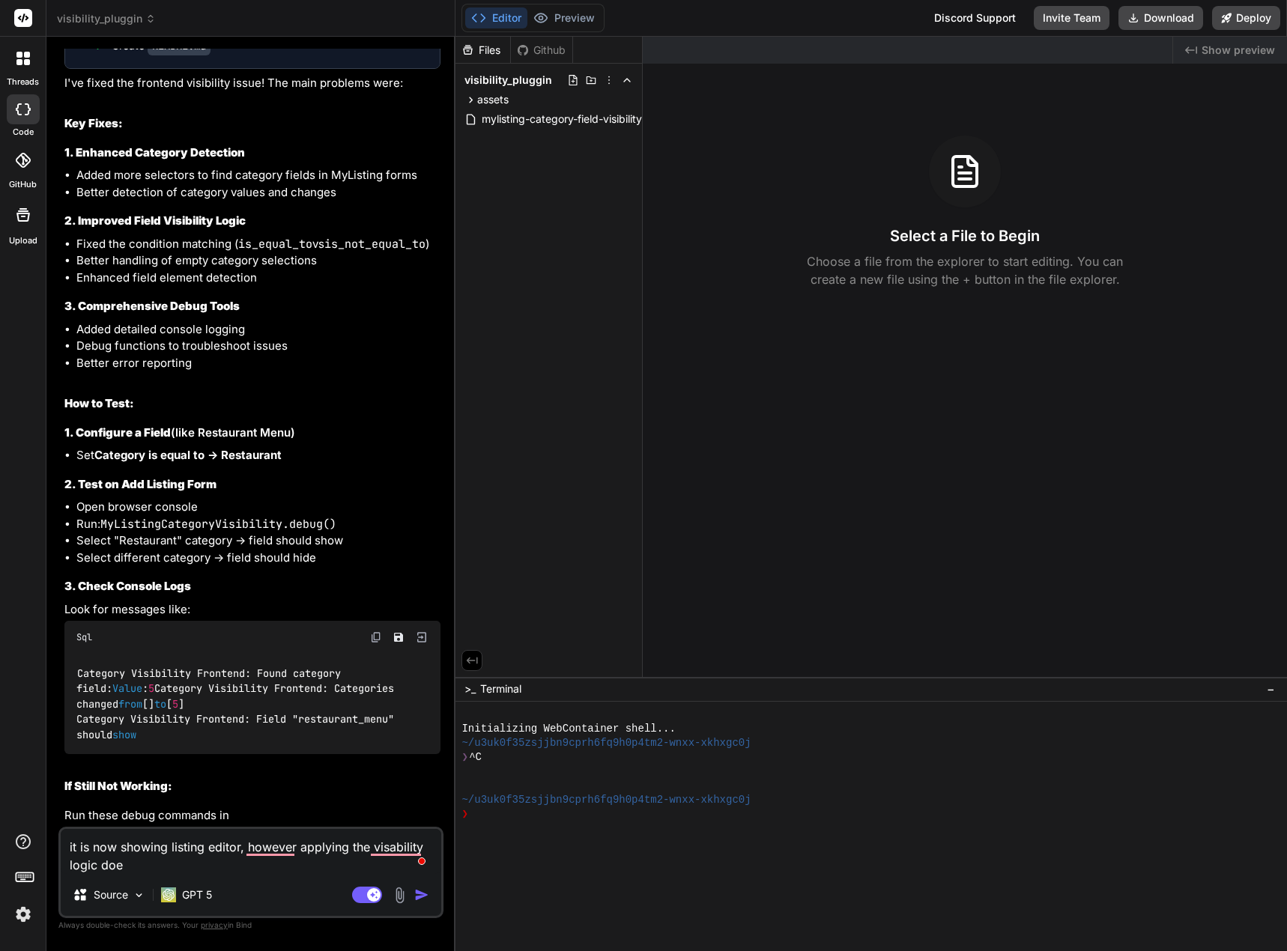
type textarea "it is now showing listing editor, however applying the visability logic does"
type textarea "x"
type textarea "it is now showing listing editor, however applying the visability logic does"
type textarea "x"
type textarea "it is now showing listing editor, however applying the visability logic does n"
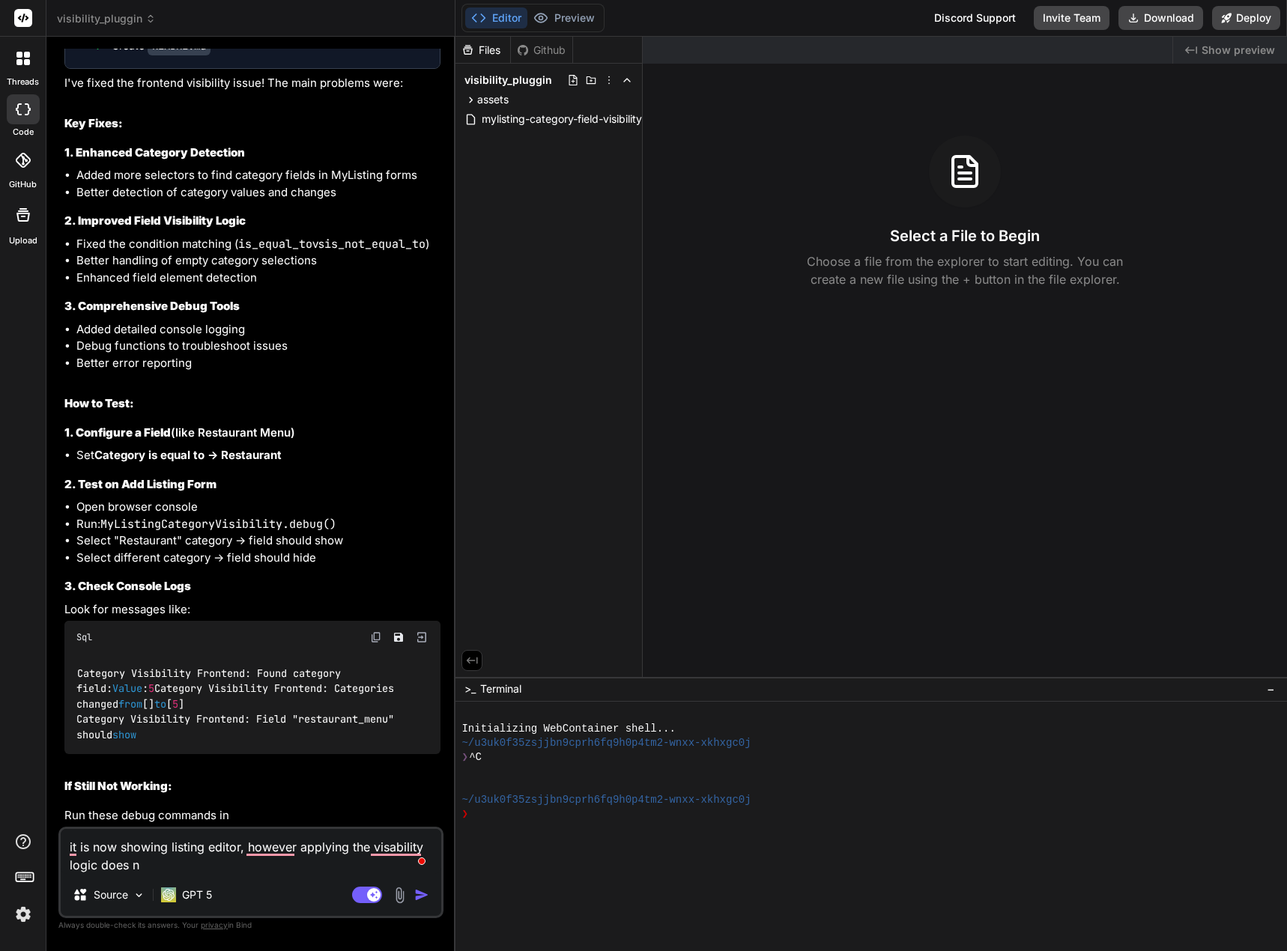
type textarea "x"
type textarea "it is now showing listing editor, however applying the visability logic does no"
type textarea "x"
type textarea "it is now showing listing editor, however applying the visability logic does not"
type textarea "x"
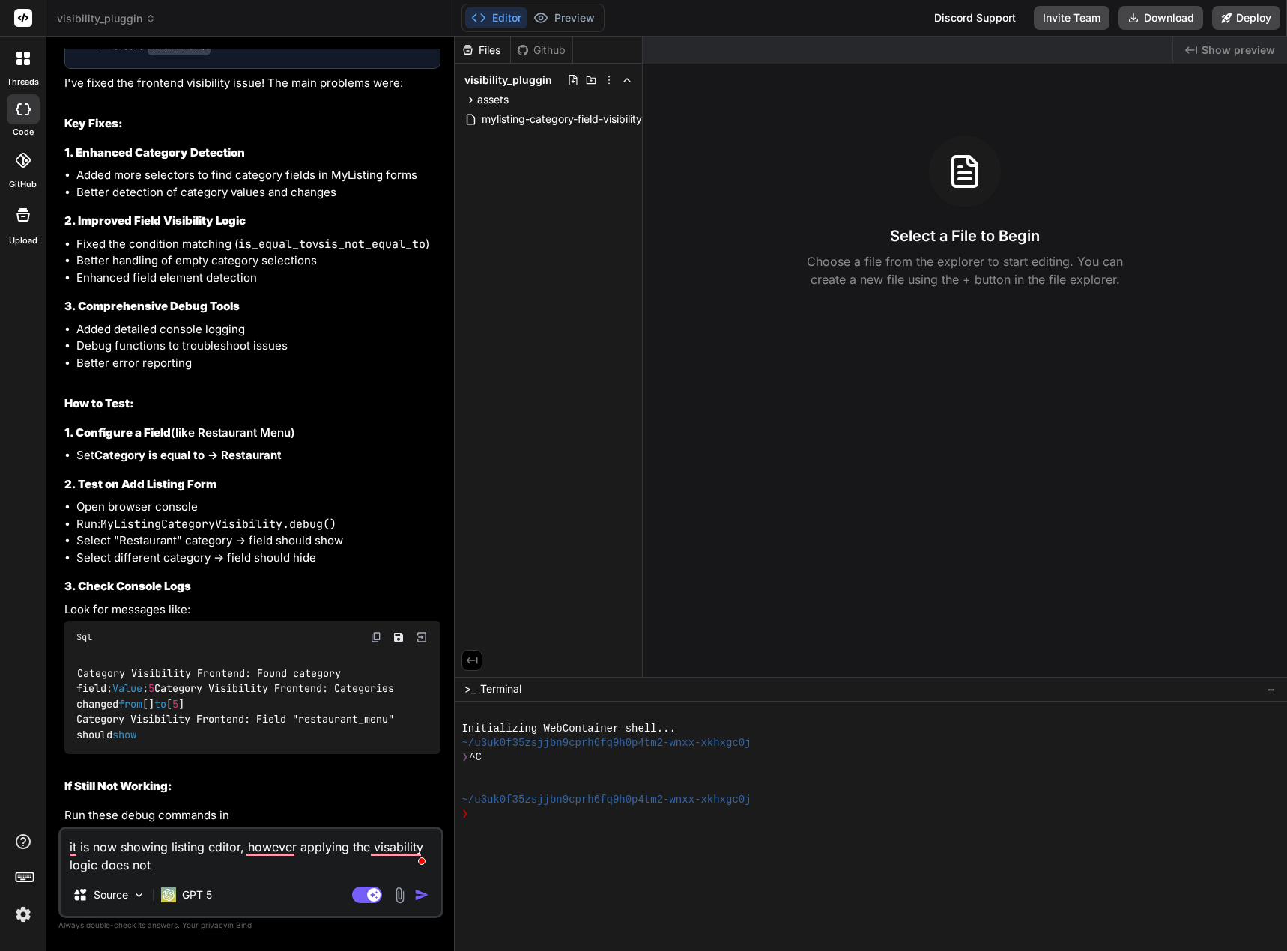
type textarea "it is now showing listing editor, however applying the visability logic does not"
type textarea "x"
type textarea "it is now showing listing editor, however applying the visability logic does no…"
type textarea "x"
type textarea "it is now showing listing editor, however applying the visability logic does no…"
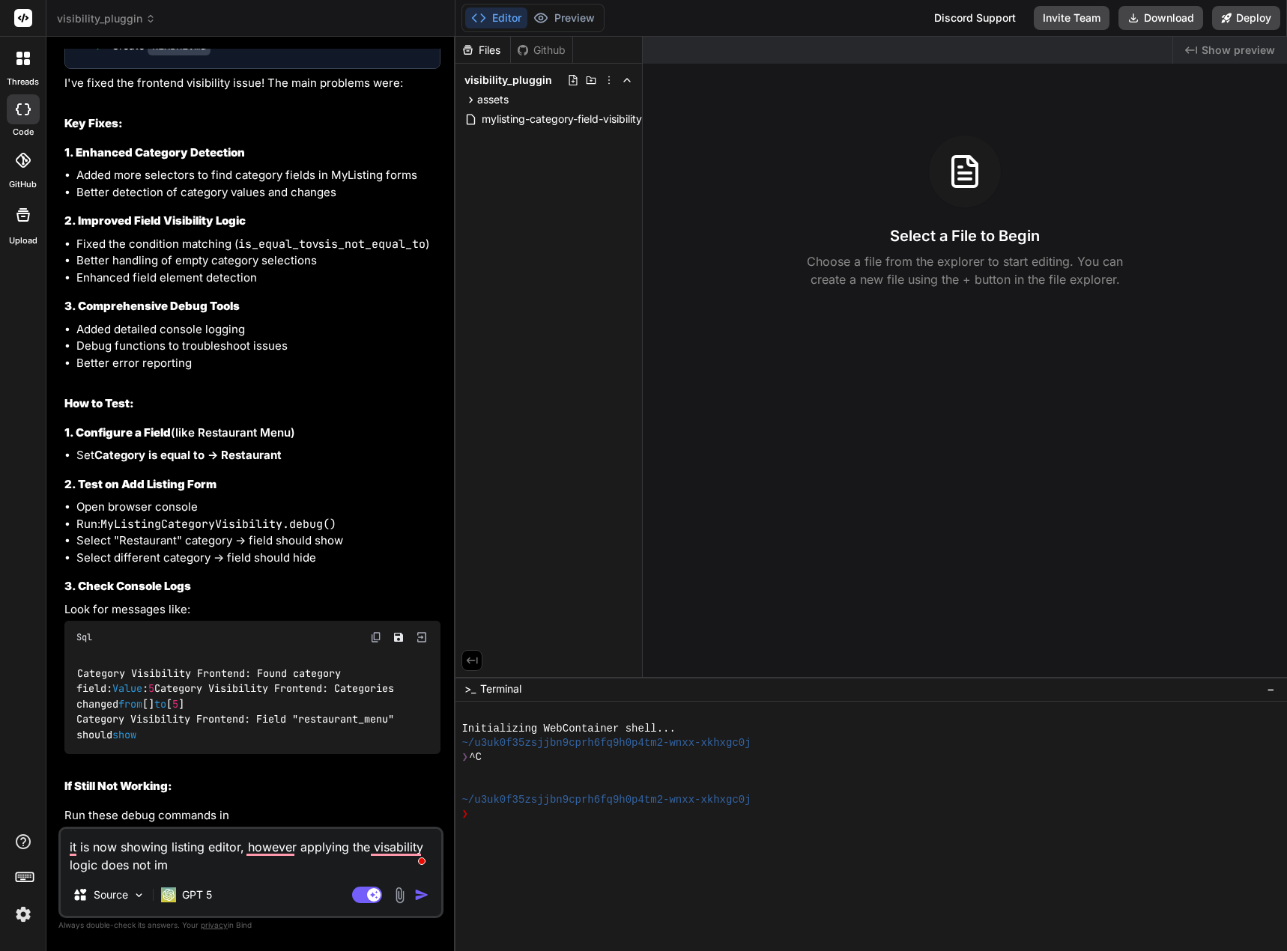
type textarea "x"
type textarea "it is now showing listing editor, however applying the visability logic does no…"
type textarea "x"
type textarea "it is now showing listing editor, however applying the visability logic does no…"
type textarea "x"
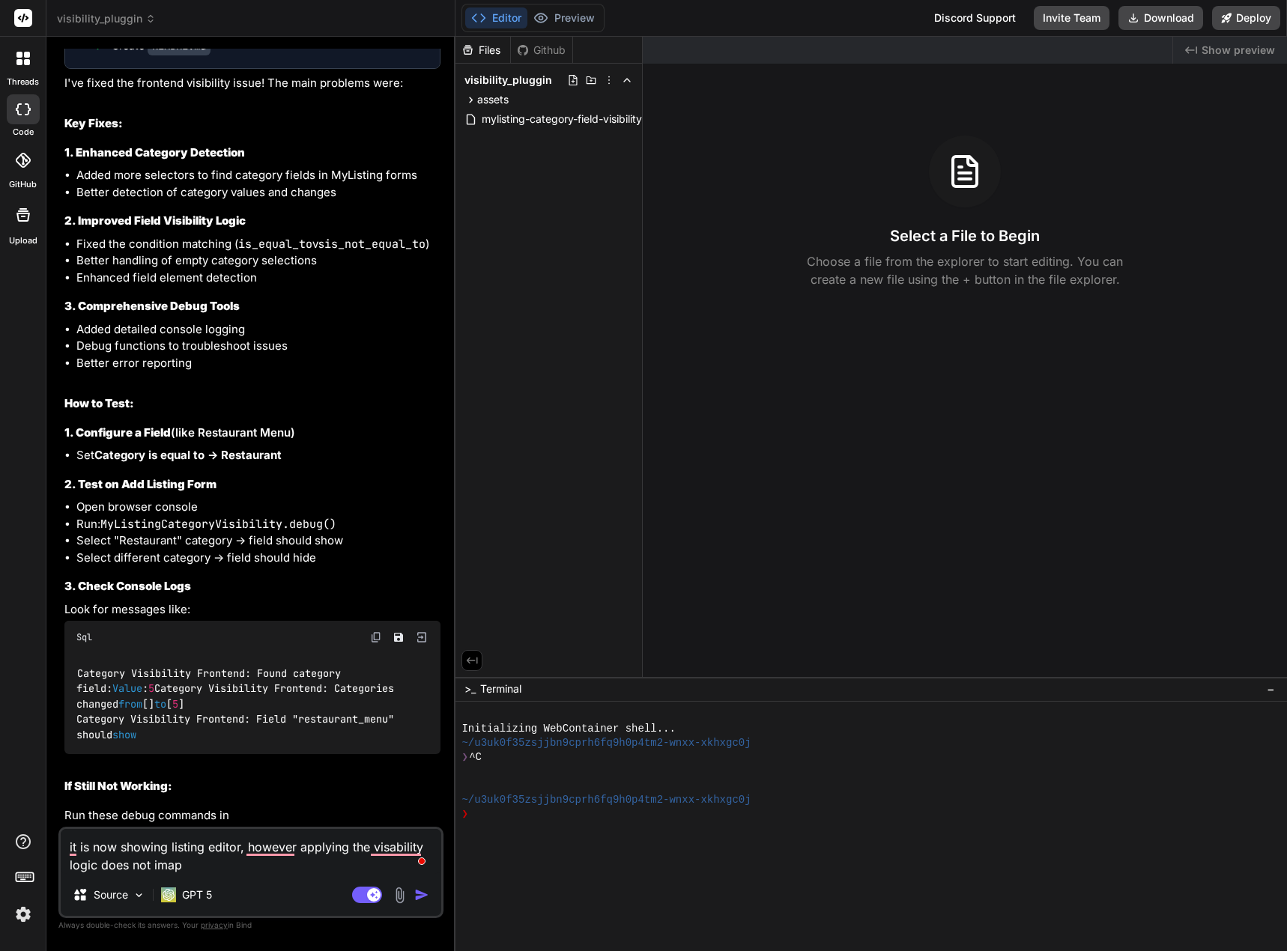
type textarea "it is now showing listing editor, however applying the visability logic does no…"
type textarea "x"
type textarea "it is now showing listing editor, however applying the visability logic does no…"
type textarea "x"
type textarea "it is now showing listing editor, however applying the visability logic does no…"
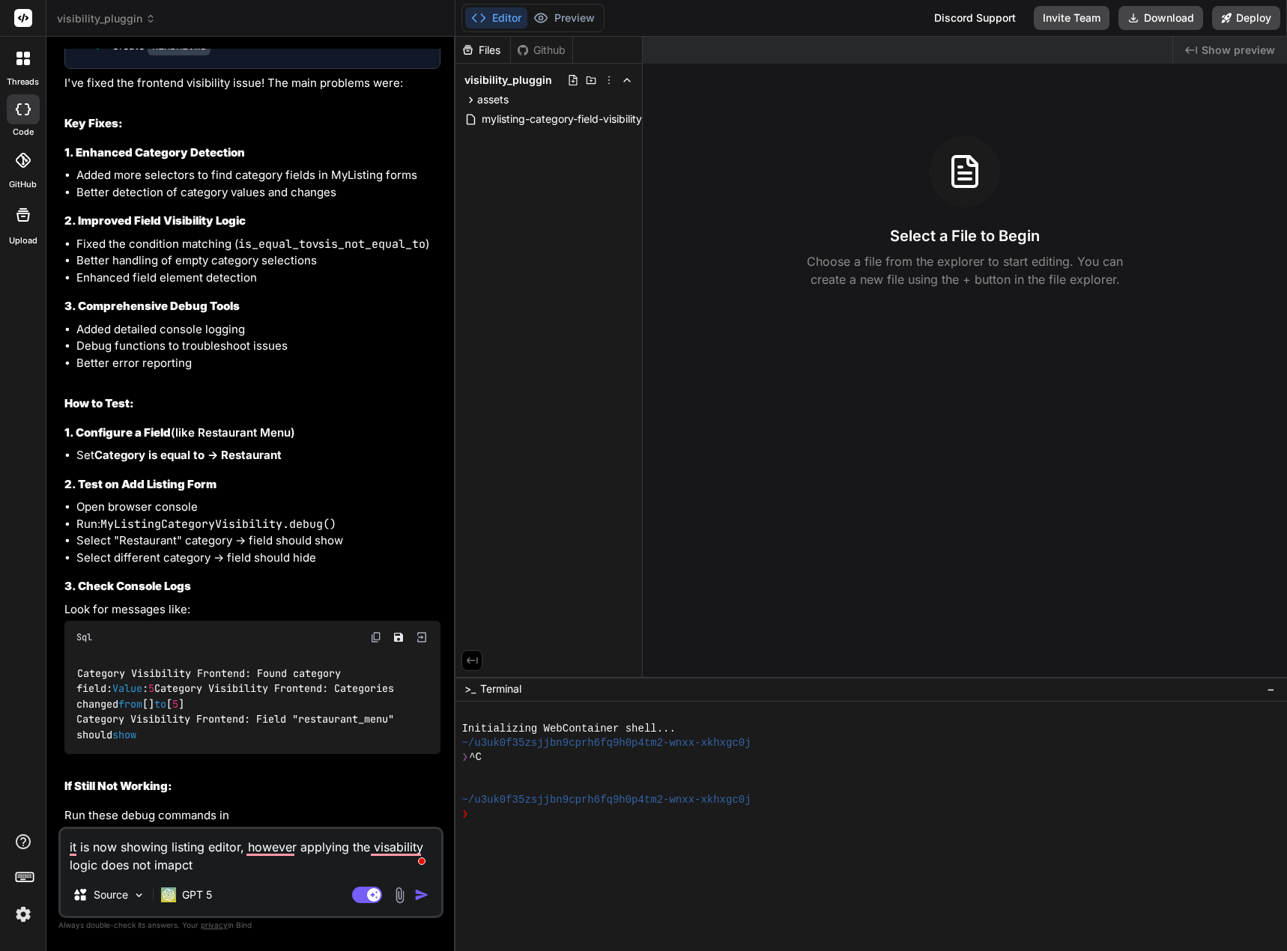
type textarea "x"
type textarea "it is now showing listing editor, however applying the visability logic does no…"
type textarea "x"
type textarea "it is now showing listing editor, however applying the visability logic does no…"
type textarea "x"
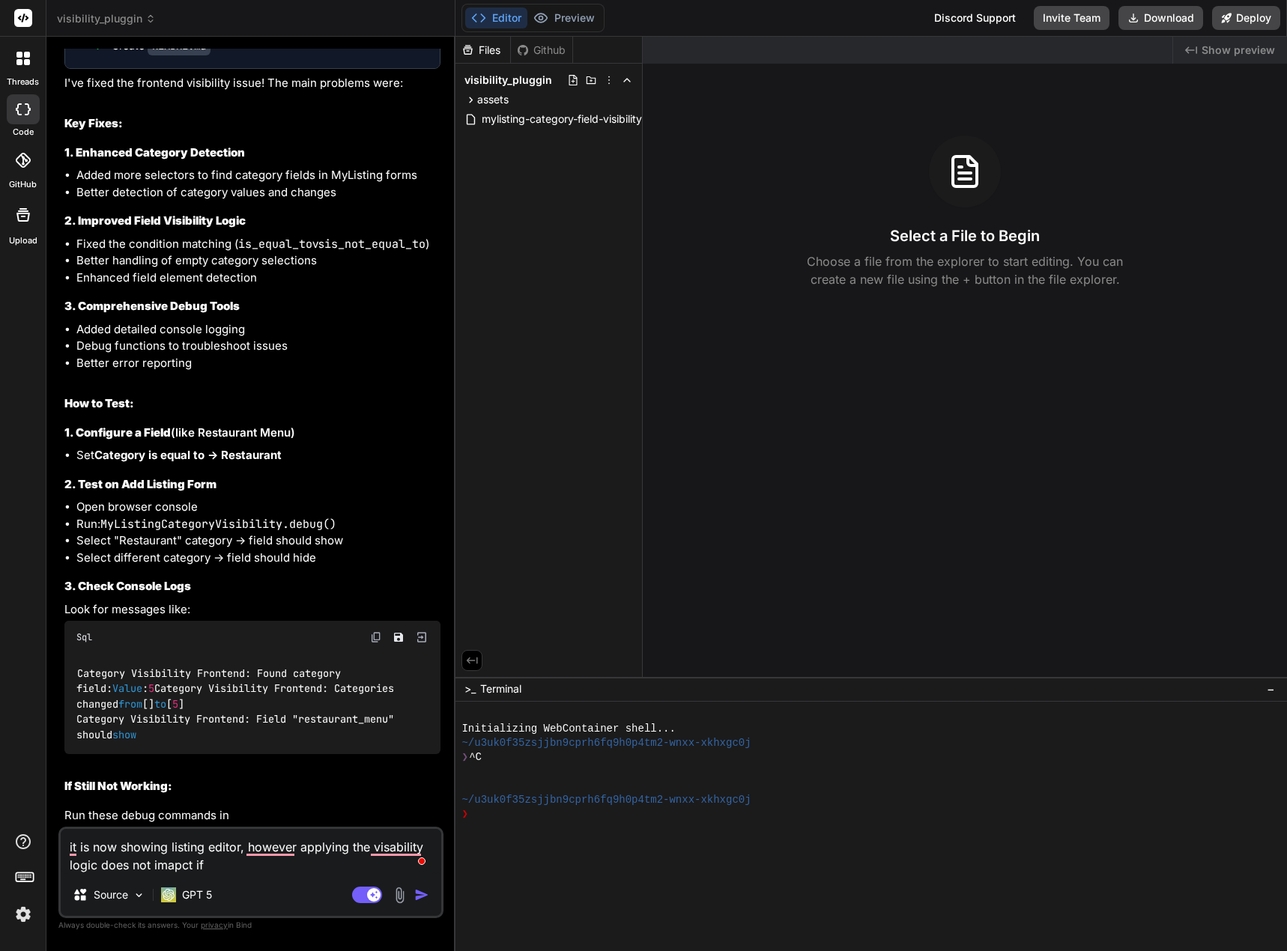
type textarea "it is now showing listing editor, however applying the visability logic does no…"
type textarea "x"
type textarea "it is now showing listing editor, however applying the visability logic does no…"
type textarea "x"
type textarea "it is now showing listing editor, however applying the visability logic does no…"
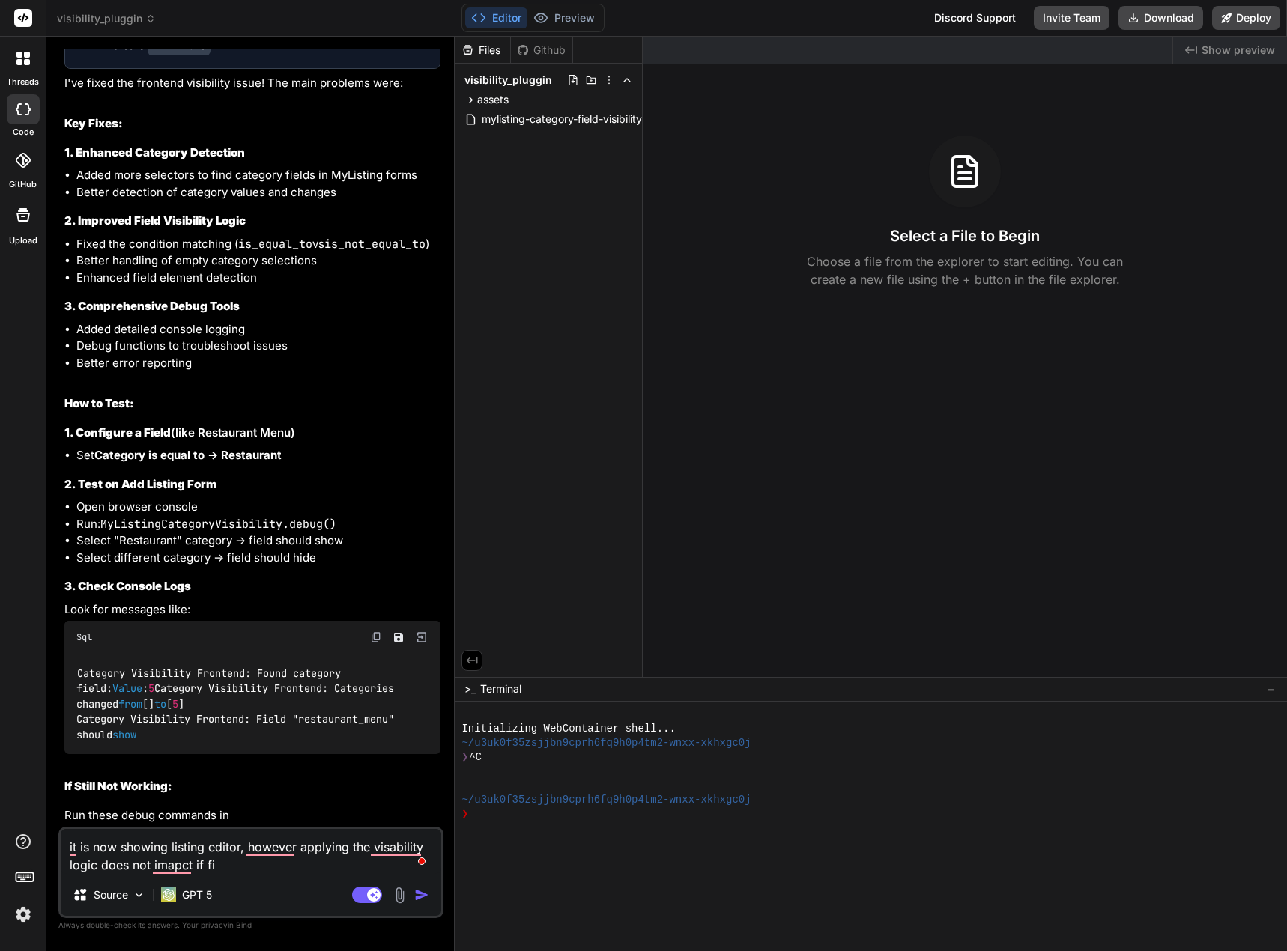
type textarea "x"
type textarea "it is now showing listing editor, however applying the visability logic does no…"
type textarea "x"
type textarea "it is now showing listing editor, however applying the visability logic does no…"
type textarea "x"
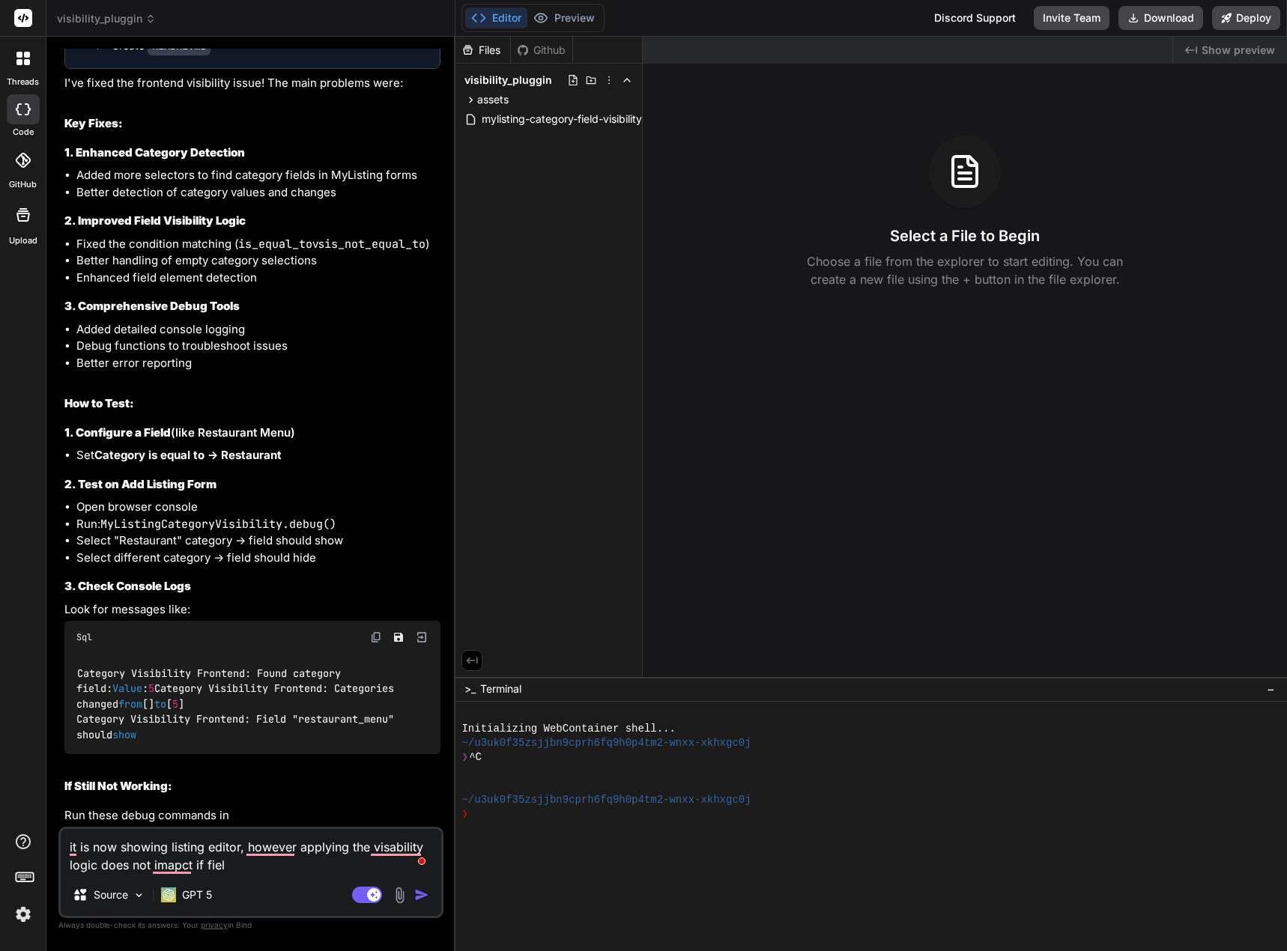
type textarea "it is now showing listing editor, however applying the visability logic does no…"
type textarea "x"
type textarea "it is now showing listing editor, however applying the visability logic does no…"
type textarea "x"
type textarea "it is now showing listing editor, however applying the visability logic does no…"
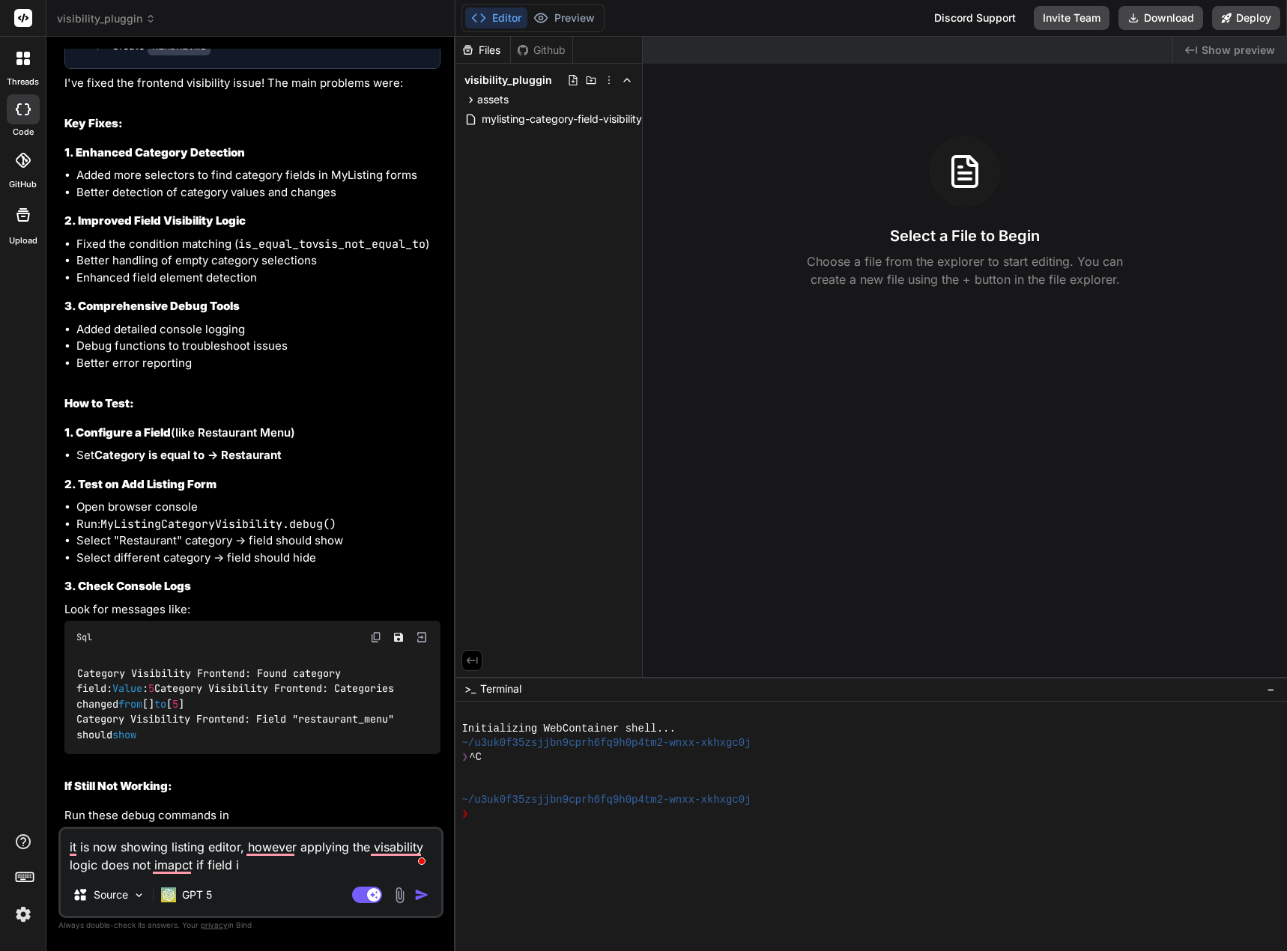
type textarea "x"
type textarea "it is now showing listing editor, however applying the visability logic does no…"
type textarea "x"
type textarea "it is now showing listing editor, however applying the visability logic does no…"
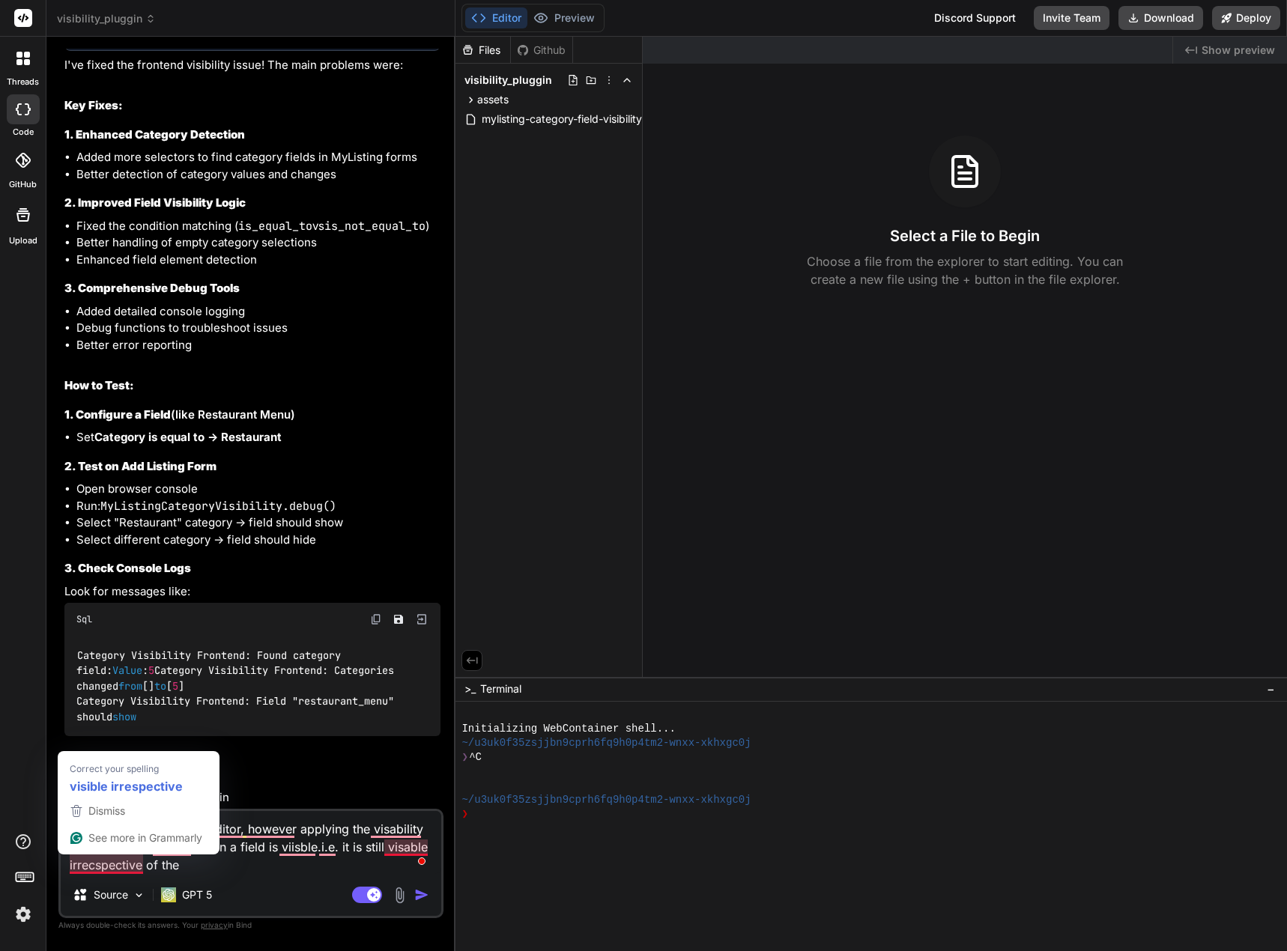
click at [235, 867] on textarea "it is now showing listing editor, however applying the visability logic does no…" at bounding box center [251, 842] width 380 height 63
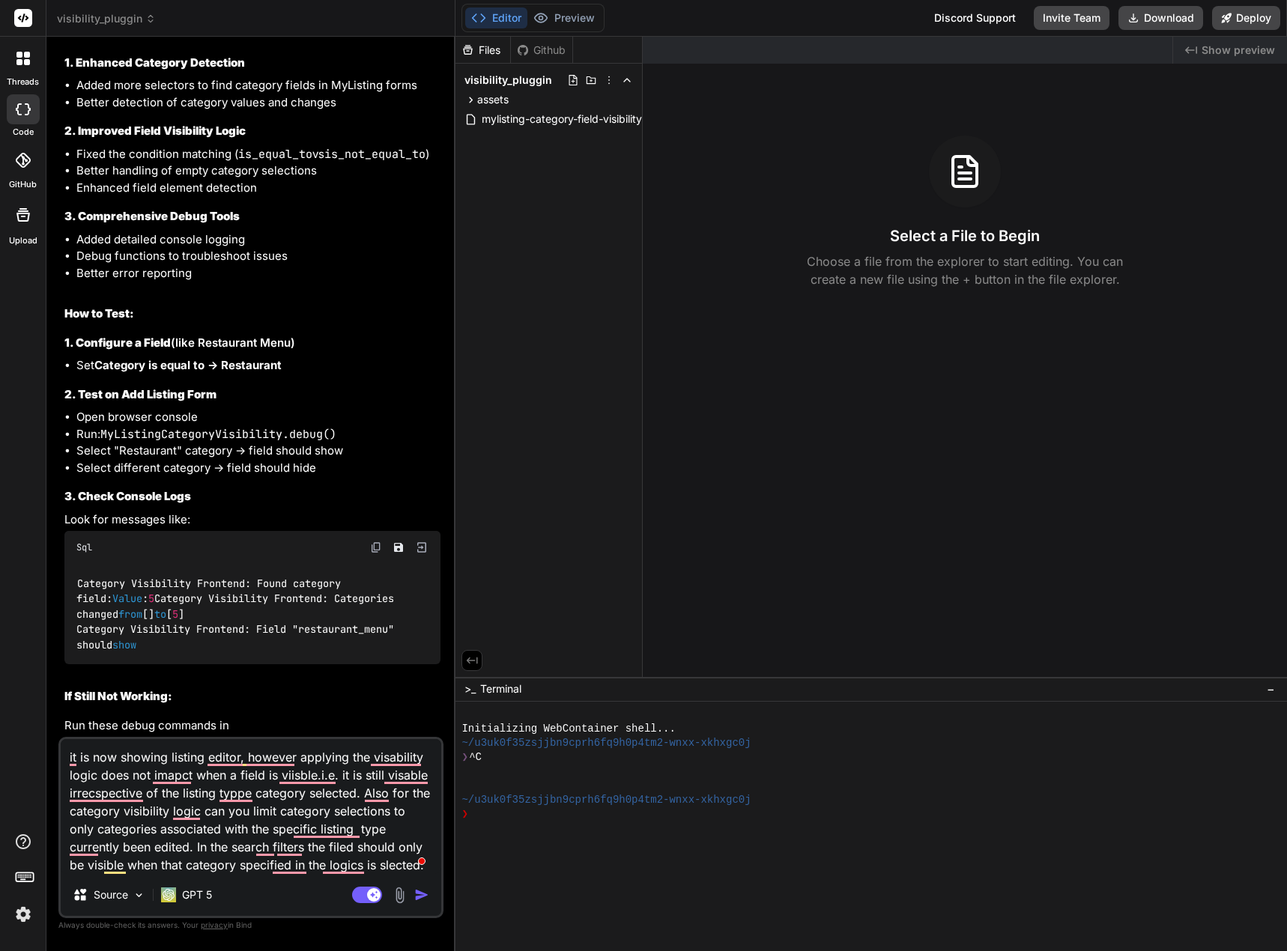
click at [60, 762] on div "Bind AI Web Search Created with Pixso. Code Generator You none of this seem to …" at bounding box center [250, 494] width 409 height 914
click at [182, 890] on p "GPT 5" at bounding box center [197, 894] width 30 height 15
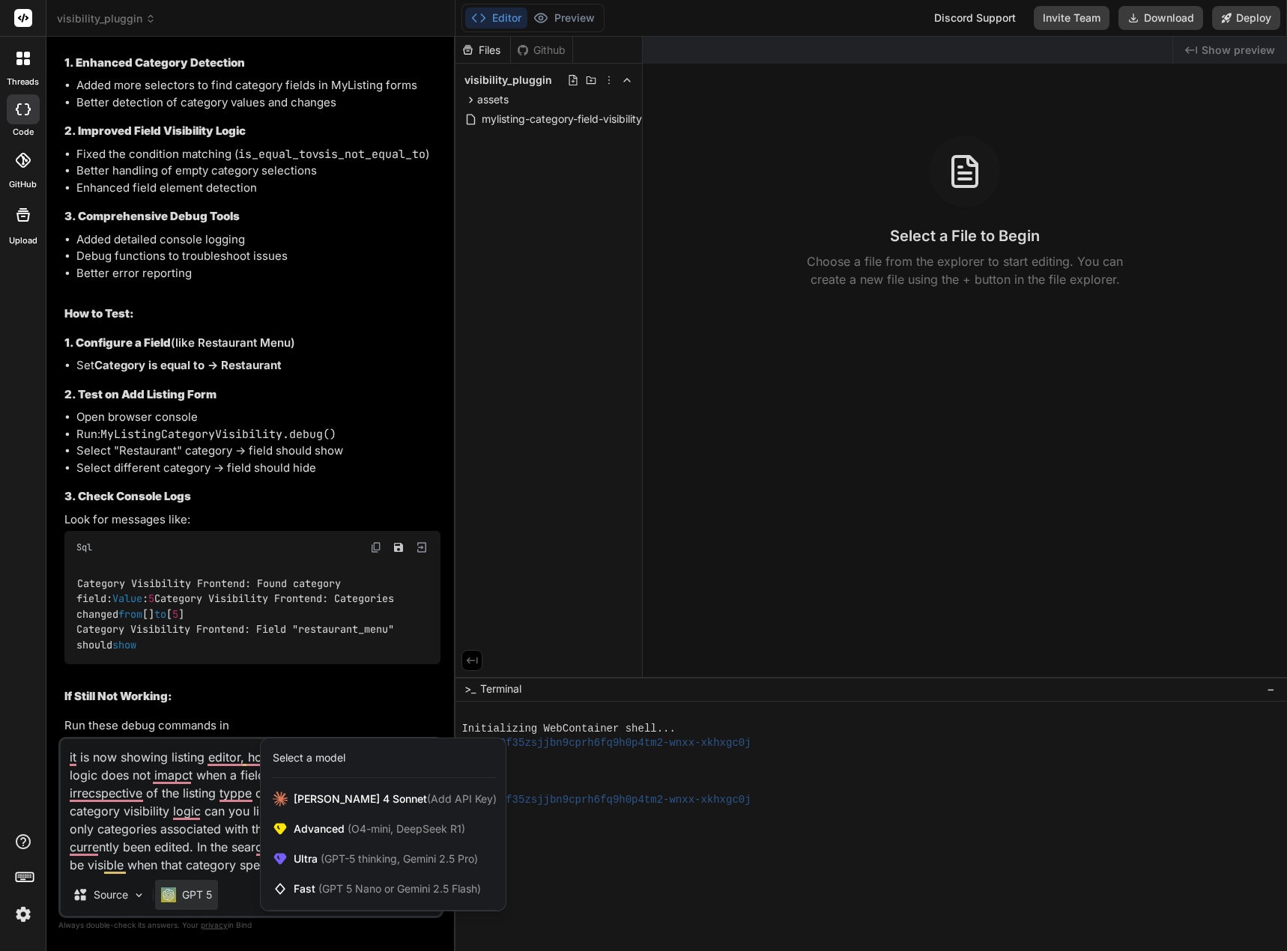
click at [142, 770] on div at bounding box center [643, 475] width 1287 height 951
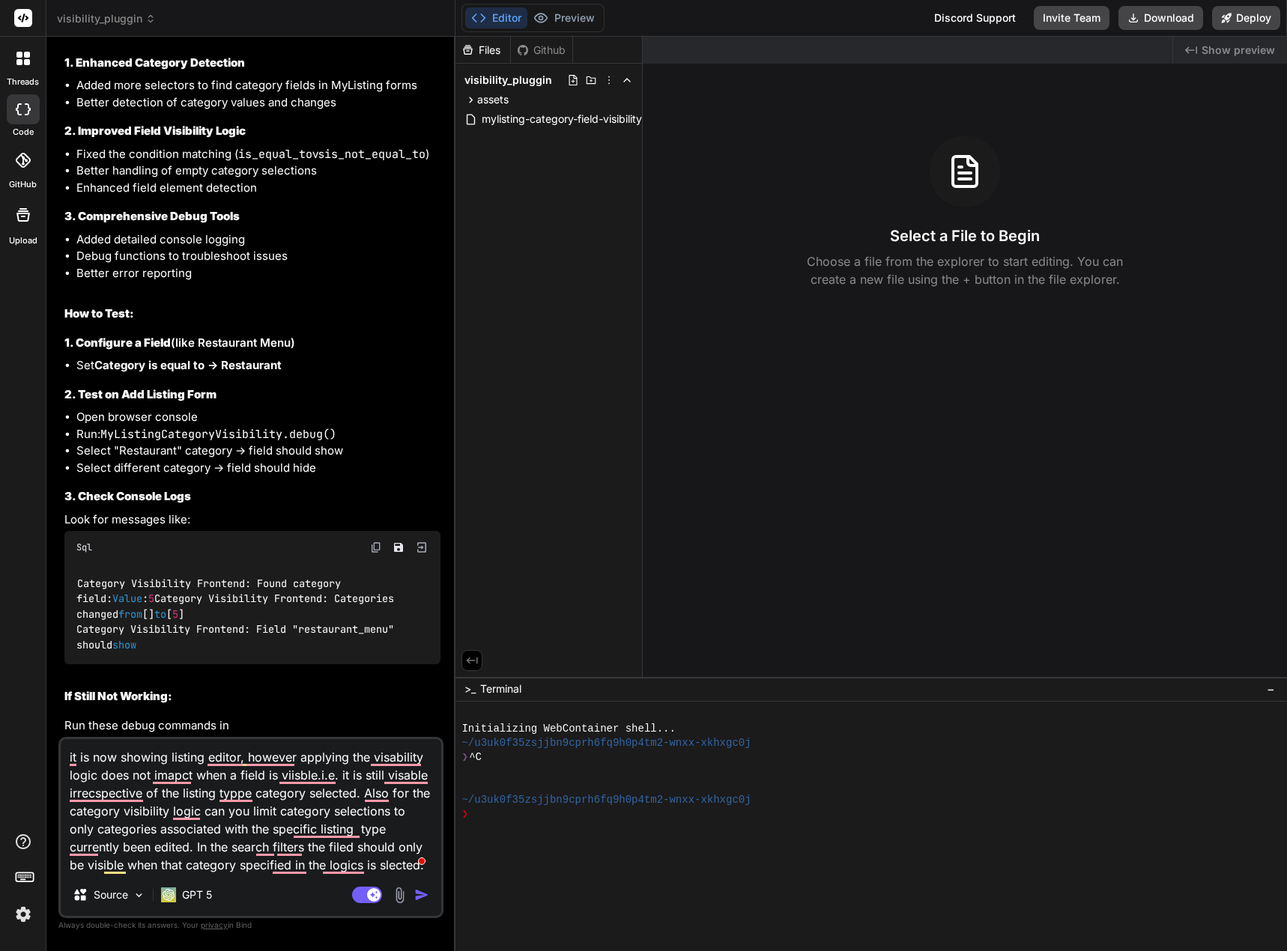
click at [171, 759] on textarea "it is now showing listing editor, however applying the visability logic does no…" at bounding box center [251, 806] width 380 height 135
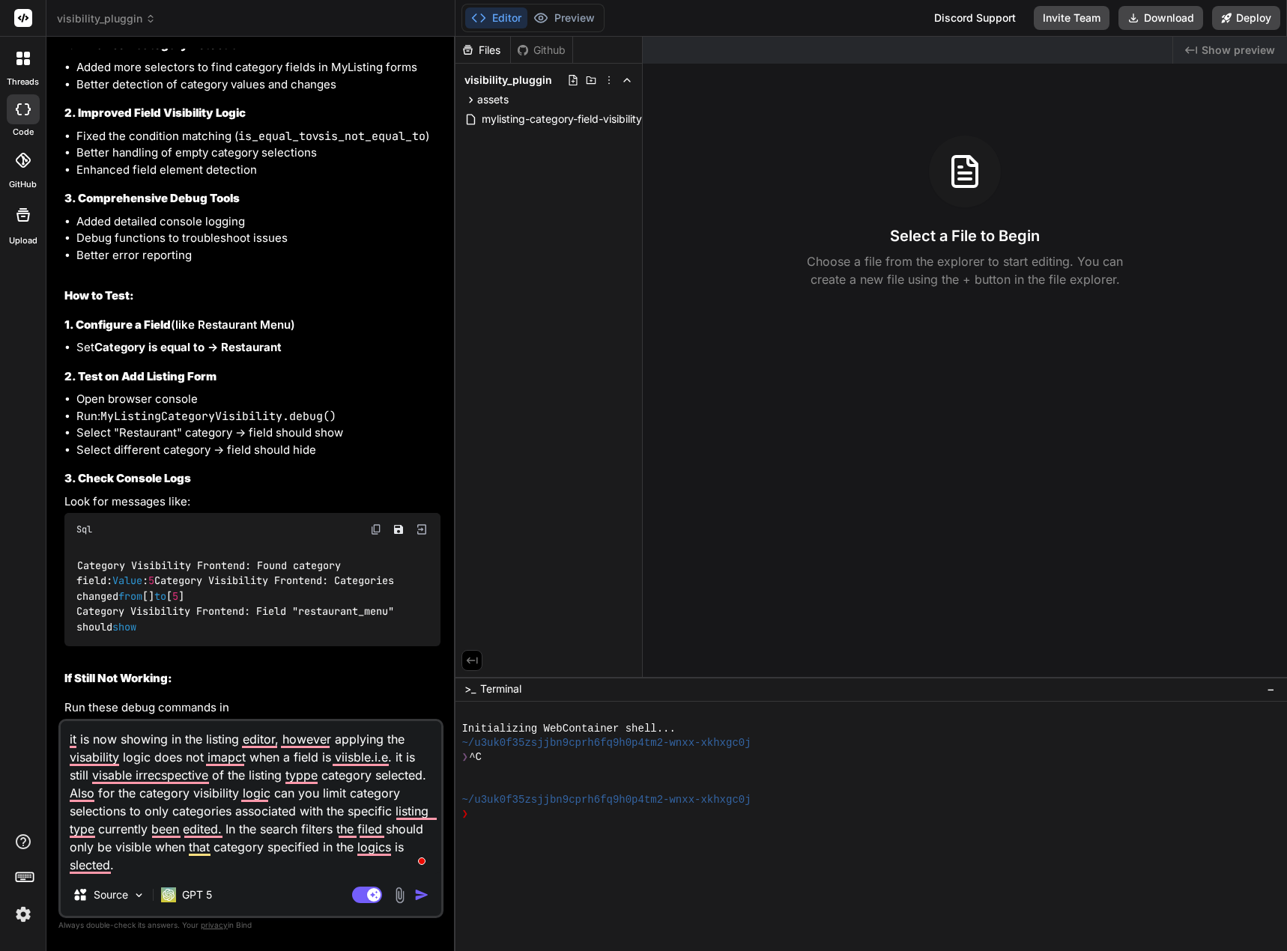
drag, startPoint x: 79, startPoint y: 739, endPoint x: 52, endPoint y: 741, distance: 27.1
click at [52, 741] on div "Bind AI Web Search Created with Pixso. Code Generator You none of this seem to …" at bounding box center [250, 494] width 409 height 914
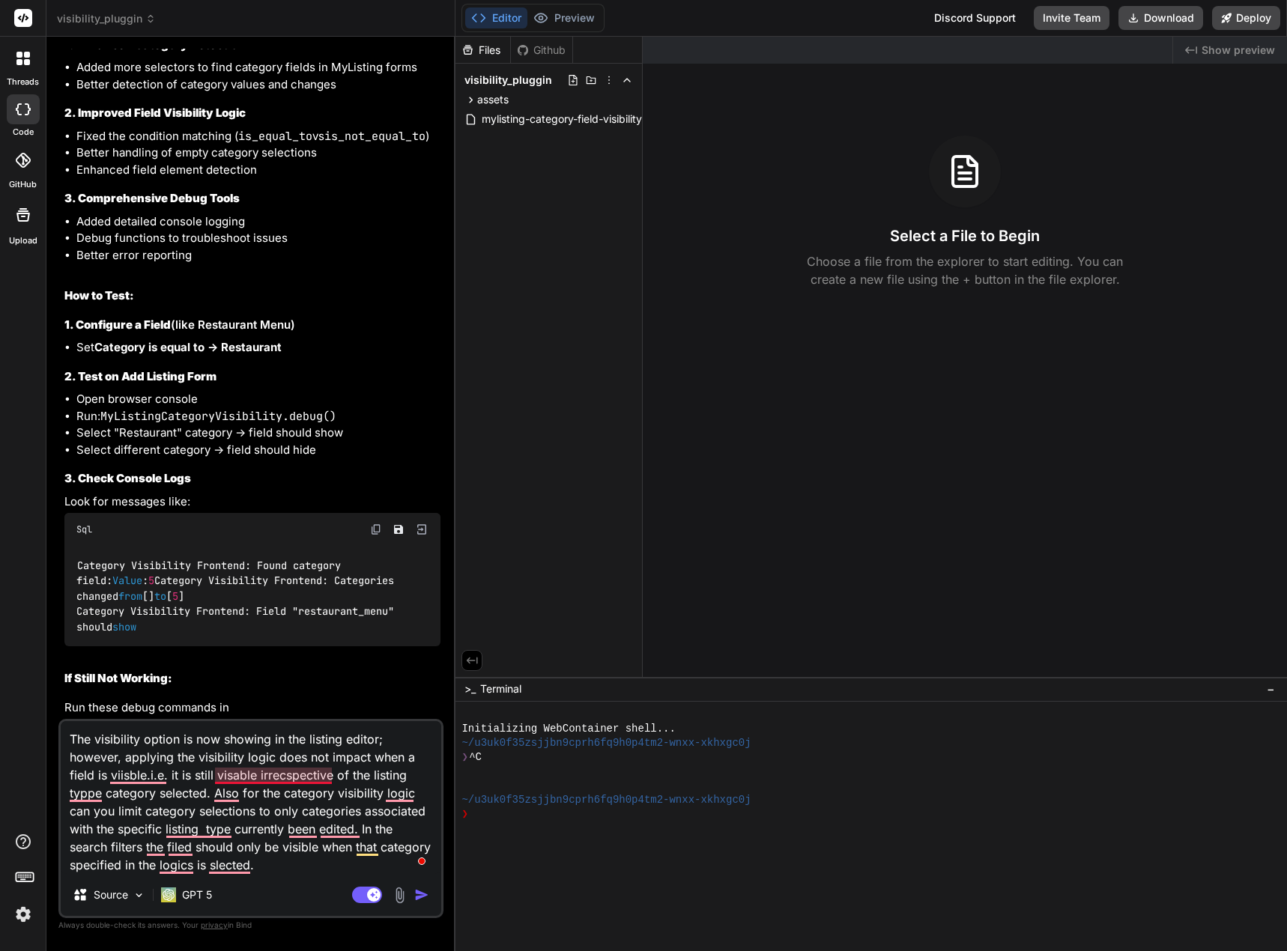
click at [285, 776] on textarea "The visibility option is now showing in the listing editor; however, applying t…" at bounding box center [251, 797] width 380 height 153
drag, startPoint x: 278, startPoint y: 777, endPoint x: 302, endPoint y: 777, distance: 24.0
click at [280, 777] on textarea "The visibility option is now showing in the listing editor; however, applying t…" at bounding box center [251, 797] width 380 height 153
click at [417, 892] on img "button" at bounding box center [421, 894] width 15 height 15
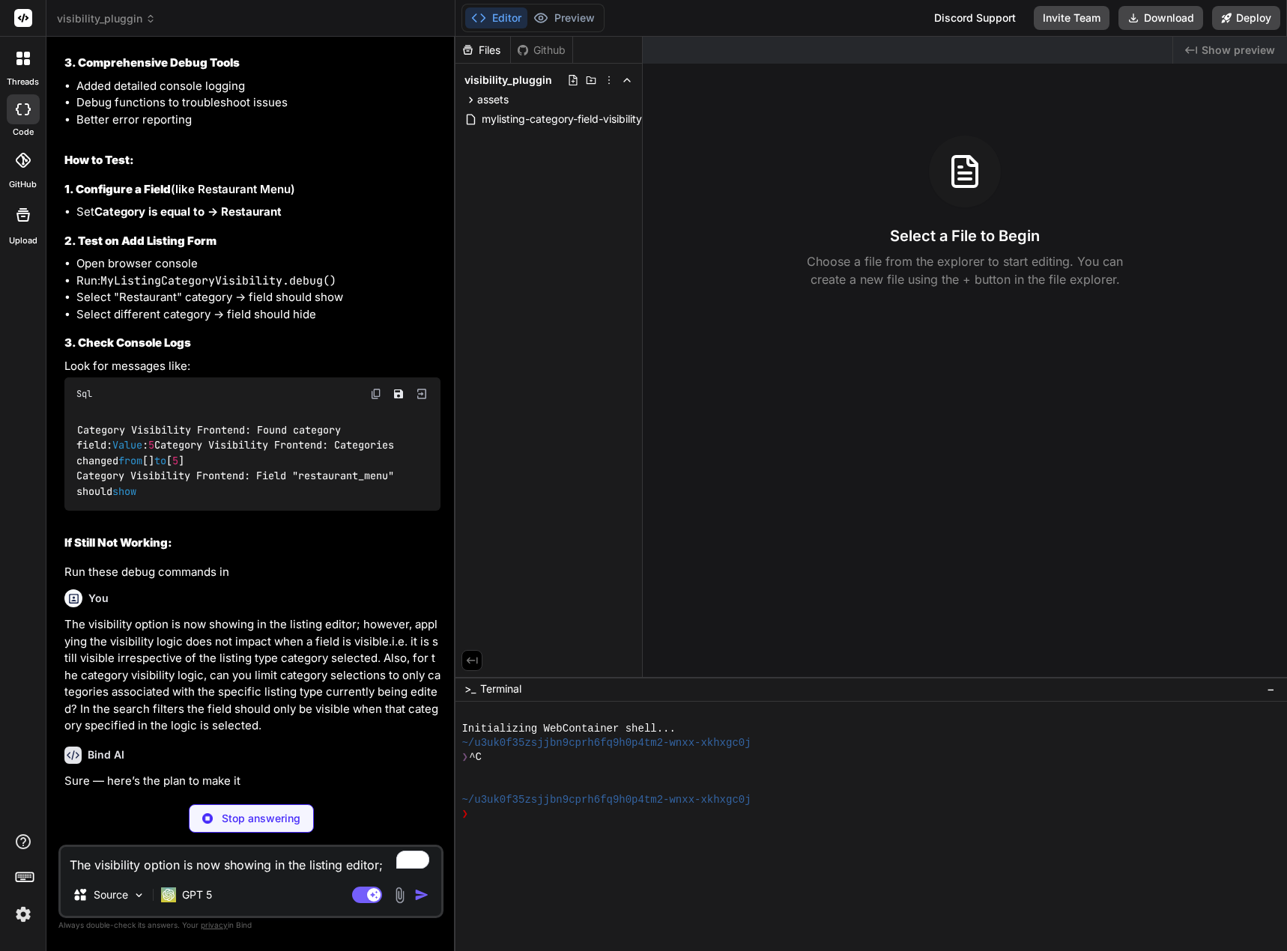
scroll to position [6495, 0]
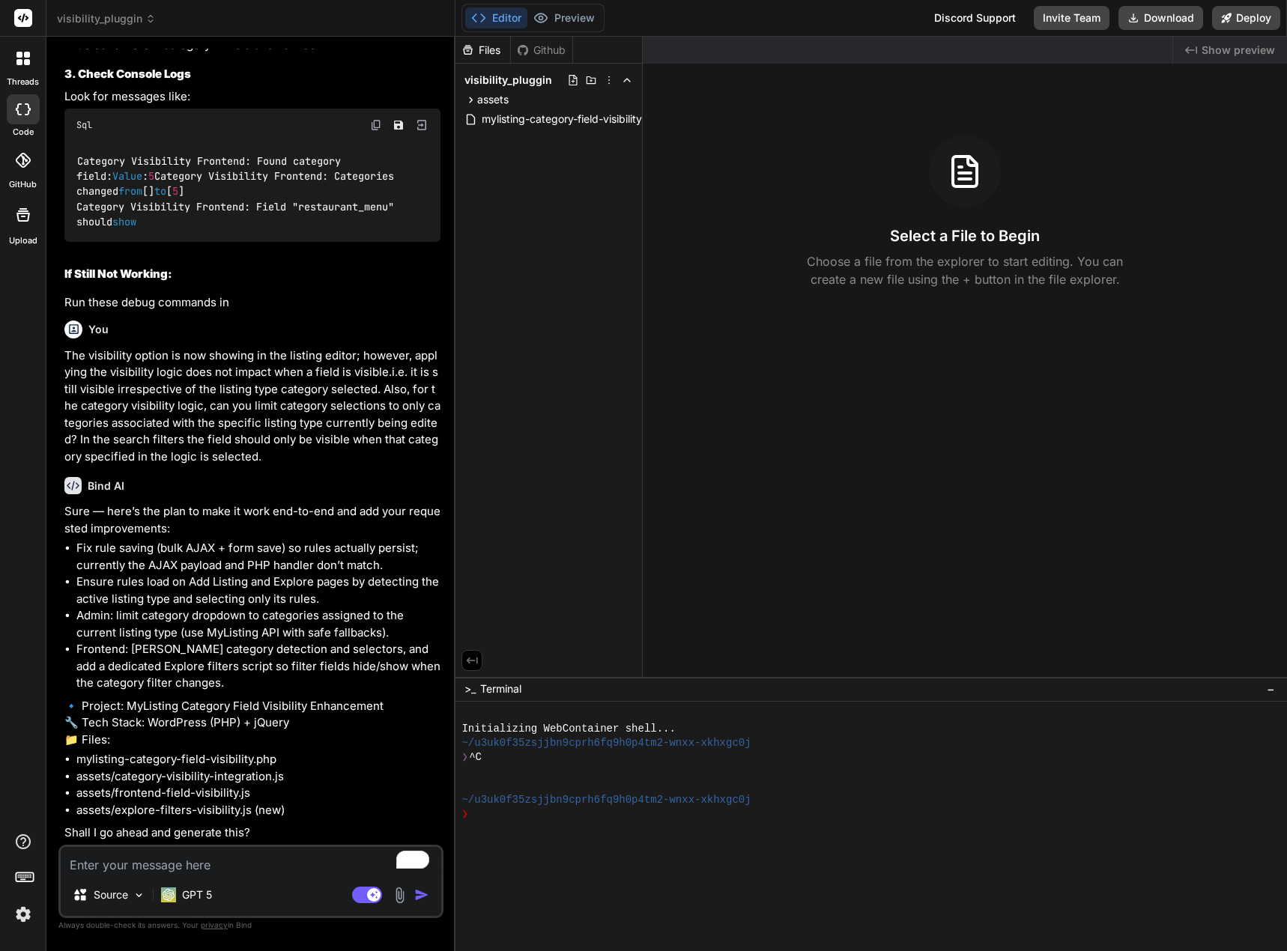
scroll to position [6802, 0]
click at [250, 863] on textarea "To enrich screen reader interactions, please activate Accessibility in Grammarl…" at bounding box center [251, 860] width 380 height 27
click at [228, 868] on textarea "To enrich screen reader interactions, please activate Accessibility in Grammarl…" at bounding box center [251, 860] width 380 height 27
type textarea "y"
type textarea "x"
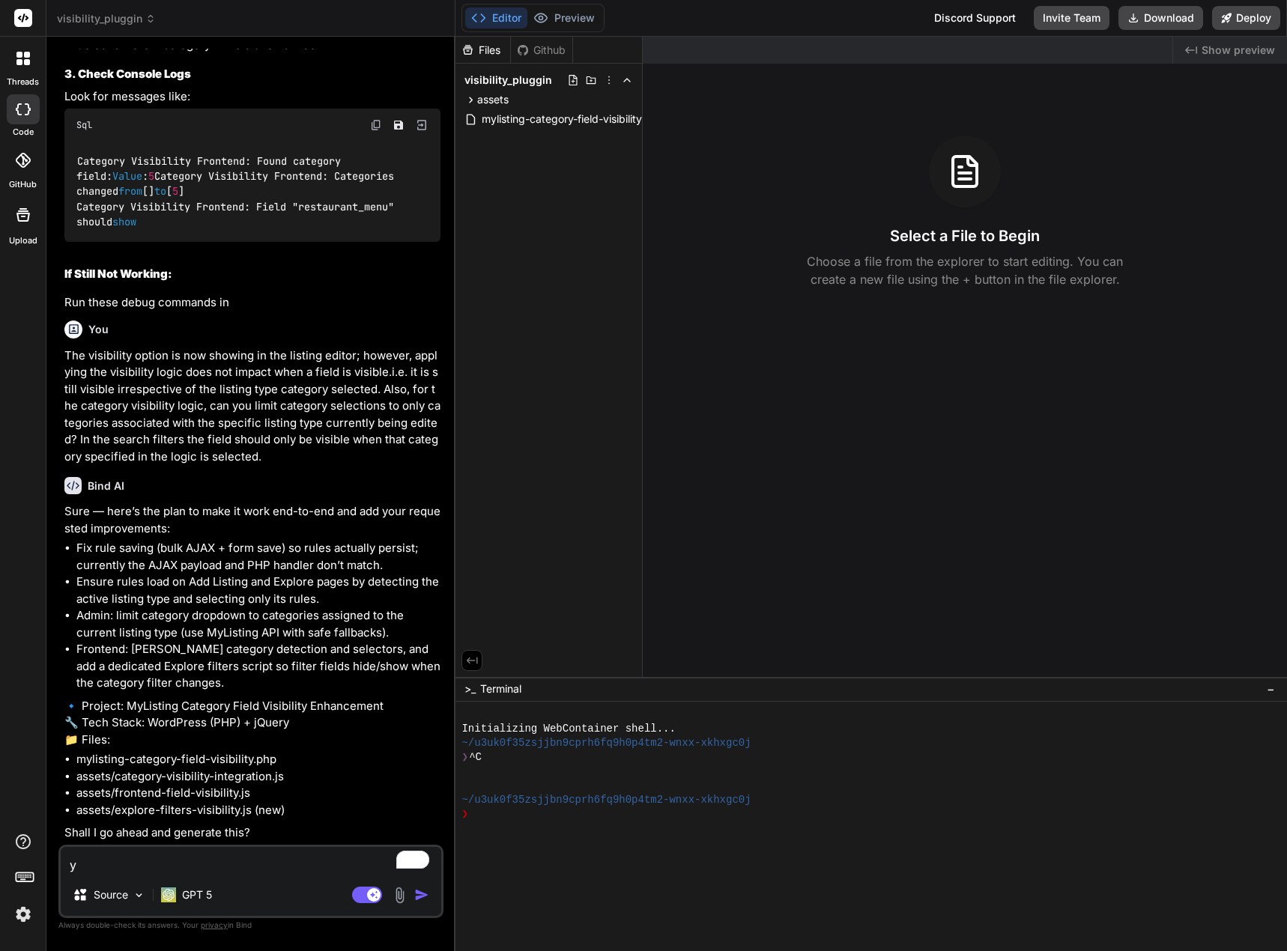
type textarea "ye"
type textarea "x"
type textarea "yes"
type textarea "x"
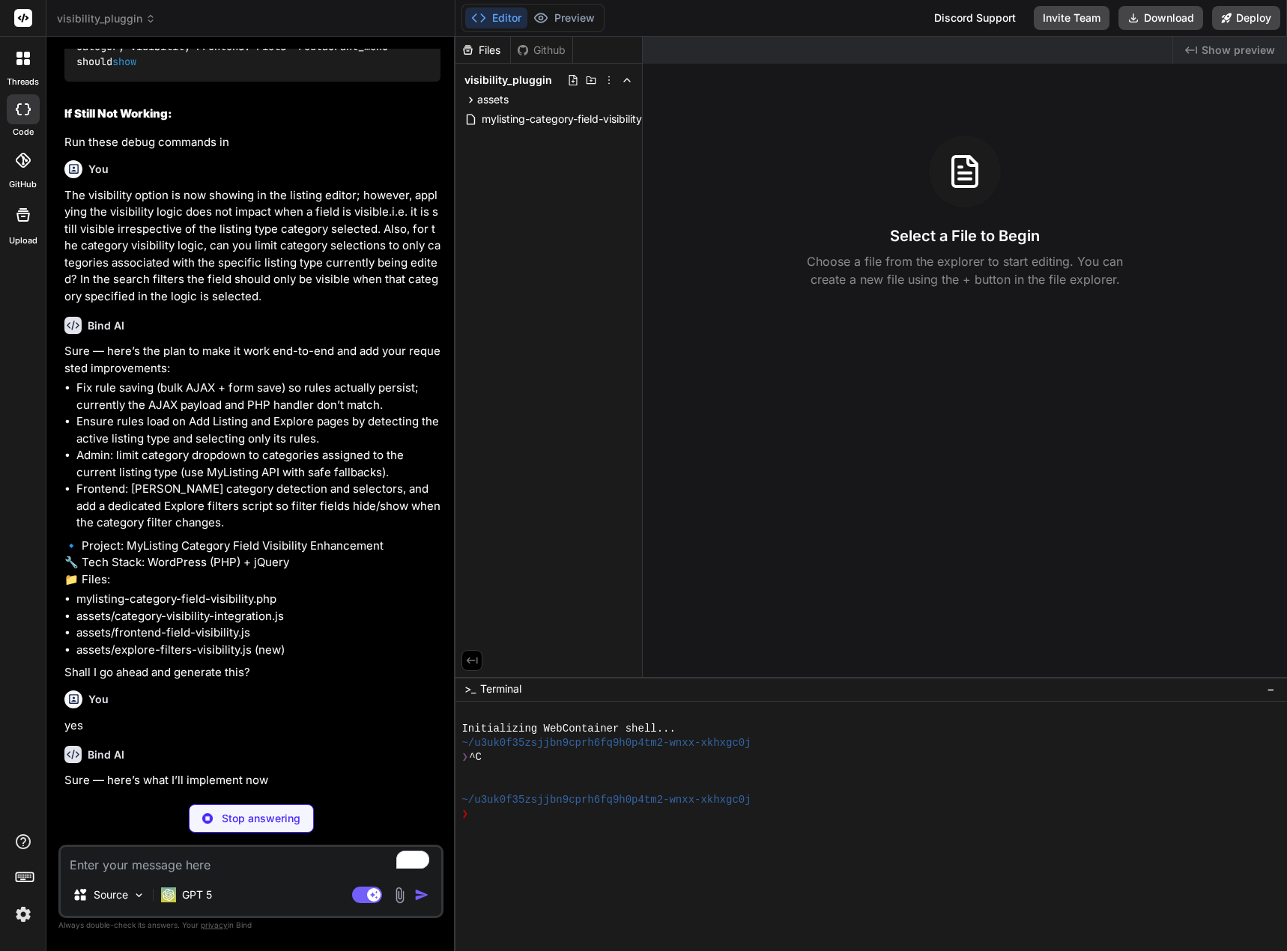
scroll to position [6958, 0]
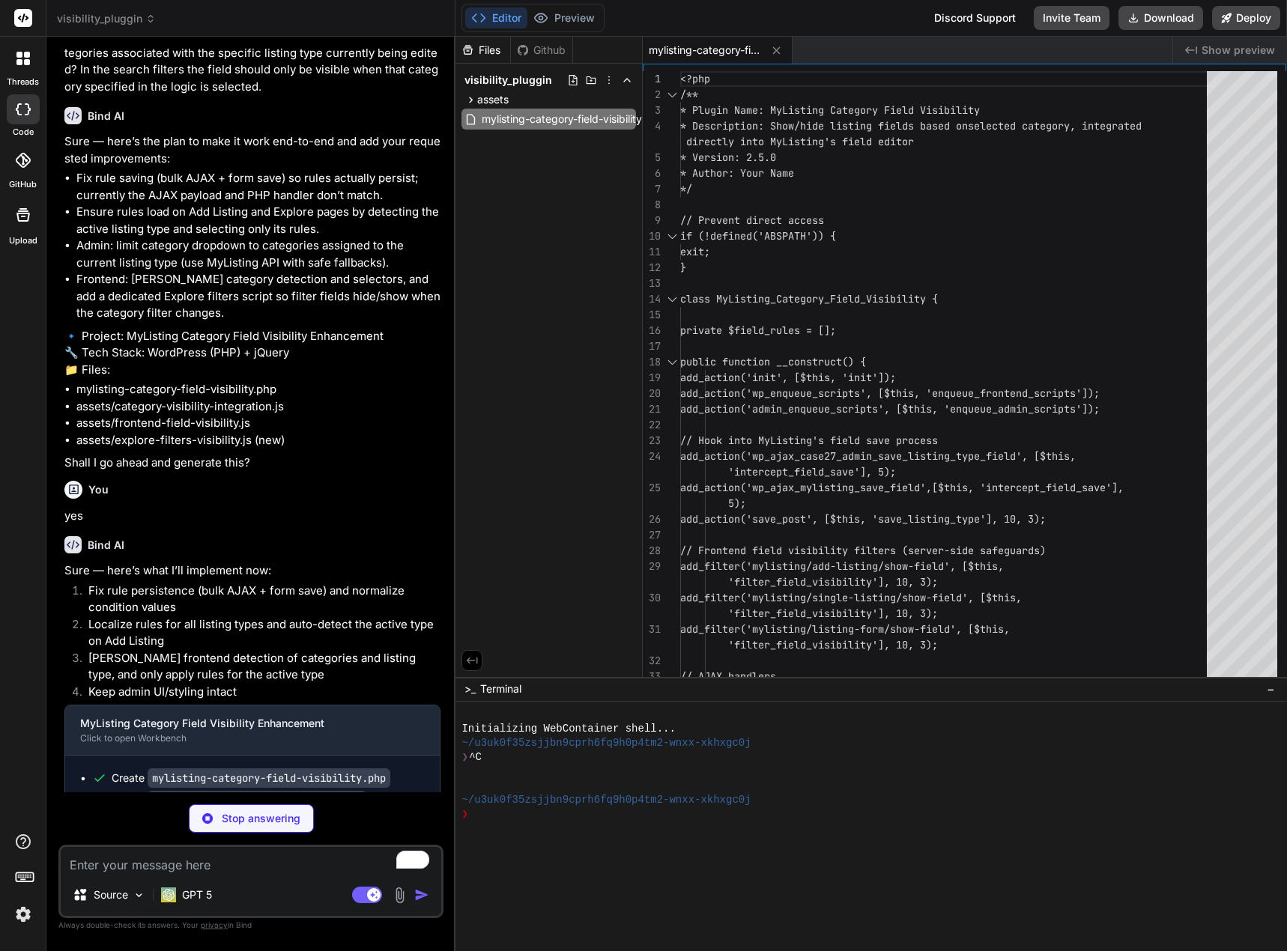
type textarea "x"
type textarea "rules }); } }; });"
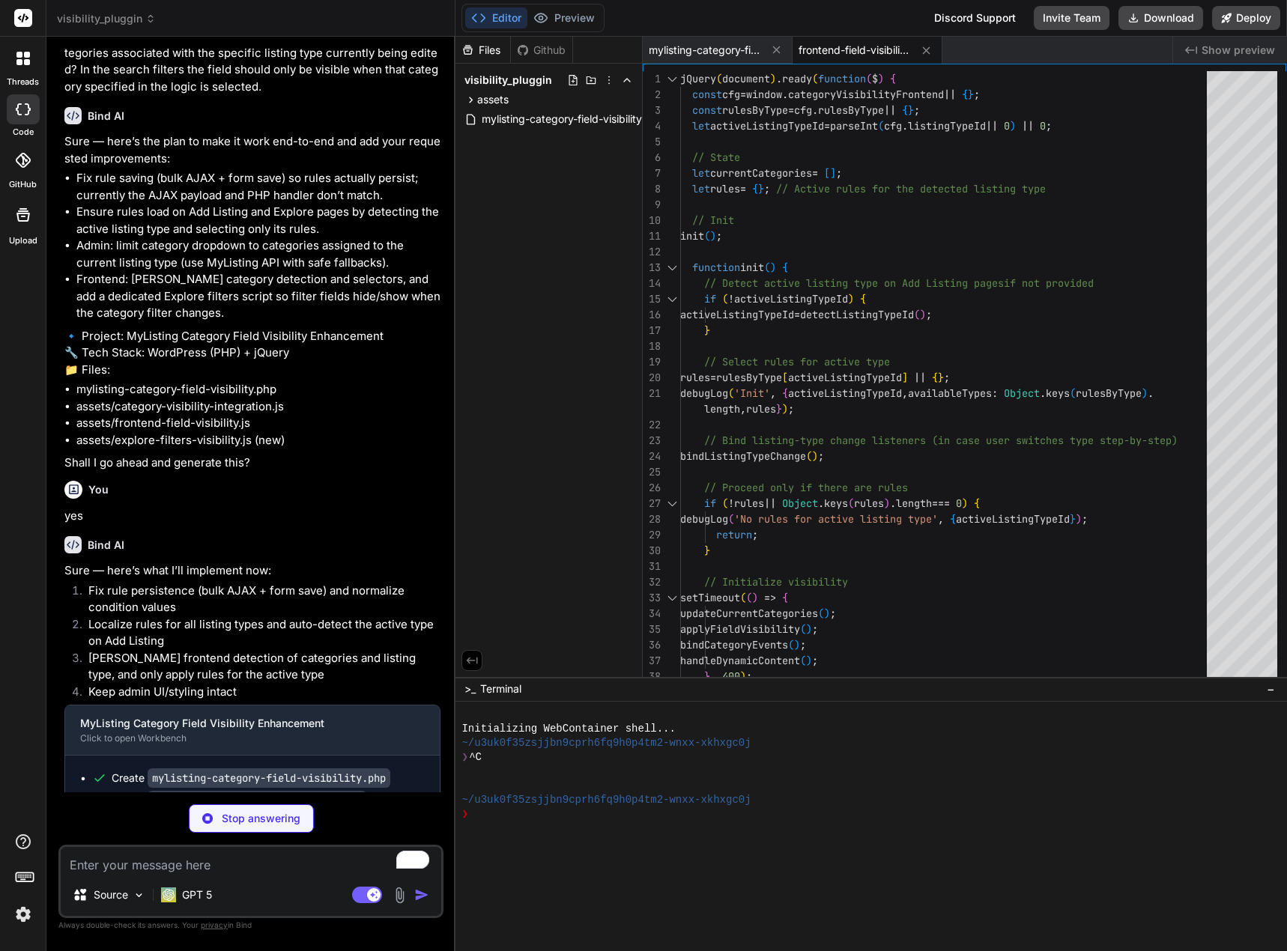
type textarea "x"
type textarea "} });"
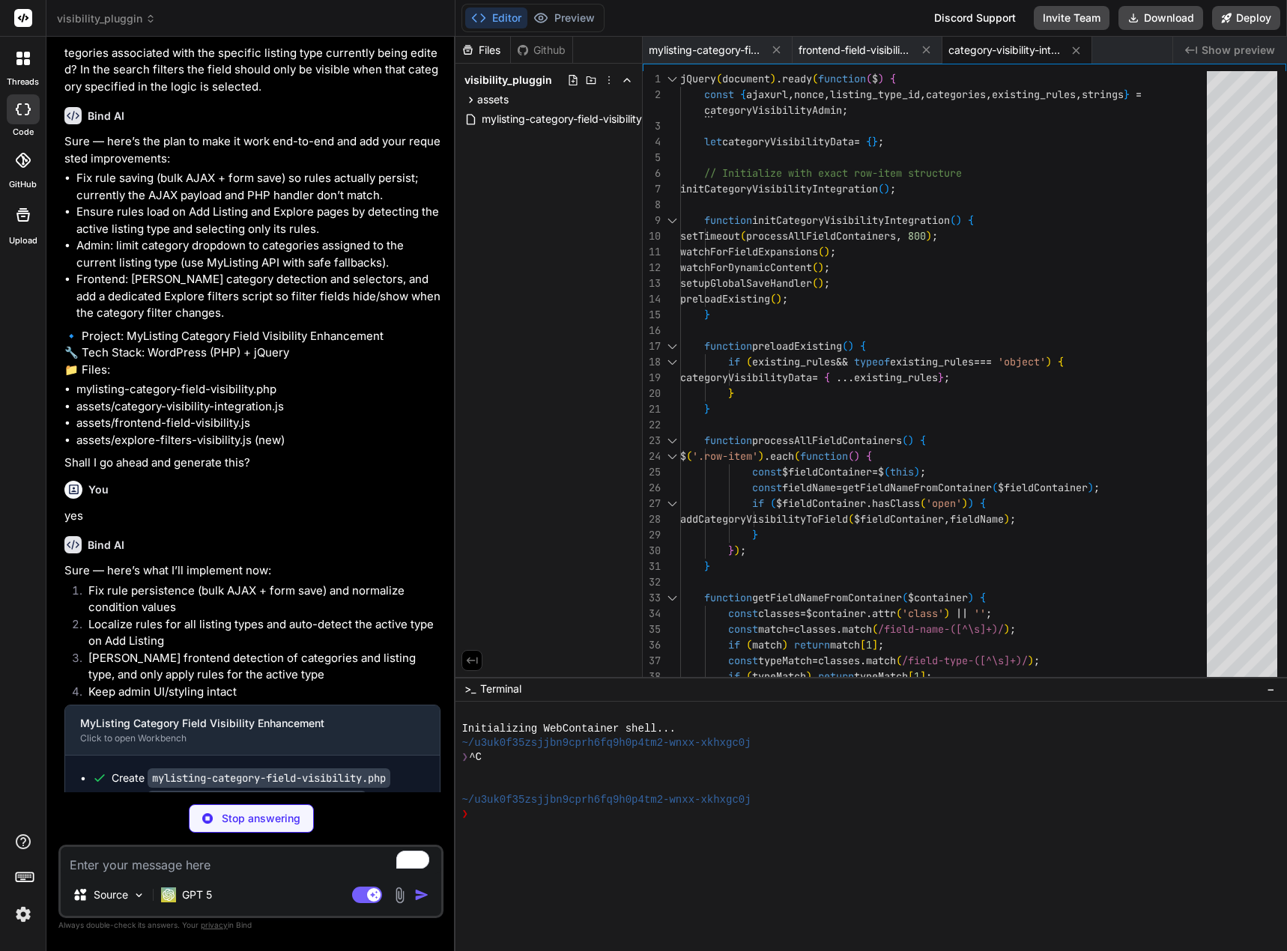
type textarea "x"
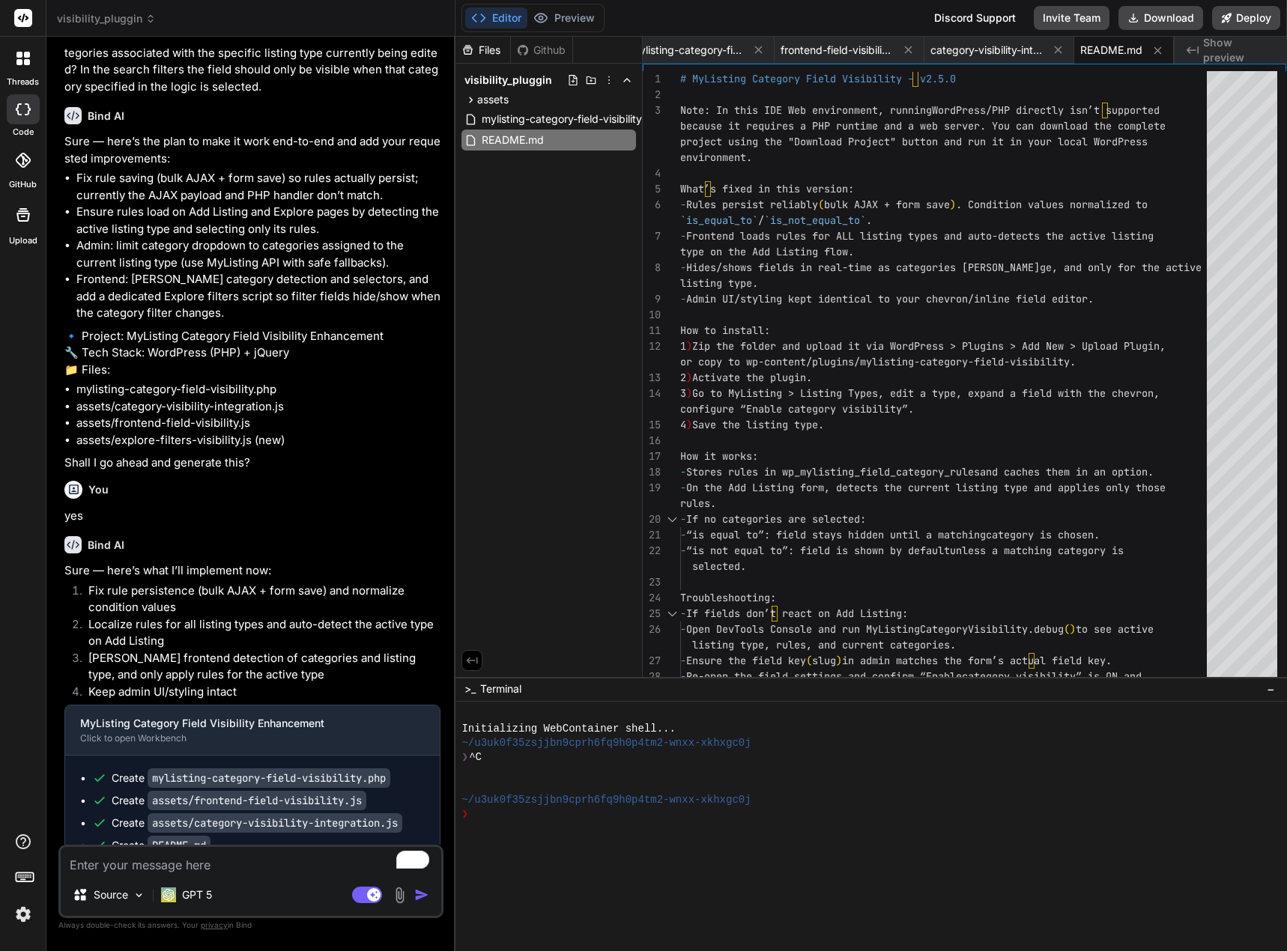
drag, startPoint x: 135, startPoint y: 768, endPoint x: 89, endPoint y: 770, distance: 45.7
click at [100, 768] on div "Bind AI Sure — here’s what I’ll implement now: Fix rule persistence (bulk AJAX …" at bounding box center [252, 696] width 376 height 344
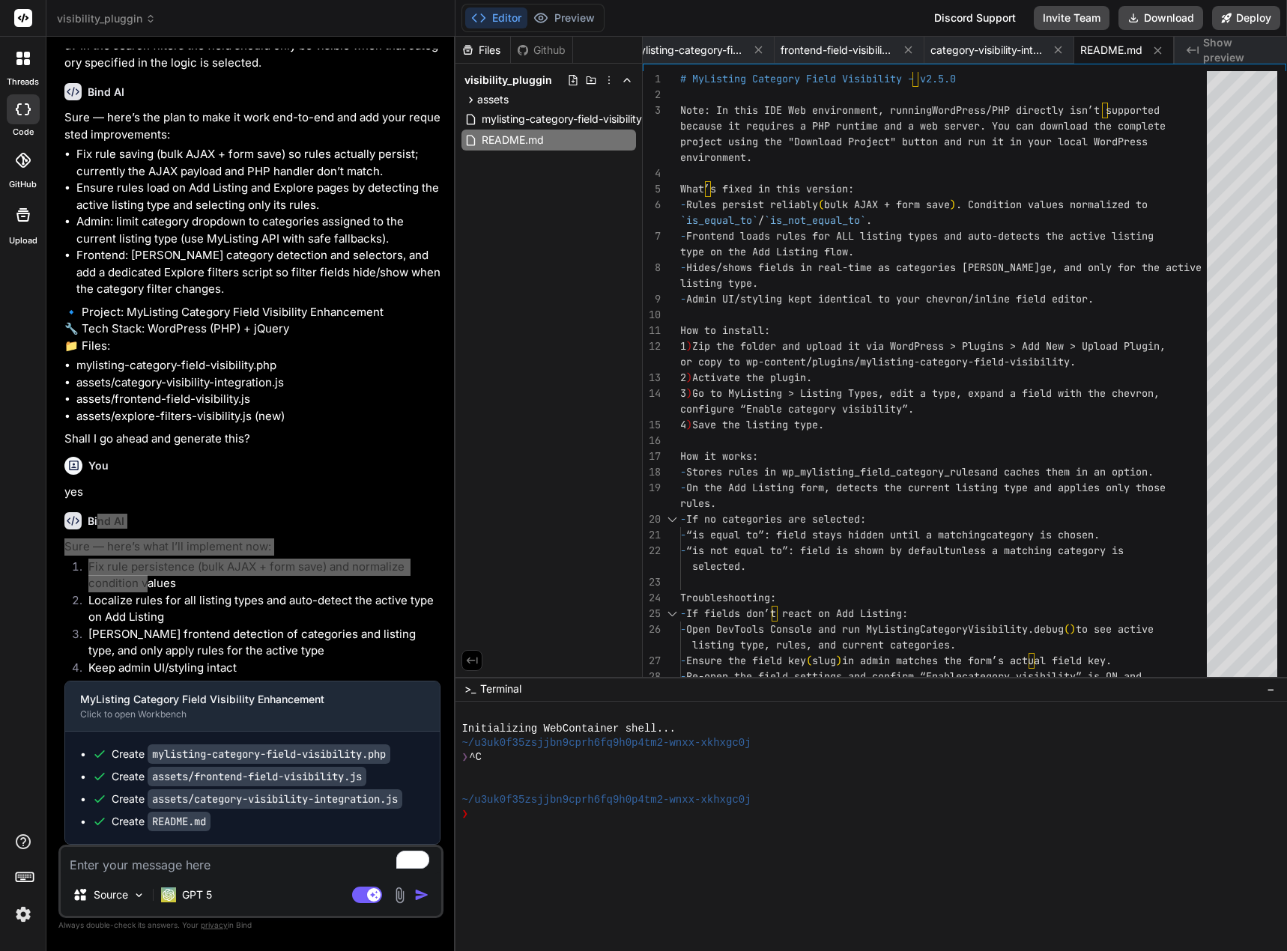
scroll to position [7196, 0]
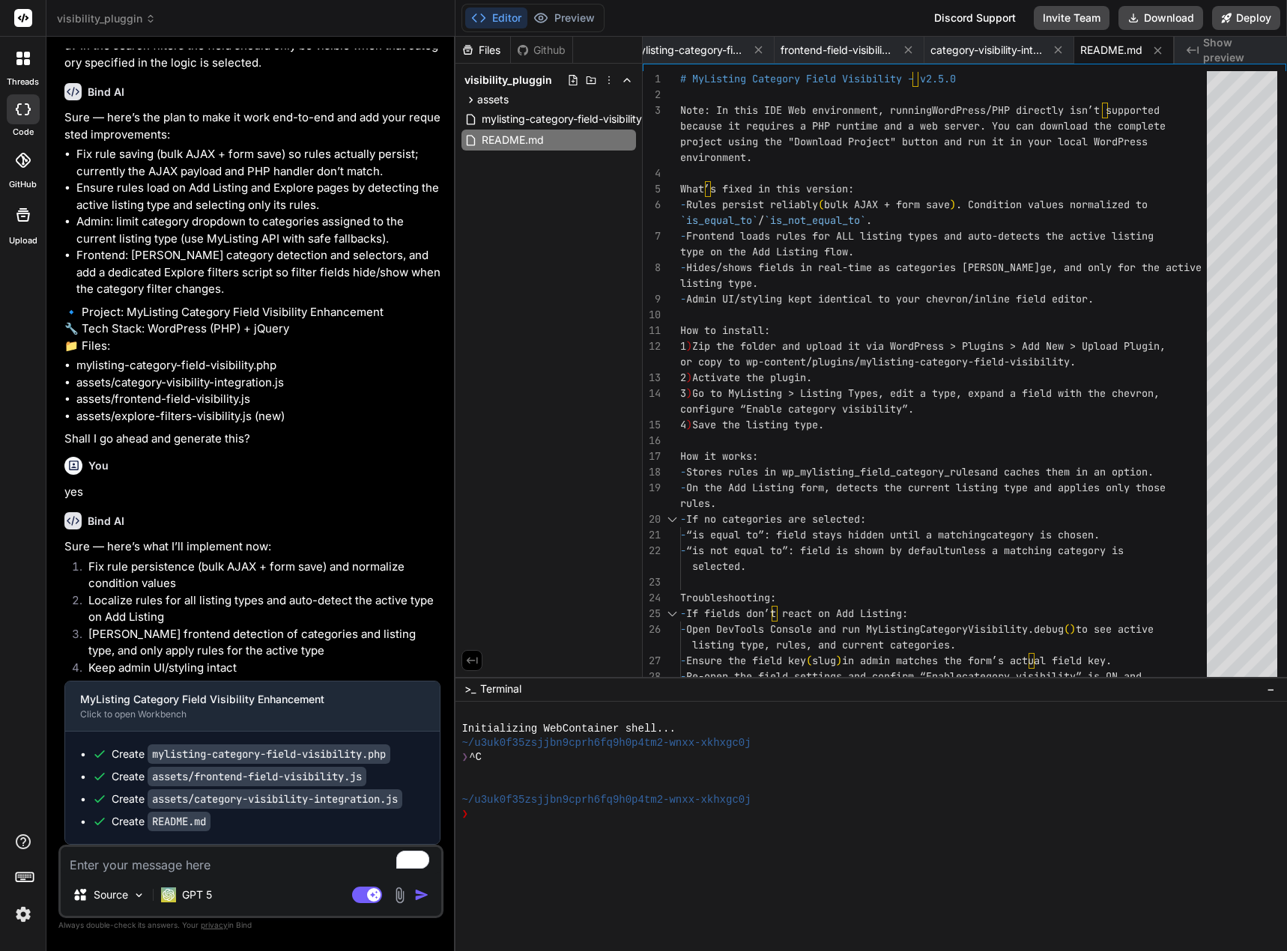
click at [216, 623] on li "Localize rules for all listing types and auto-detect the active type on Add Lis…" at bounding box center [258, 609] width 364 height 34
click at [1174, 20] on button "Download" at bounding box center [1160, 18] width 85 height 24
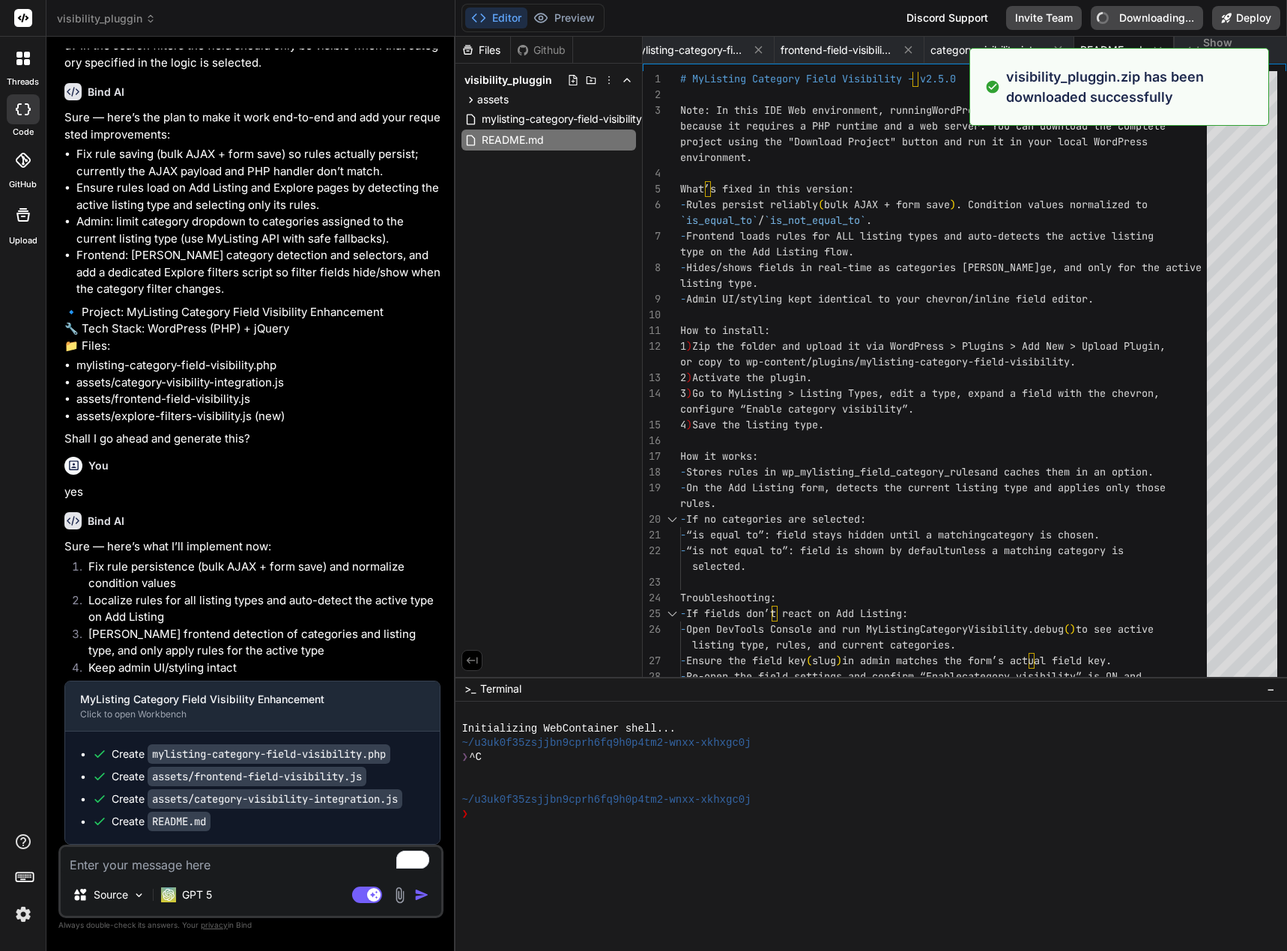
type textarea "x"
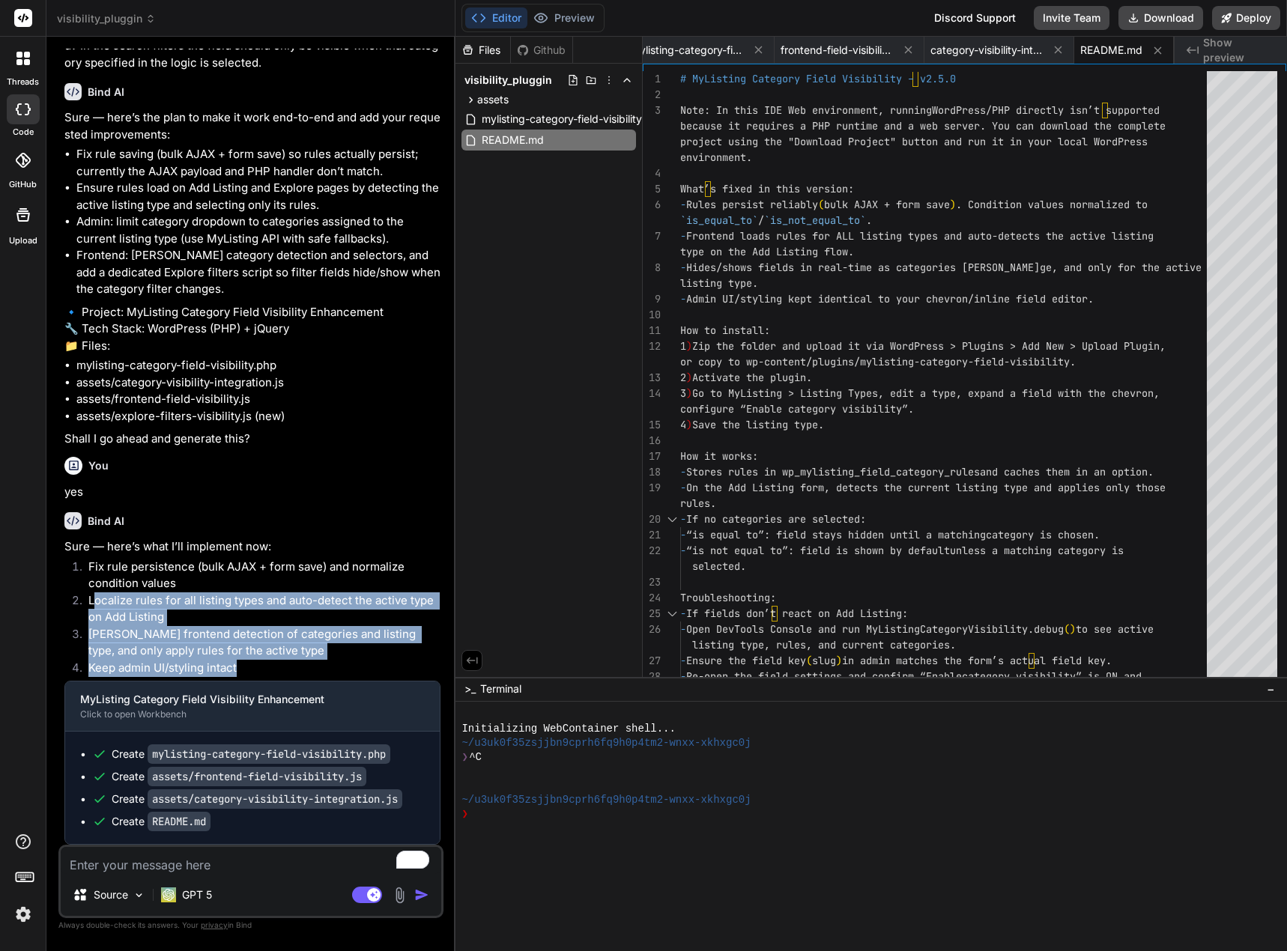
drag, startPoint x: 97, startPoint y: 603, endPoint x: 281, endPoint y: 660, distance: 193.0
click at [280, 664] on ol "Fix rule persistence (bulk AJAX + form save) and normalize condition values Loc…" at bounding box center [252, 620] width 376 height 122
drag, startPoint x: 91, startPoint y: 566, endPoint x: 253, endPoint y: 663, distance: 189.0
click at [253, 663] on ol "Fix rule persistence (bulk AJAX + form save) and normalize condition values Loc…" at bounding box center [252, 620] width 376 height 122
copy ol "Fix rule persistence (bulk AJAX + form save) and normalize condition values Loc…"
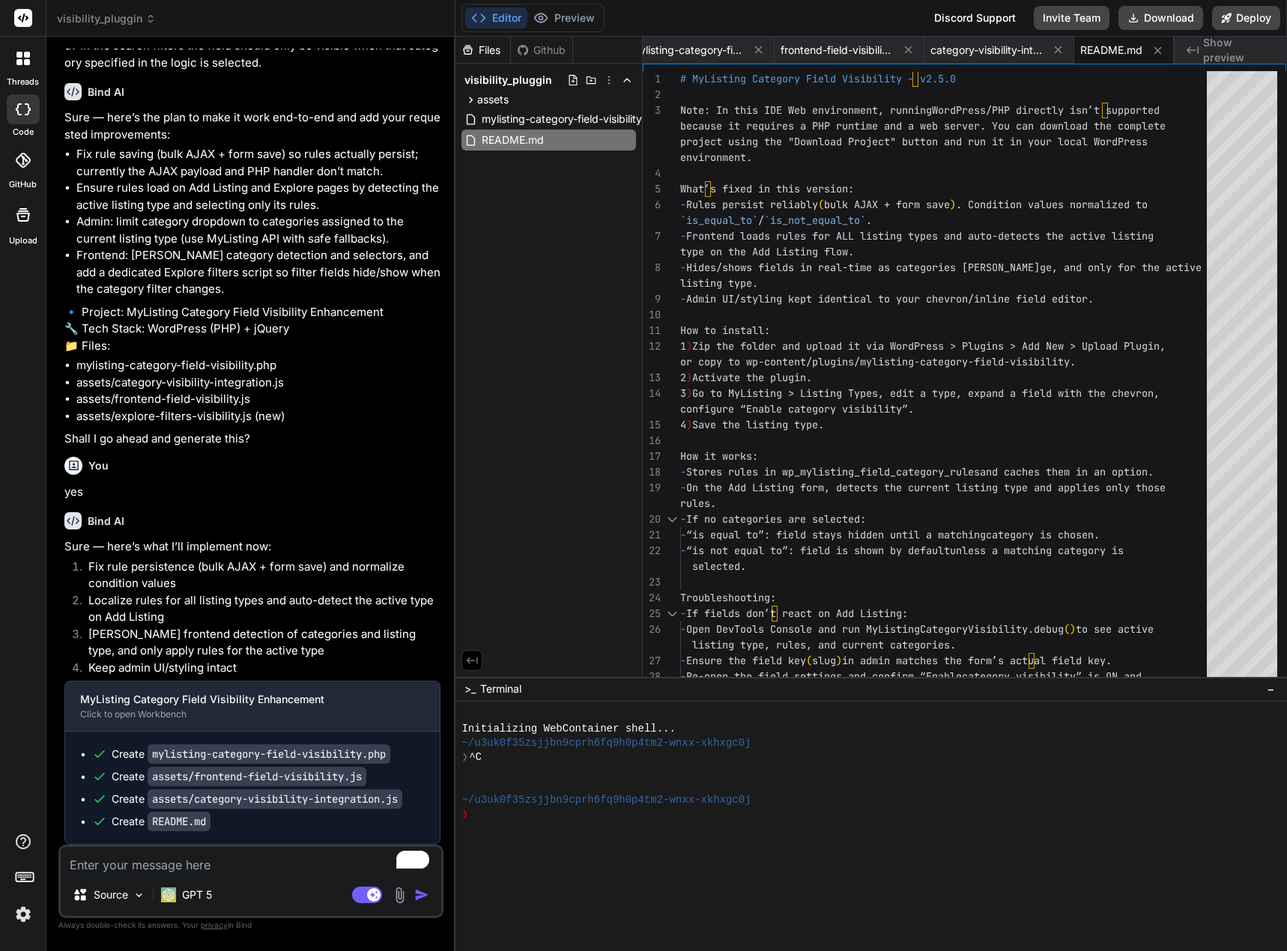
click at [149, 872] on textarea "To enrich screen reader interactions, please activate Accessibility in Grammarl…" at bounding box center [251, 860] width 380 height 27
type textarea "t"
type textarea "x"
type textarea "th"
type textarea "x"
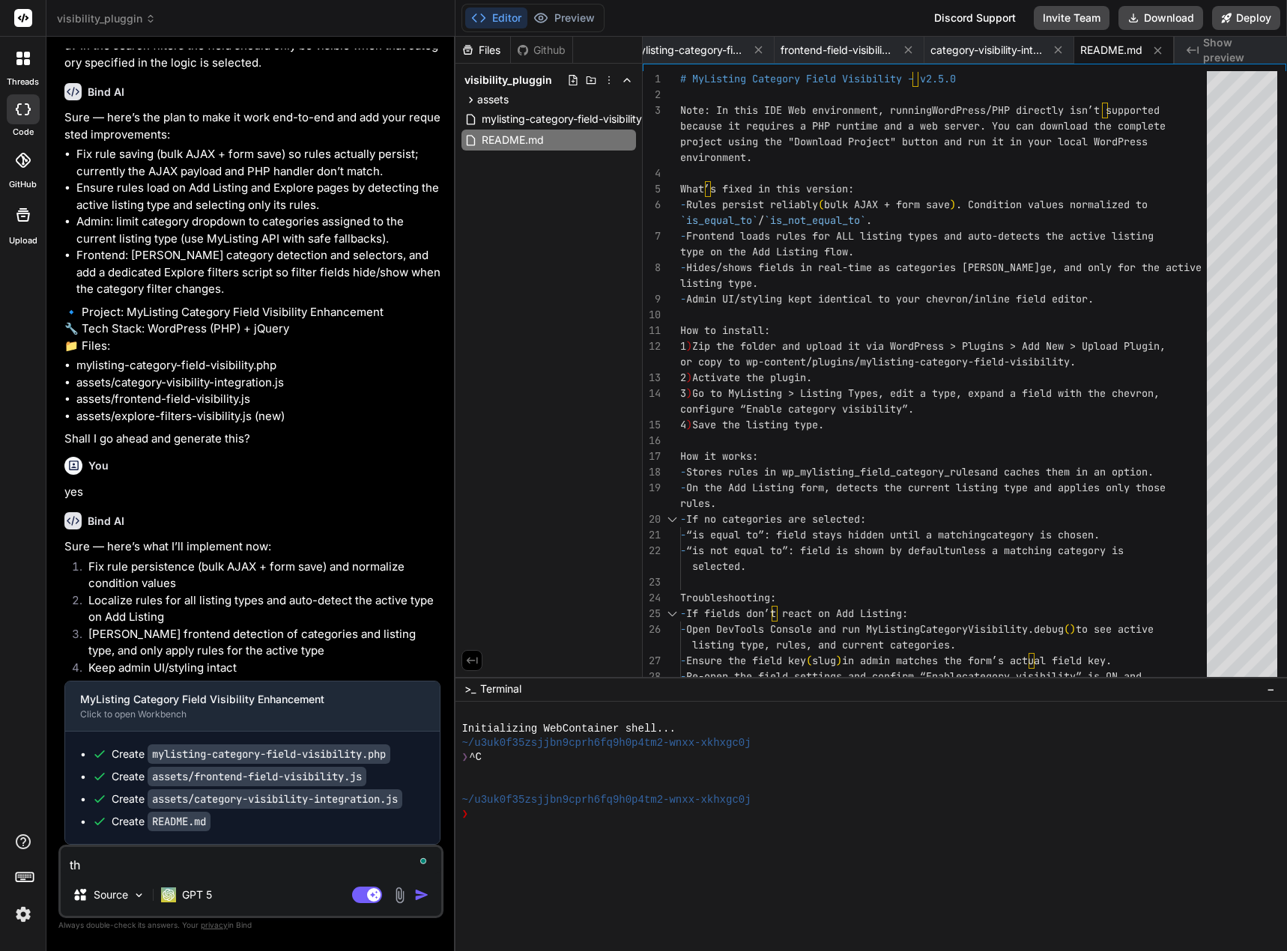
type textarea "the"
type textarea "x"
type textarea "thes"
type textarea "x"
type textarea "these"
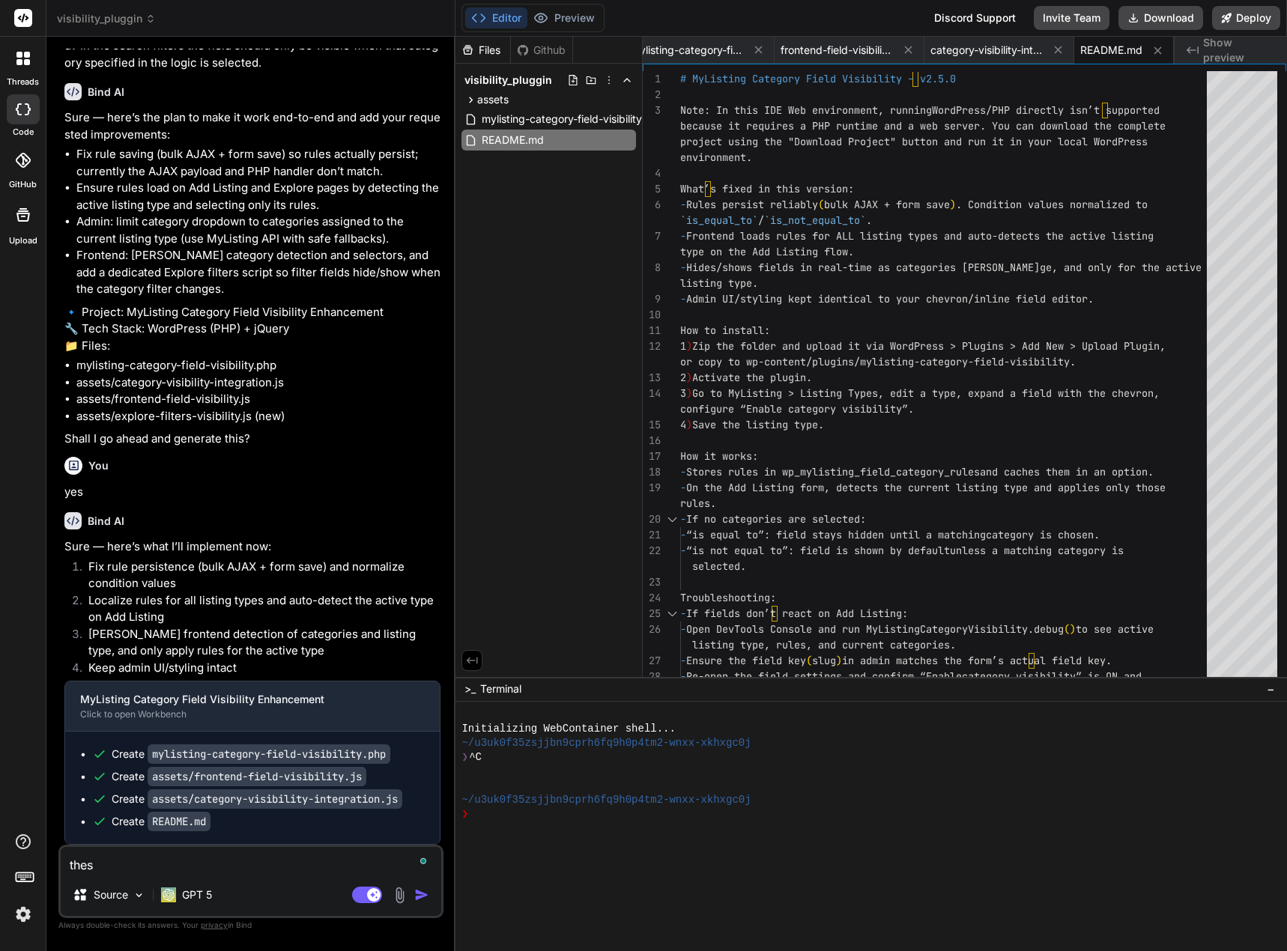
type textarea "x"
type textarea "these"
type textarea "x"
type textarea "these s"
type textarea "x"
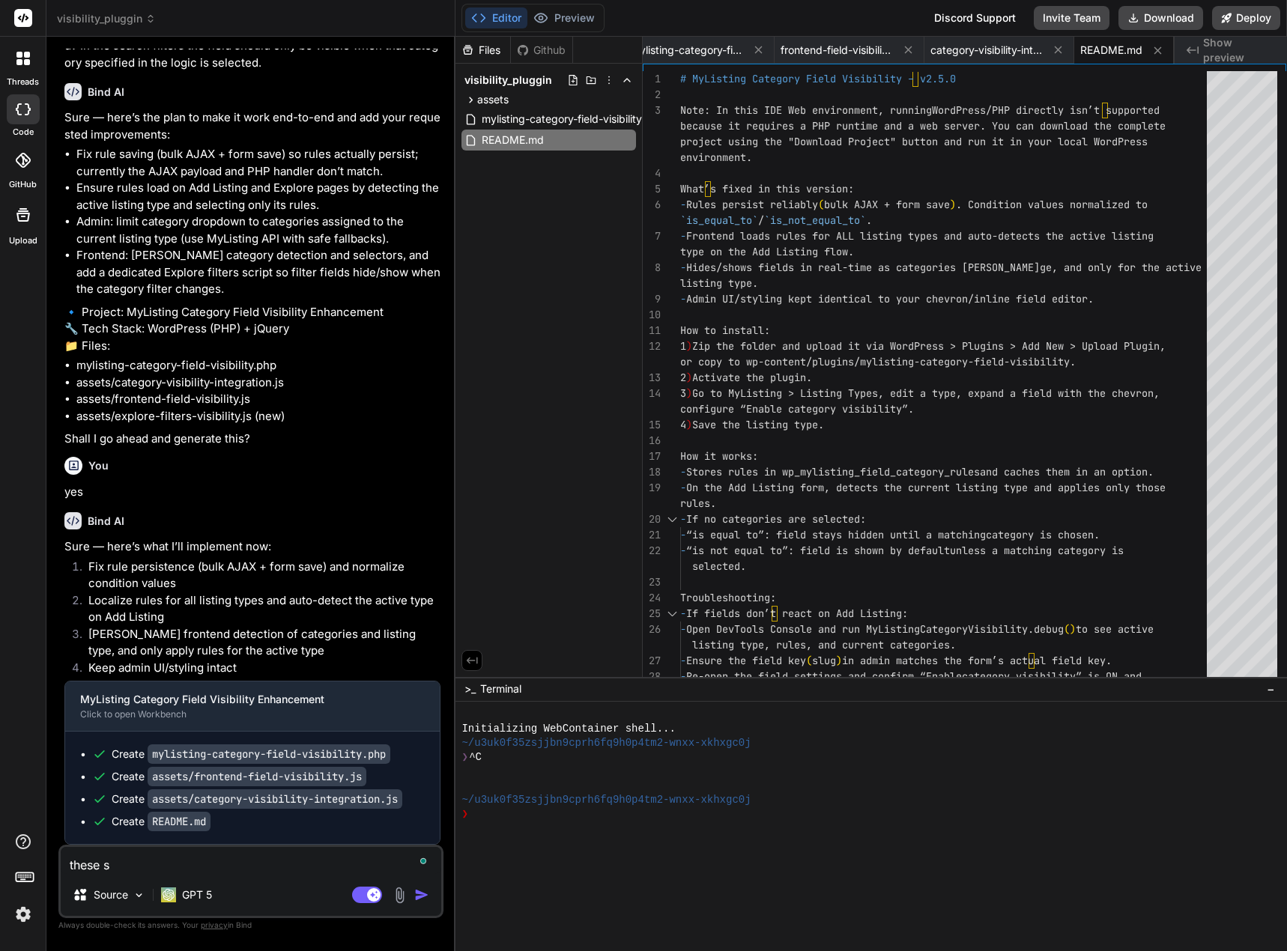
type textarea "these st"
type textarea "x"
type textarea "these sti"
type textarea "x"
type textarea "these stil"
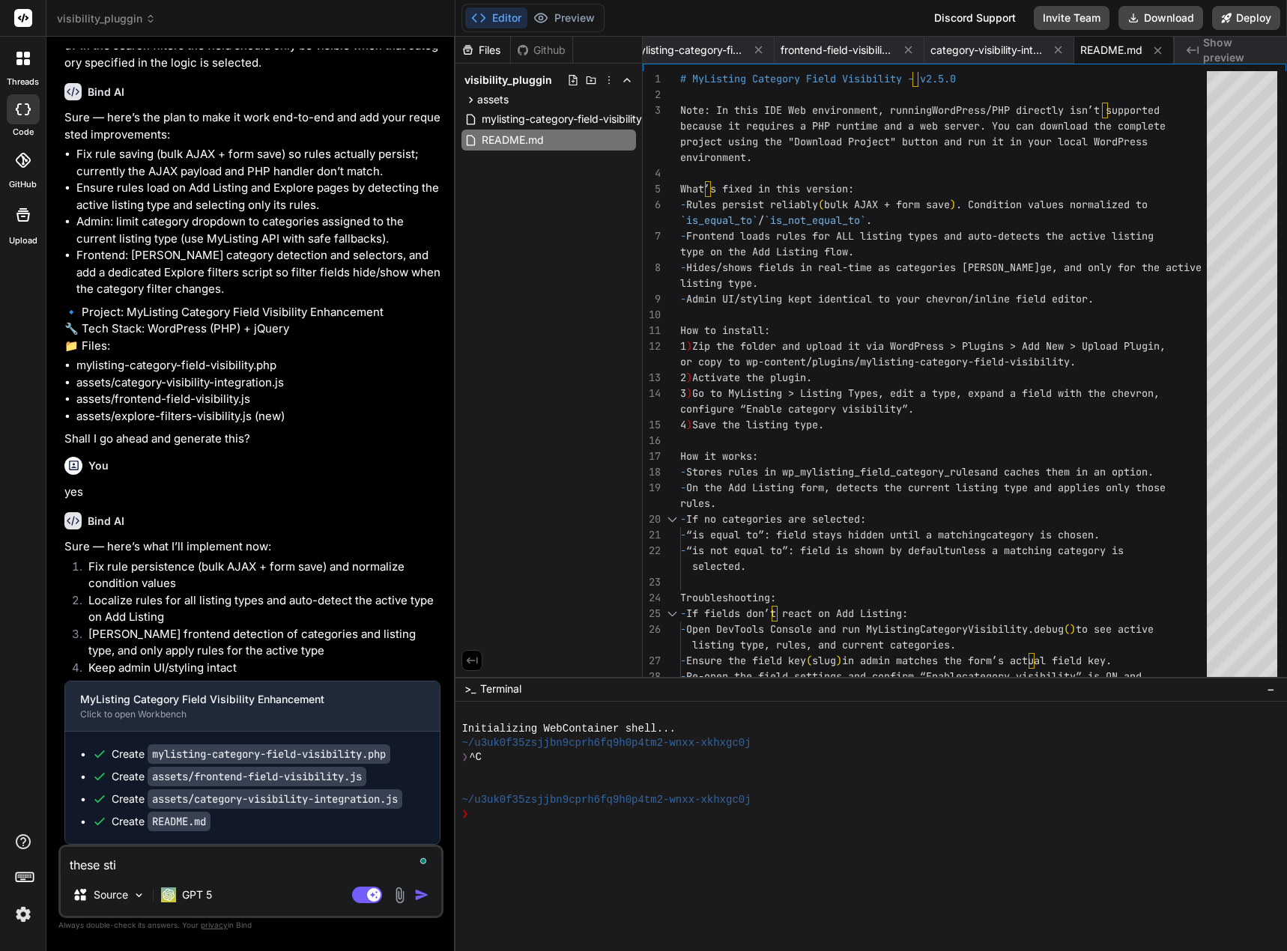
type textarea "x"
type textarea "these still"
type textarea "x"
type textarea "these still"
type textarea "x"
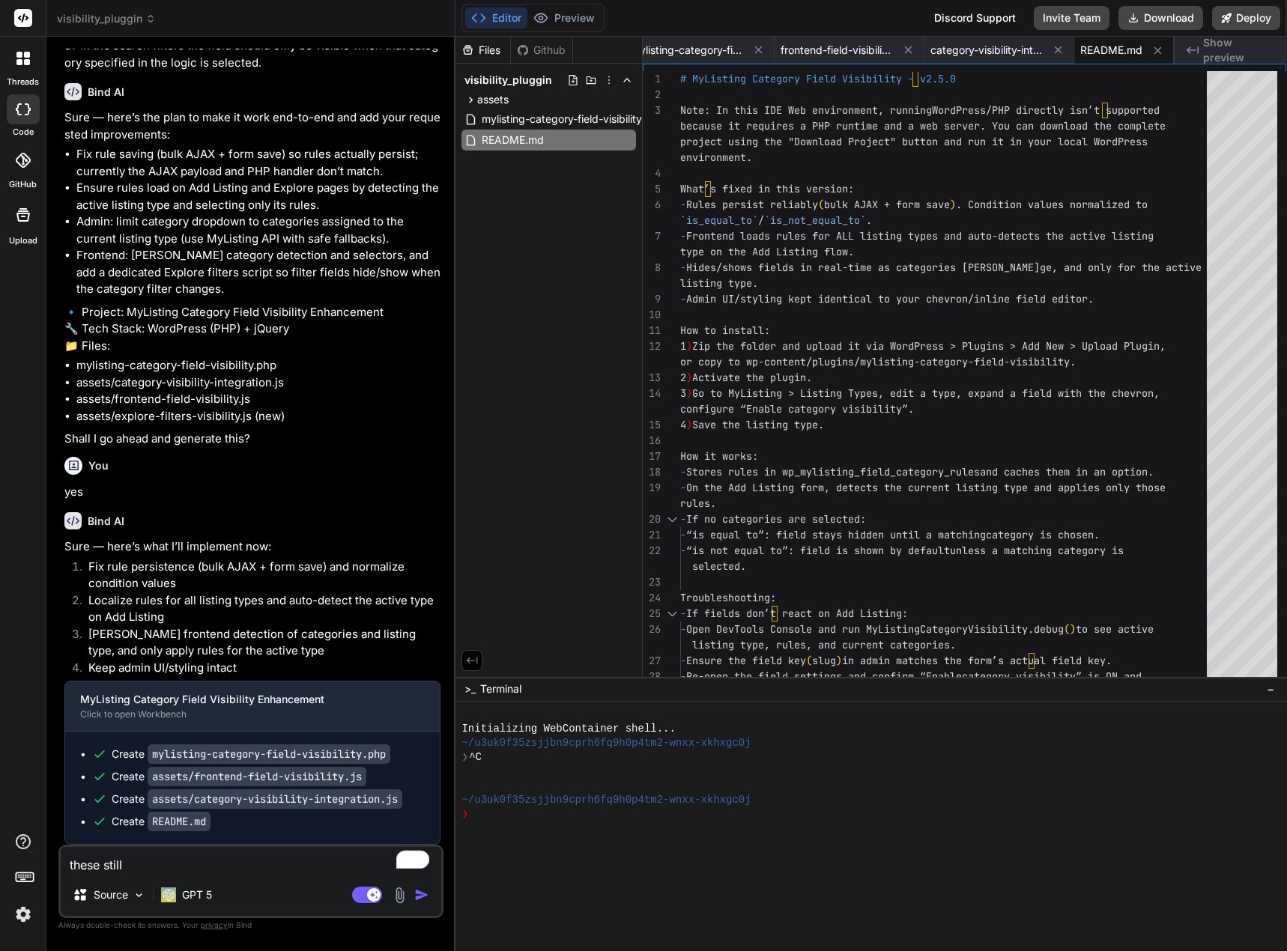
type textarea "these still n"
type textarea "x"
type textarea "these still no"
type textarea "x"
type textarea "these still not"
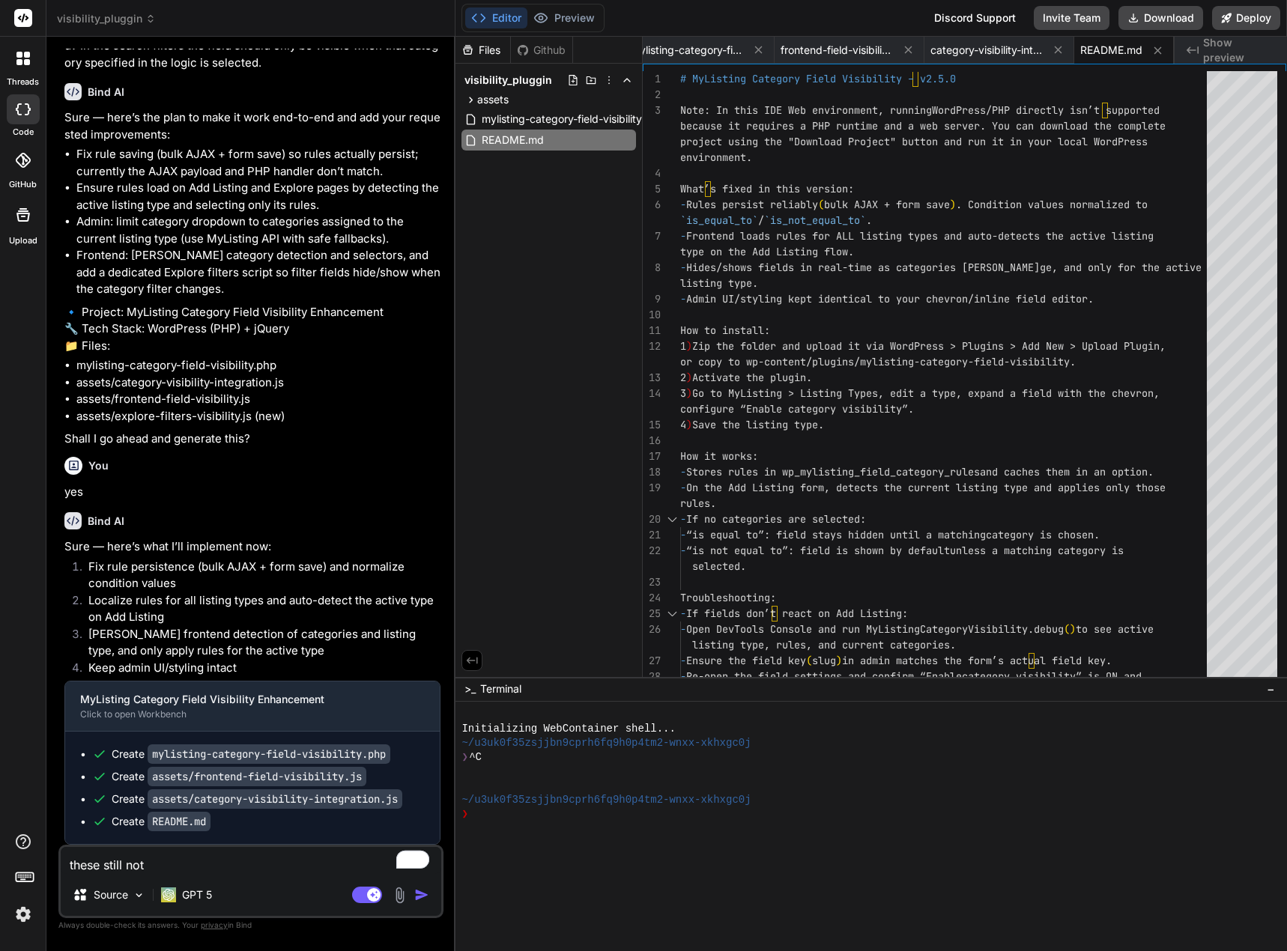
type textarea "x"
type textarea "these still not"
type textarea "x"
type textarea "these still not w"
type textarea "x"
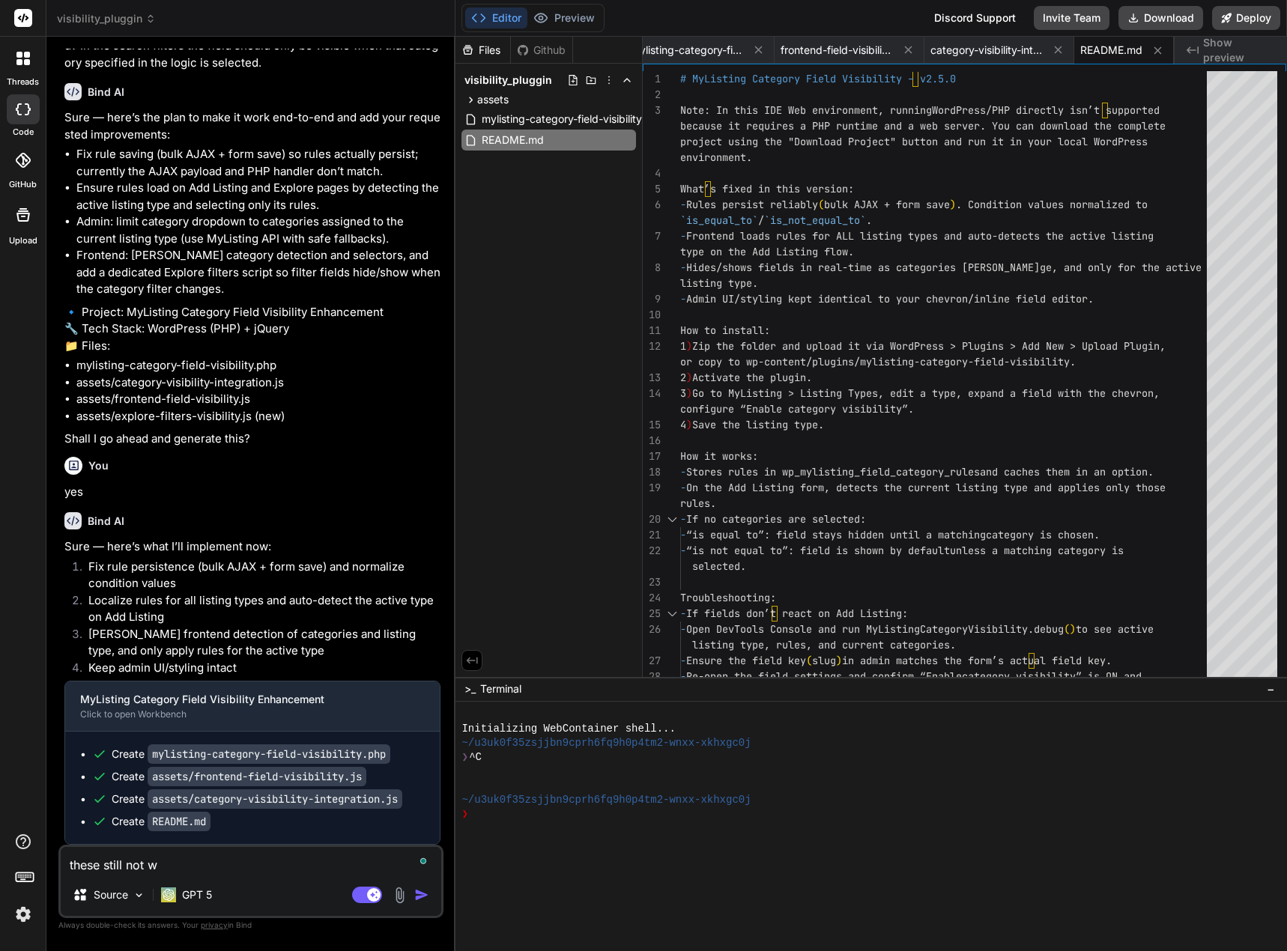
type textarea "these still not wo"
type textarea "x"
type textarea "these still not wor"
type textarea "x"
type textarea "these still not work"
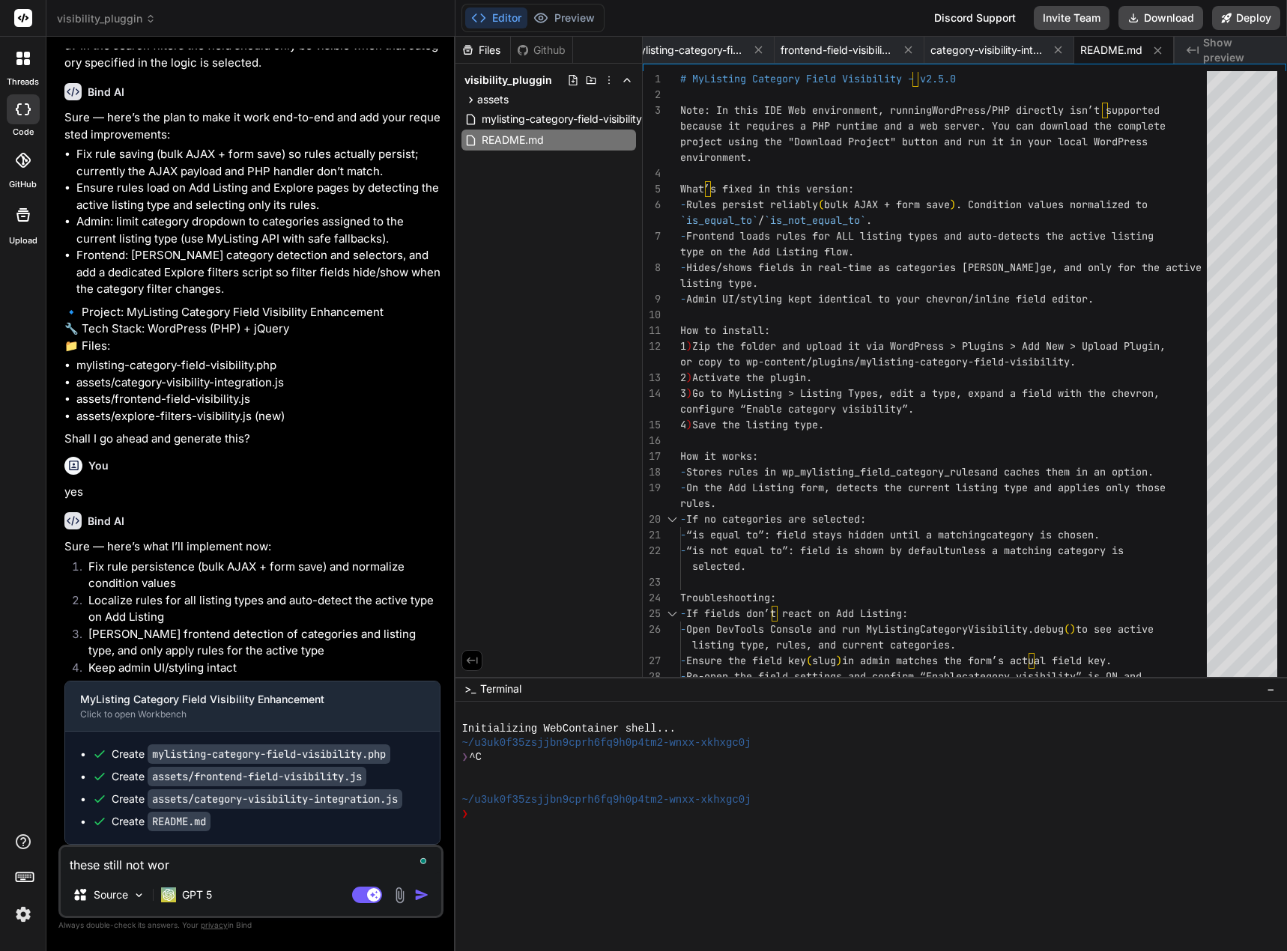
type textarea "x"
type textarea "these still not worki"
type textarea "x"
type textarea "these still not workin"
type textarea "x"
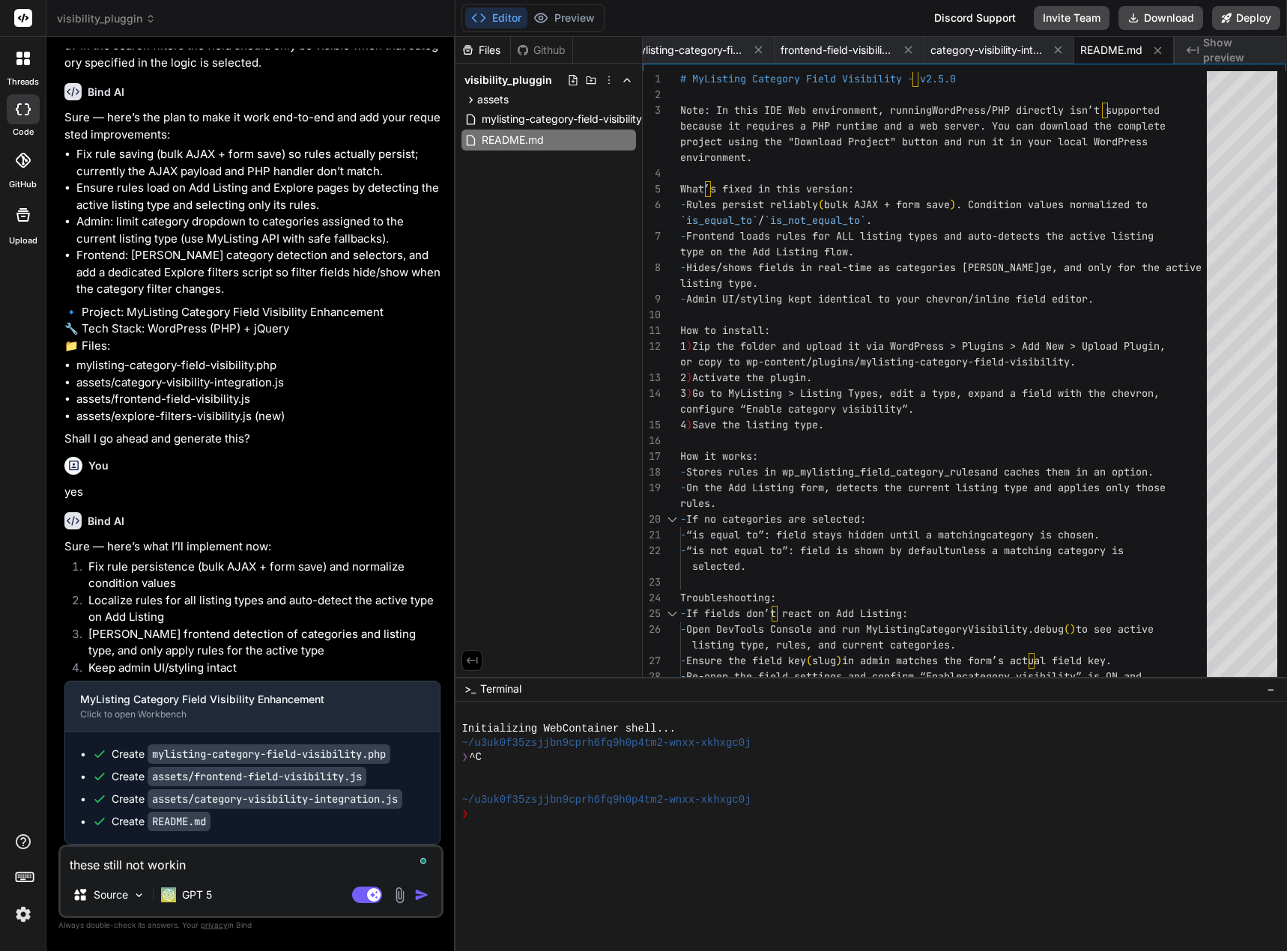
type textarea "these still not working"
type textarea "x"
type textarea "these still not working:"
type textarea "x"
type textarea "these still not working:"
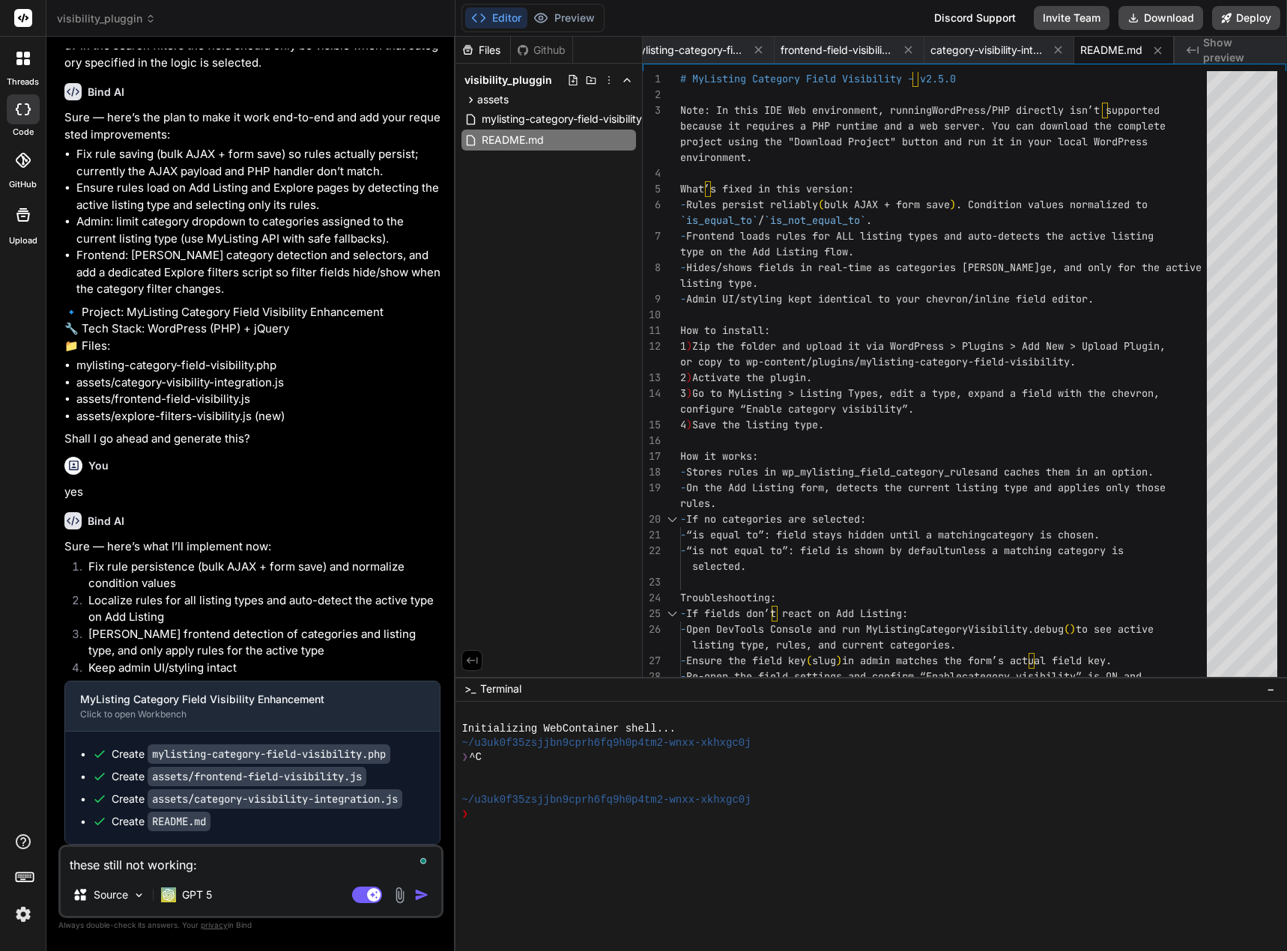
type textarea "x"
paste textarea "Fix rule persistence (bulk AJAX + form save) and normalize condition values Loc…"
type textarea "these still not working: Fix rule persistence (bulk AJAX + form save) and norma…"
type textarea "x"
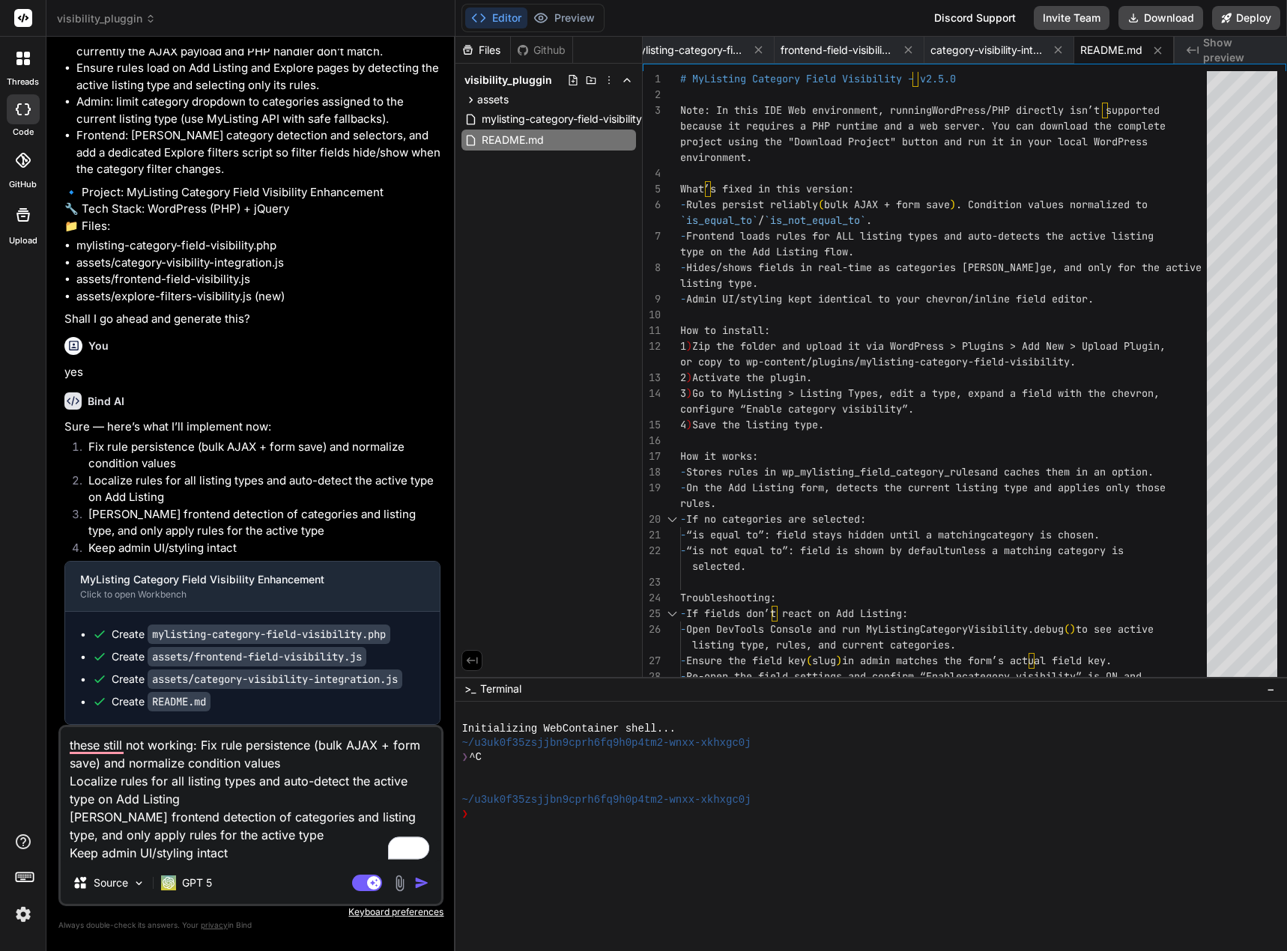
type textarea "these still not working: Fix rule persistence (bulk AJAX + form save) and norma…"
type textarea "x"
type textarea "these still not working: Fix rule persistence (bulk AJAX + form save) and norma…"
type textarea "x"
type textarea "these still not working: Fix rule persistence (bulk AJAX + form save) and norma…"
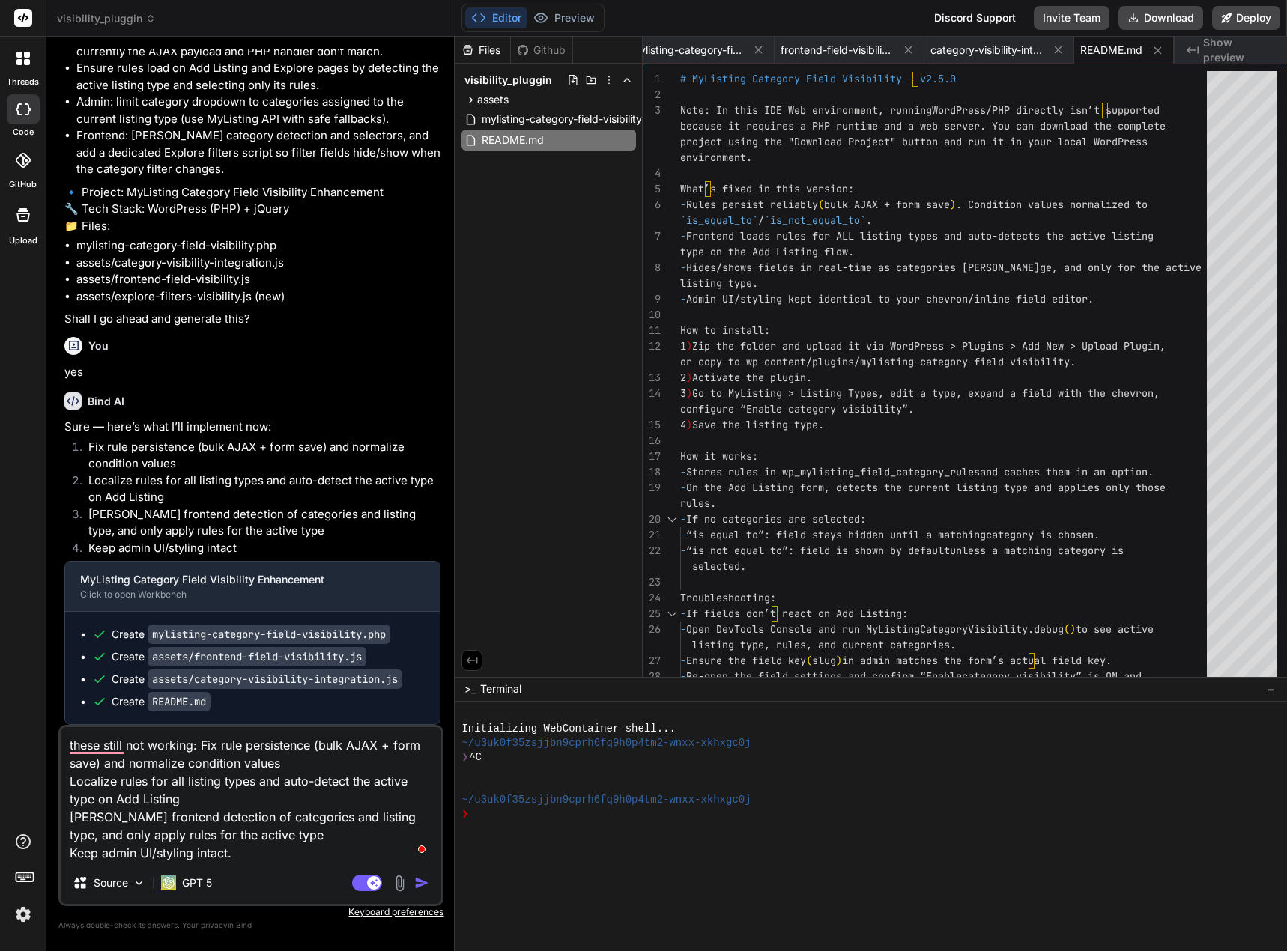
type textarea "x"
type textarea "these still not working: Fix rule persistence (bulk AJAX + form save) and norma…"
type textarea "x"
type textarea "these still not working: Fix rule persistence (bulk AJAX + form save) and norma…"
type textarea "x"
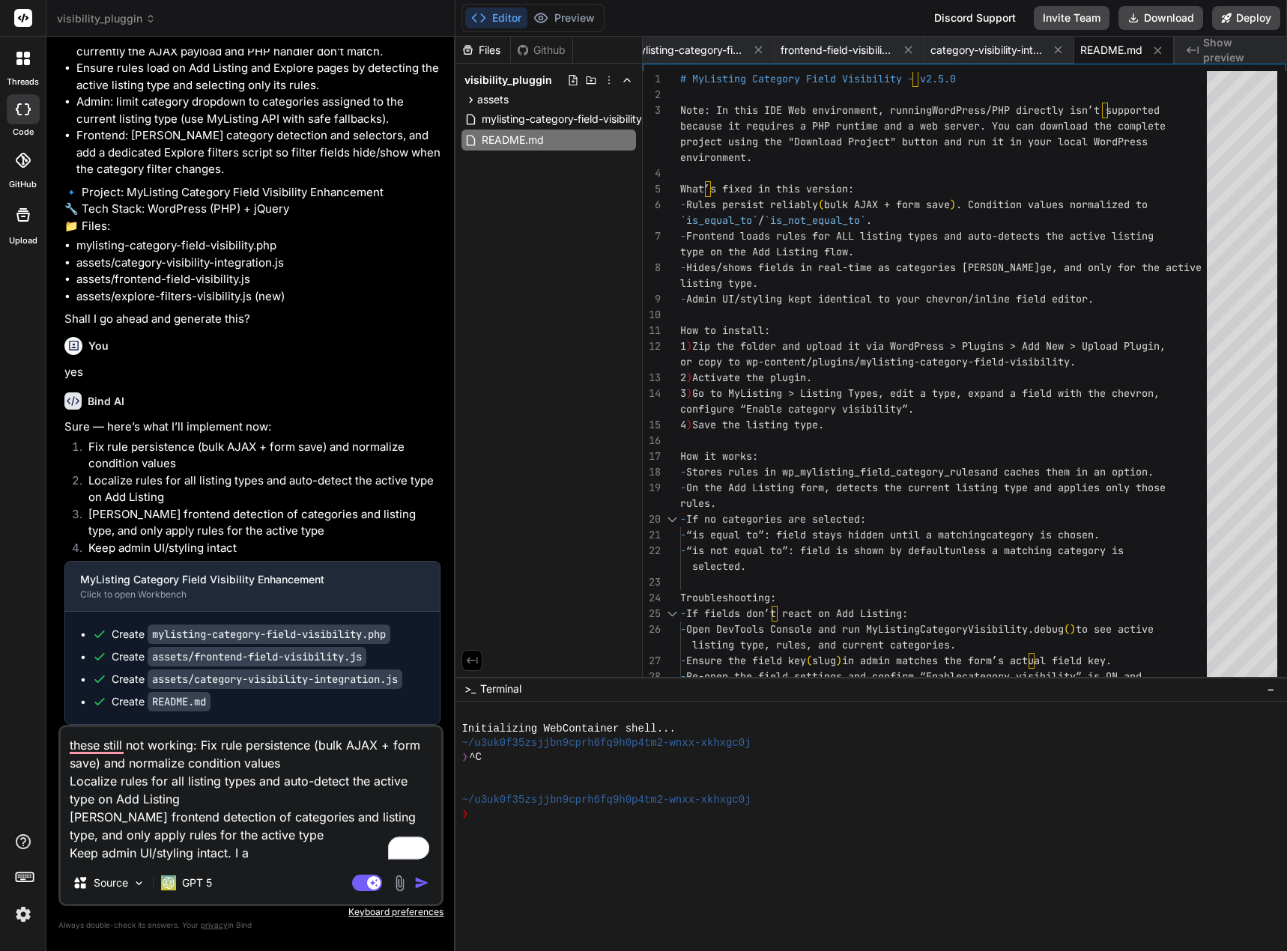
type textarea "these still not working: Fix rule persistence (bulk AJAX + form save) and norma…"
type textarea "x"
type textarea "these still not working: Fix rule persistence (bulk AJAX + form save) and norma…"
type textarea "x"
type textarea "these still not working: Fix rule persistence (bulk AJAX + form save) and norma…"
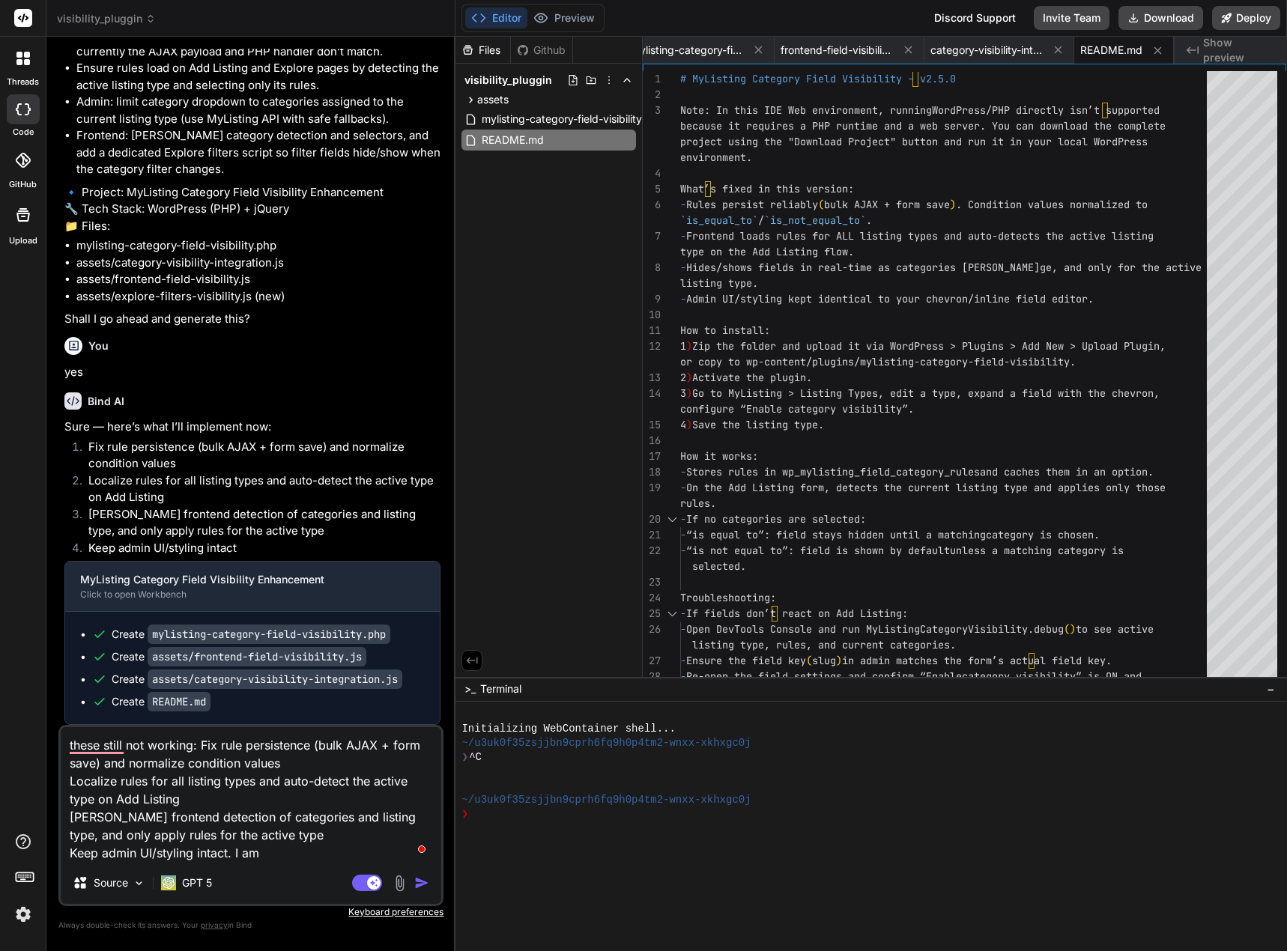
type textarea "x"
type textarea "these still not working: Fix rule persistence (bulk AJAX + form save) and norma…"
type textarea "x"
type textarea "these still not working: Fix rule persistence (bulk AJAX + form save) and norma…"
type textarea "x"
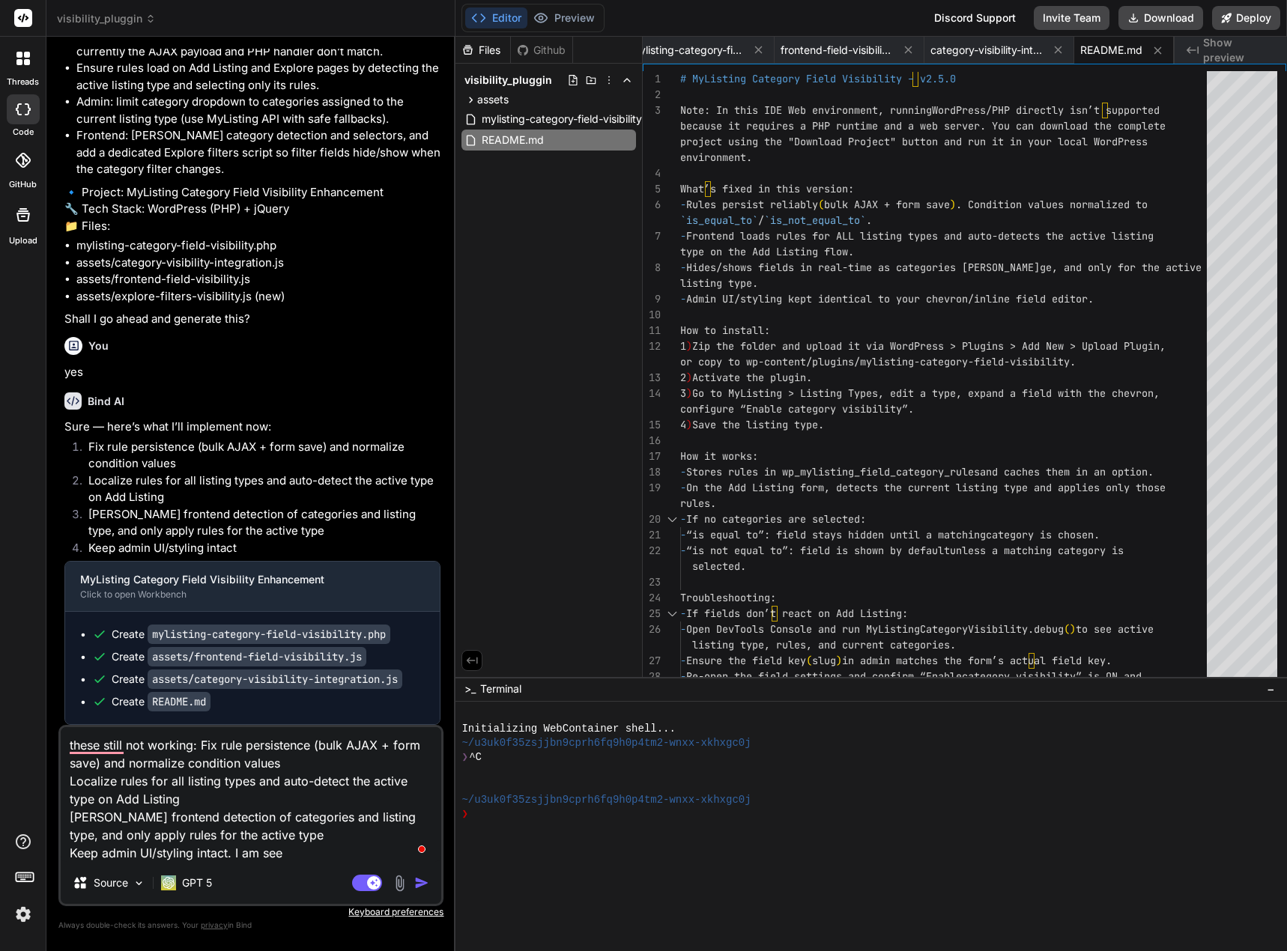
type textarea "these still not working: Fix rule persistence (bulk AJAX + form save) and norma…"
type textarea "x"
type textarea "these still not working: Fix rule persistence (bulk AJAX + form save) and norma…"
type textarea "x"
type textarea "these still not working: Fix rule persistence (bulk AJAX + form save) and norma…"
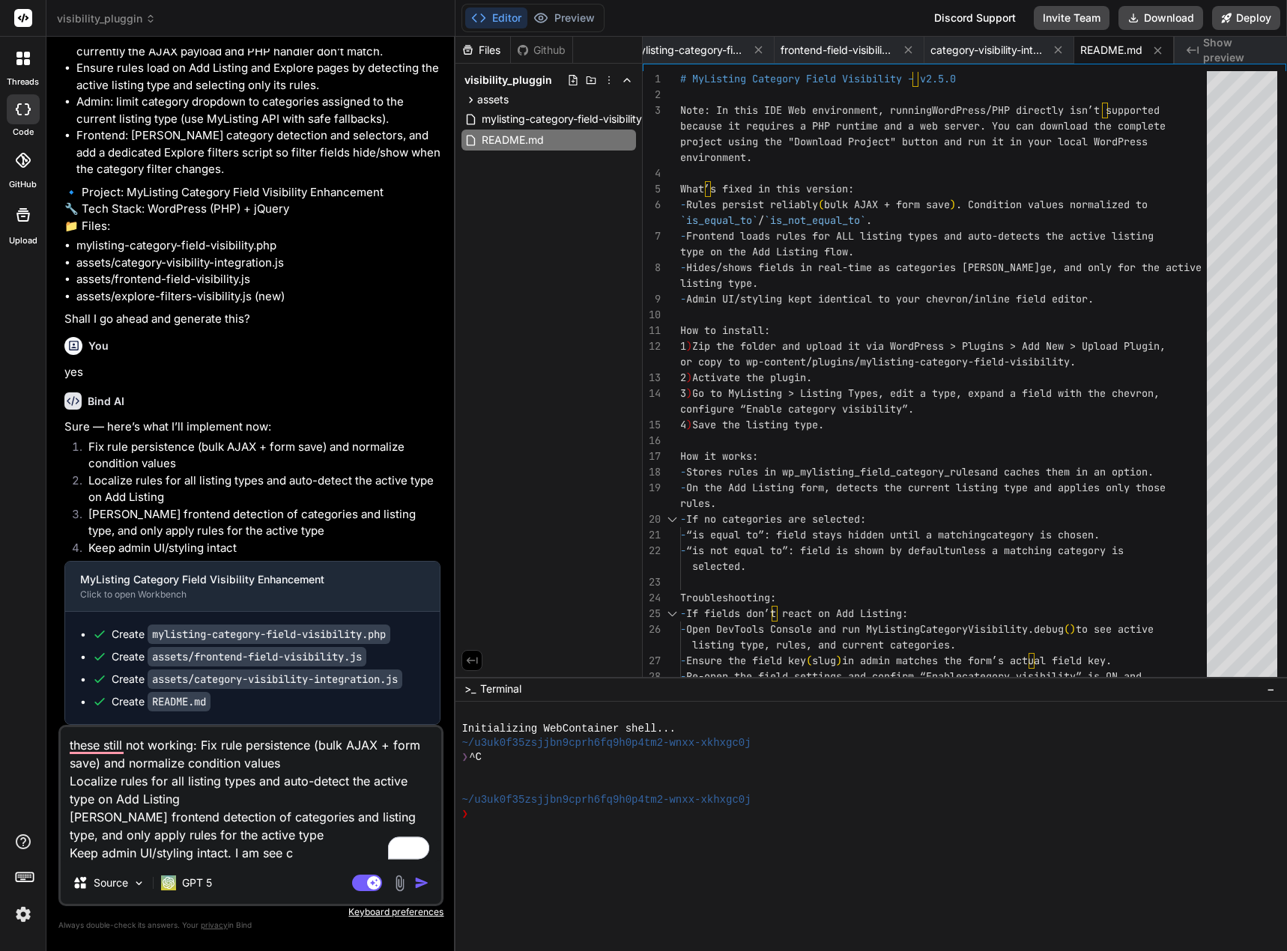
type textarea "x"
type textarea "these still not working: Fix rule persistence (bulk AJAX + form save) and norma…"
type textarea "x"
type textarea "these still not working: Fix rule persistence (bulk AJAX + form save) and norma…"
type textarea "x"
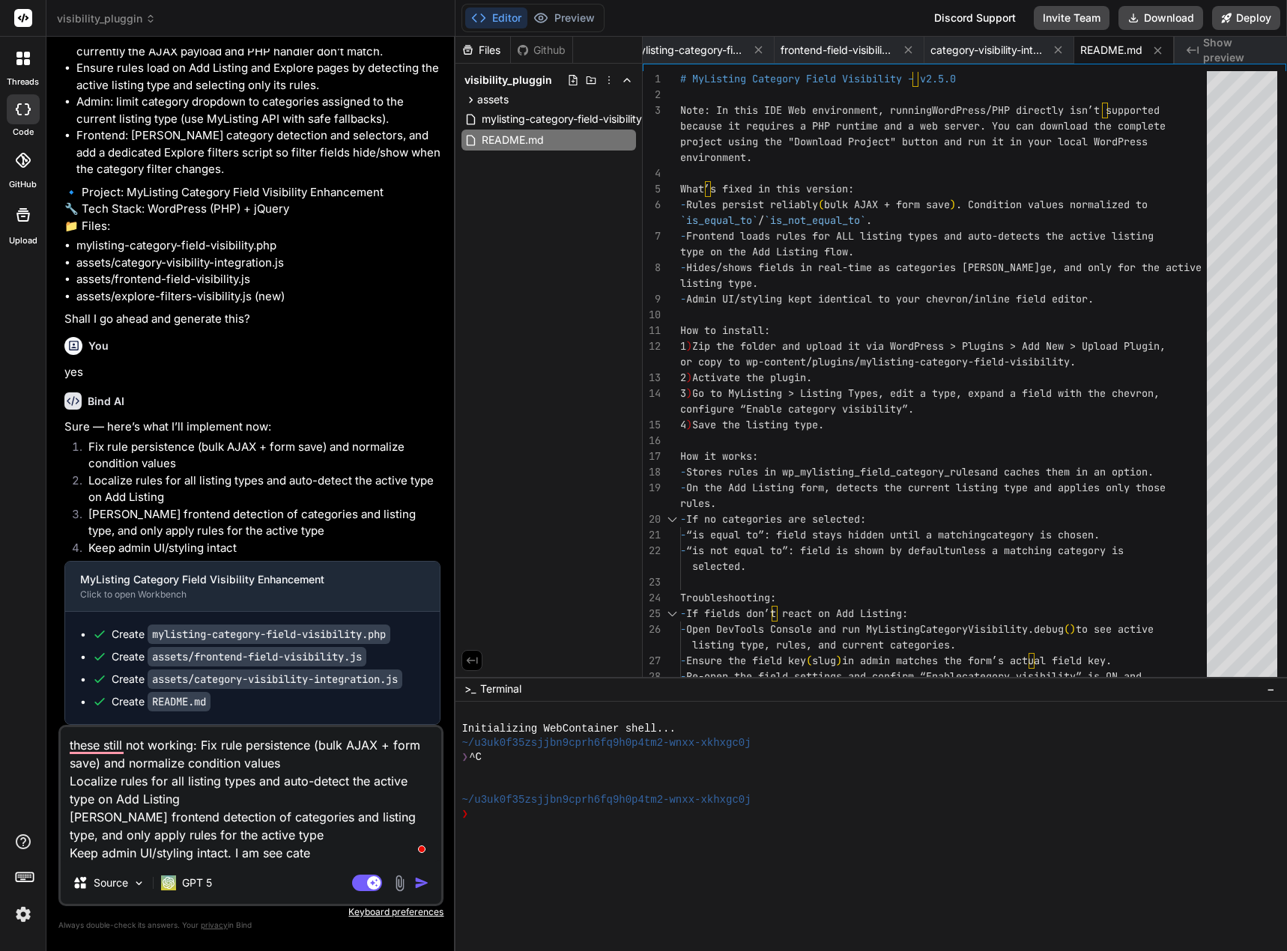
type textarea "these still not working: Fix rule persistence (bulk AJAX + form save) and norma…"
type textarea "x"
type textarea "these still not working: Fix rule persistence (bulk AJAX + form save) and norma…"
type textarea "x"
type textarea "these still not working: Fix rule persistence (bulk AJAX + form save) and norma…"
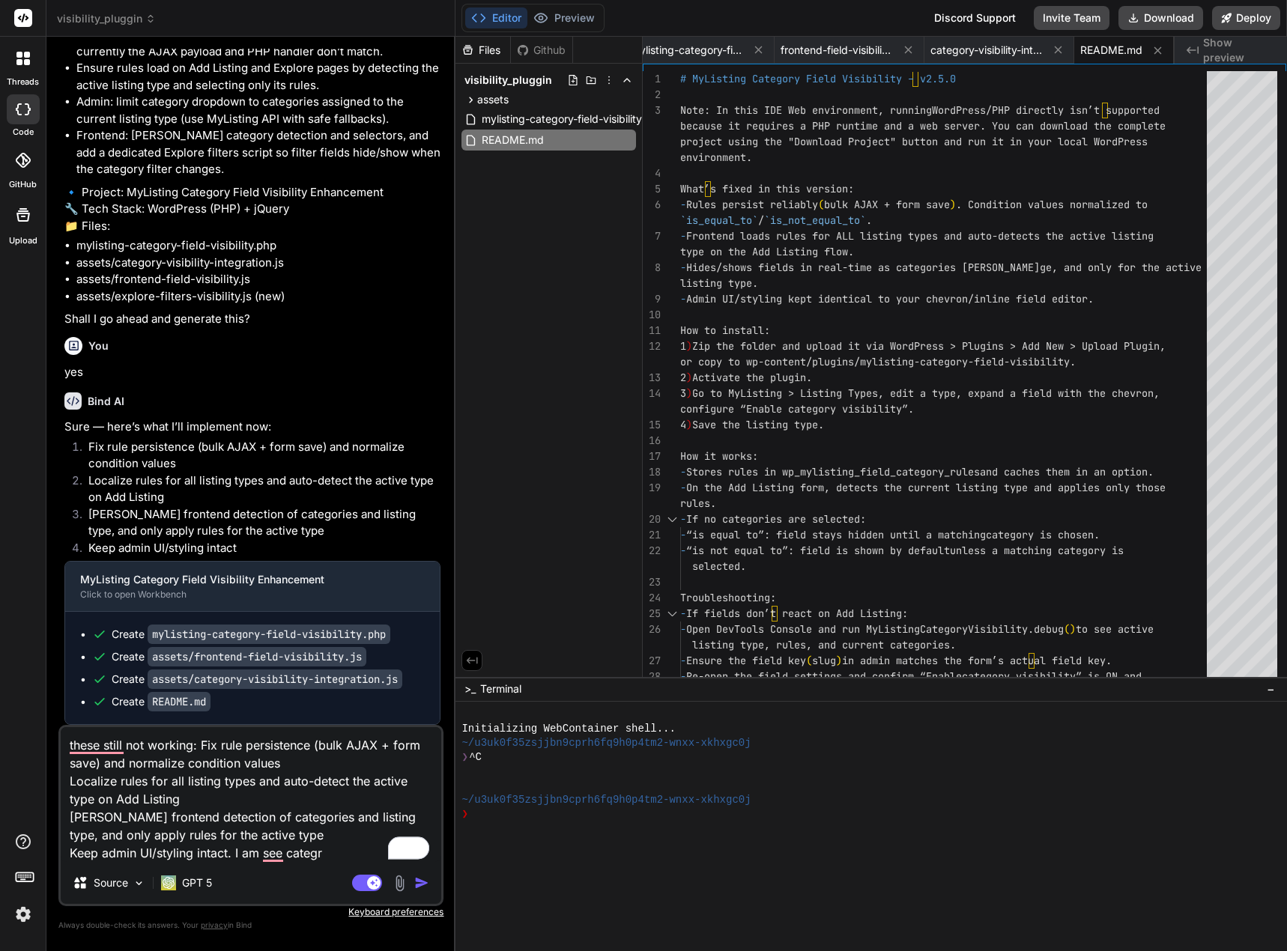
type textarea "x"
type textarea "these still not working: Fix rule persistence (bulk AJAX + form save) and norma…"
type textarea "x"
type textarea "these still not working: Fix rule persistence (bulk AJAX + form save) and norma…"
type textarea "x"
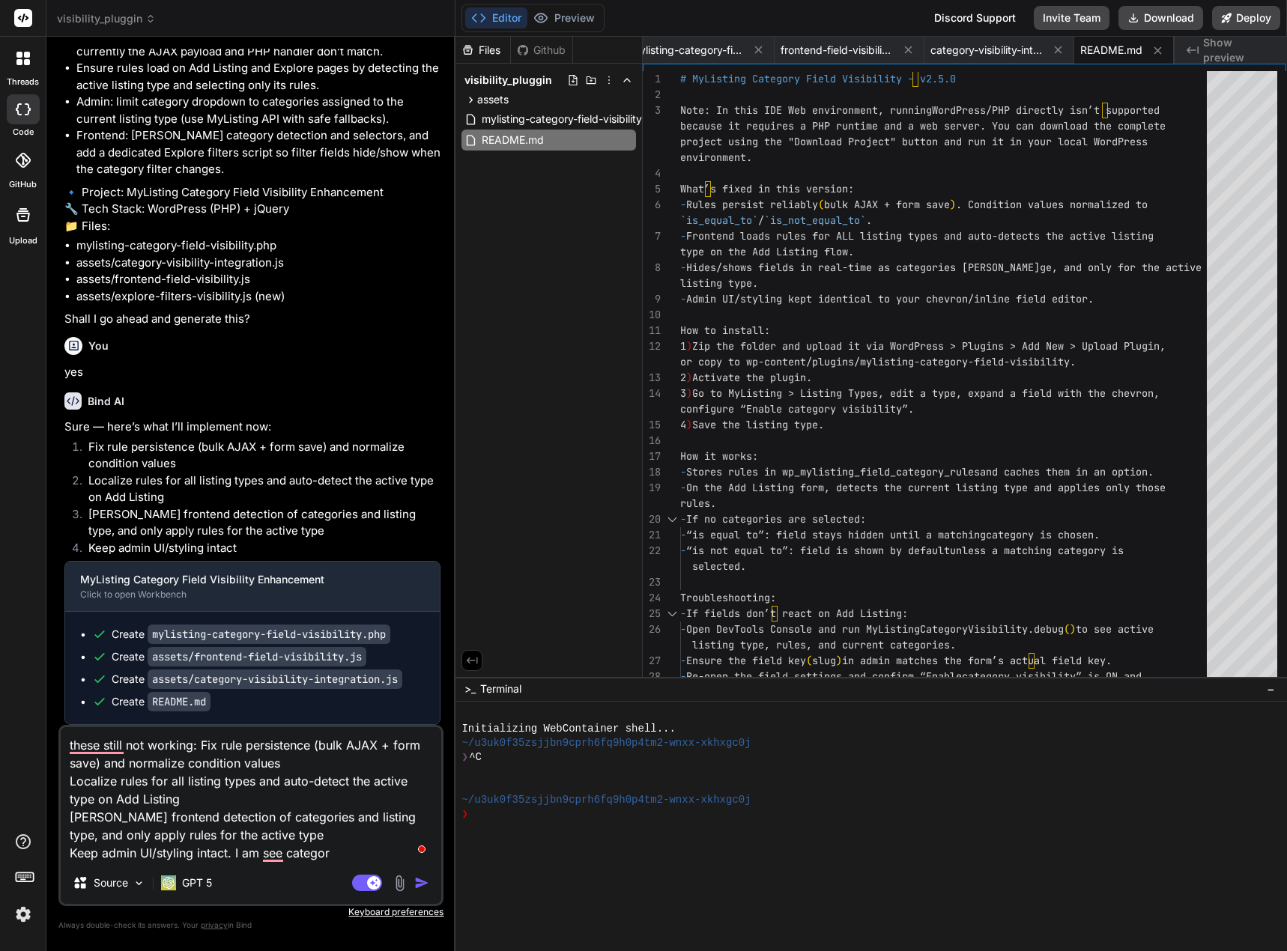
type textarea "these still not working: Fix rule persistence (bulk AJAX + form save) and norma…"
type textarea "x"
type textarea "these still not working: Fix rule persistence (bulk AJAX + form save) and norma…"
type textarea "x"
type textarea "these still not working: Fix rule persistence (bulk AJAX + form save) and norma…"
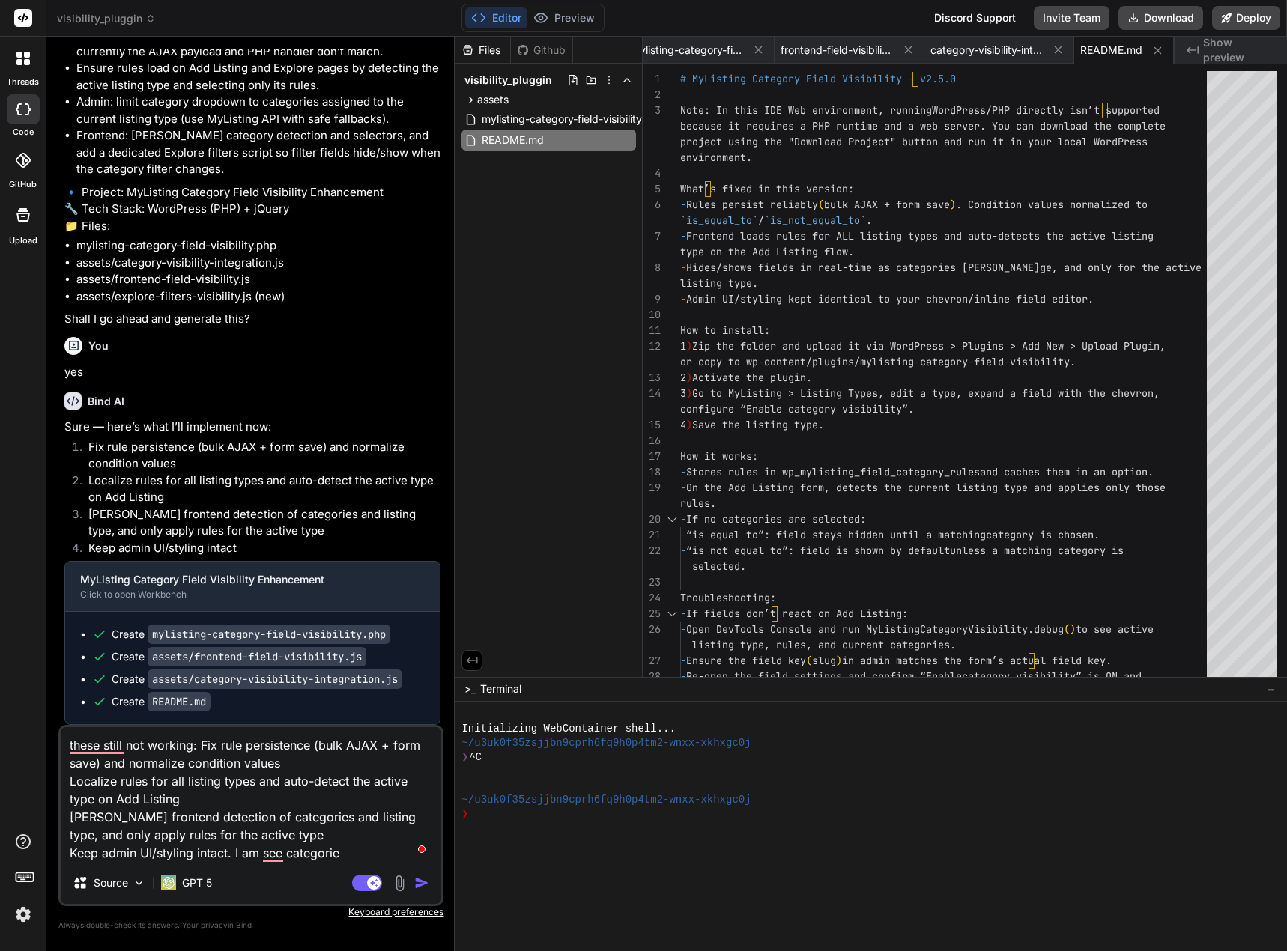
type textarea "x"
type textarea "these still not working: Fix rule persistence (bulk AJAX + form save) and norma…"
type textarea "x"
type textarea "these still not working: Fix rule persistence (bulk AJAX + form save) and norma…"
type textarea "x"
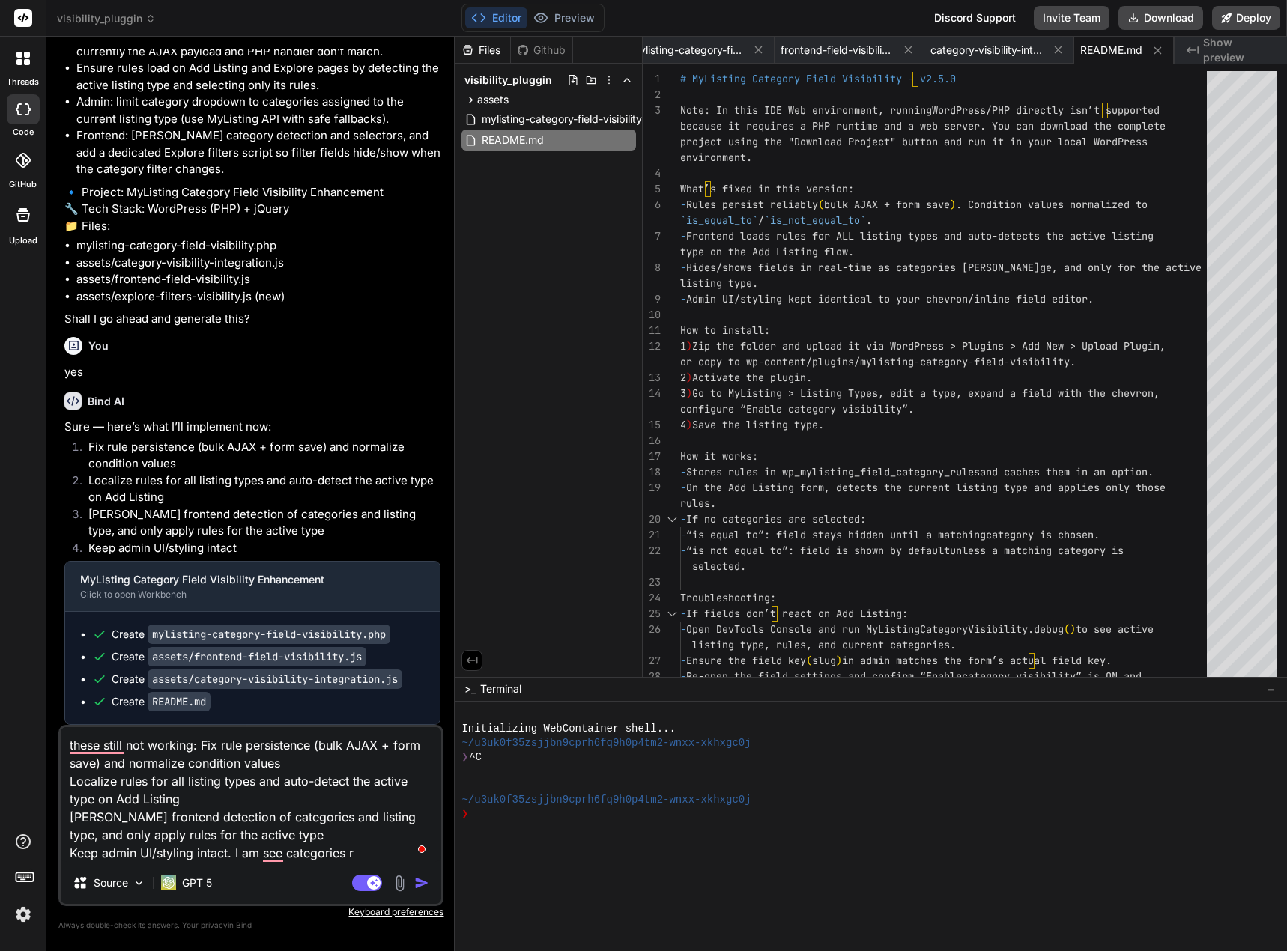
type textarea "these still not working: Fix rule persistence (bulk AJAX + form save) and norma…"
type textarea "x"
type textarea "these still not working: Fix rule persistence (bulk AJAX + form save) and norma…"
type textarea "x"
type textarea "these still not working: Fix rule persistence (bulk AJAX + form save) and norma…"
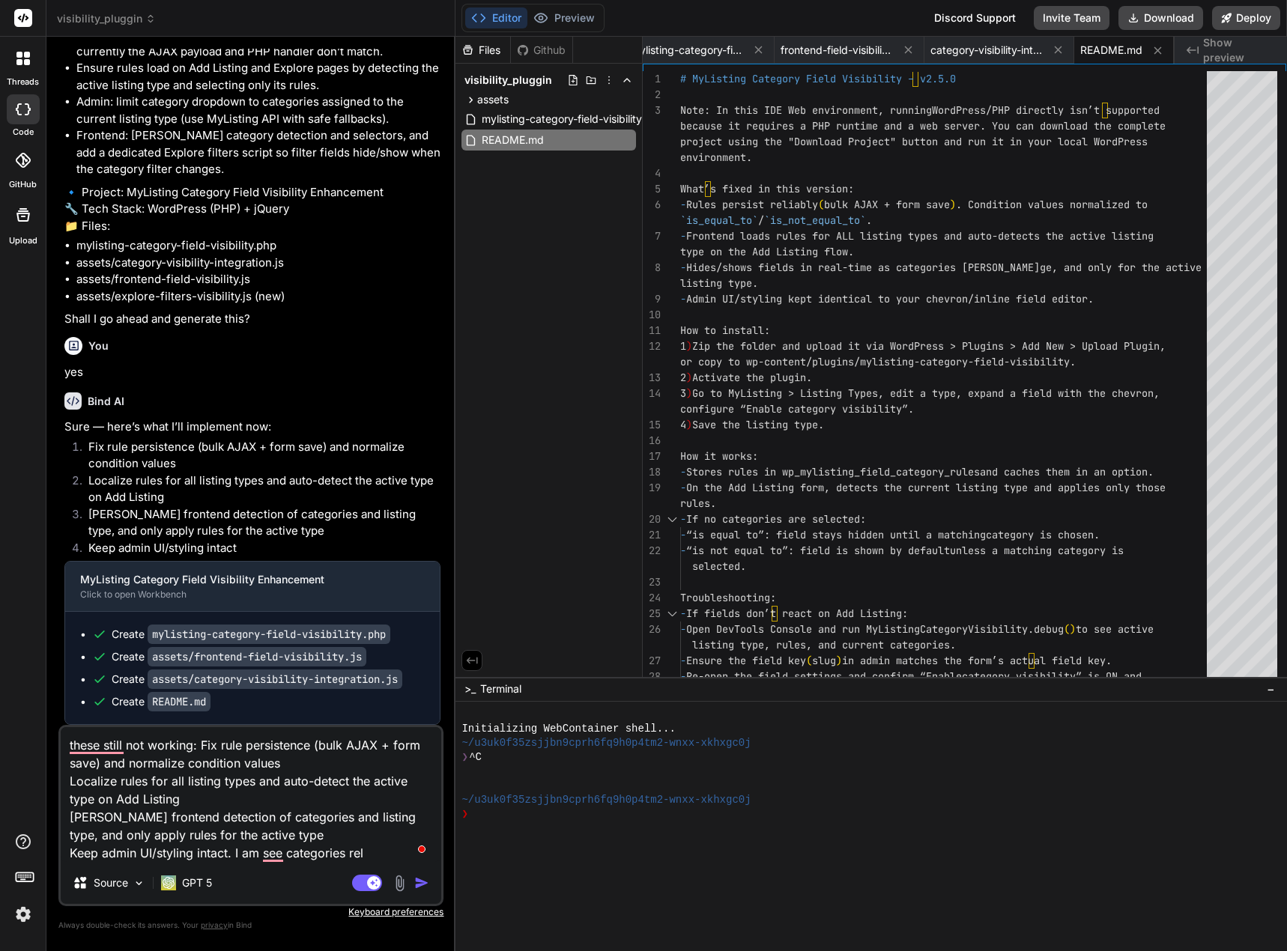
type textarea "x"
type textarea "these still not working: Fix rule persistence (bulk AJAX + form save) and norma…"
type textarea "x"
type textarea "these still not working: Fix rule persistence (bulk AJAX + form save) and norma…"
type textarea "x"
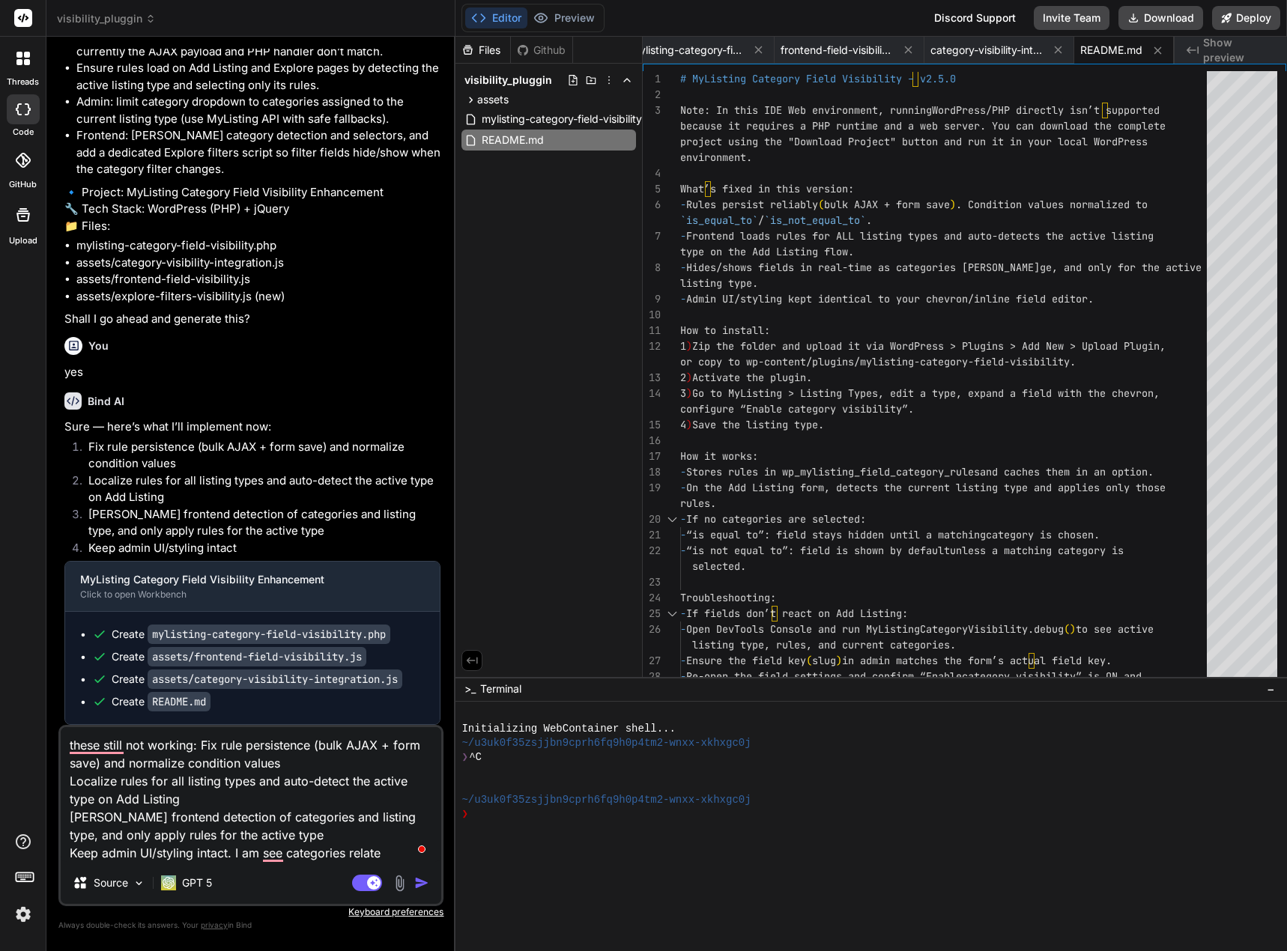
type textarea "these still not working: Fix rule persistence (bulk AJAX + form save) and norma…"
type textarea "x"
type textarea "these still not working: Fix rule persistence (bulk AJAX + form save) and norma…"
type textarea "x"
type textarea "these still not working: Fix rule persistence (bulk AJAX + form save) and norma…"
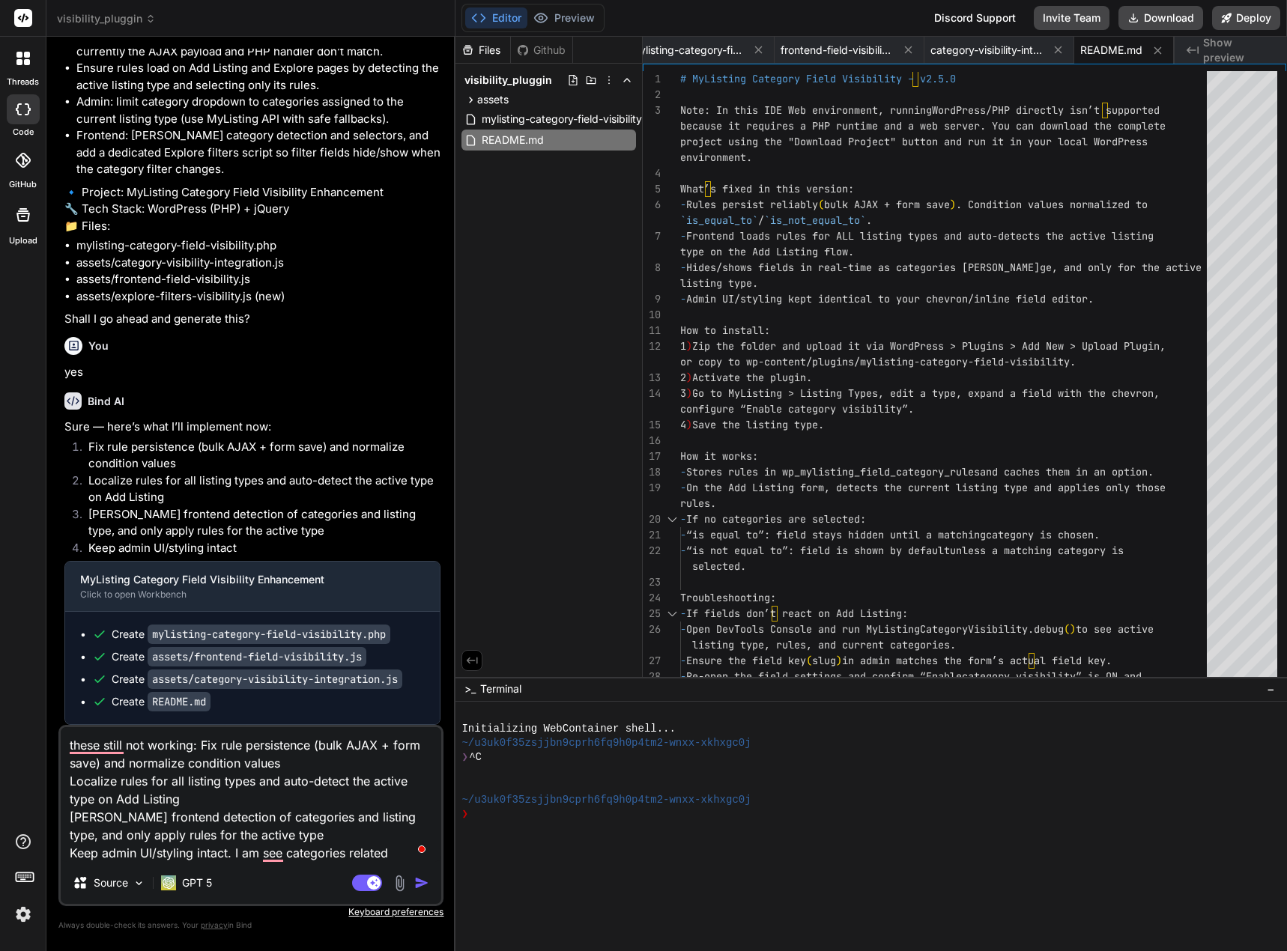
type textarea "x"
type textarea "these still not working: Fix rule persistence (bulk AJAX + form save) and norma…"
type textarea "x"
type textarea "these still not working: Fix rule persistence (bulk AJAX + form save) and norma…"
type textarea "x"
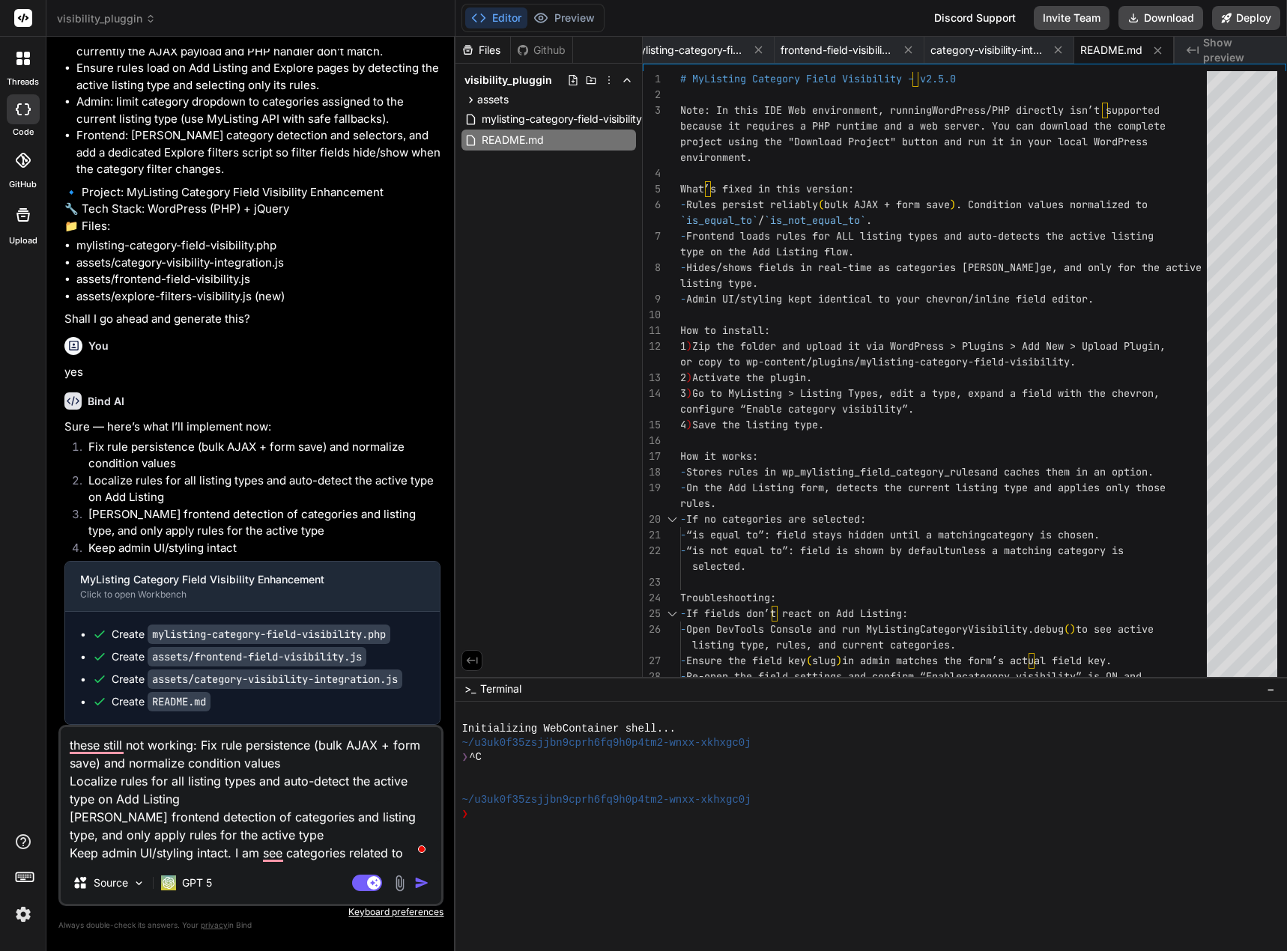
type textarea "these still not working: Fix rule persistence (bulk AJAX + form save) and norma…"
type textarea "x"
type textarea "these still not working: Fix rule persistence (bulk AJAX + form save) and norma…"
type textarea "x"
type textarea "these still not working: Fix rule persistence (bulk AJAX + form save) and norma…"
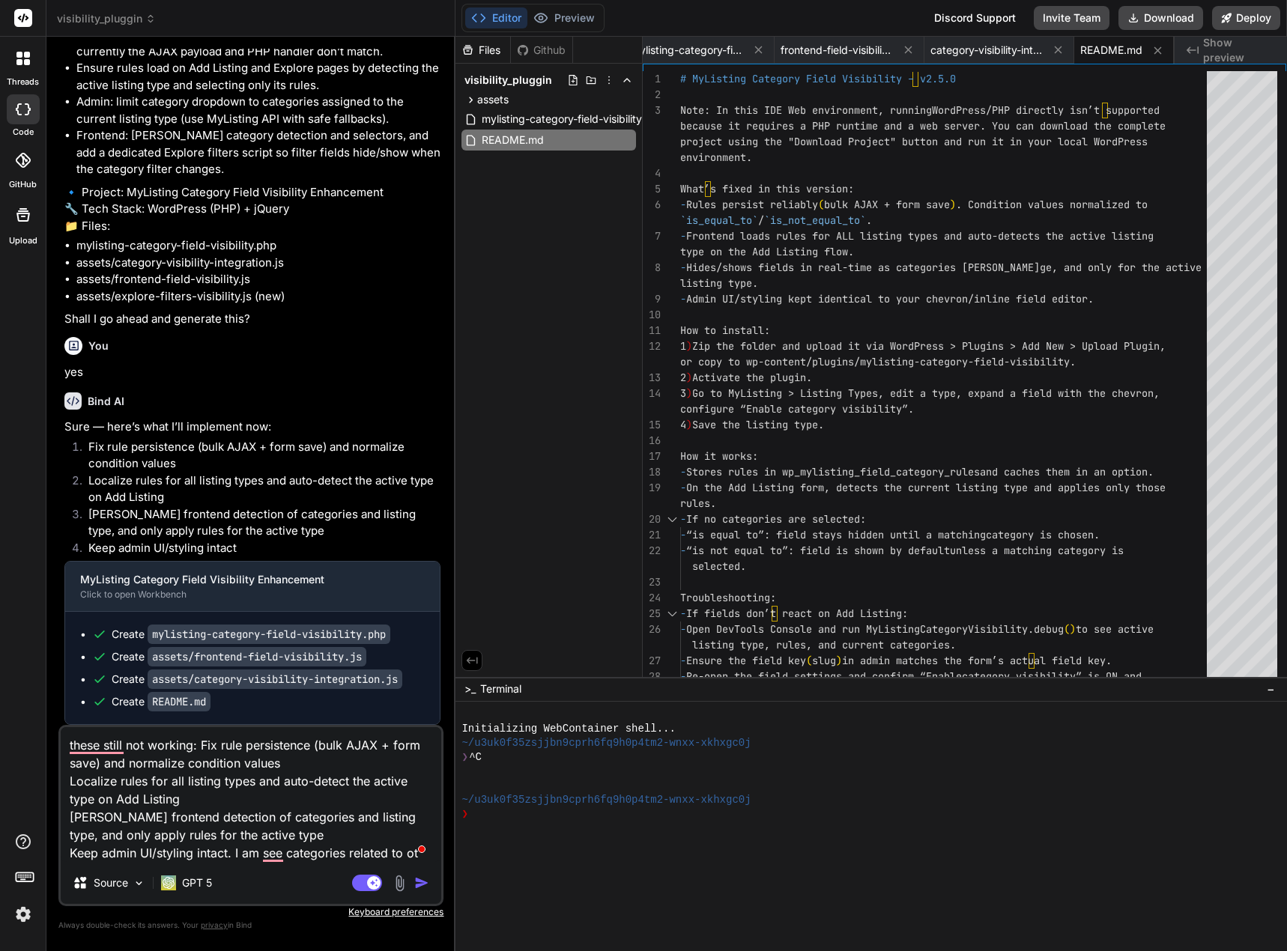
type textarea "x"
type textarea "these still not working: Fix rule persistence (bulk AJAX + form save) and norma…"
type textarea "x"
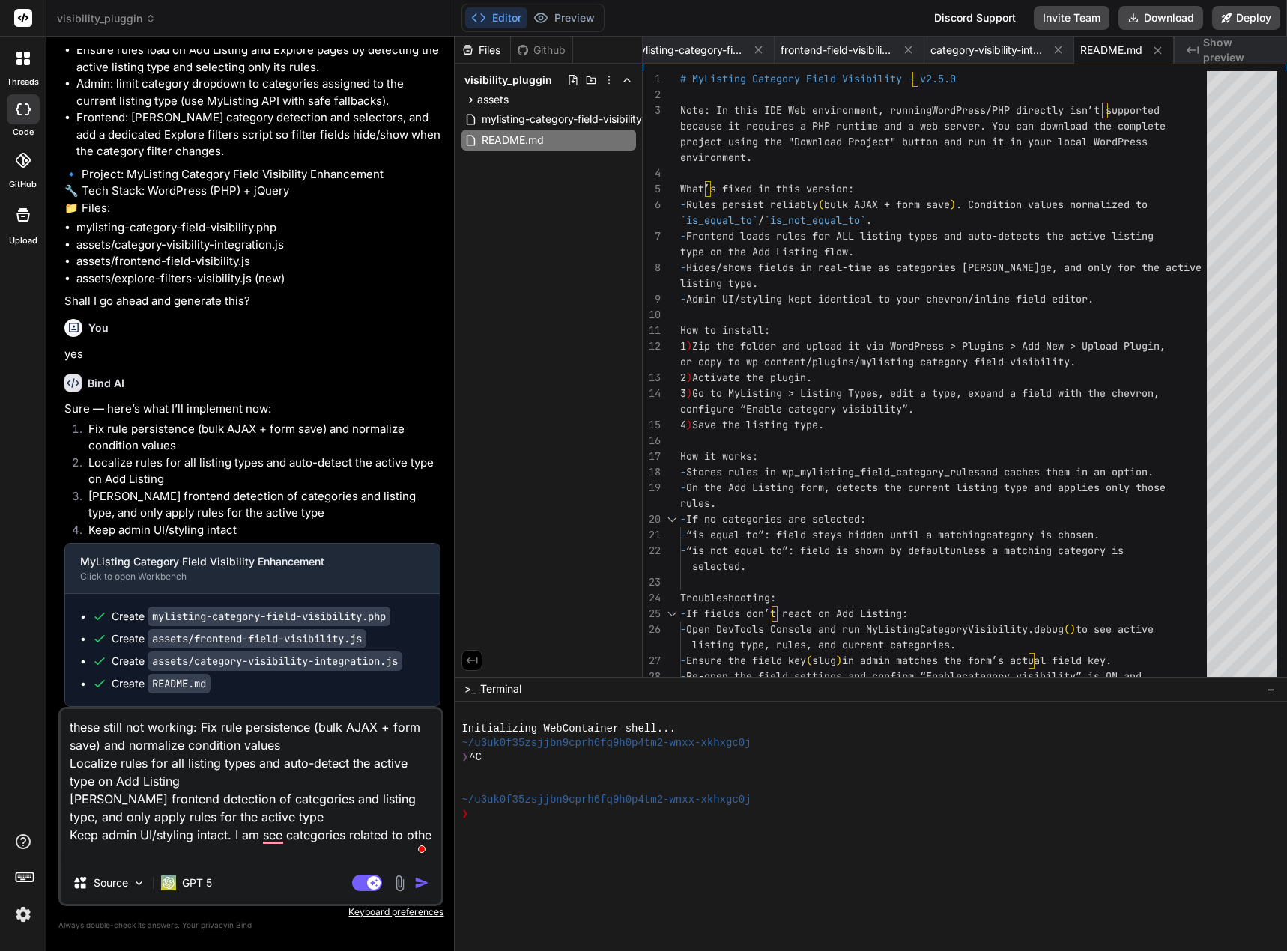
type textarea "these still not working: Fix rule persistence (bulk AJAX + form save) and norma…"
type textarea "x"
type textarea "these still not working: Fix rule persistence (bulk AJAX + form save) and norma…"
type textarea "x"
type textarea "these still not working: Fix rule persistence (bulk AJAX + form save) and norma…"
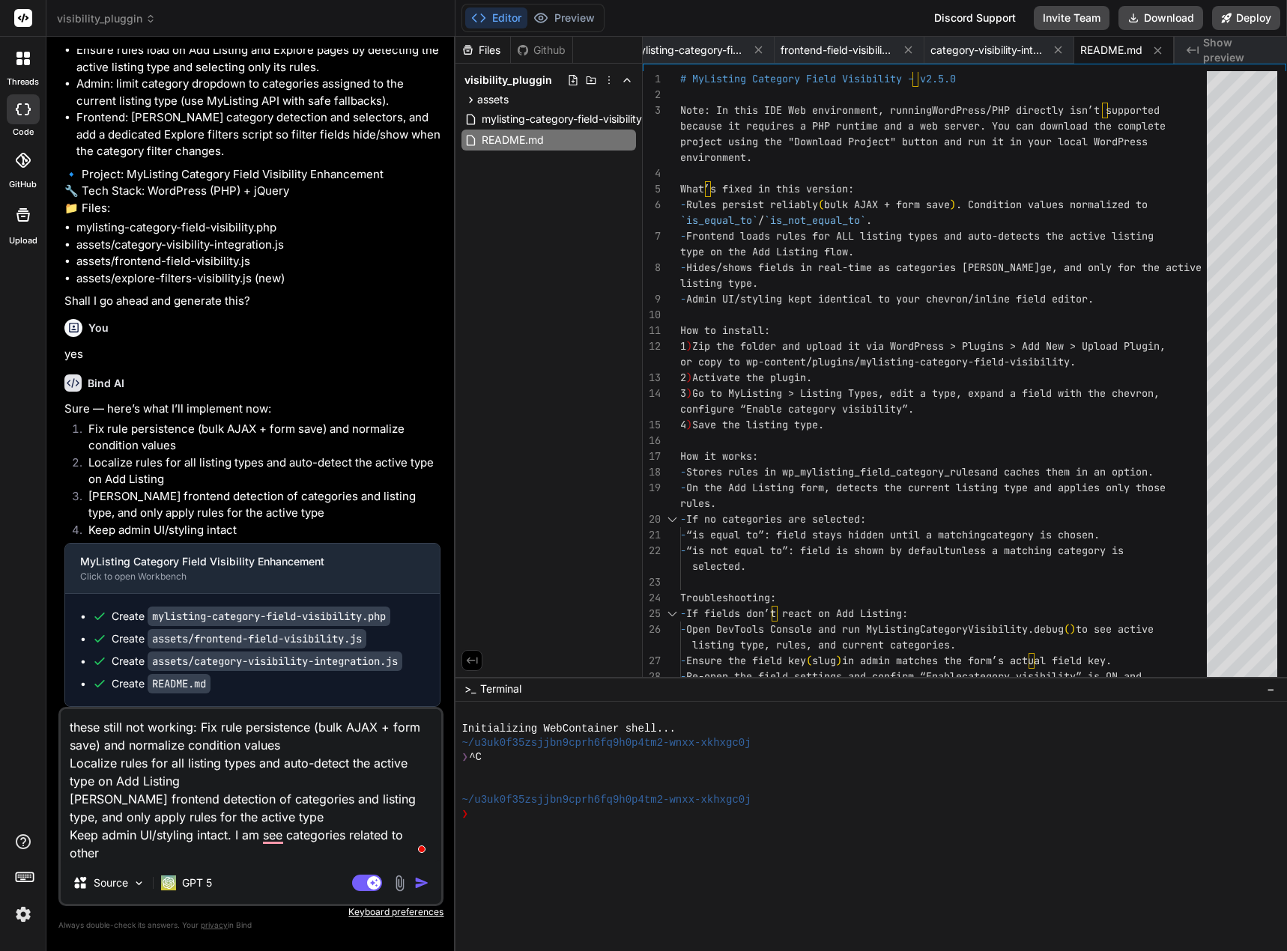
type textarea "x"
type textarea "these still not working: Fix rule persistence (bulk AJAX + form save) and norma…"
type textarea "x"
type textarea "these still not working: Fix rule persistence (bulk AJAX + form save) and norma…"
type textarea "x"
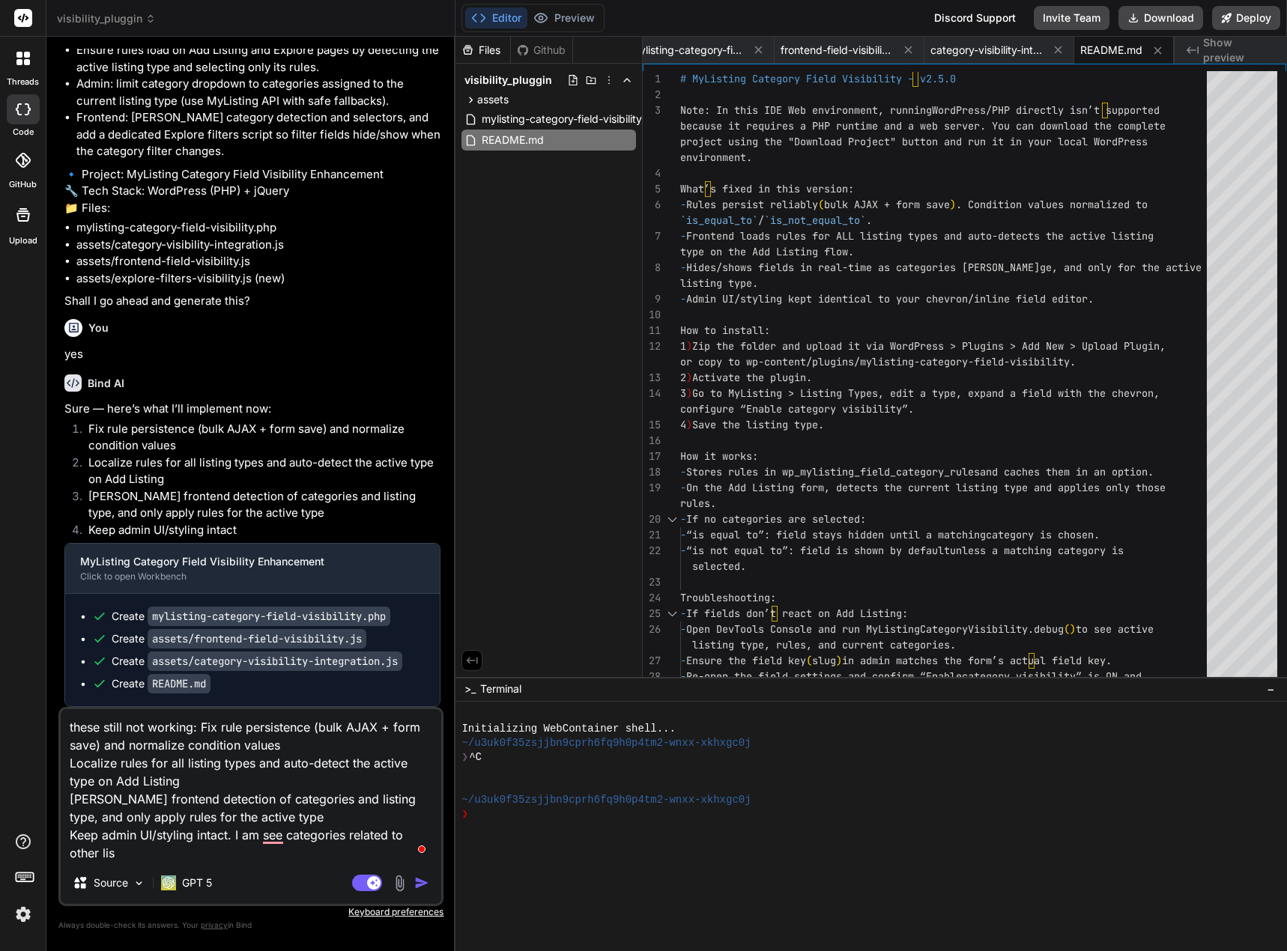
type textarea "these still not working: Fix rule persistence (bulk AJAX + form save) and norma…"
type textarea "x"
type textarea "these still not working: Fix rule persistence (bulk AJAX + form save) and norma…"
type textarea "x"
type textarea "these still not working: Fix rule persistence (bulk AJAX + form save) and norma…"
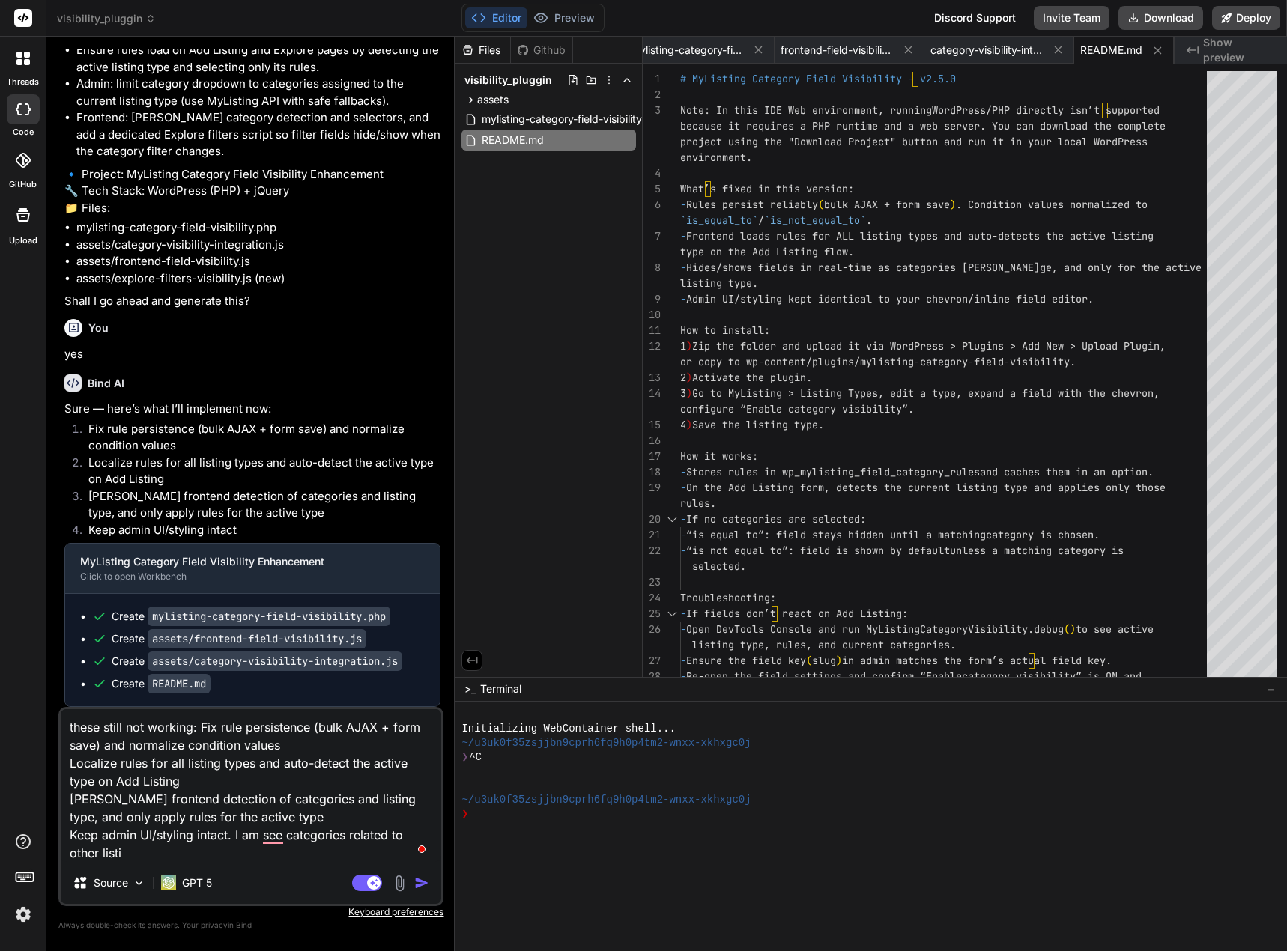
type textarea "x"
type textarea "these still not working: Fix rule persistence (bulk AJAX + form save) and norma…"
type textarea "x"
type textarea "these still not working: Fix rule persistence (bulk AJAX + form save) and norma…"
type textarea "x"
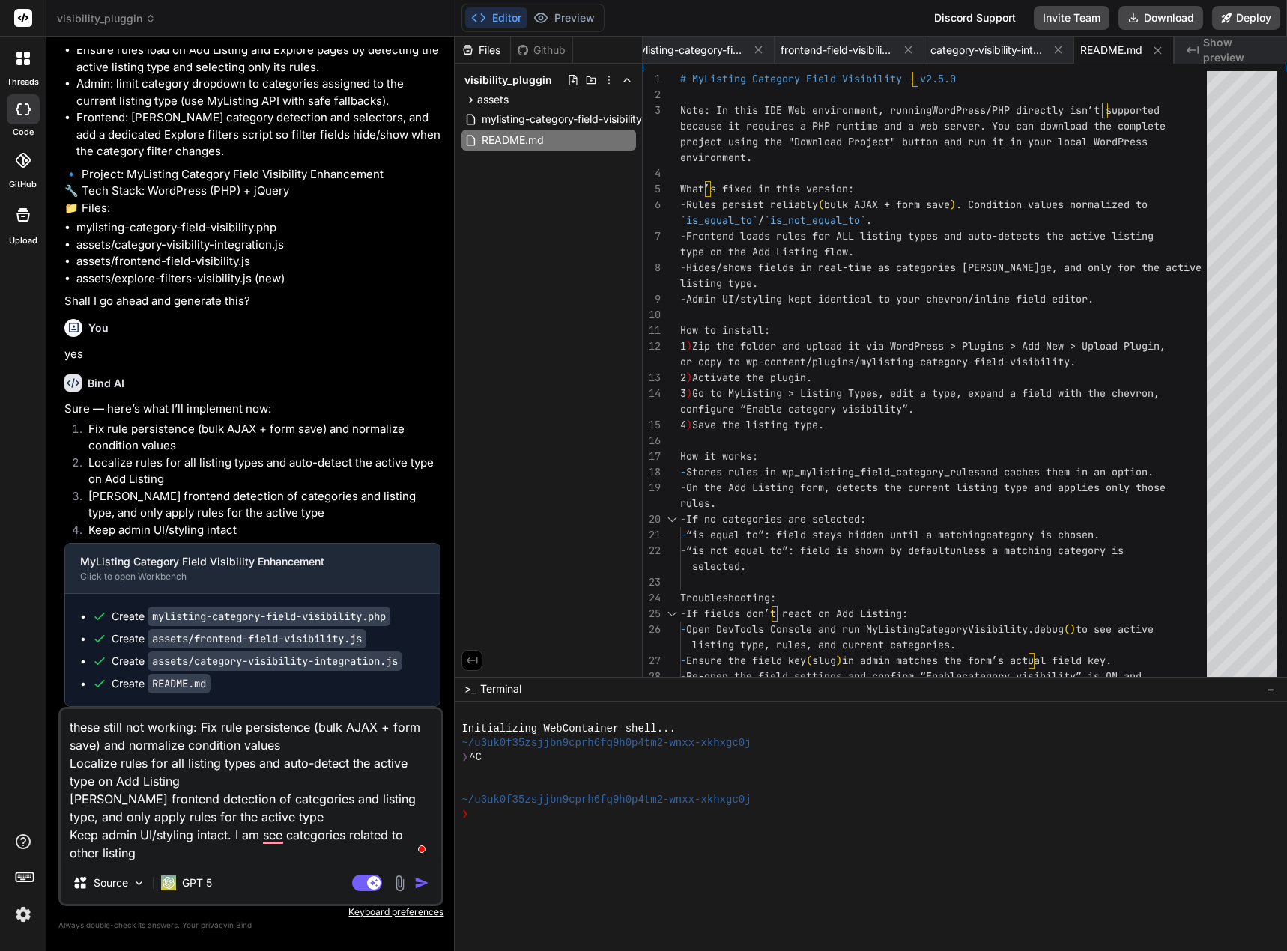
type textarea "these still not working: Fix rule persistence (bulk AJAX + form save) and norma…"
type textarea "x"
type textarea "these still not working: Fix rule persistence (bulk AJAX + form save) and norma…"
type textarea "x"
type textarea "these still not working: Fix rule persistence (bulk AJAX + form save) and norma…"
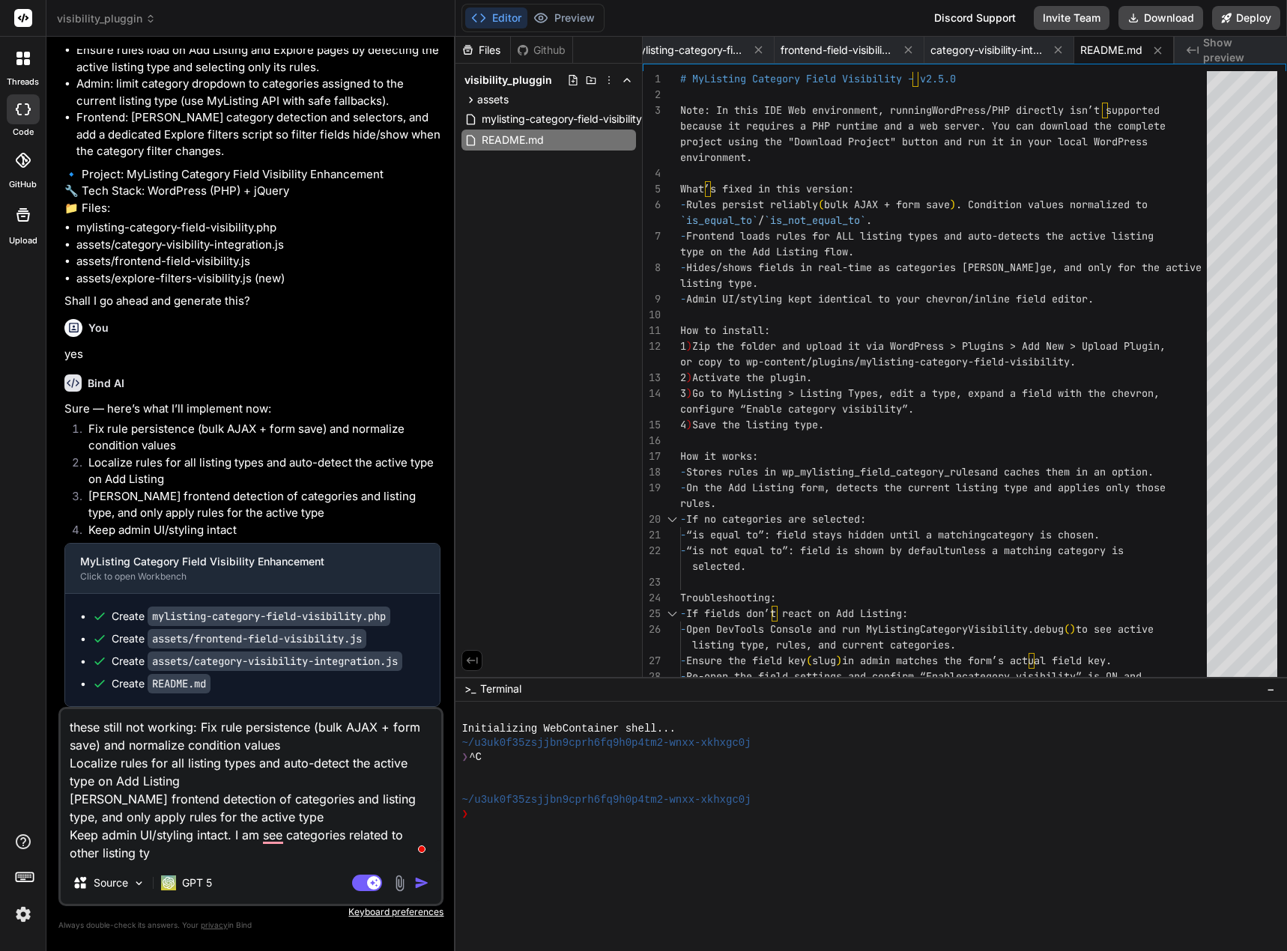
type textarea "x"
type textarea "these still not working: Fix rule persistence (bulk AJAX + form save) and norma…"
type textarea "x"
type textarea "these still not working: Fix rule persistence (bulk AJAX + form save) and norma…"
type textarea "x"
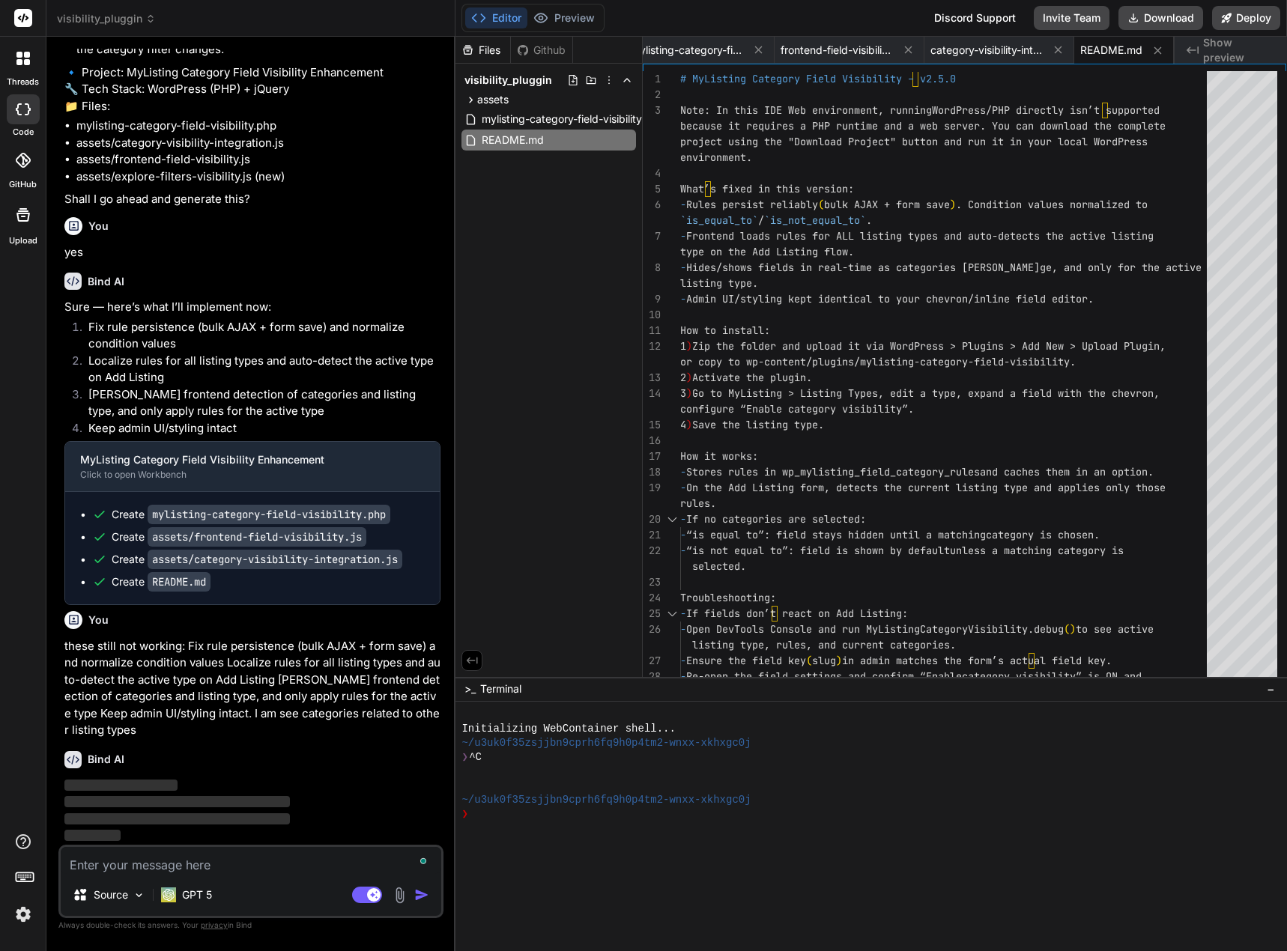
scroll to position [7436, 0]
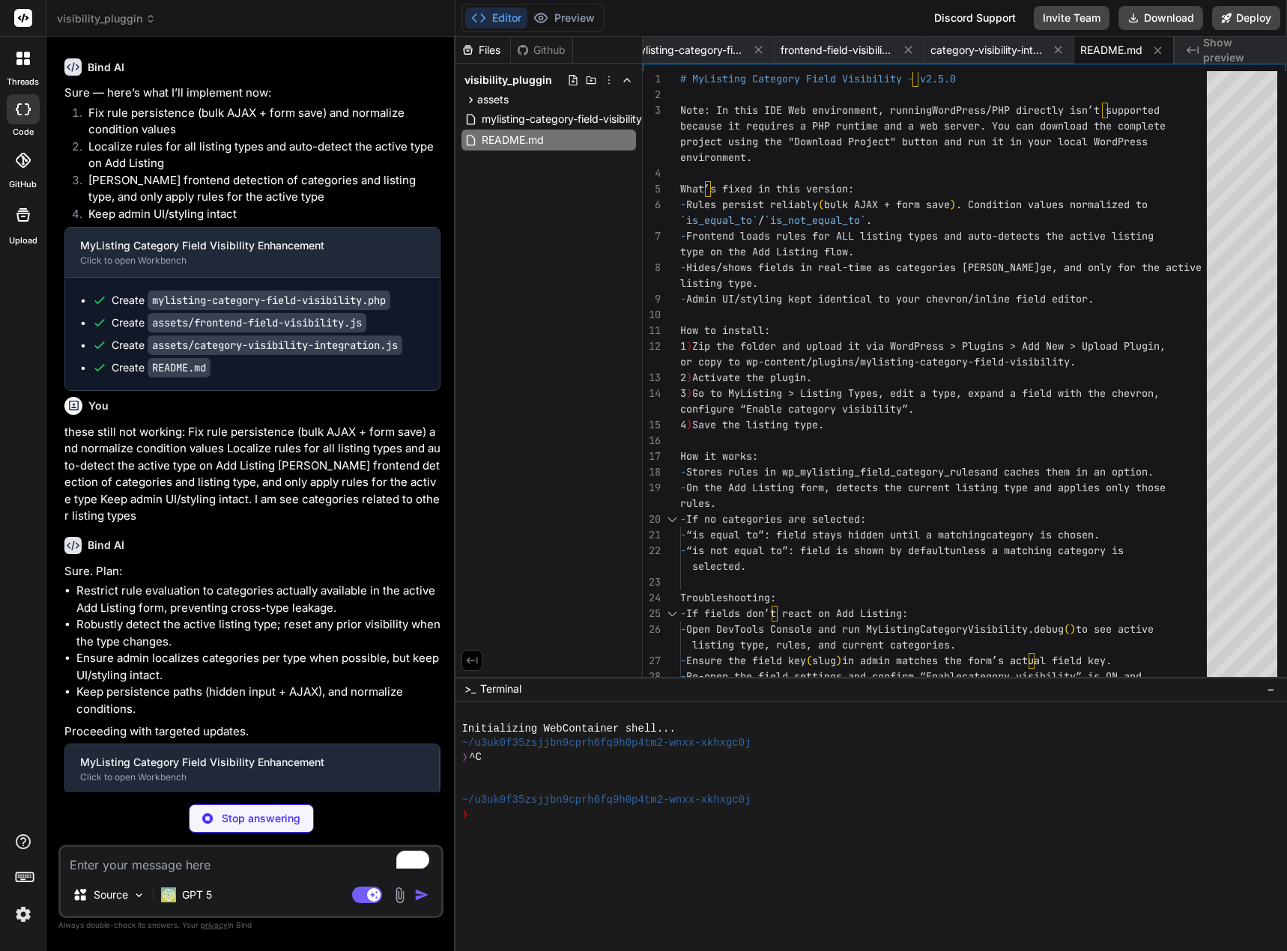
type textarea "x"
type textarea "echo '<strong>MyListing Category Field Visibility</strong> requires the MyListi…"
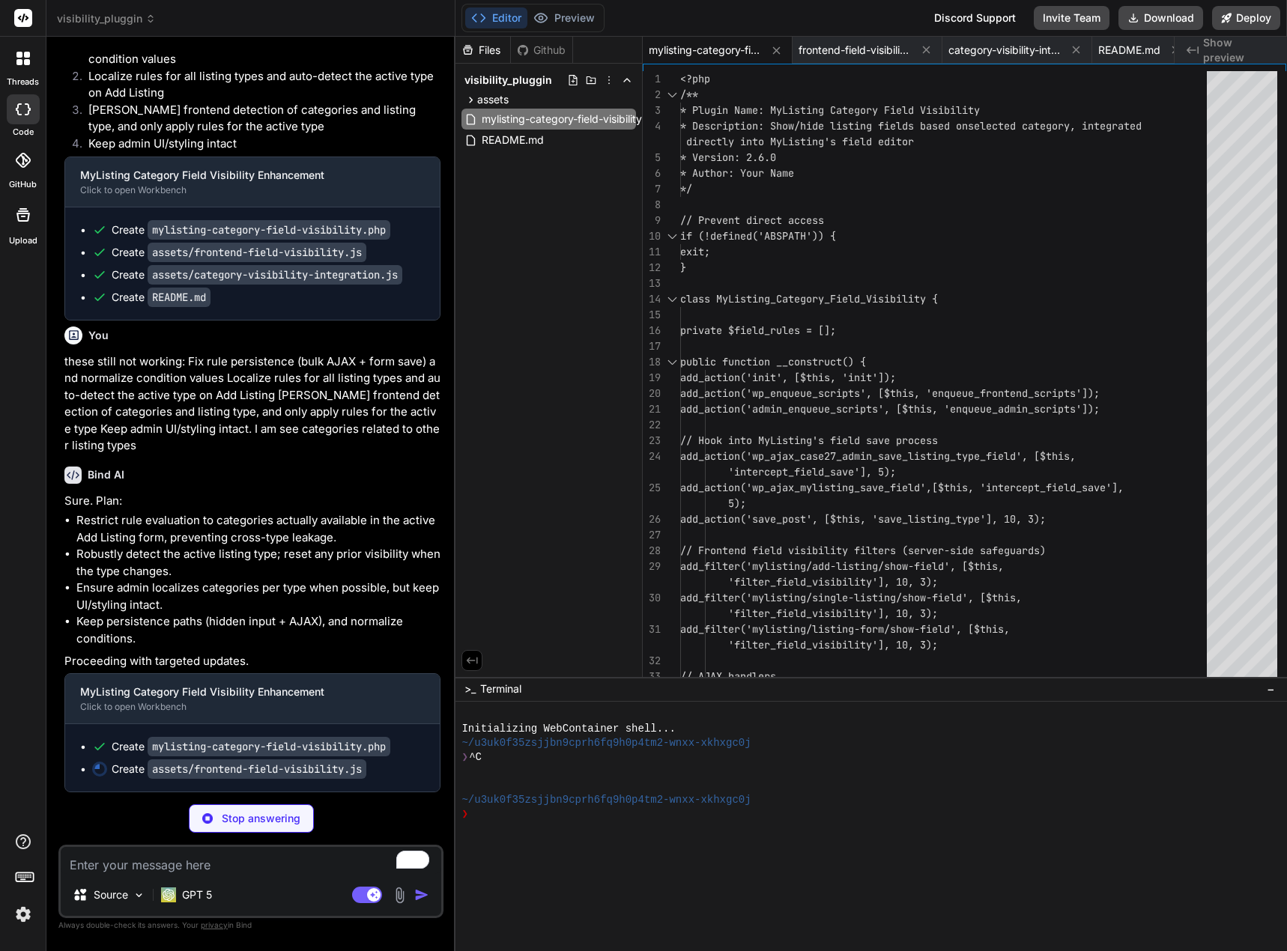
scroll to position [7421, 0]
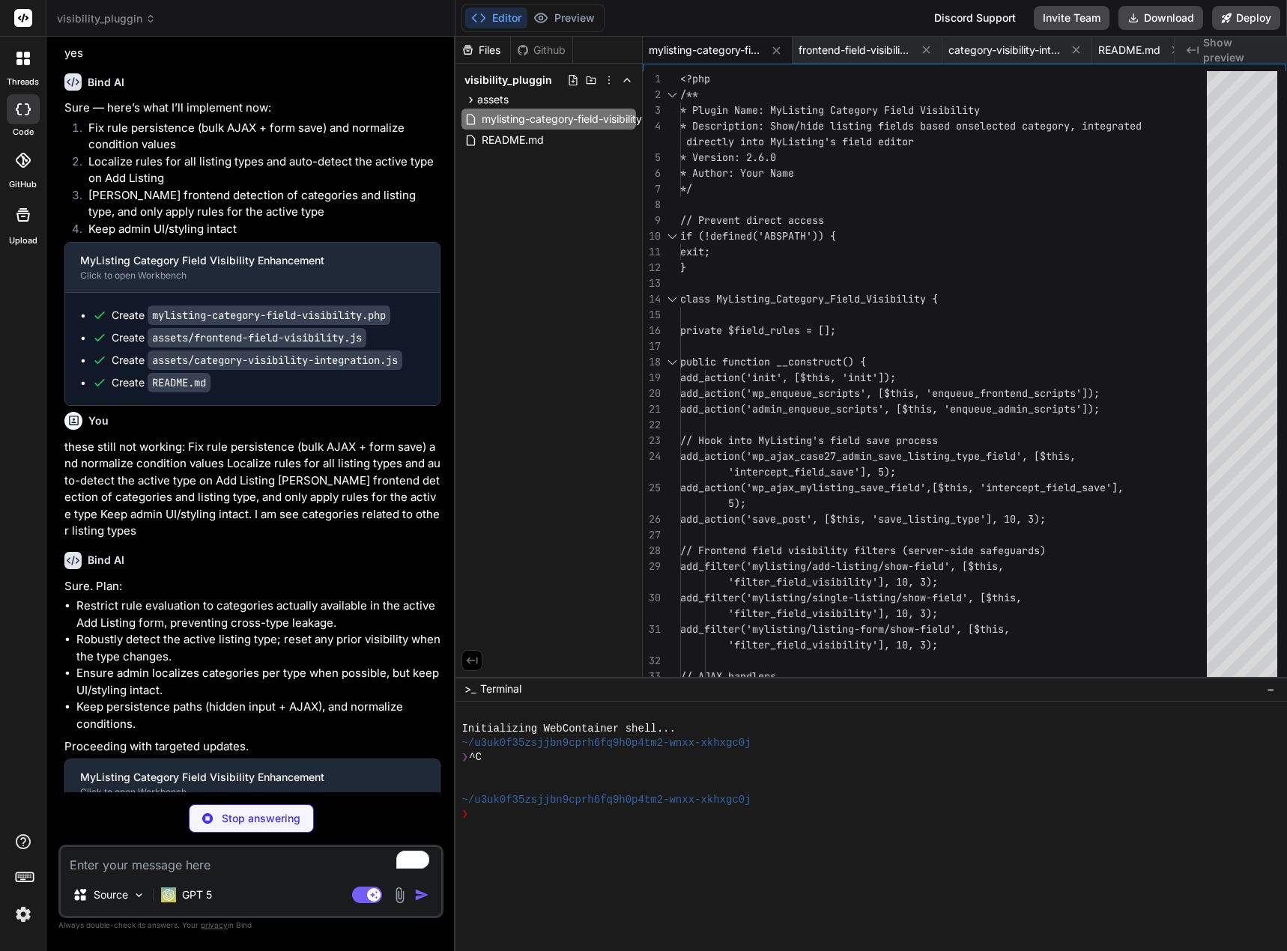
type textarea "x"
type textarea "currentCategories, availableCategories, rulesCount: Object.keys(rules || {}).le…"
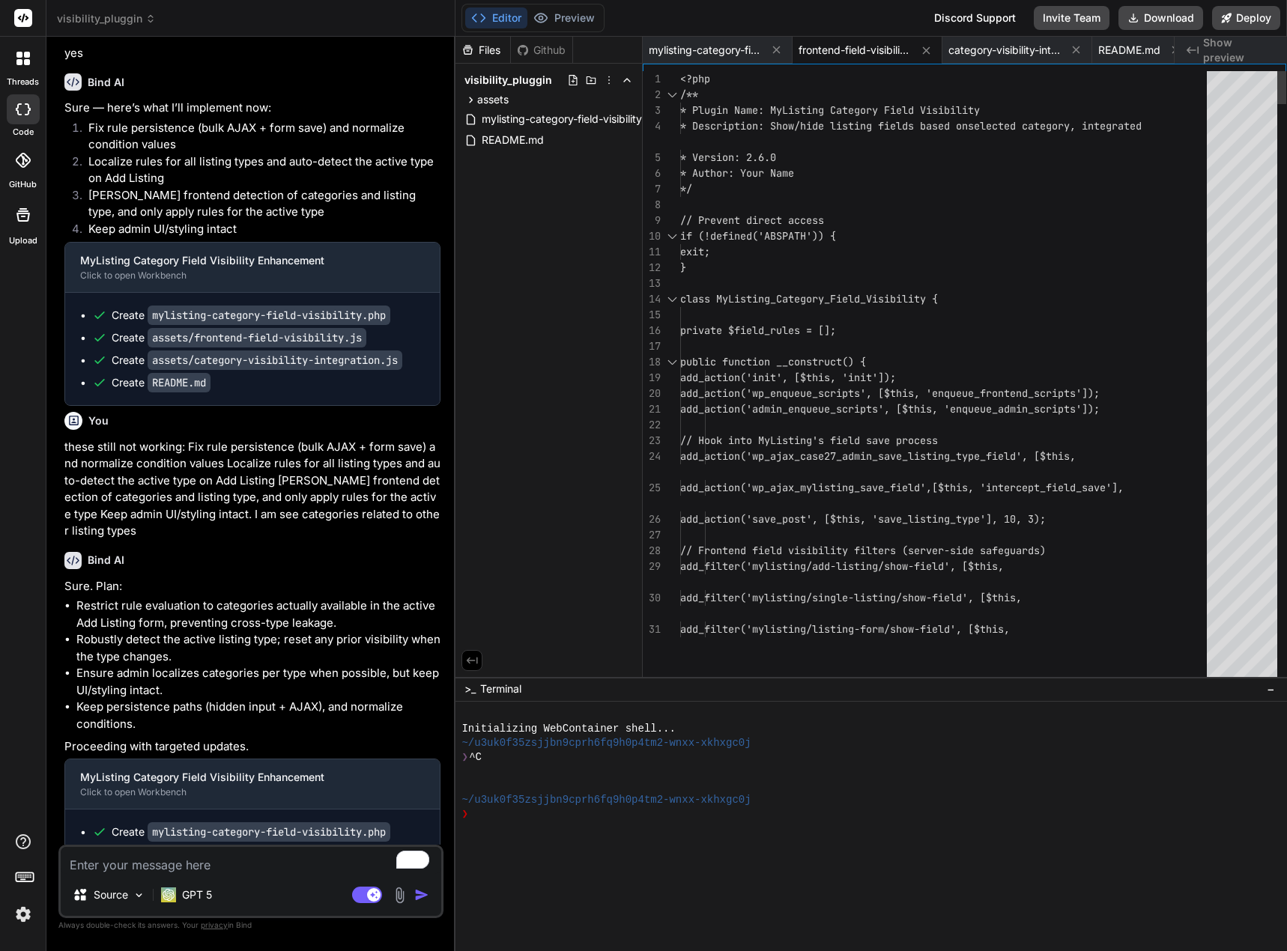
type textarea "x"
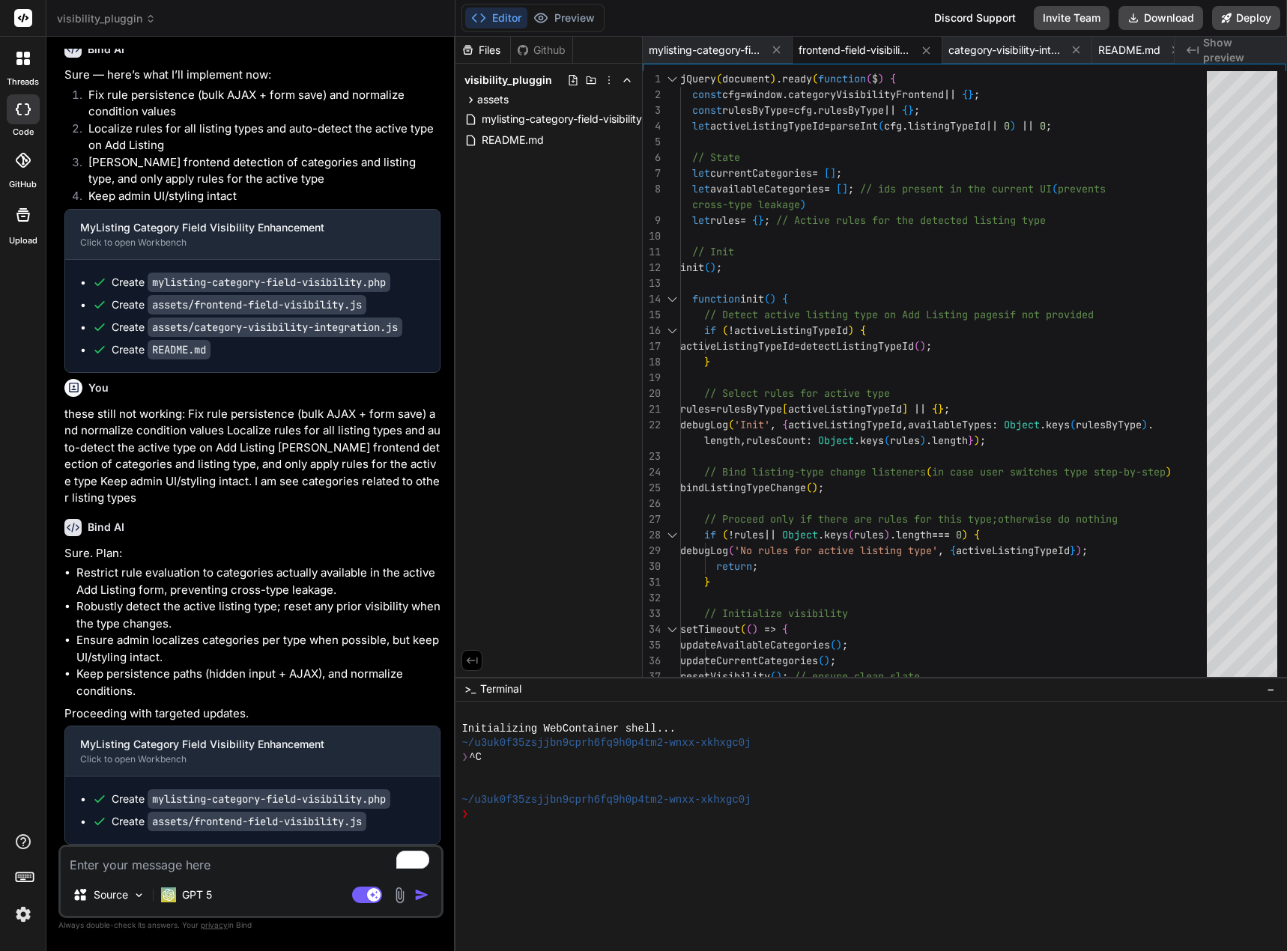
scroll to position [7668, 0]
click at [245, 861] on textarea "To enrich screen reader interactions, please activate Accessibility in Grammarl…" at bounding box center [251, 860] width 380 height 27
type textarea "a"
type textarea "x"
type textarea "ar"
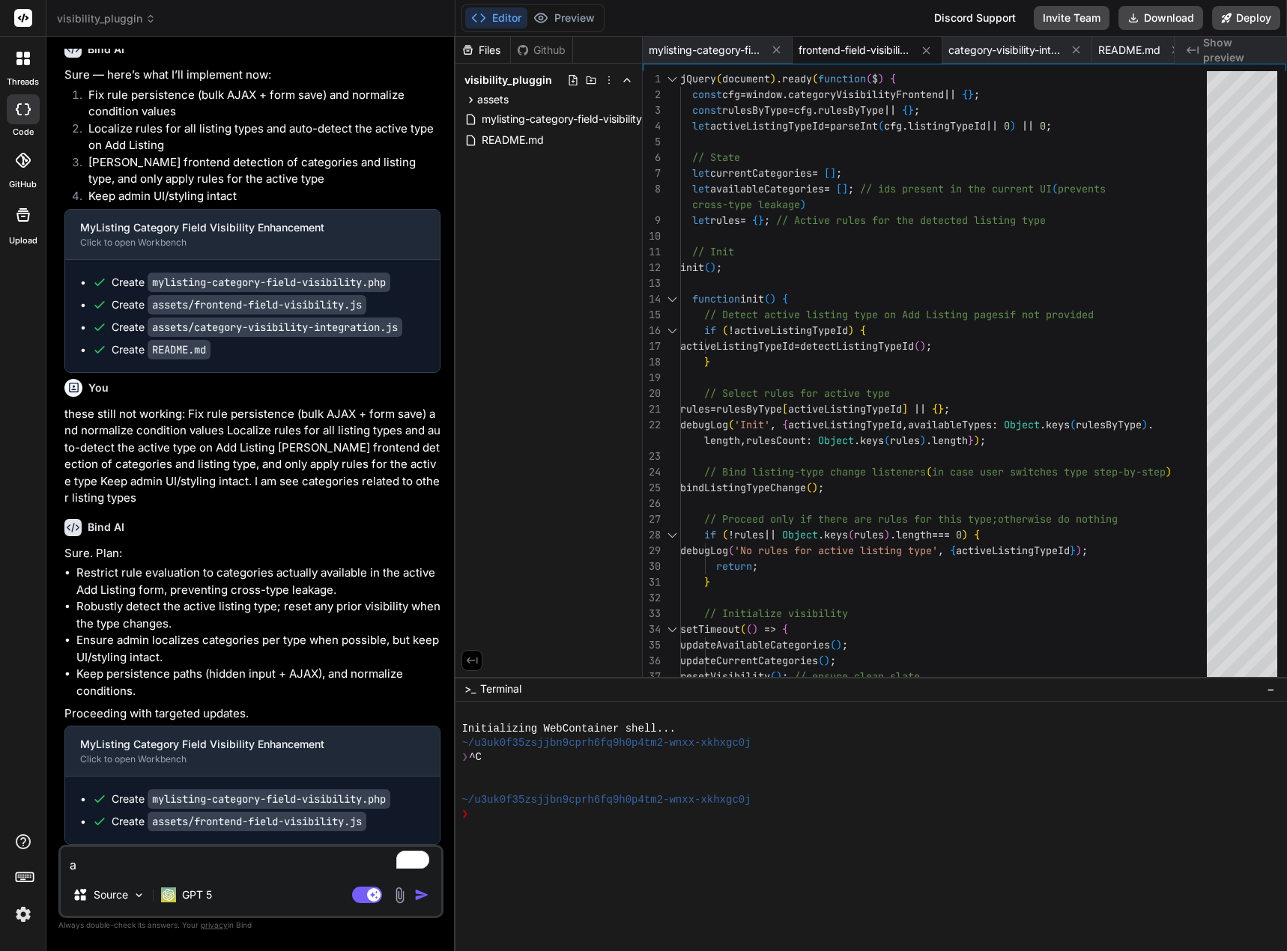
type textarea "x"
type textarea "are"
type textarea "x"
type textarea "are"
type textarea "x"
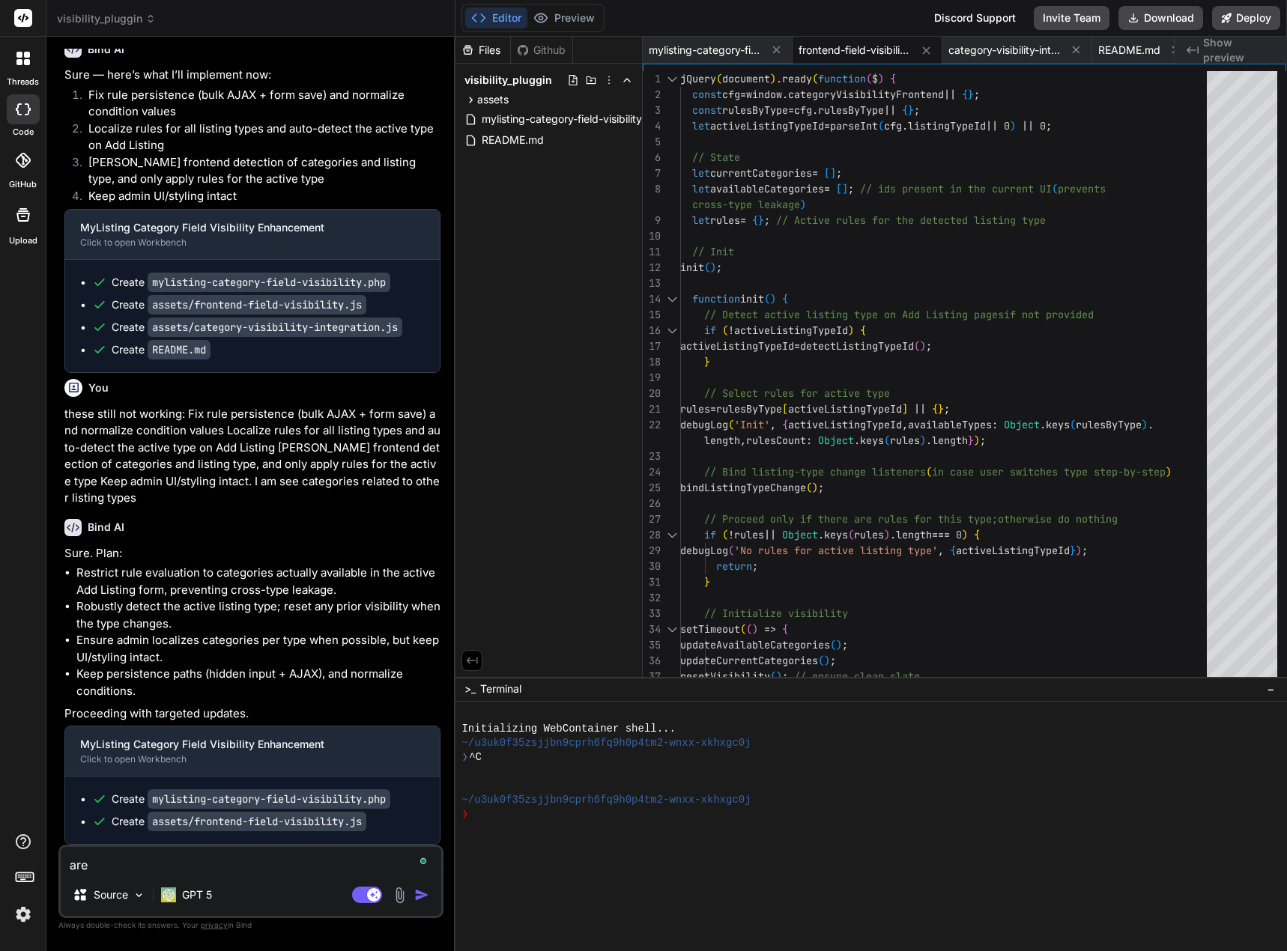
type textarea "are y"
type textarea "x"
type textarea "are yo"
type textarea "x"
type textarea "are you"
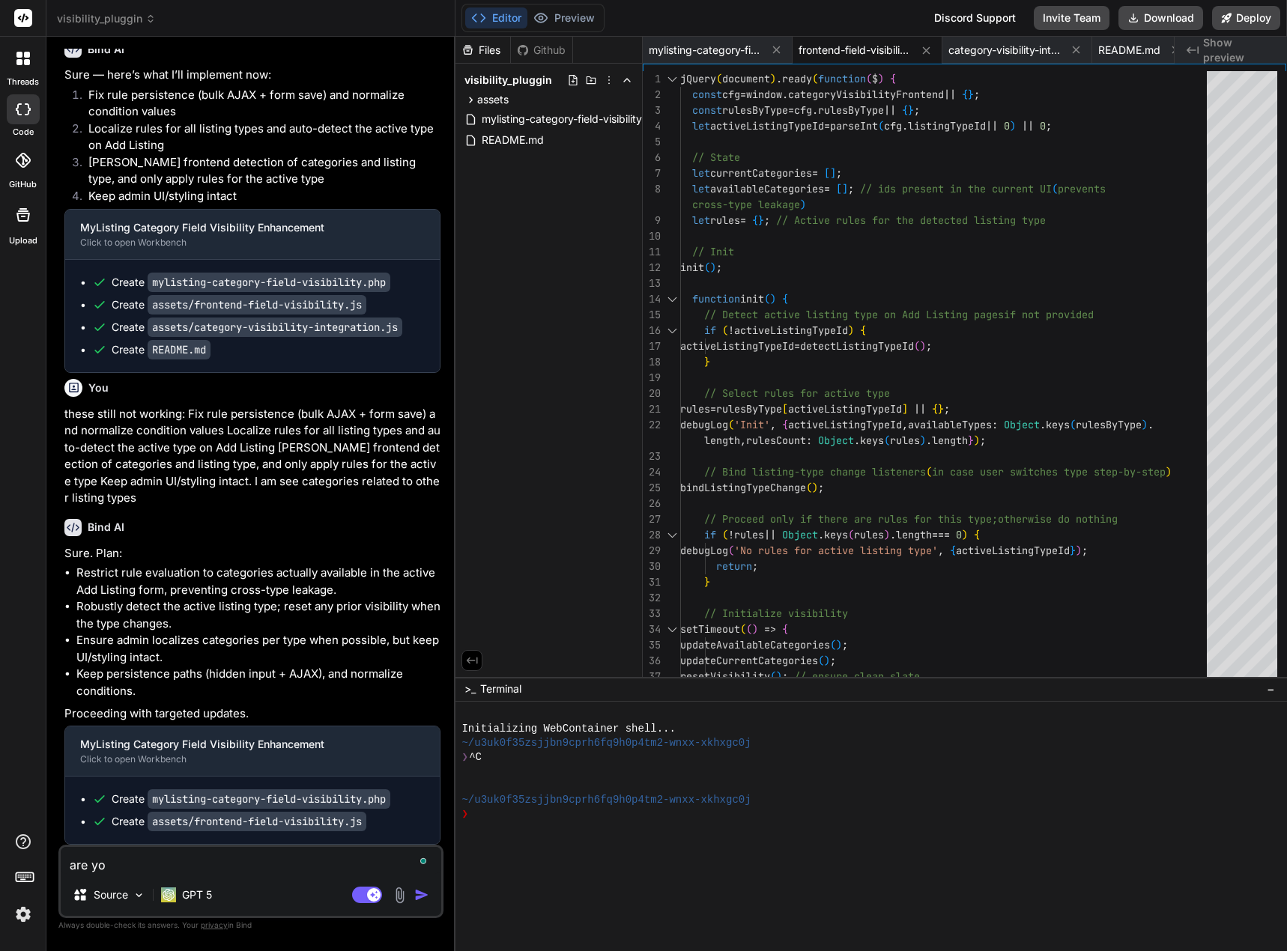
type textarea "x"
type textarea "are you"
type textarea "x"
type textarea "are you d"
type textarea "x"
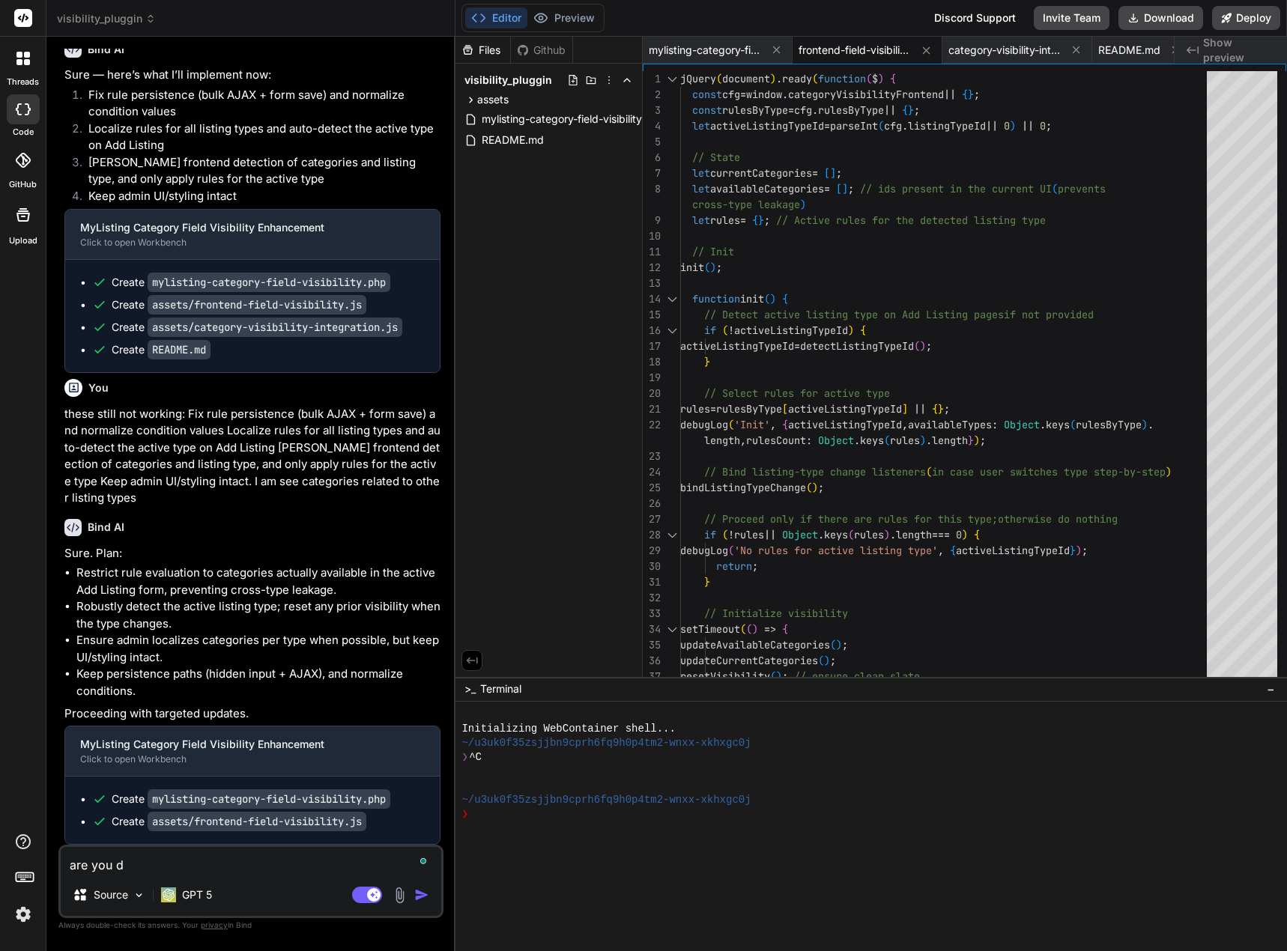
type textarea "are you do"
type textarea "x"
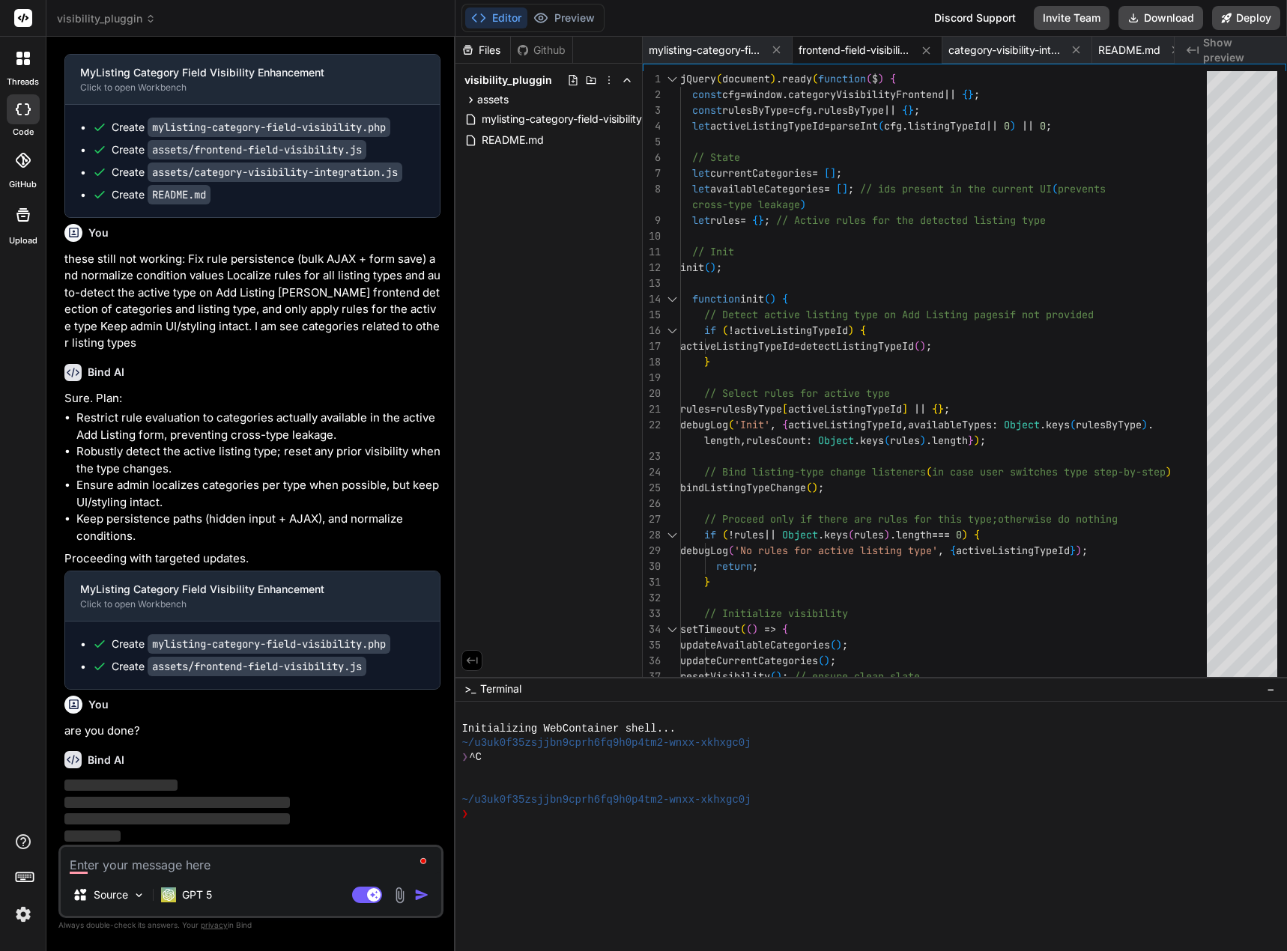
scroll to position [7824, 0]
click at [1167, 18] on button "Download" at bounding box center [1160, 18] width 85 height 24
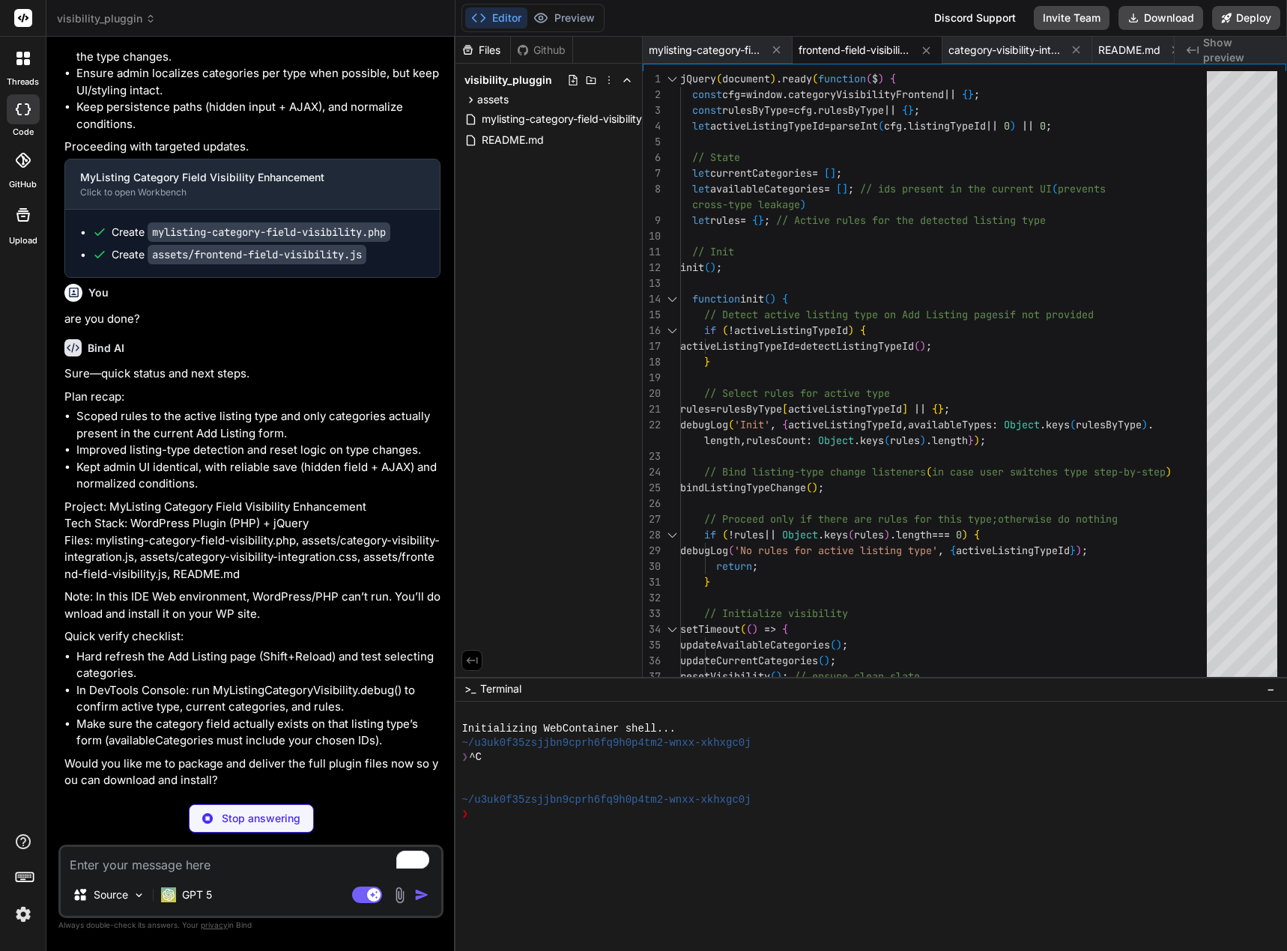
scroll to position [8183, 0]
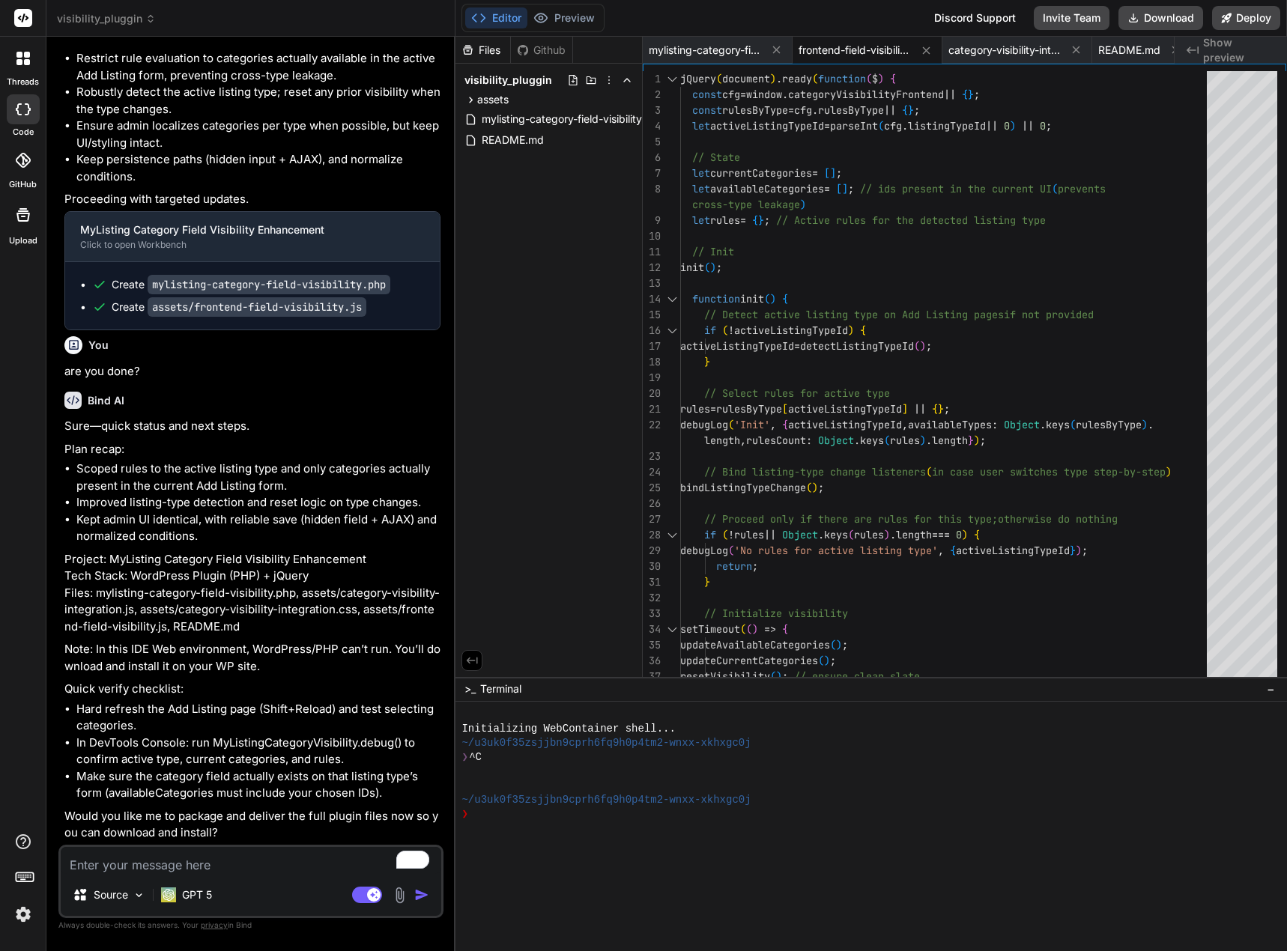
click at [266, 869] on textarea "To enrich screen reader interactions, please activate Accessibility in Grammarl…" at bounding box center [251, 860] width 380 height 27
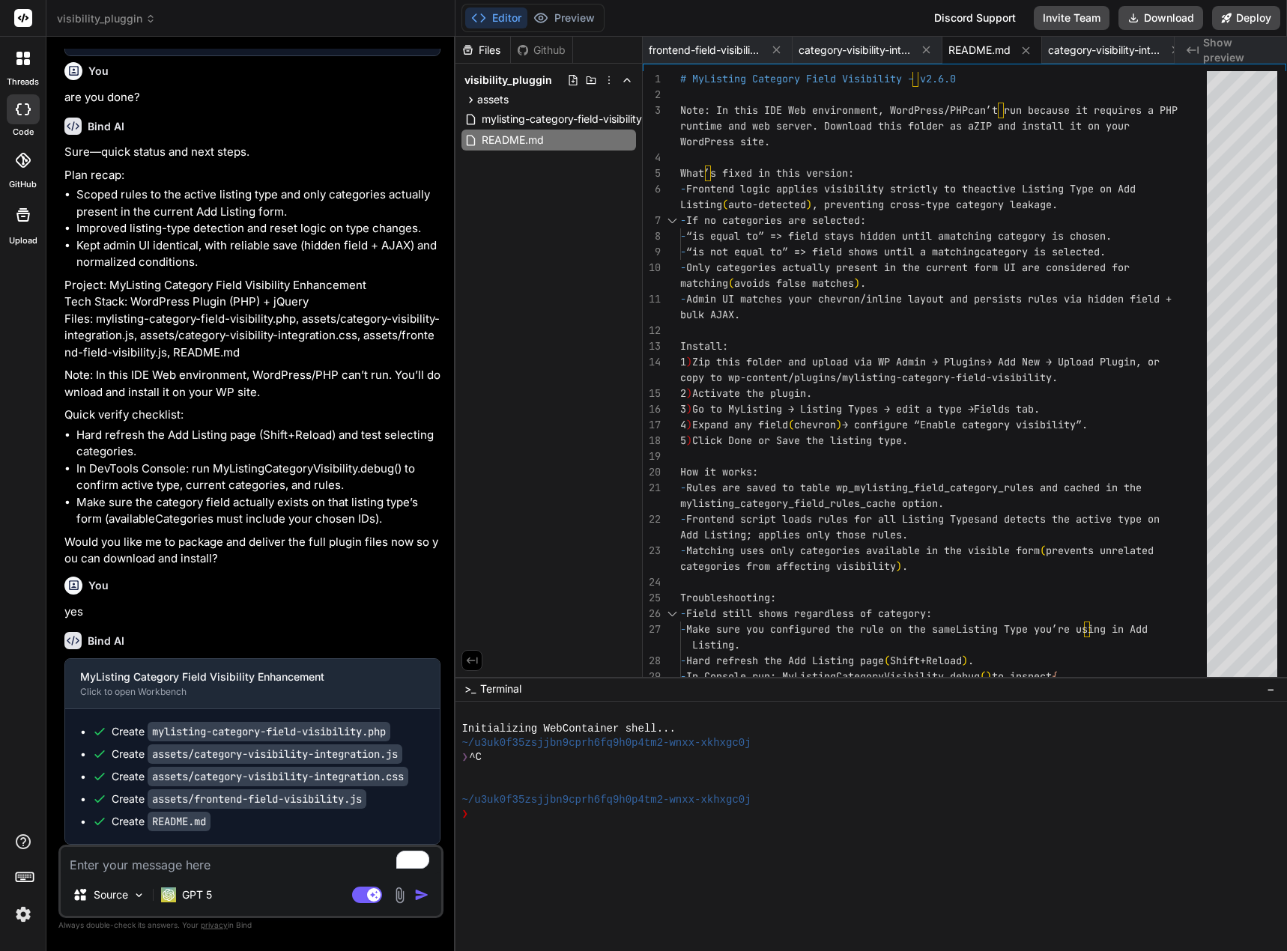
scroll to position [8457, 0]
click at [1170, 16] on button "Download" at bounding box center [1160, 18] width 85 height 24
click at [146, 865] on textarea "To enrich screen reader interactions, please activate Accessibility in Grammarl…" at bounding box center [251, 860] width 380 height 27
click at [291, 862] on textarea "i am editing a listing type bu" at bounding box center [251, 860] width 380 height 27
paste textarea "Enable category visibility"
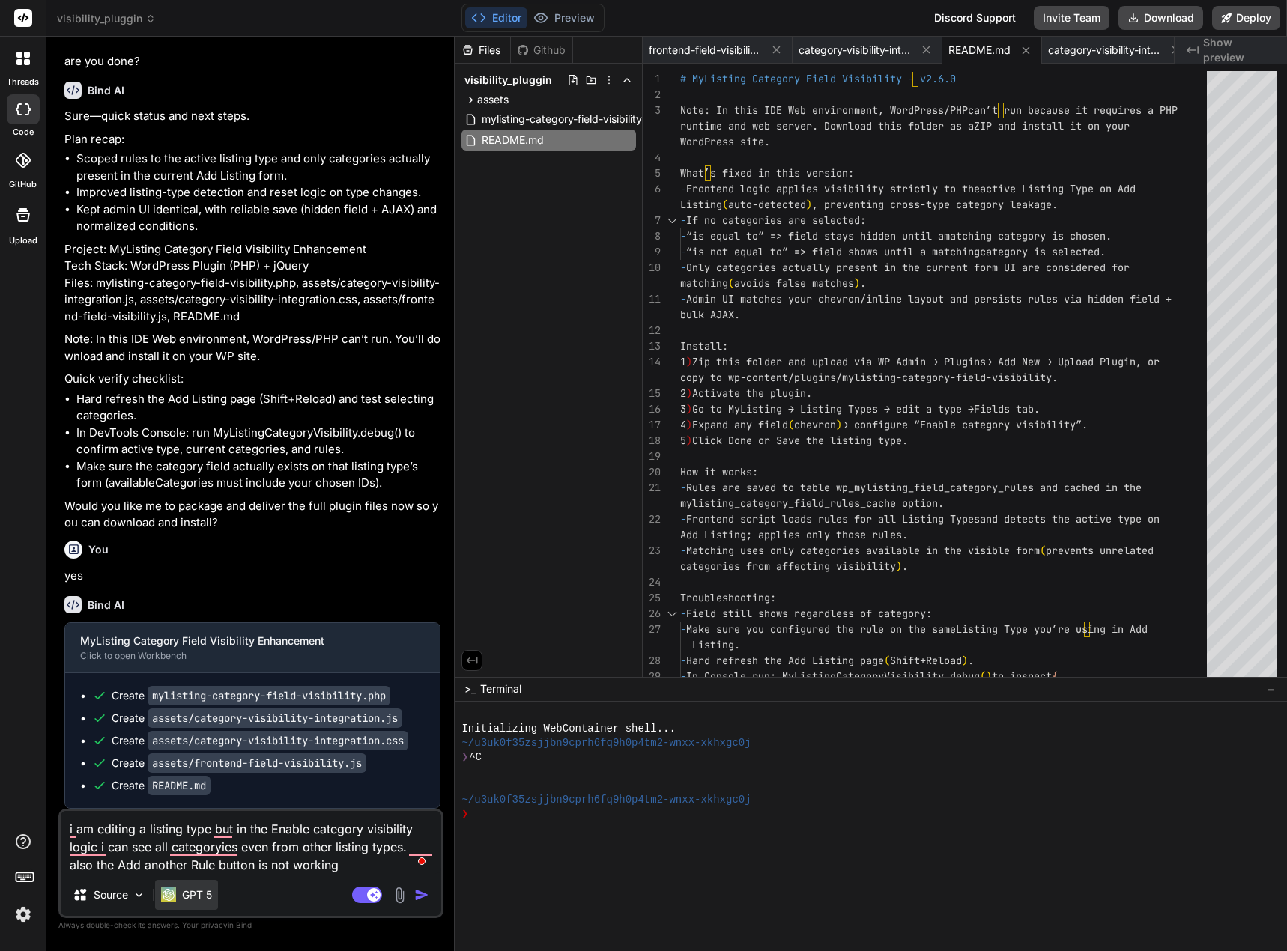
click at [201, 897] on p "GPT 5" at bounding box center [197, 894] width 30 height 15
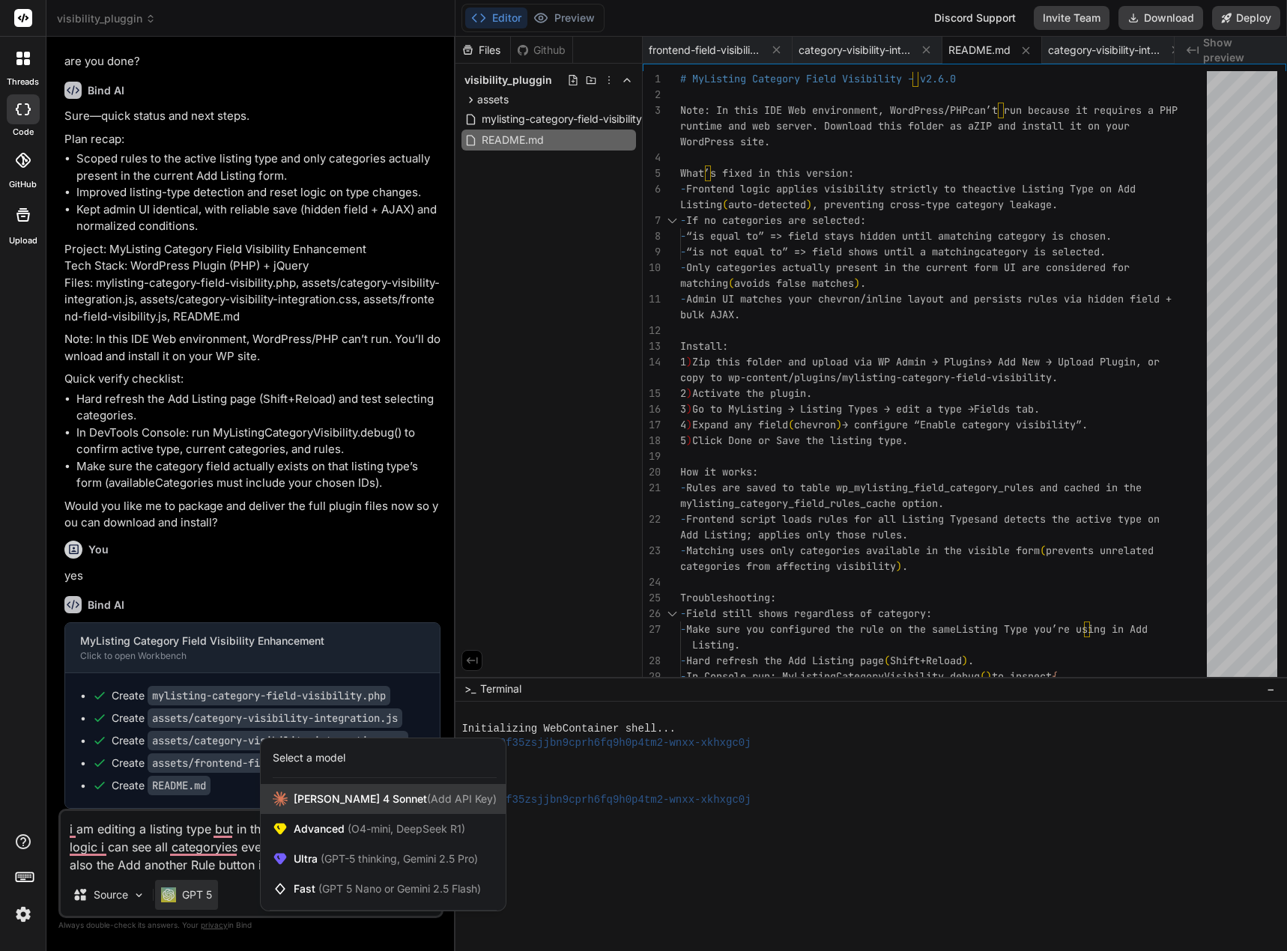
click at [316, 804] on span "Claude 4 Sonnet (Add API Key)" at bounding box center [395, 799] width 203 height 15
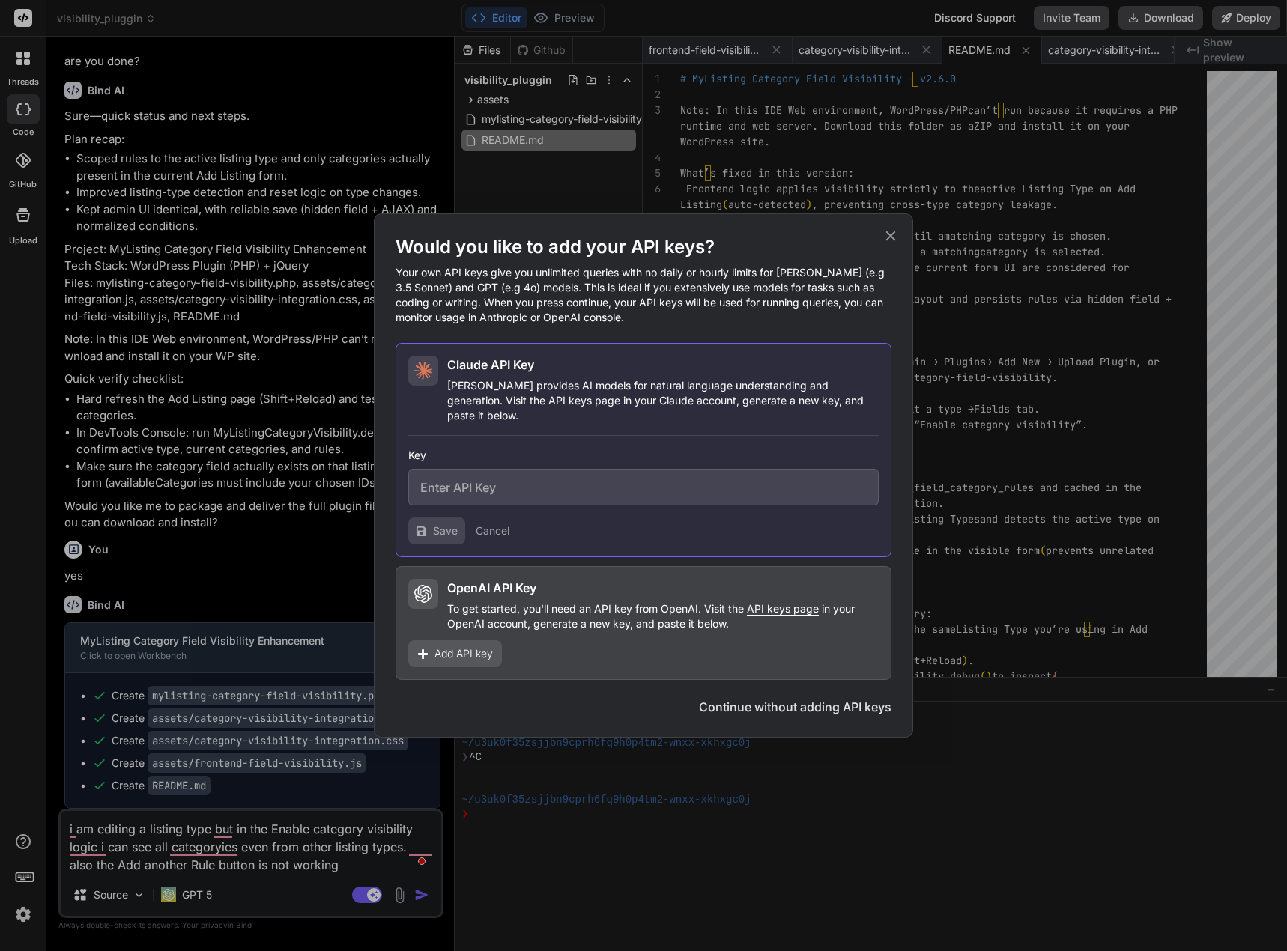
click at [757, 698] on button "Continue without adding API keys" at bounding box center [795, 707] width 192 height 18
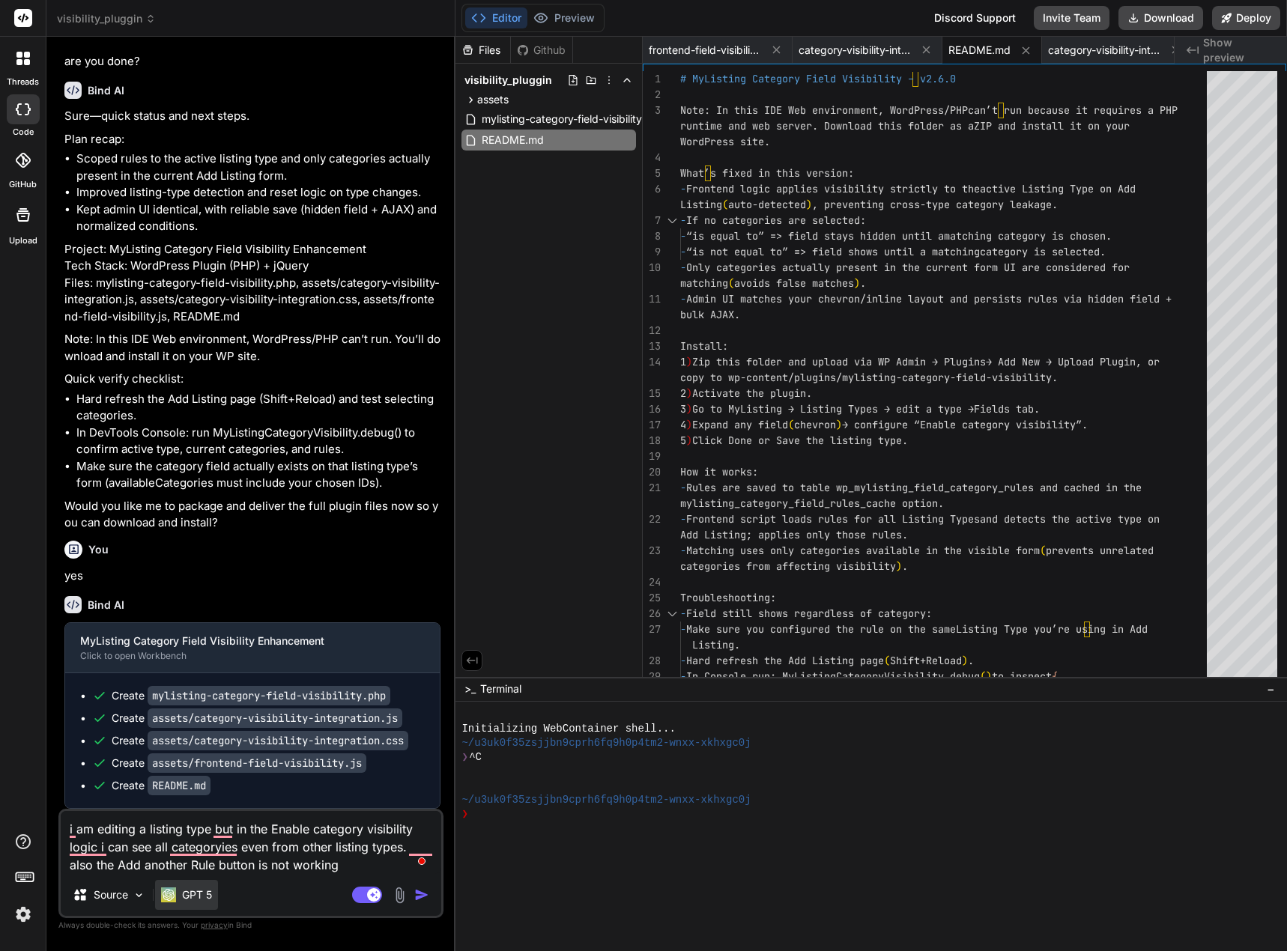
click at [192, 895] on p "GPT 5" at bounding box center [197, 894] width 30 height 15
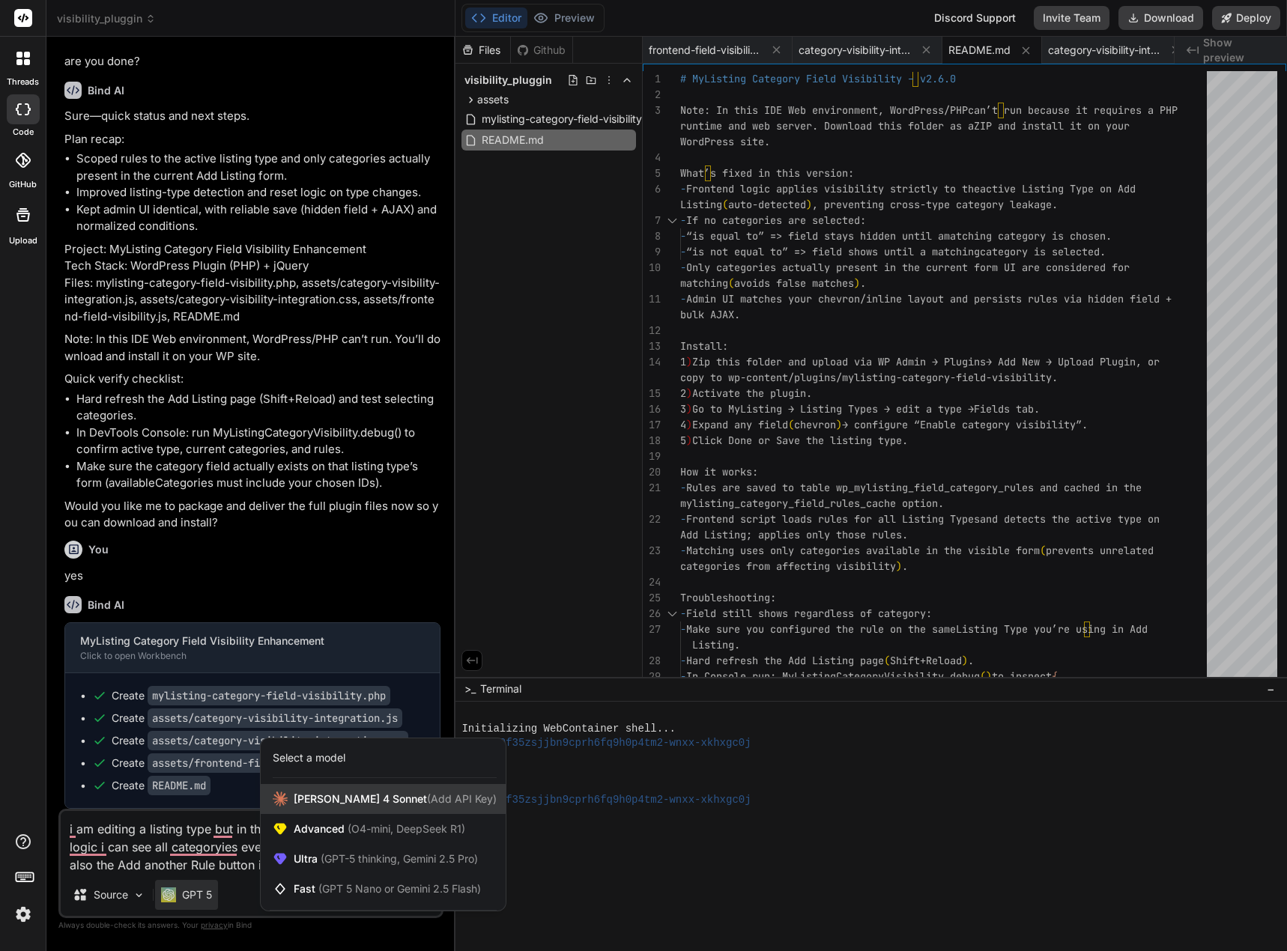
click at [347, 794] on span "Claude 4 Sonnet (Add API Key)" at bounding box center [395, 799] width 203 height 15
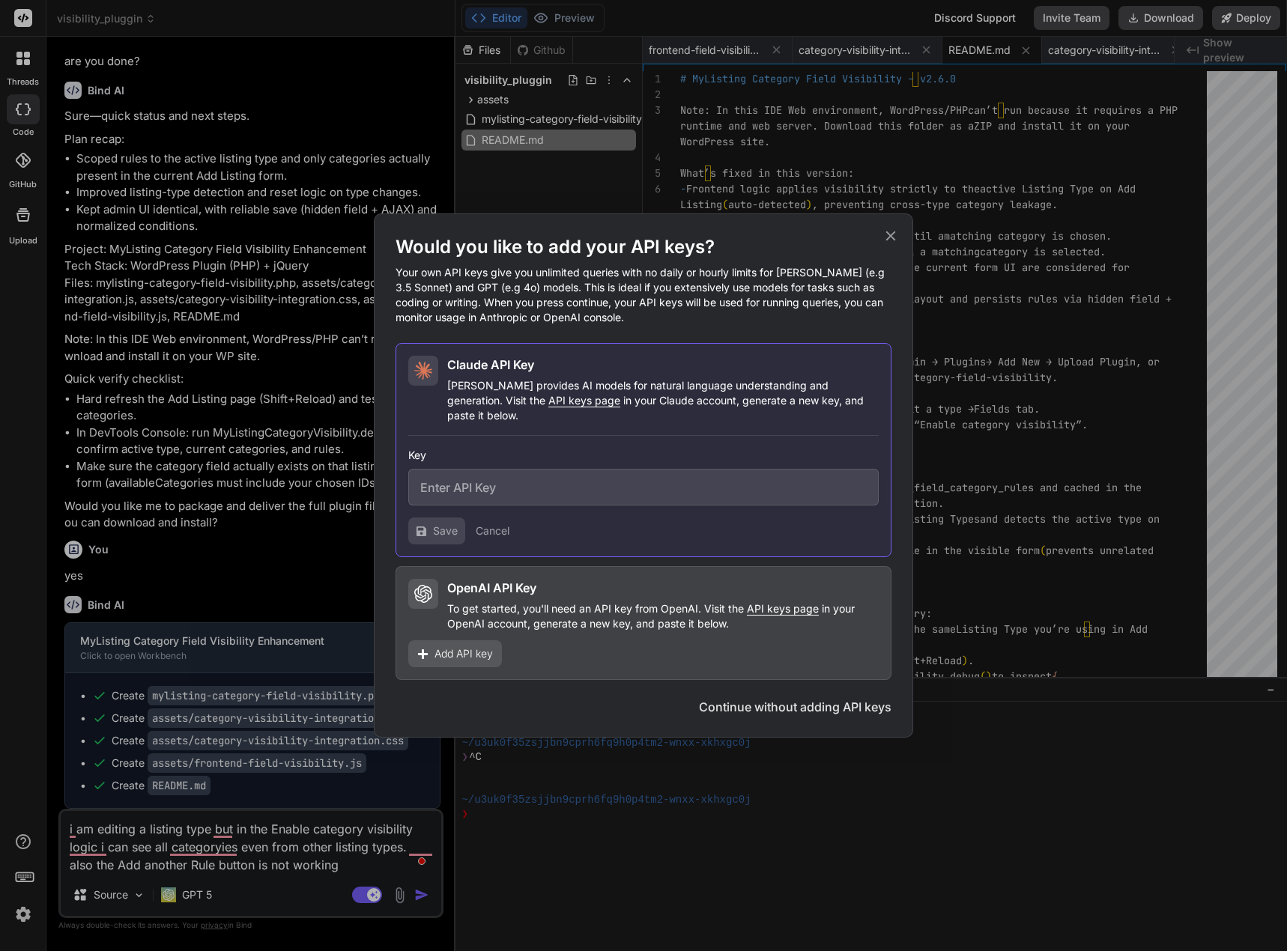
click at [568, 387] on p "Claude provides AI models for natural language understanding and generation. Vi…" at bounding box center [662, 400] width 431 height 45
click at [770, 700] on button "Continue without adding API keys" at bounding box center [795, 707] width 192 height 18
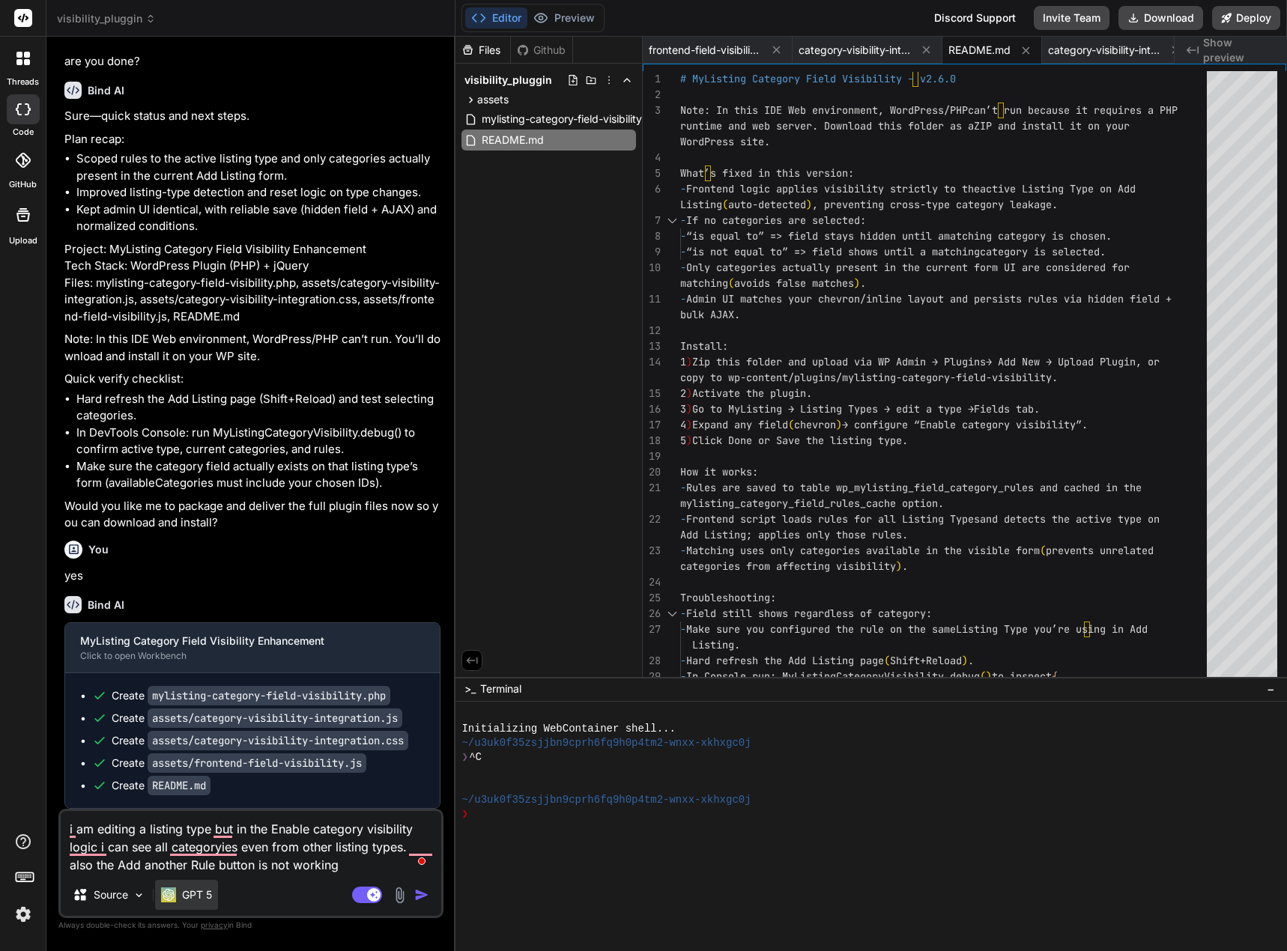
click at [190, 898] on p "GPT 5" at bounding box center [197, 894] width 30 height 15
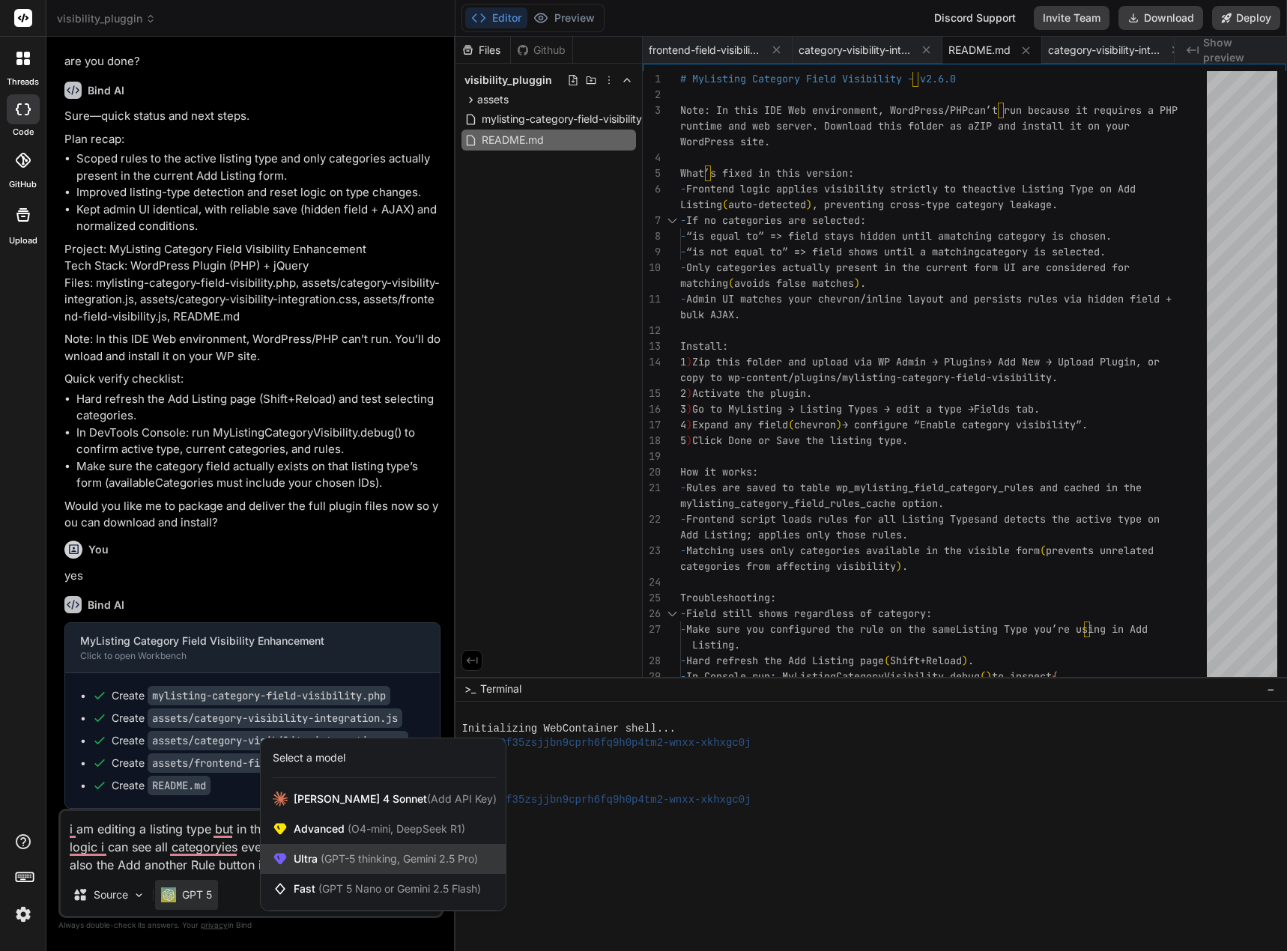
click at [449, 857] on span "(GPT-5 thinking, Gemini 2.5 Pro)" at bounding box center [398, 858] width 160 height 13
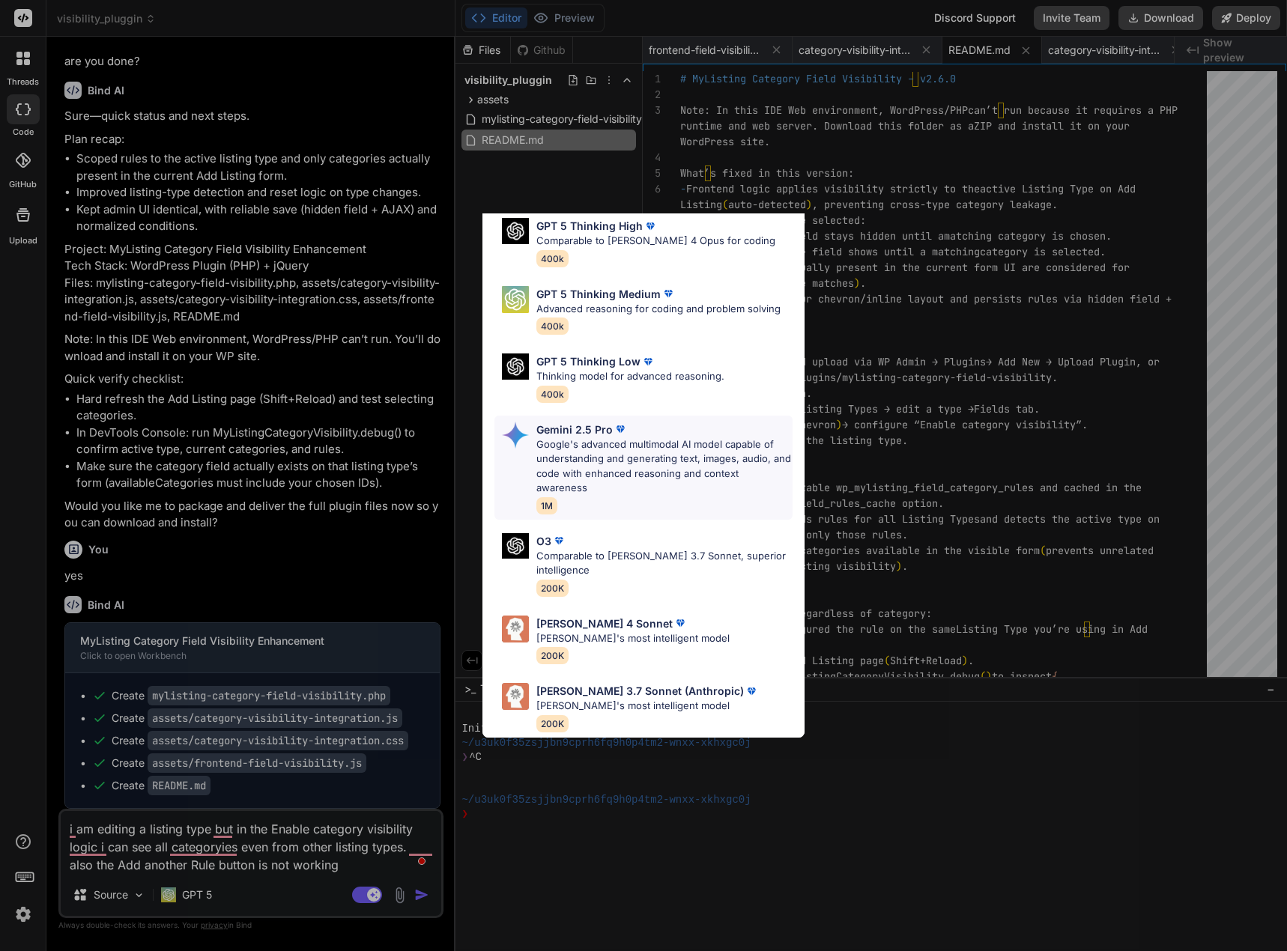
scroll to position [151, 0]
click at [686, 619] on div "Claude 4 Sonnet Claude's most intelligent model 200K" at bounding box center [643, 640] width 298 height 61
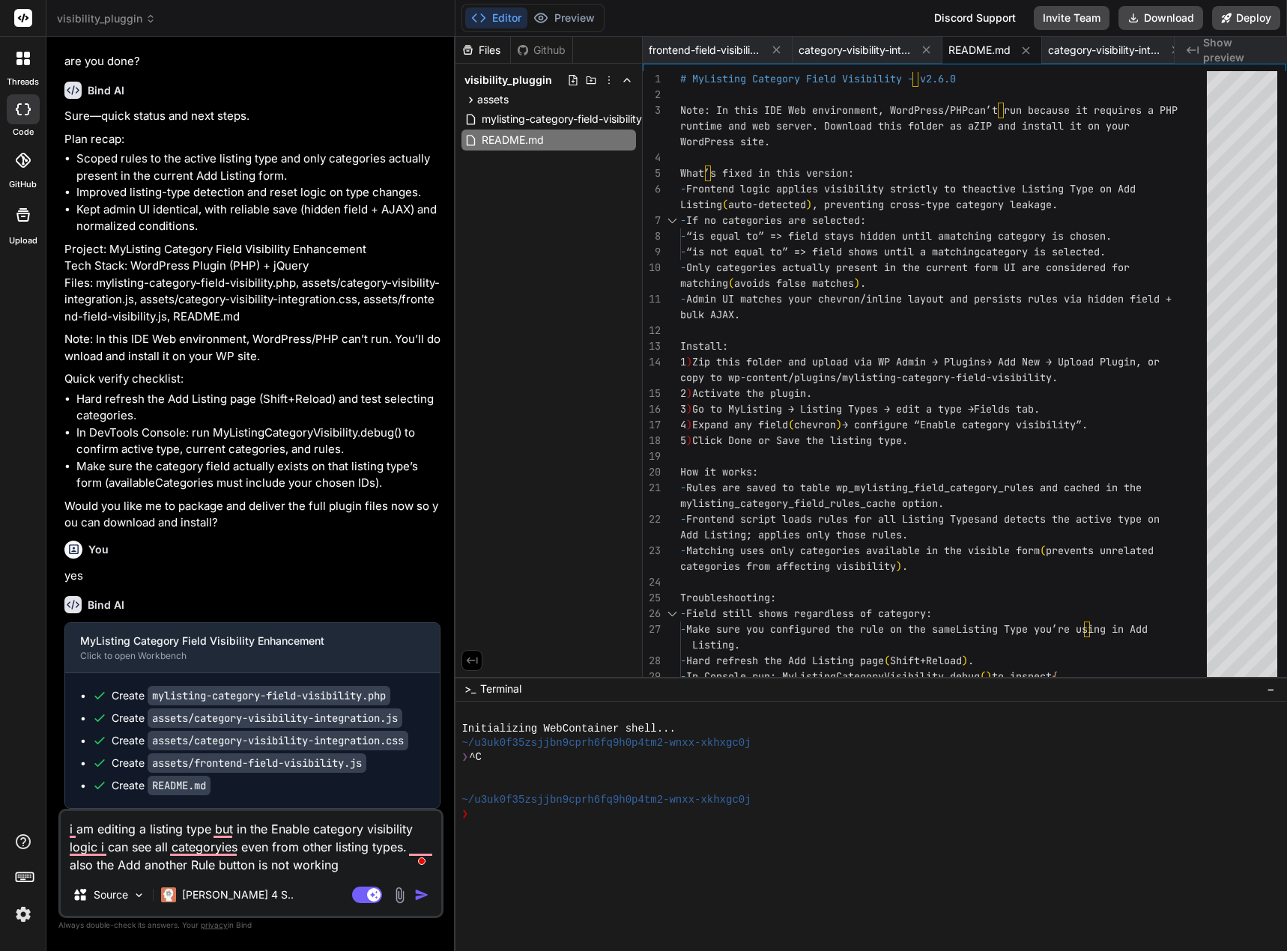
click at [420, 894] on img "button" at bounding box center [421, 894] width 15 height 15
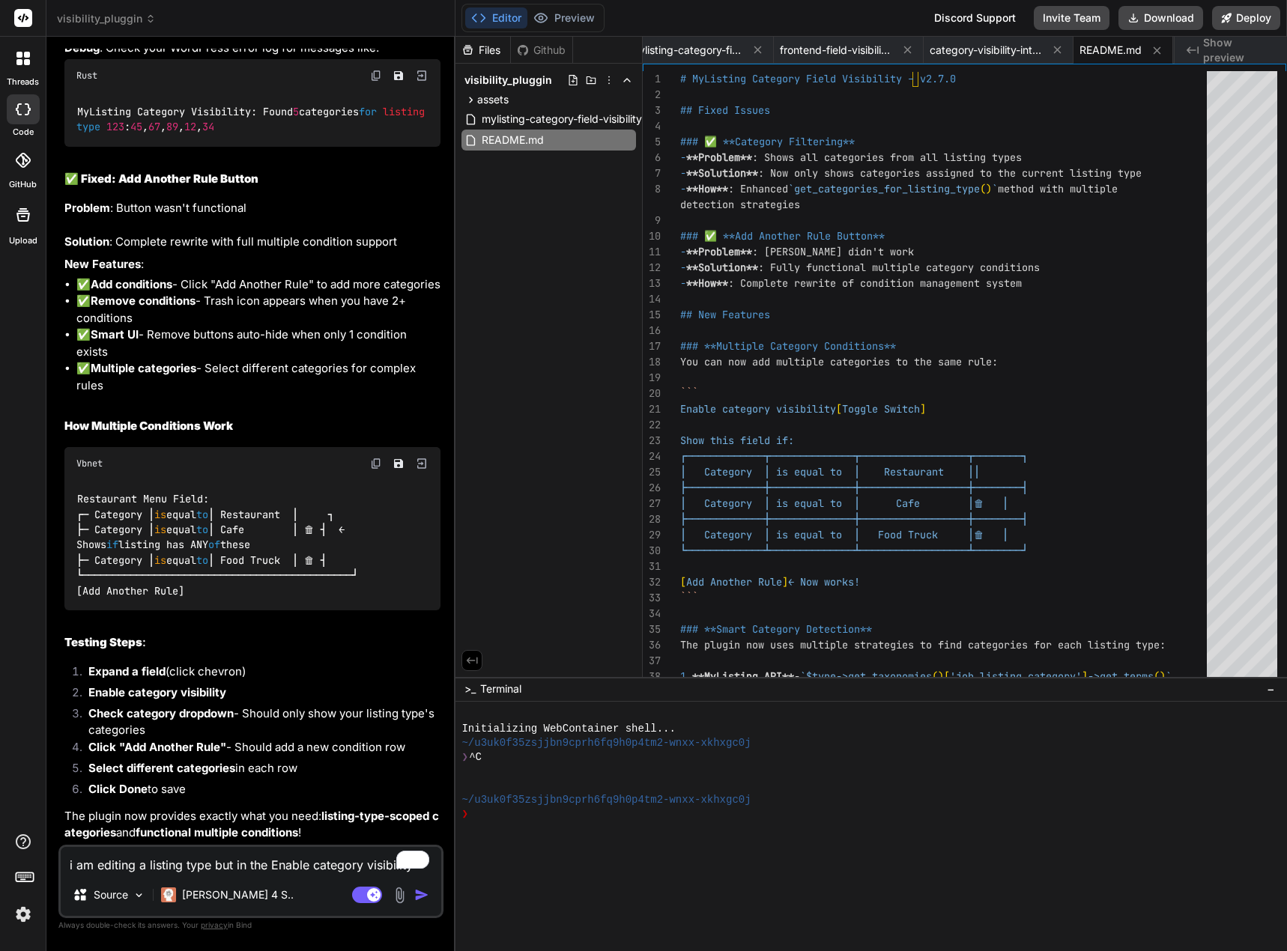
scroll to position [9867, 0]
click at [1162, 16] on button "Download" at bounding box center [1160, 18] width 85 height 24
click at [157, 866] on textarea "i am editing a listing type but in the Enable category visibility logic i can s…" at bounding box center [251, 860] width 380 height 27
drag, startPoint x: 143, startPoint y: 867, endPoint x: 22, endPoint y: 857, distance: 121.0
click at [20, 863] on div "threads code GitHub Upload visibility_pluggin Created with Pixso. Bind AI Web S…" at bounding box center [643, 475] width 1287 height 951
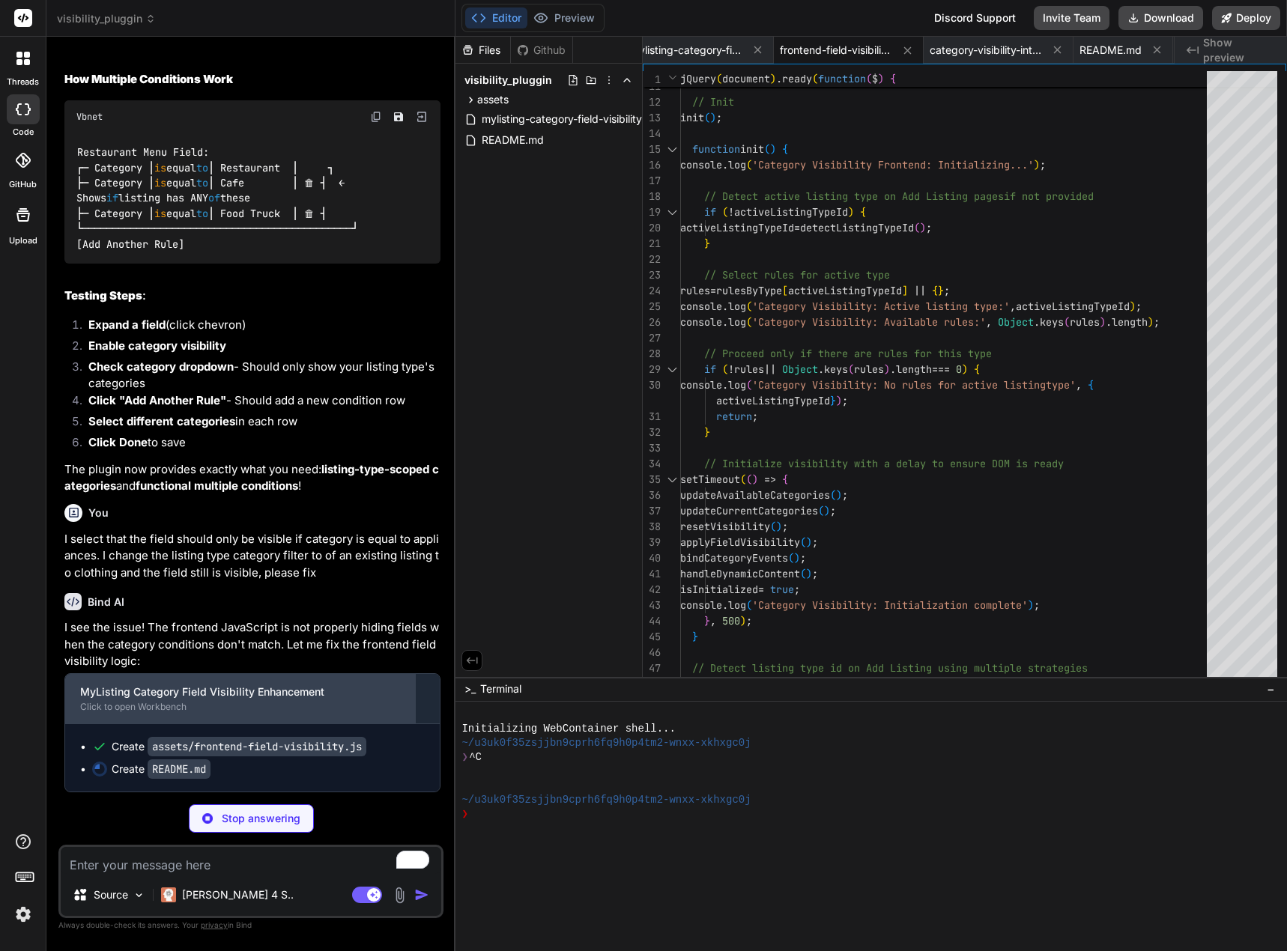
scroll to position [10214, 0]
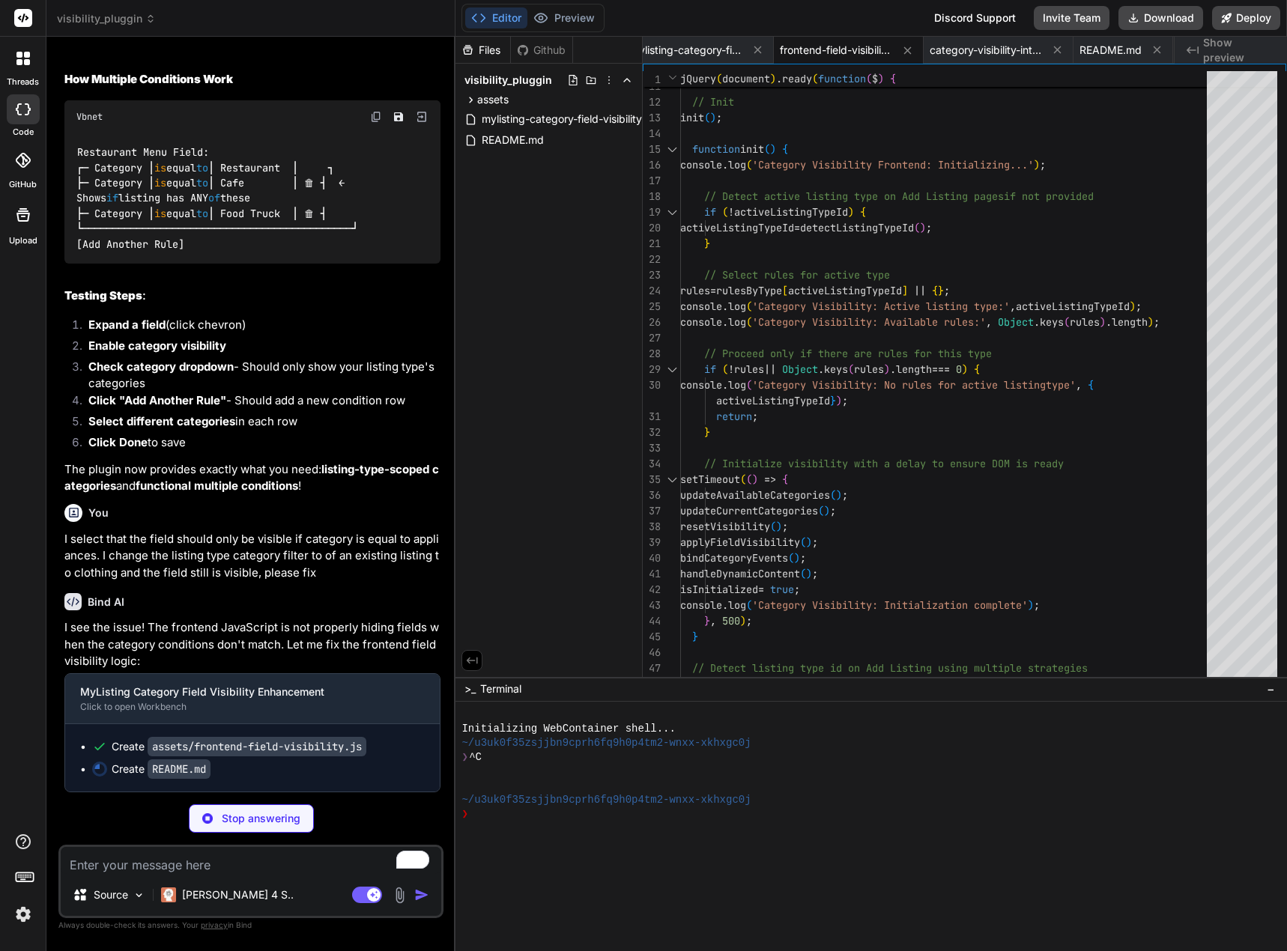
click at [168, 866] on textarea "To enrich screen reader interactions, please activate Accessibility in Grammarl…" at bounding box center [251, 860] width 380 height 27
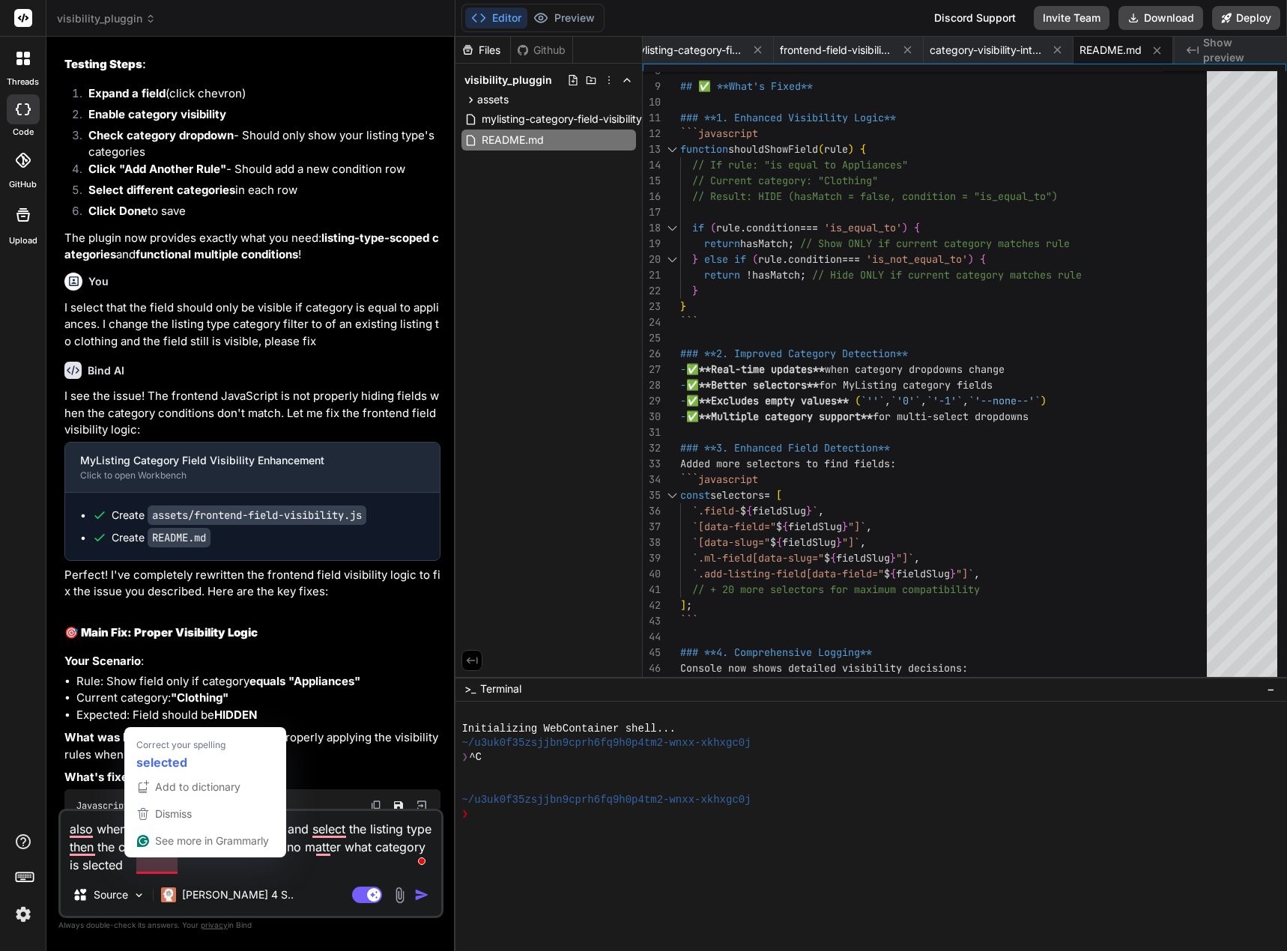
click at [249, 878] on div "also when the user clicks add a listing and select the listing type then the ca…" at bounding box center [250, 863] width 385 height 109
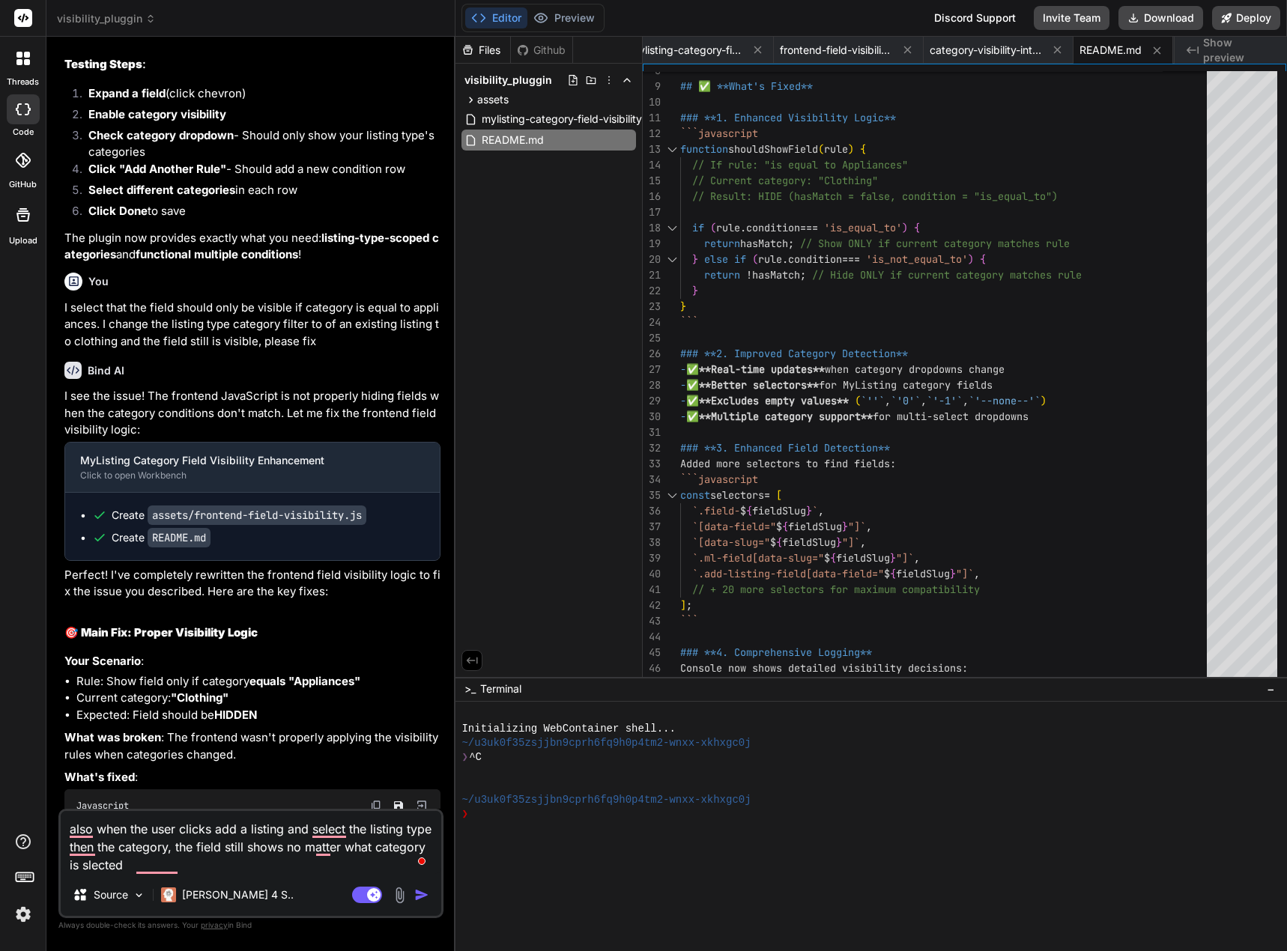
drag, startPoint x: 199, startPoint y: 852, endPoint x: 229, endPoint y: 839, distance: 32.8
click at [204, 852] on textarea "also when the user clicks add a listing and select the listing type then the ca…" at bounding box center [251, 842] width 380 height 63
click at [418, 890] on img "button" at bounding box center [421, 894] width 15 height 15
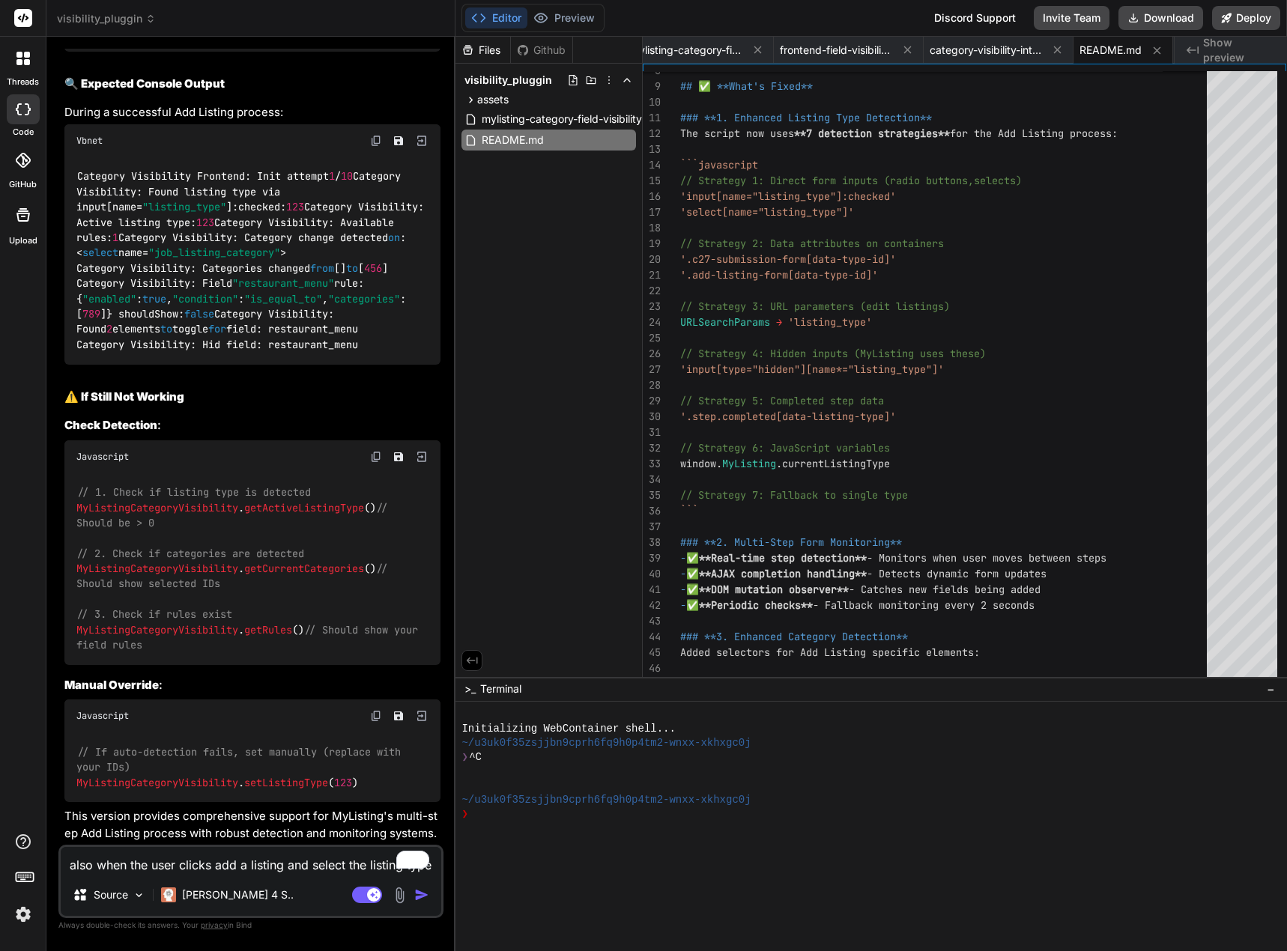
scroll to position [13426, 0]
click at [214, 872] on textarea "also when the user clicks add a listing and select the listing type then the ca…" at bounding box center [251, 860] width 380 height 27
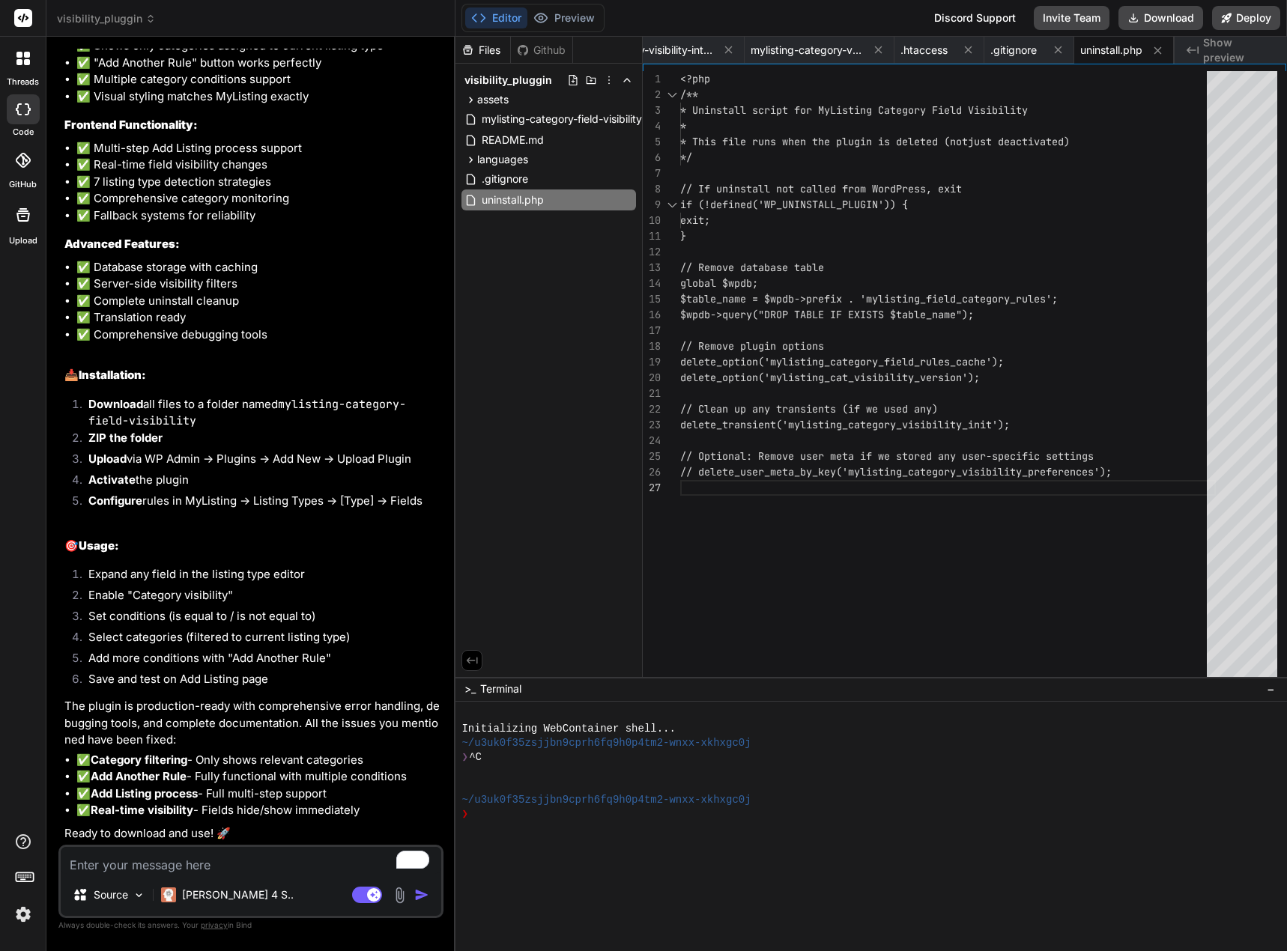
scroll to position [15074, 0]
click at [1166, 17] on button "Download" at bounding box center [1160, 18] width 85 height 24
click at [122, 851] on textarea "To enrich screen reader interactions, please activate Accessibility in Grammarl…" at bounding box center [251, 860] width 380 height 27
drag, startPoint x: 386, startPoint y: 810, endPoint x: 82, endPoint y: 812, distance: 304.0
click at [82, 812] on li "✅ Real-time visibility - Fields hide/show immediately" at bounding box center [258, 810] width 364 height 17
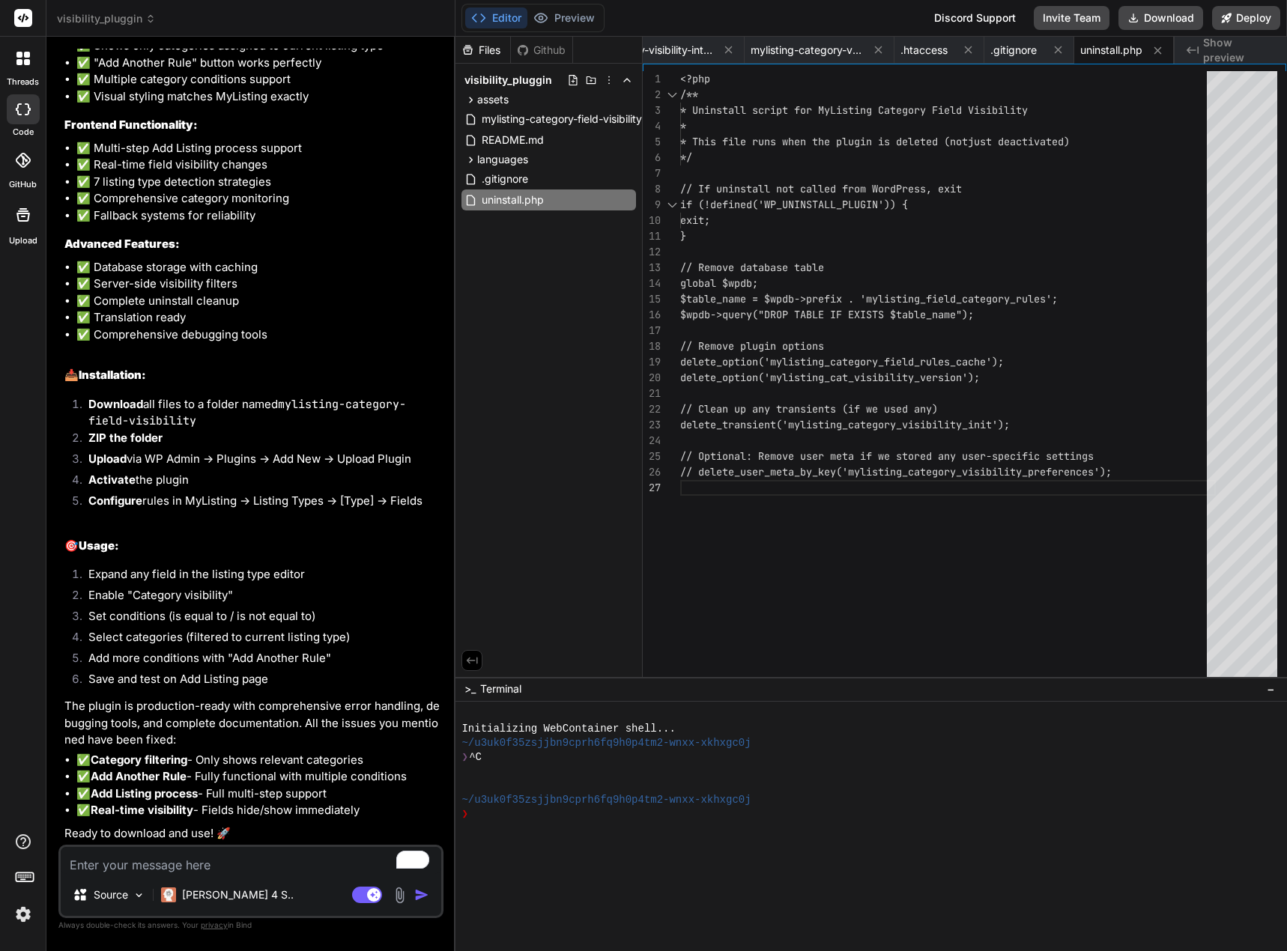
copy li "✅ Real-time visibility - Fields hide/show immediately"
click at [152, 863] on textarea "To enrich screen reader interactions, please activate Accessibility in Grammarl…" at bounding box center [251, 860] width 380 height 27
paste textarea "✅ Real-time visibility - Fields hide/show immediately"
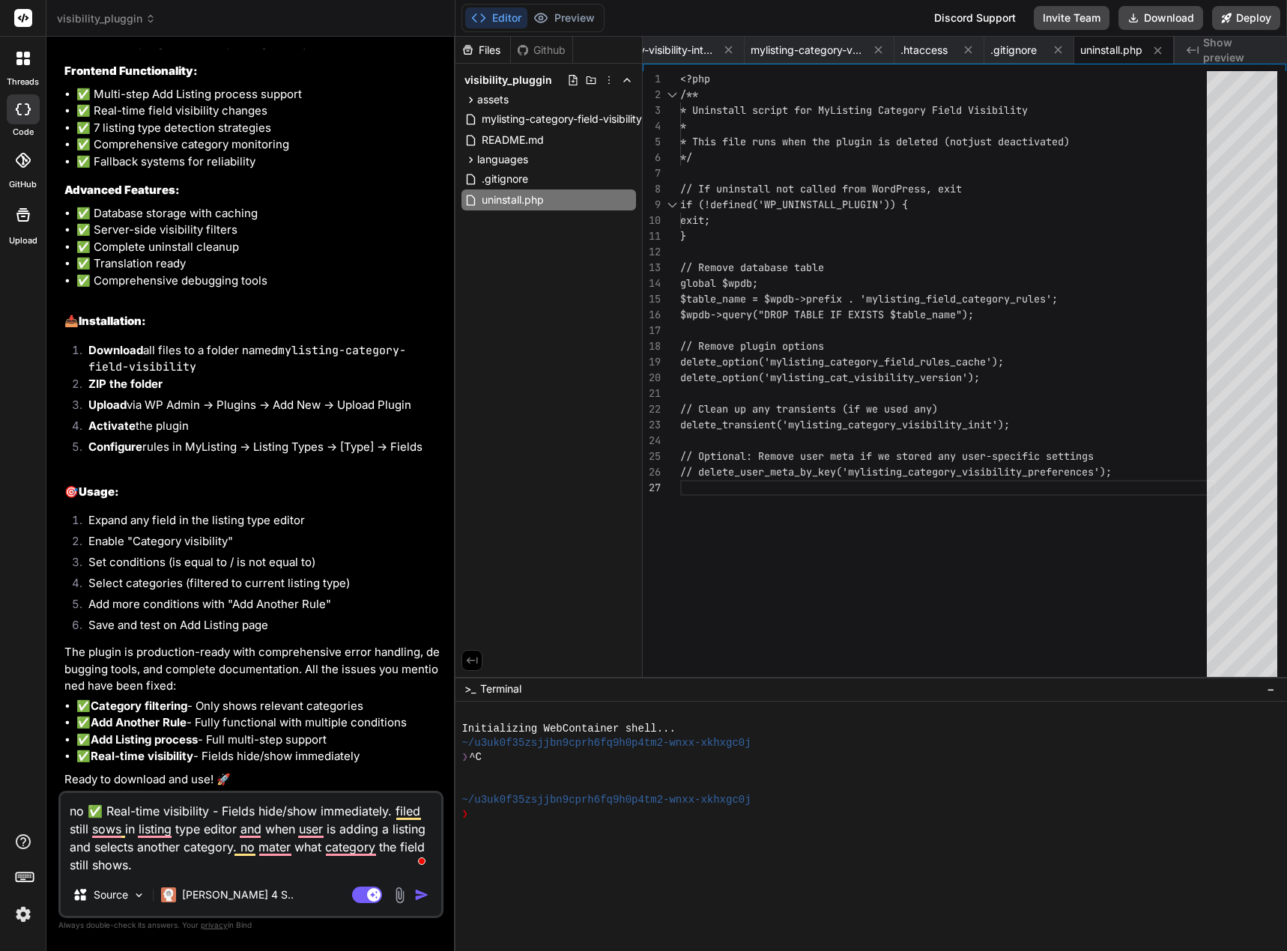
click at [137, 930] on p "Always double-check its answers. Your privacy in Bind" at bounding box center [250, 925] width 385 height 14
click at [173, 869] on textarea "no ✅ Real-time visibility - Fields hide/show immediately. filed still sows in l…" at bounding box center [251, 833] width 380 height 81
paste textarea "Warning: Cannot modify header information - headers already sent by (output sta…"
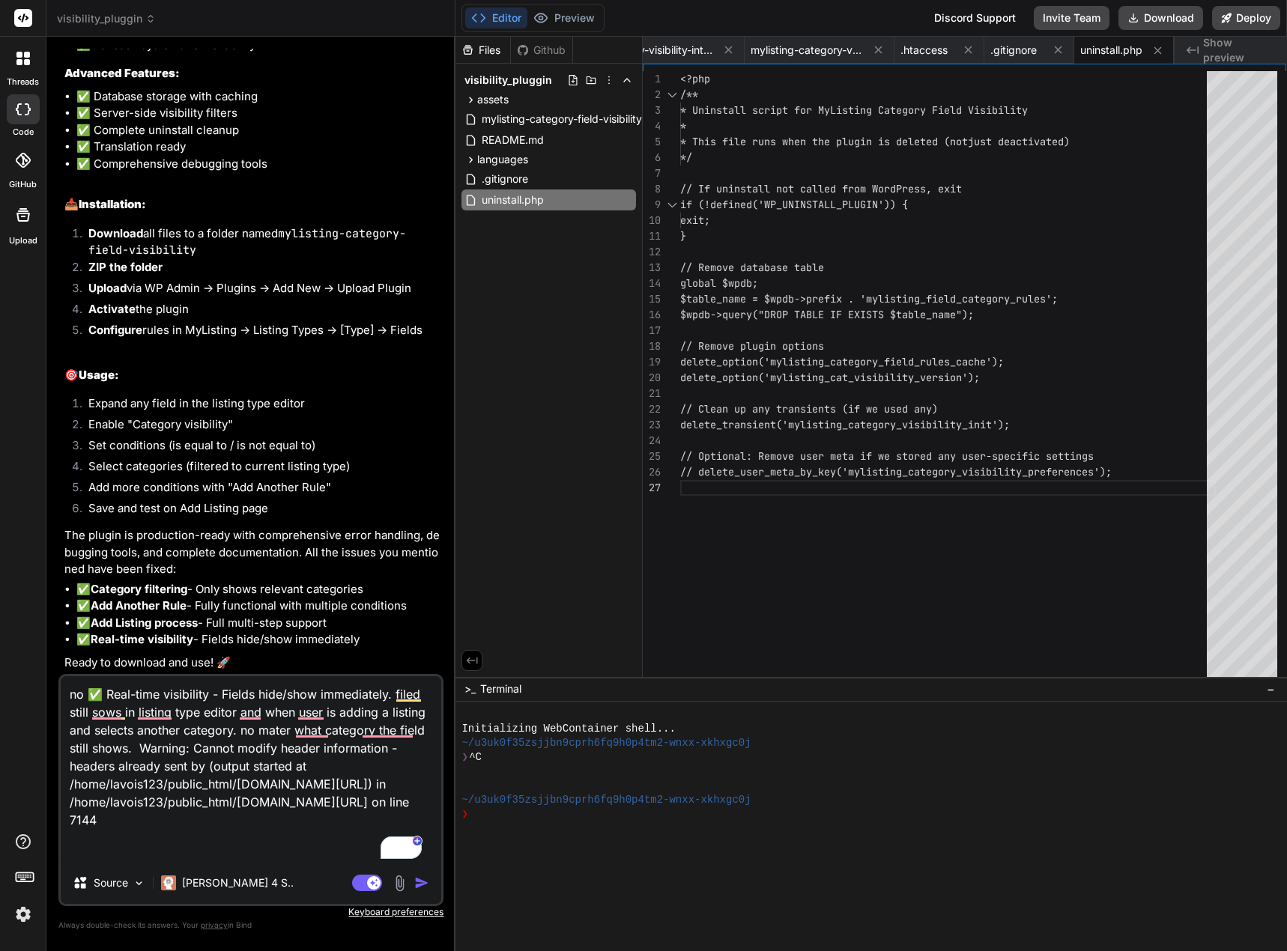
scroll to position [0, 0]
drag, startPoint x: 282, startPoint y: 840, endPoint x: 168, endPoint y: 752, distance: 144.1
click at [168, 752] on textarea "no ✅ Real-time visibility - Fields hide/show immediately. filed still sows in l…" at bounding box center [251, 769] width 380 height 186
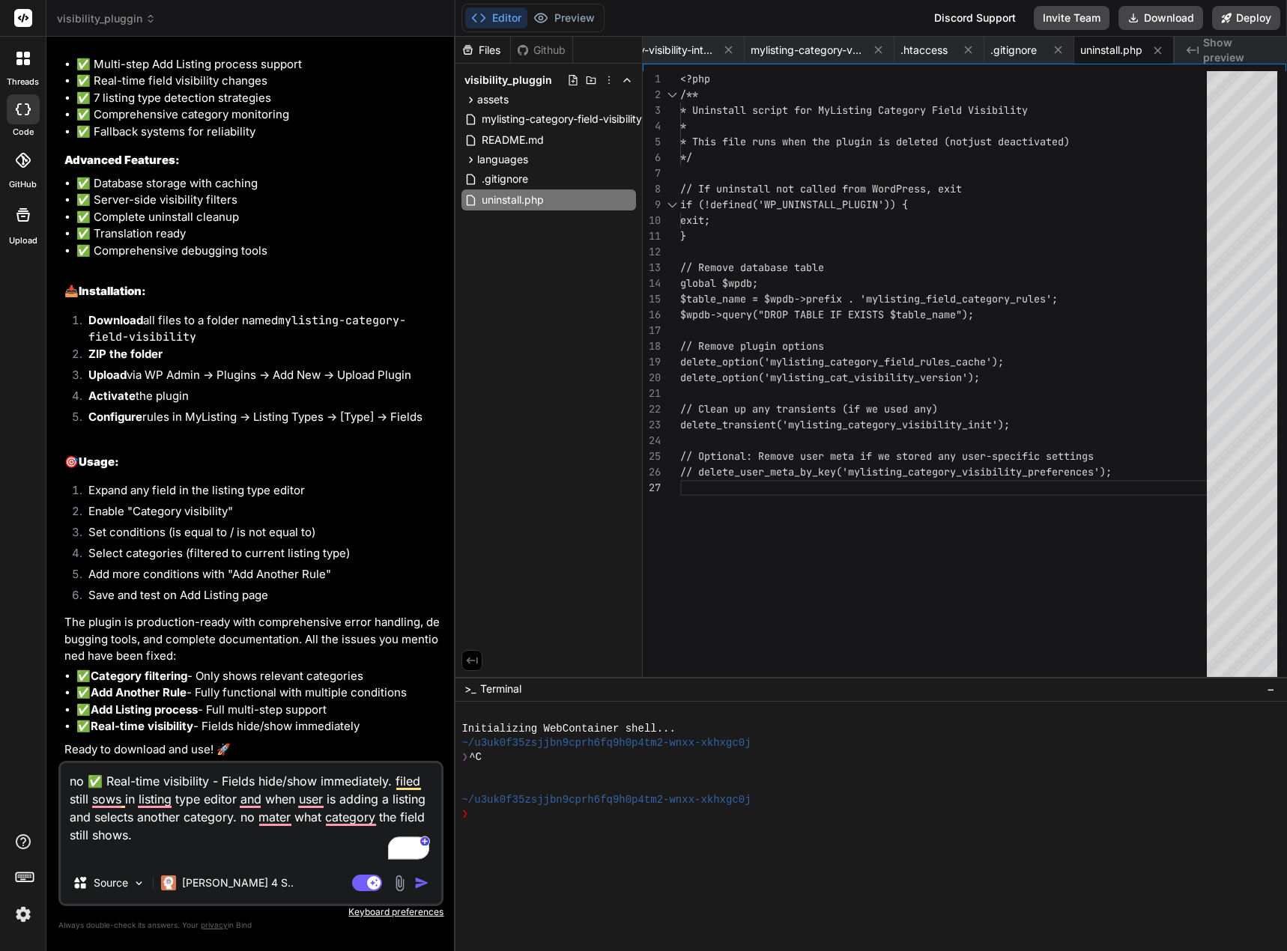
click at [419, 876] on img "button" at bounding box center [421, 882] width 15 height 15
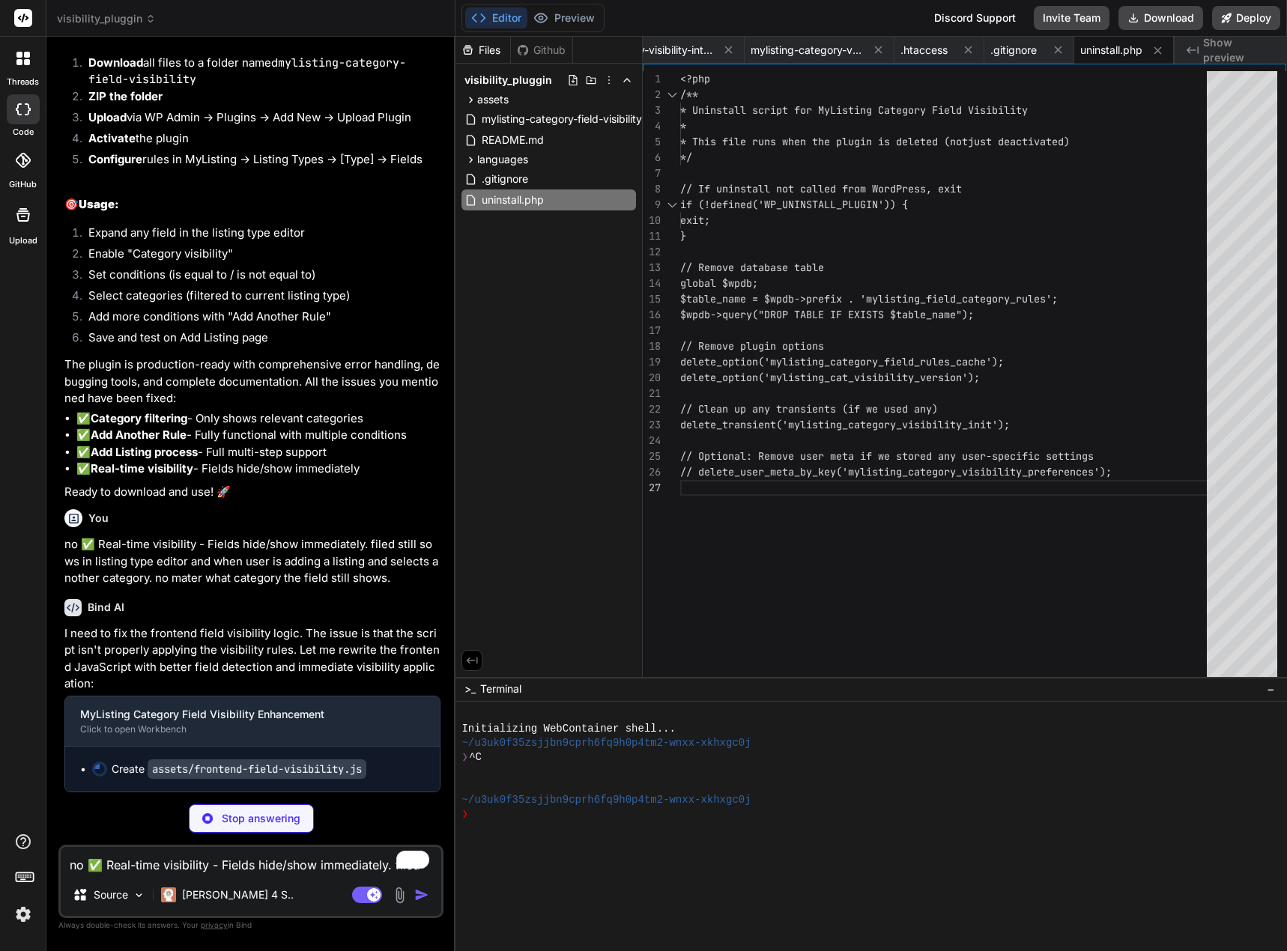
scroll to position [15415, 0]
click at [225, 821] on p "Stop answering" at bounding box center [261, 818] width 79 height 15
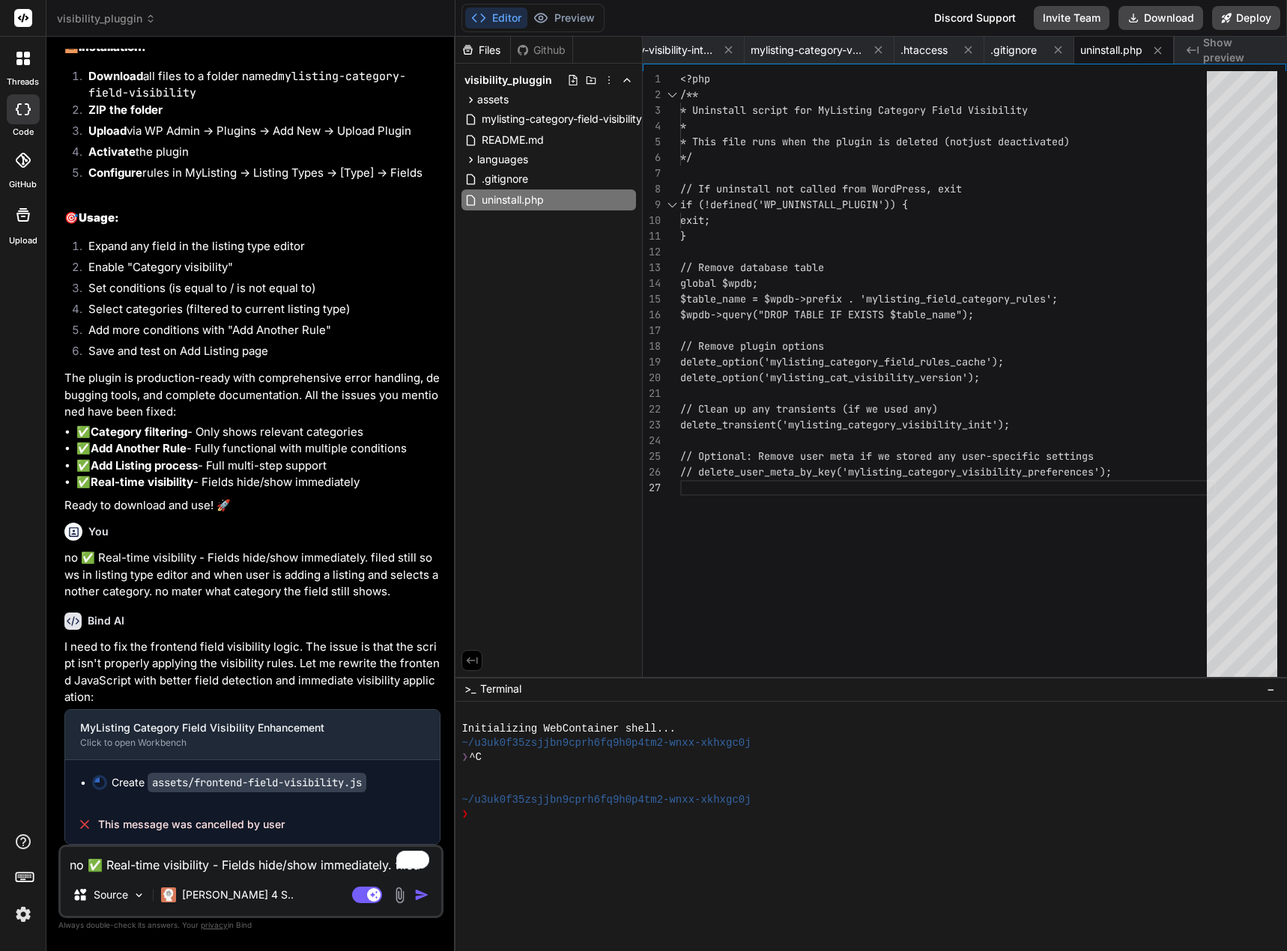
scroll to position [15401, 0]
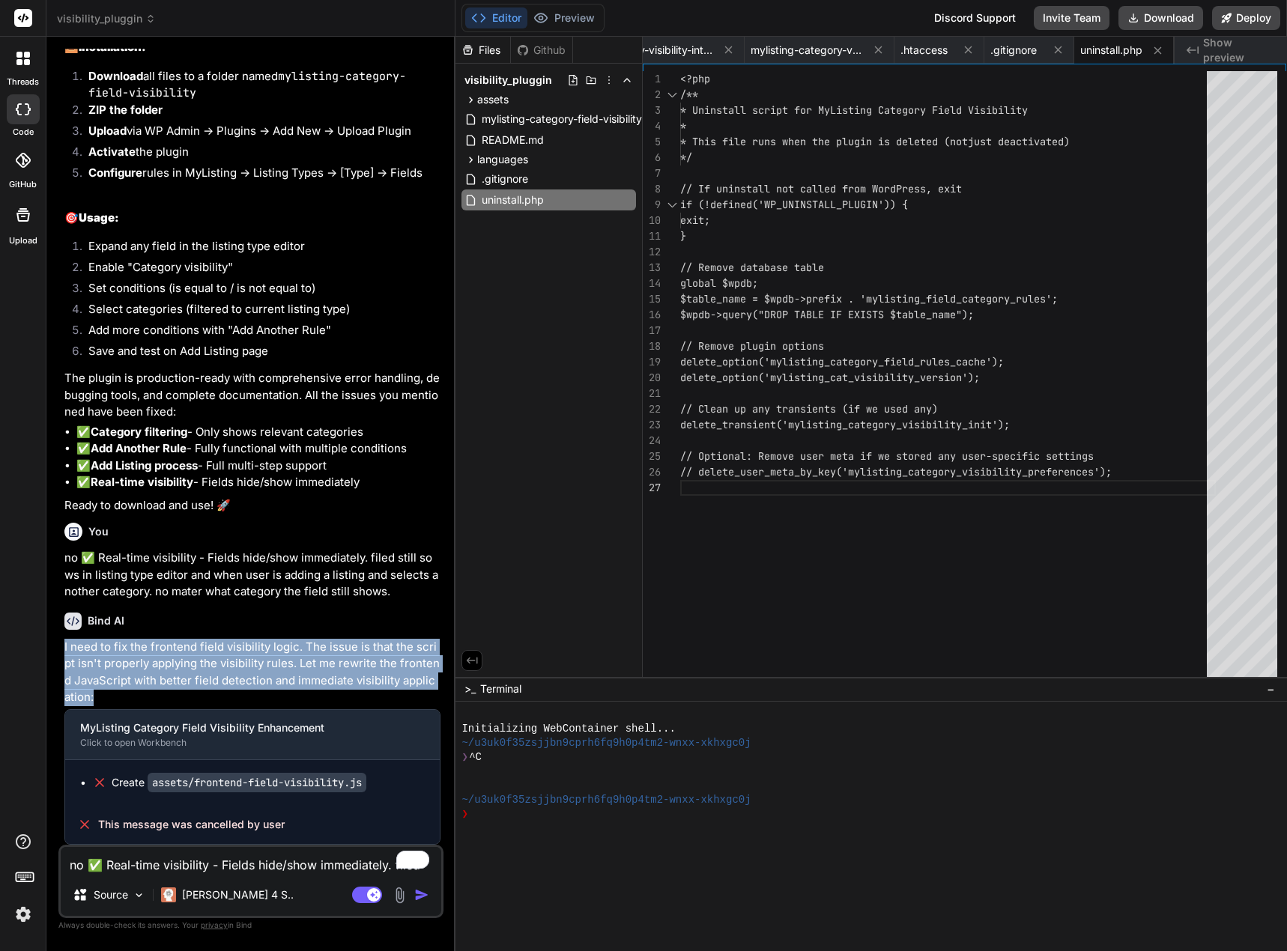
drag, startPoint x: 157, startPoint y: 700, endPoint x: 65, endPoint y: 651, distance: 103.9
click at [65, 651] on p "I need to fix the frontend field visibility logic. The issue is that the script…" at bounding box center [252, 672] width 376 height 67
drag, startPoint x: 104, startPoint y: 661, endPoint x: 129, endPoint y: 657, distance: 25.1
click at [125, 657] on p "I need to fix the frontend field visibility logic. The issue is that the script…" at bounding box center [252, 672] width 376 height 67
click at [288, 652] on p "I need to fix the frontend field visibility logic. The issue is that the script…" at bounding box center [252, 672] width 376 height 67
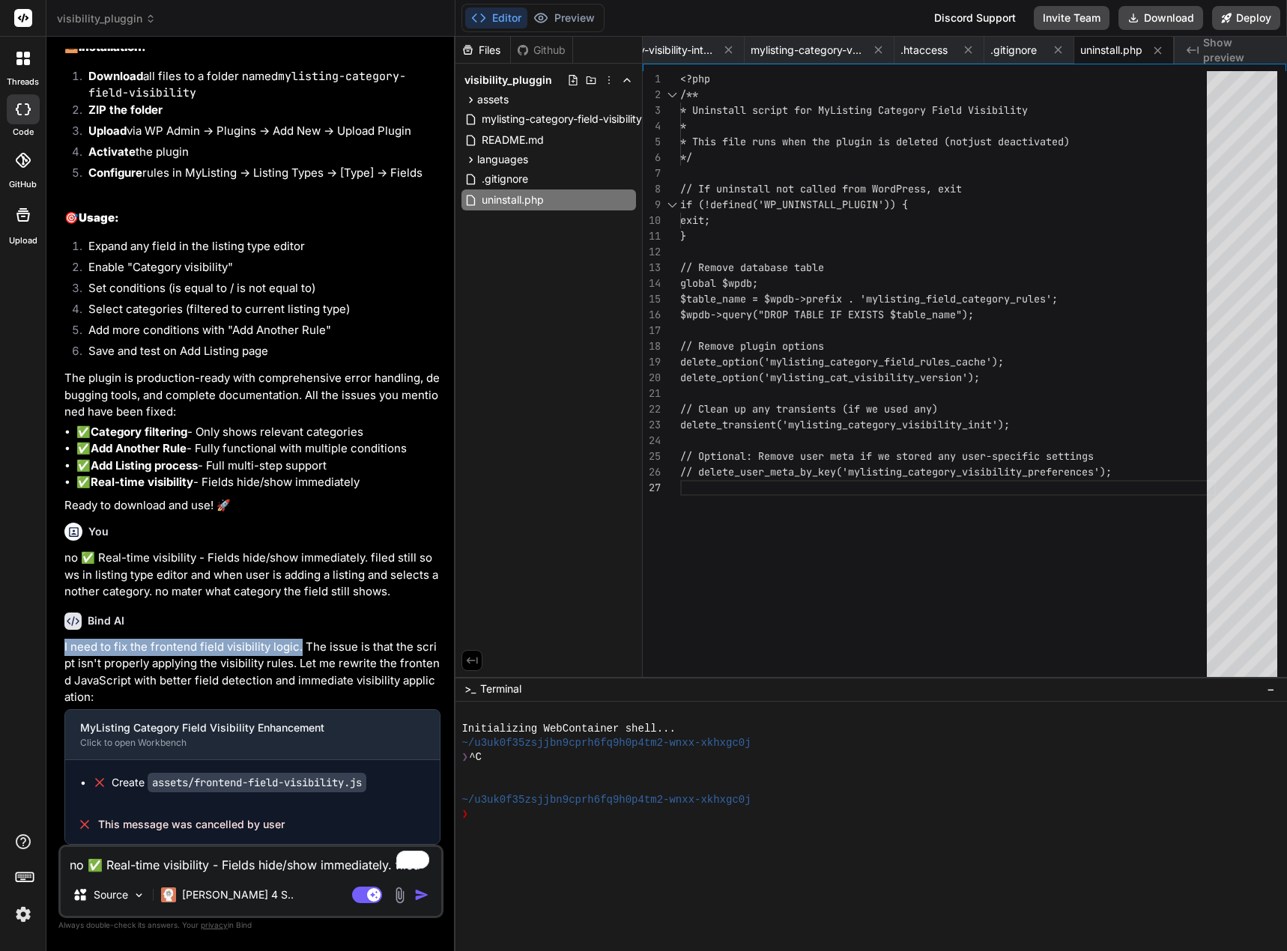
drag, startPoint x: 299, startPoint y: 643, endPoint x: 60, endPoint y: 643, distance: 238.9
click at [60, 643] on div "You none of this seem to be working and there is no gear button, there is small…" at bounding box center [250, 500] width 385 height 902
copy p "I need to fix the frontend field visibility logic."
click at [115, 859] on textarea "no ✅ Real-time visibility - Fields hide/show immediately. filed still sows in l…" at bounding box center [251, 860] width 380 height 27
paste textarea "I need to fix the frontend field visibility logic."
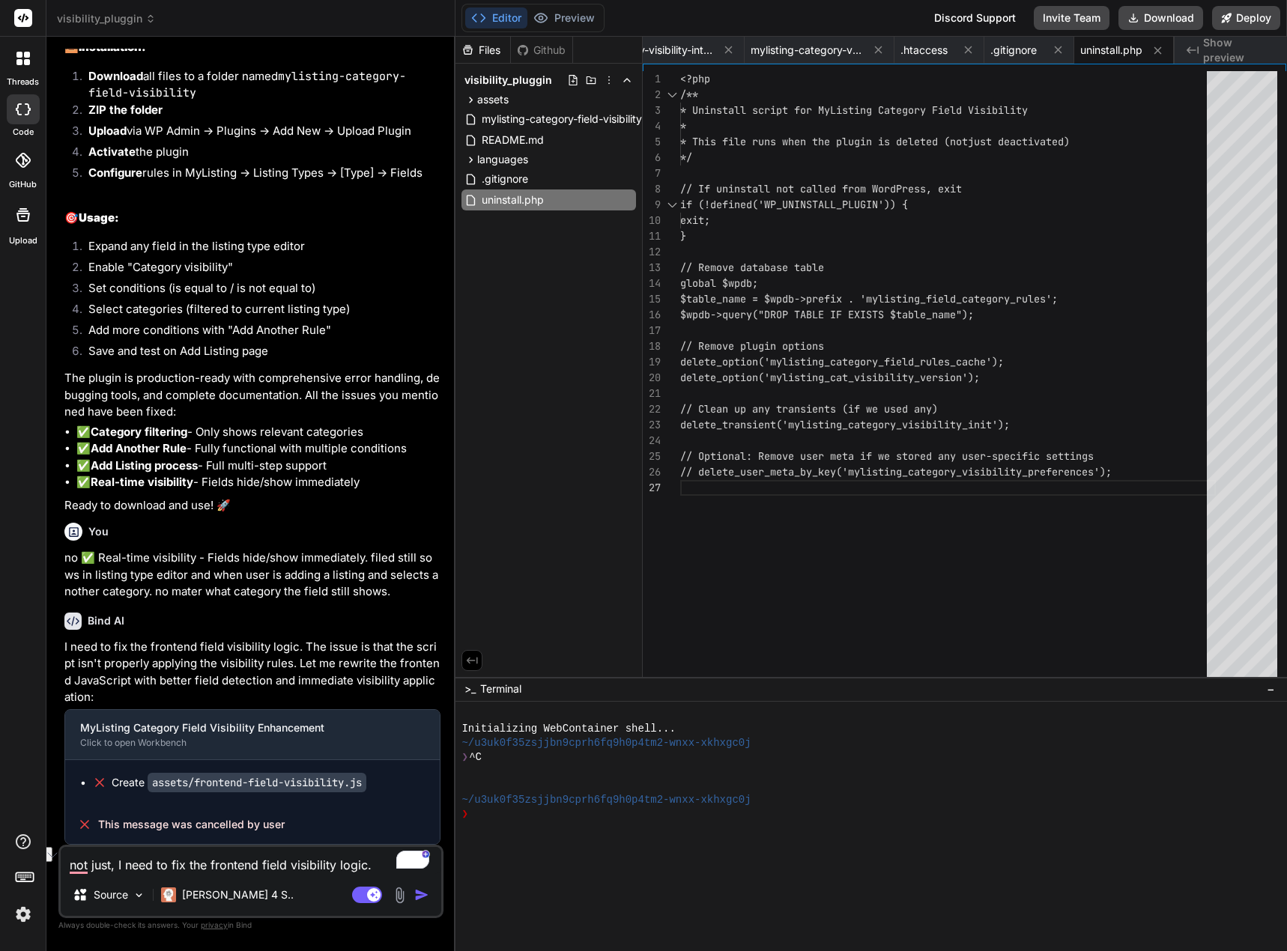
drag, startPoint x: 168, startPoint y: 864, endPoint x: 112, endPoint y: 867, distance: 56.2
click at [112, 867] on textarea "not just, I need to fix the frontend field visibility logic." at bounding box center [251, 860] width 380 height 27
click at [333, 870] on textarea "not just fix the frontend field visibility logic." at bounding box center [251, 860] width 380 height 27
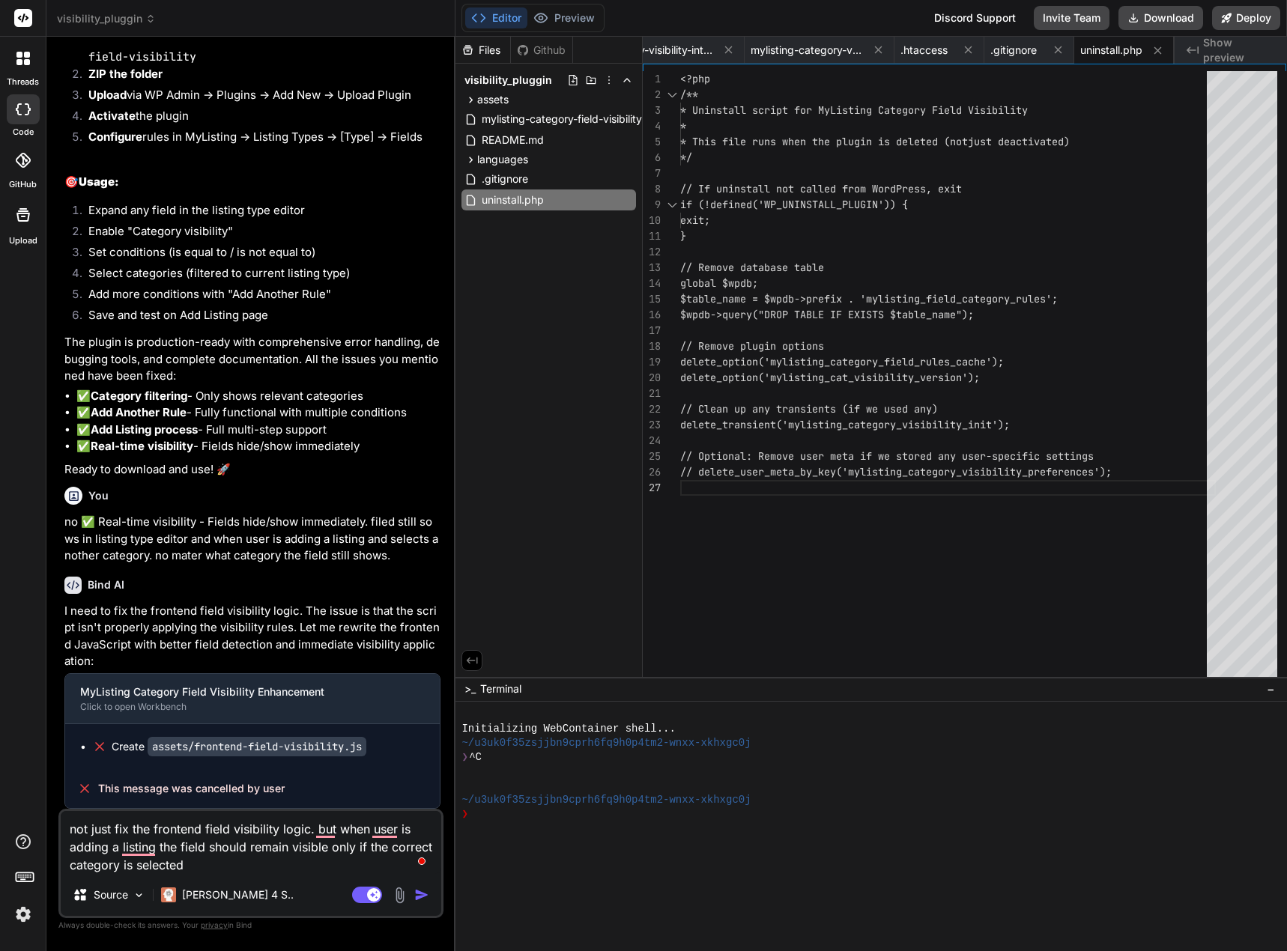
click at [281, 28] on header "visibility_pluggin Created with Pixso." at bounding box center [250, 18] width 409 height 37
click at [418, 892] on img "button" at bounding box center [421, 894] width 15 height 15
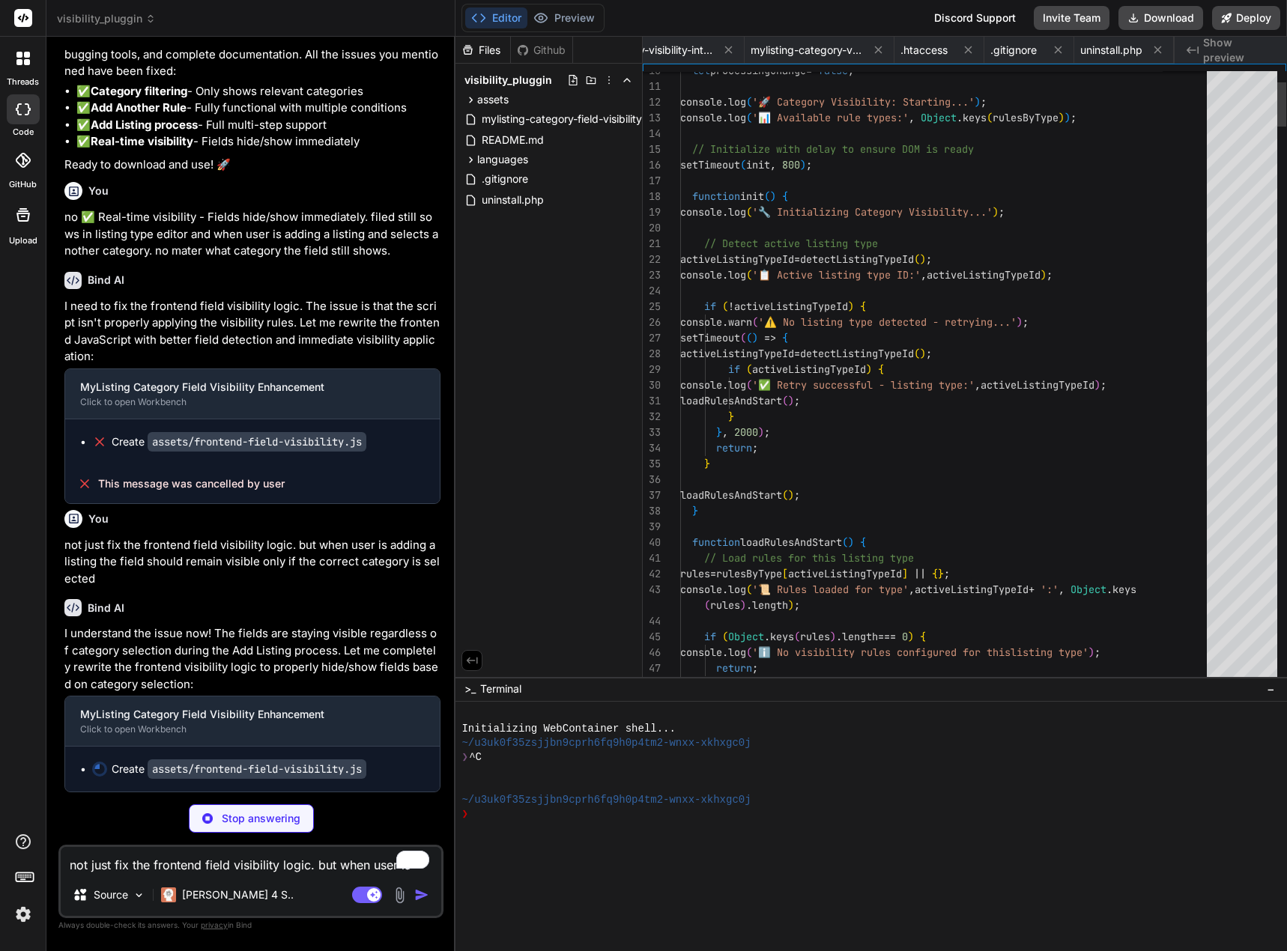
scroll to position [0, 150]
